Goal: Feedback & Contribution: Submit feedback/report problem

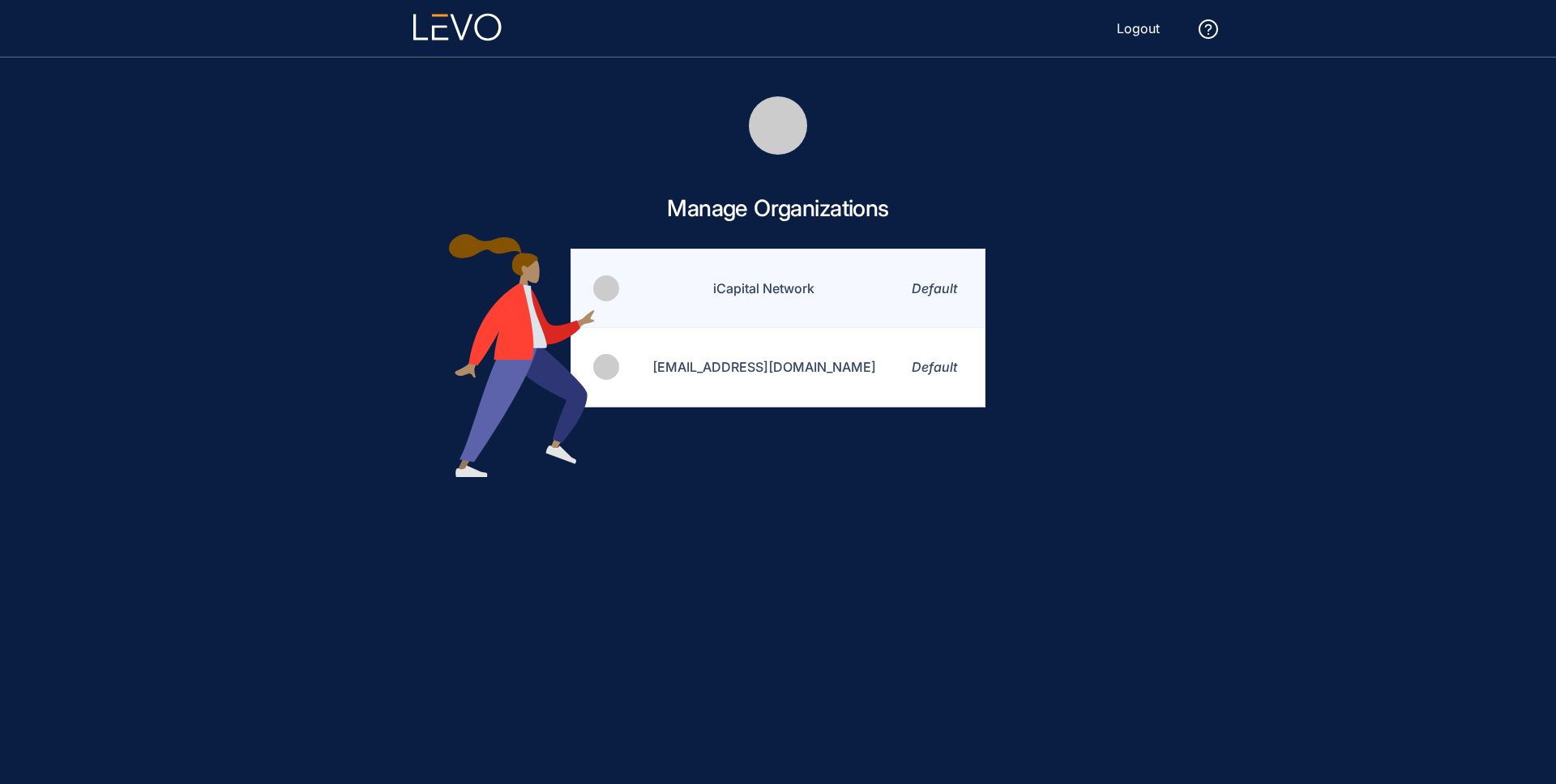
click at [780, 287] on td "iCapital Network" at bounding box center [754, 289] width 267 height 79
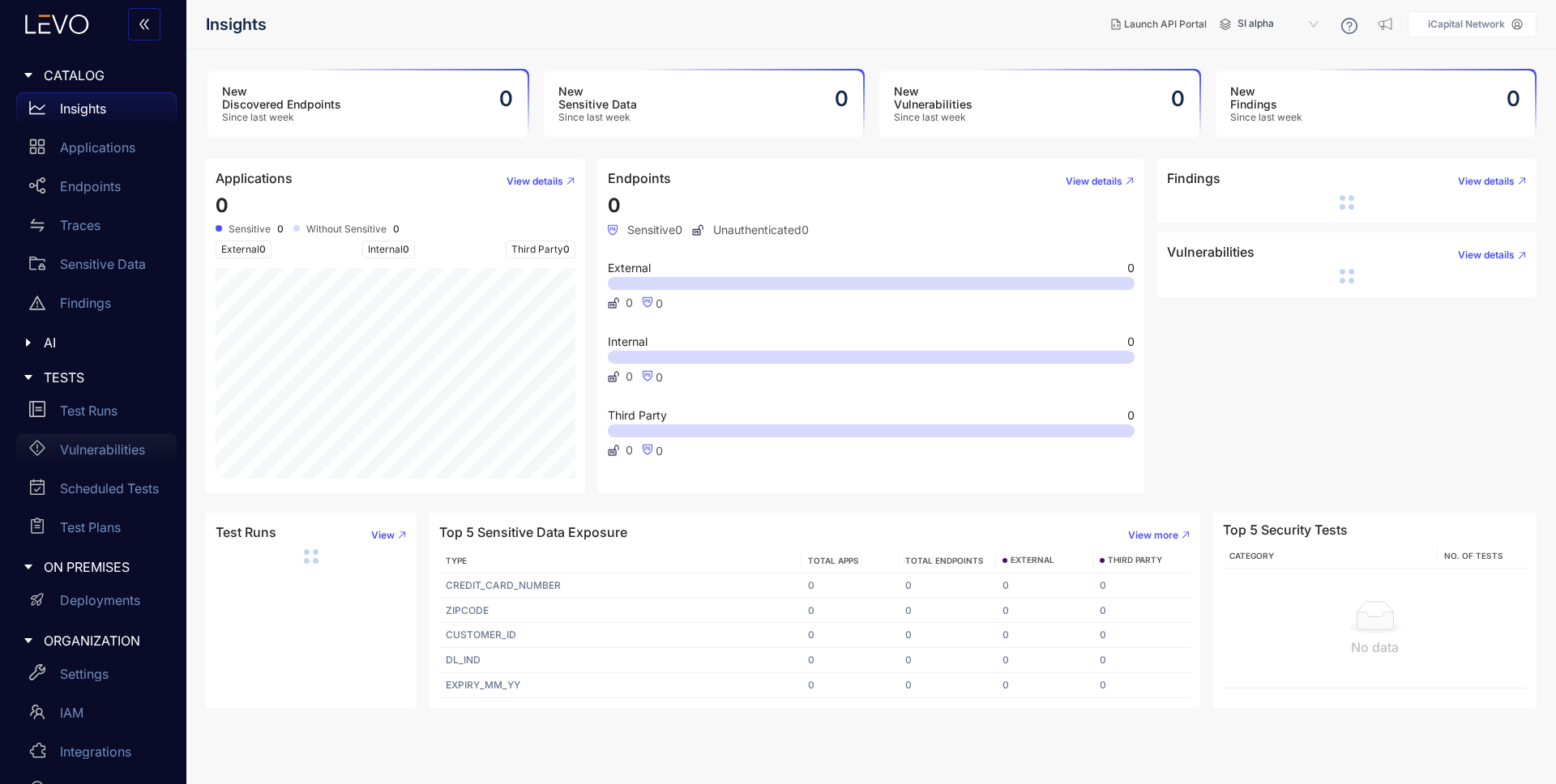
click at [97, 452] on p "Vulnerabilities" at bounding box center [103, 450] width 85 height 15
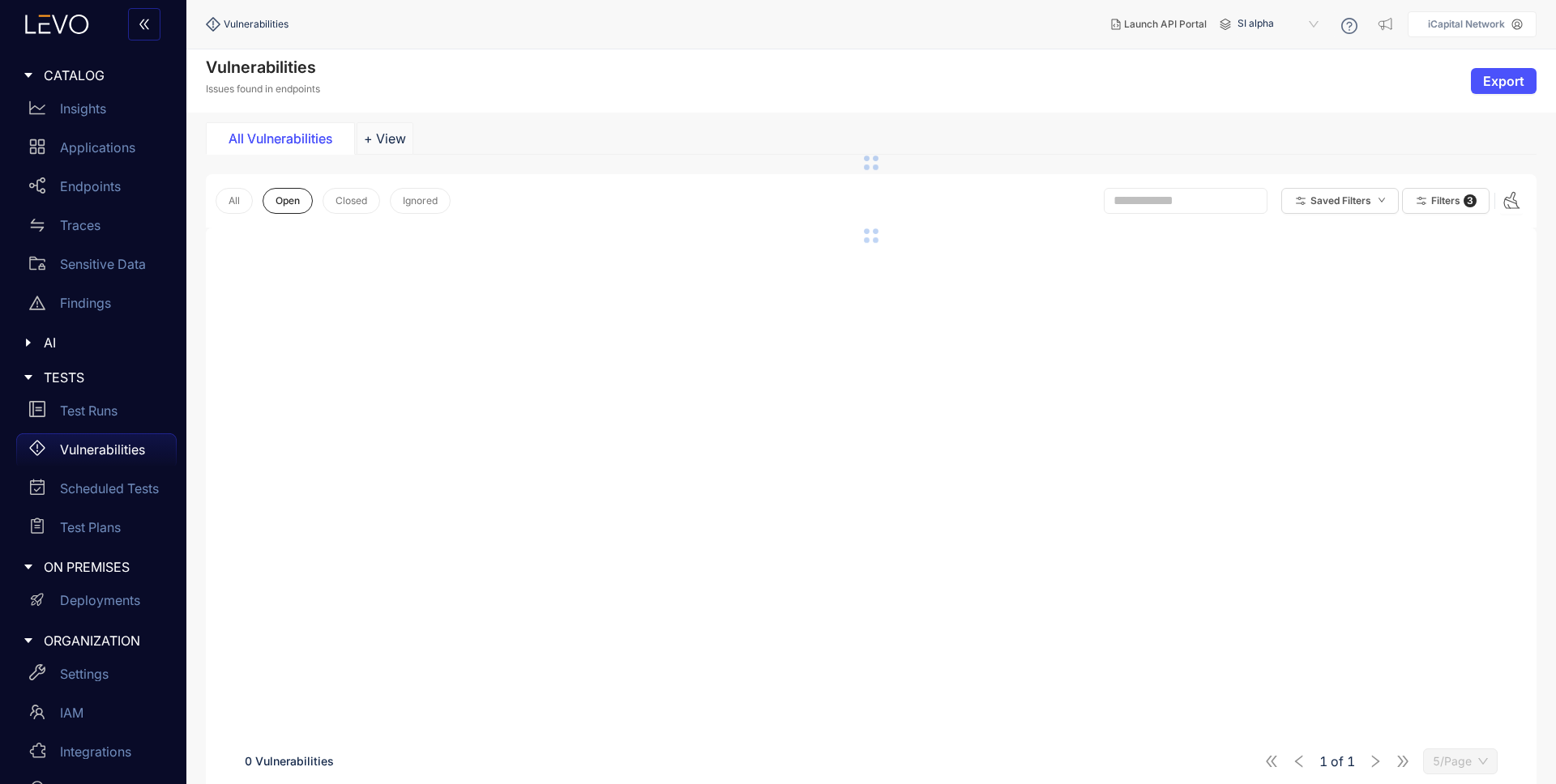
click at [1257, 27] on span "SI alpha" at bounding box center [1279, 25] width 85 height 26
click at [1283, 89] on div "Alts staging" at bounding box center [1286, 94] width 85 height 18
click at [447, 137] on div "Triaged" at bounding box center [431, 139] width 122 height 15
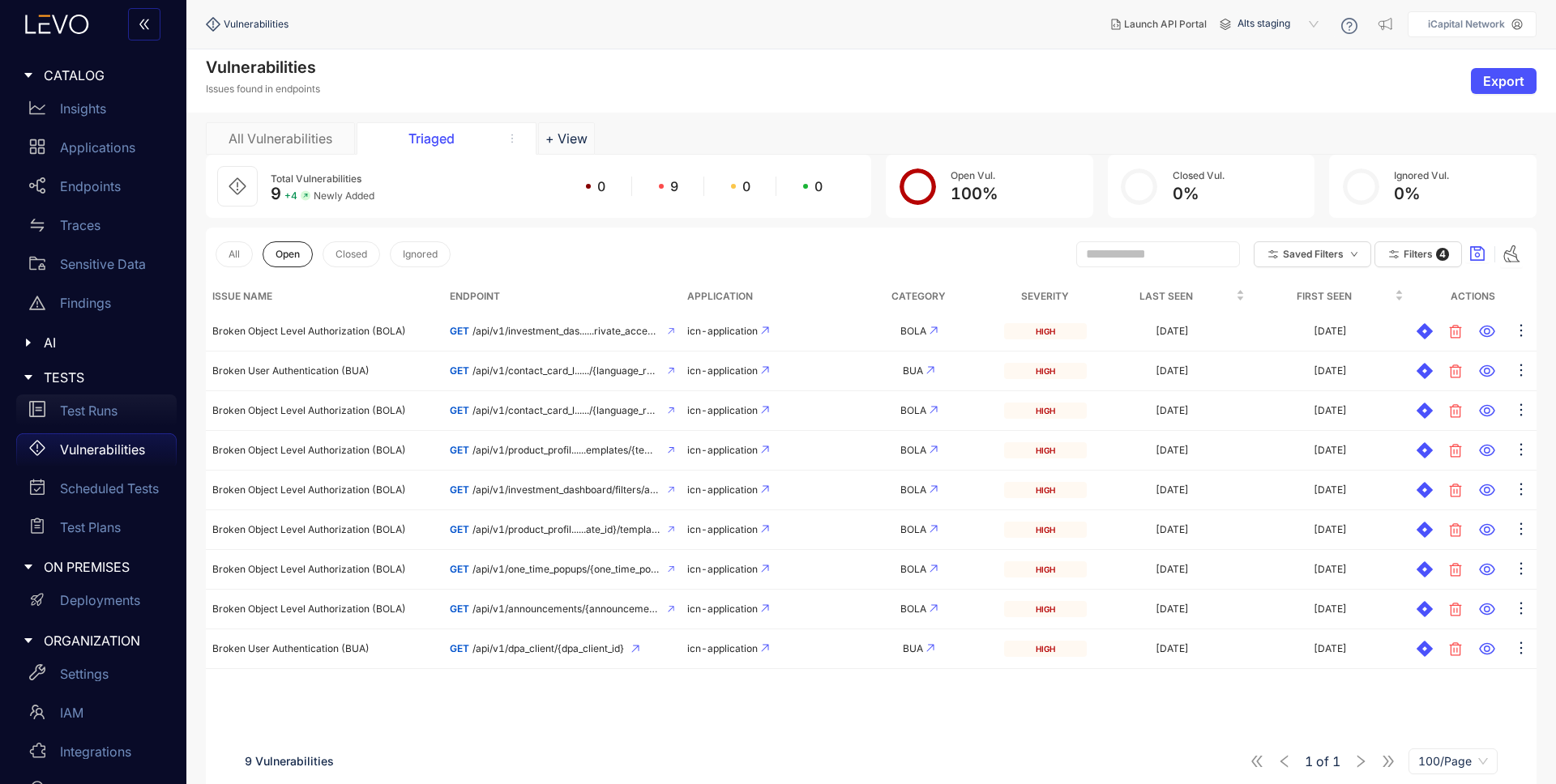
click at [123, 407] on div "Test Runs" at bounding box center [96, 410] width 160 height 32
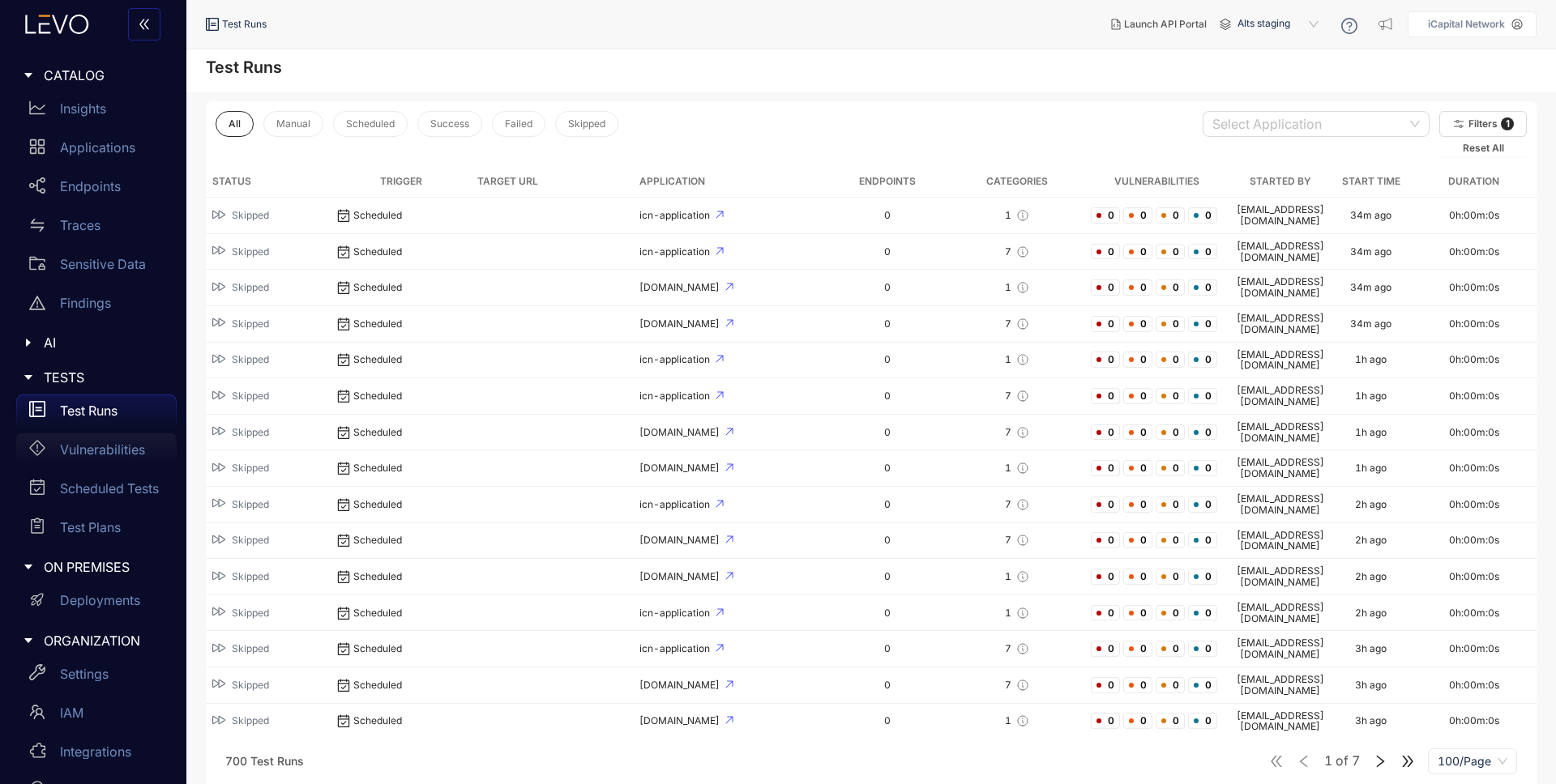
click at [81, 450] on p "Vulnerabilities" at bounding box center [103, 450] width 85 height 15
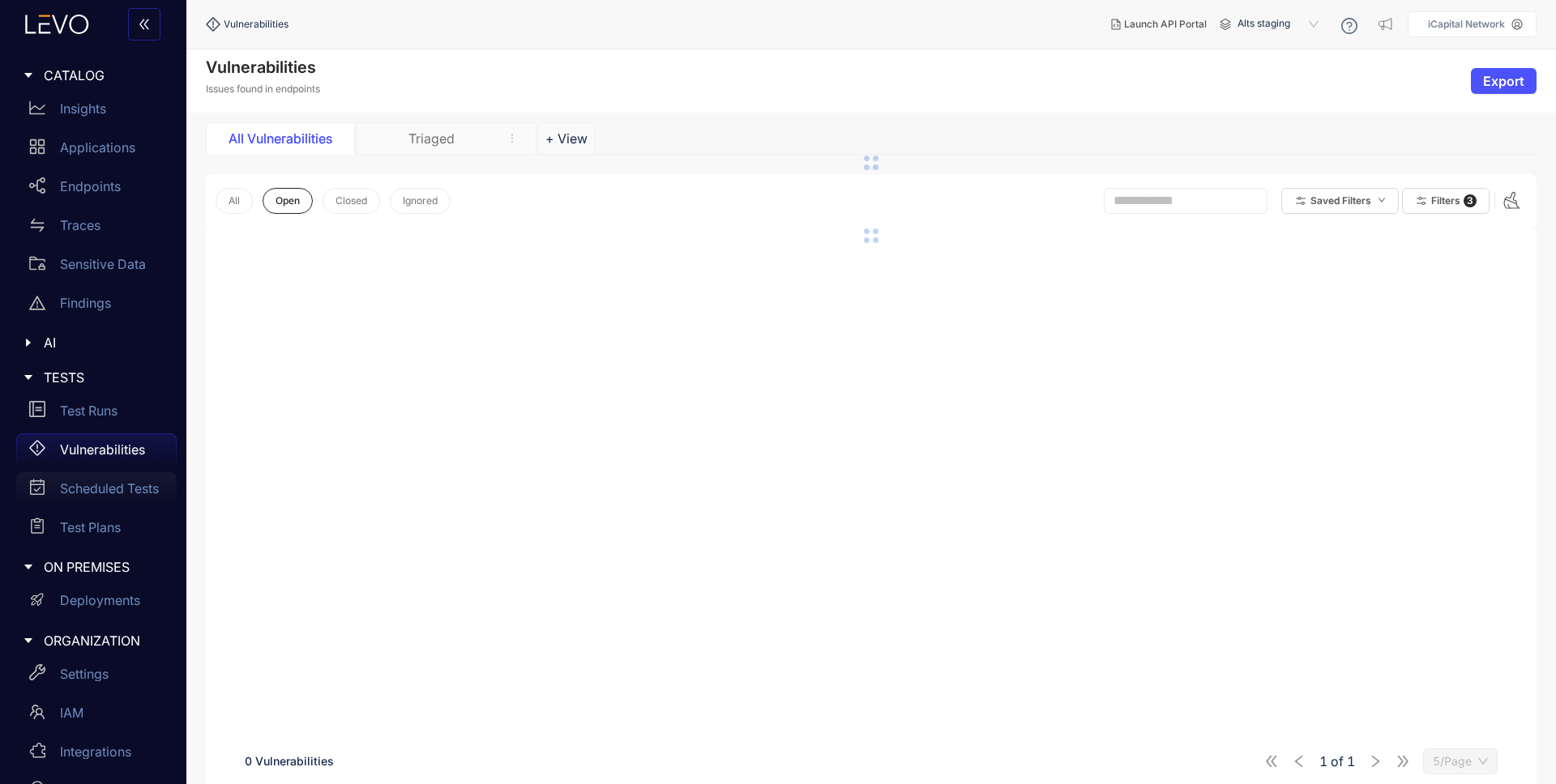
click at [131, 489] on p "Scheduled Tests" at bounding box center [109, 488] width 99 height 15
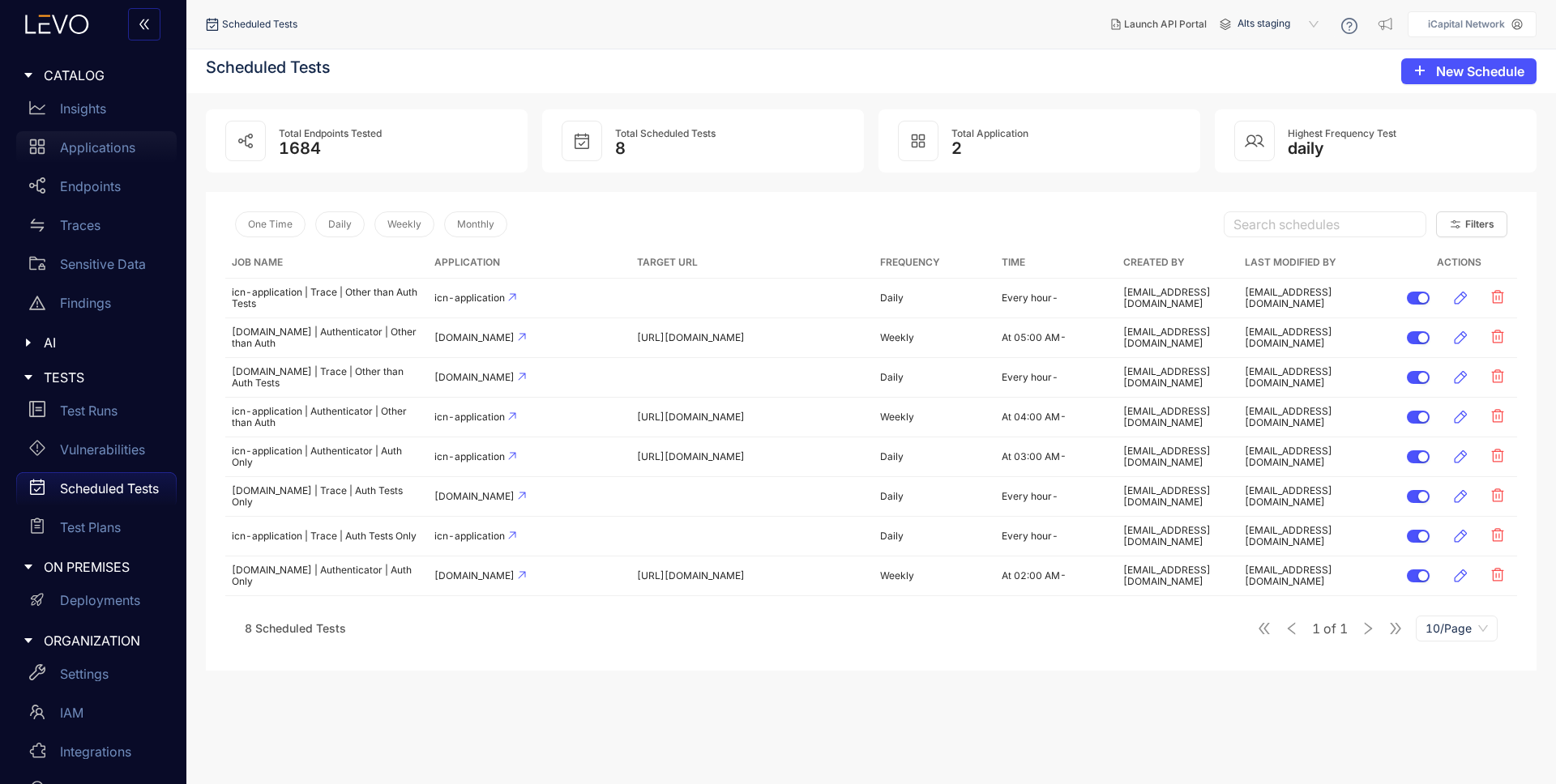
click at [102, 155] on p "Applications" at bounding box center [98, 148] width 76 height 15
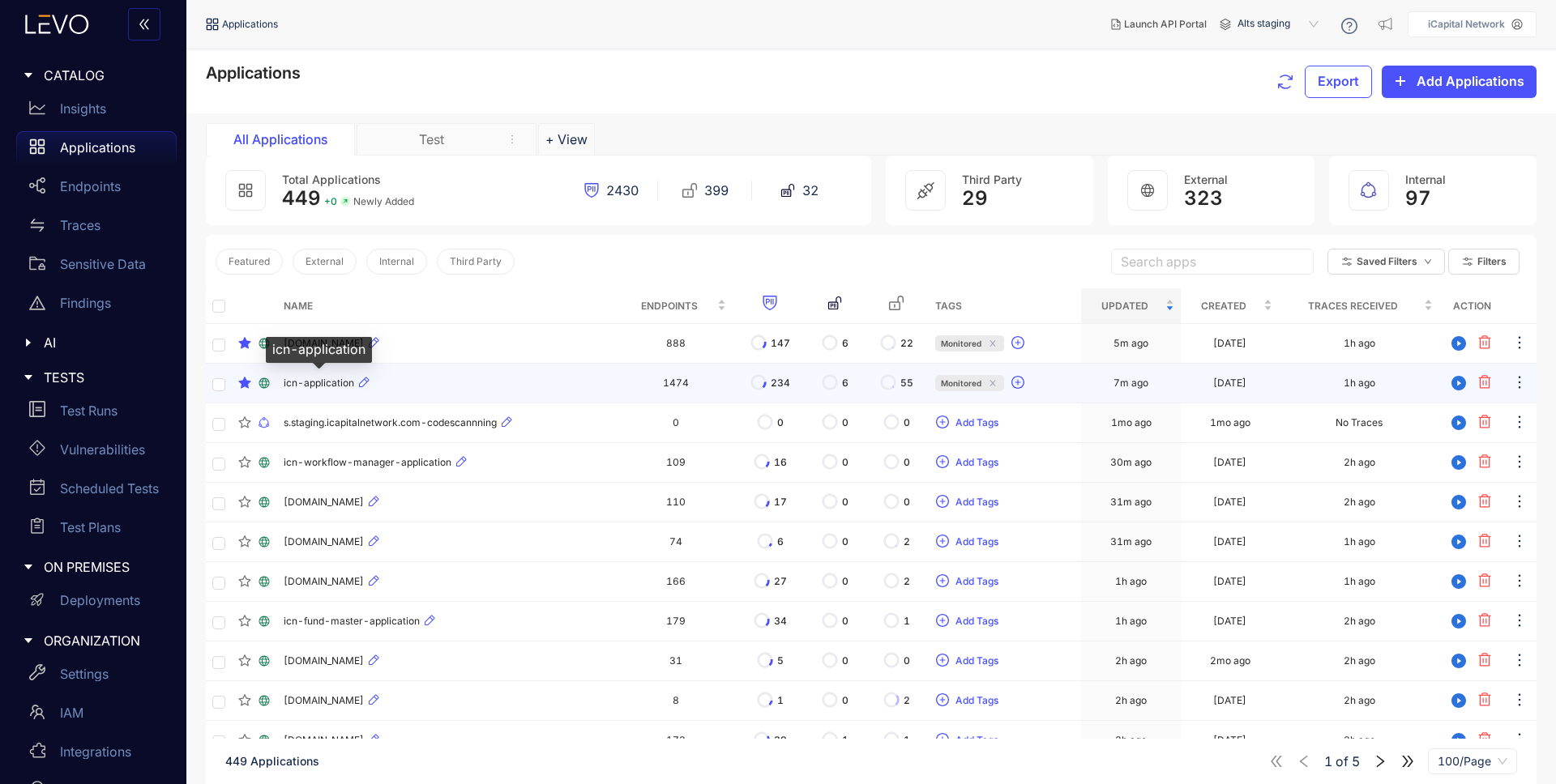
click at [330, 380] on span "icn-application" at bounding box center [319, 383] width 71 height 11
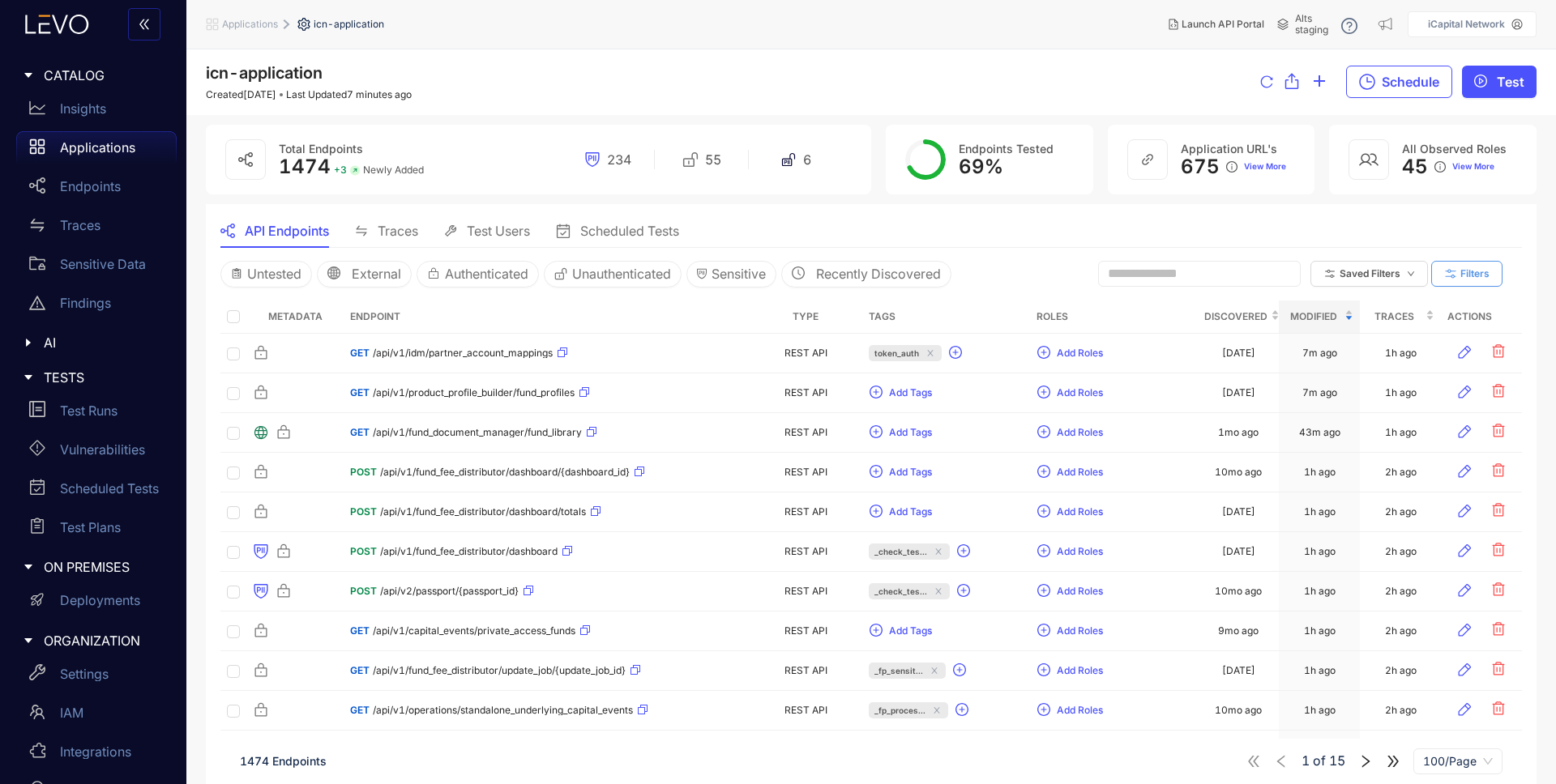
click at [1470, 264] on button "Filters" at bounding box center [1466, 274] width 71 height 26
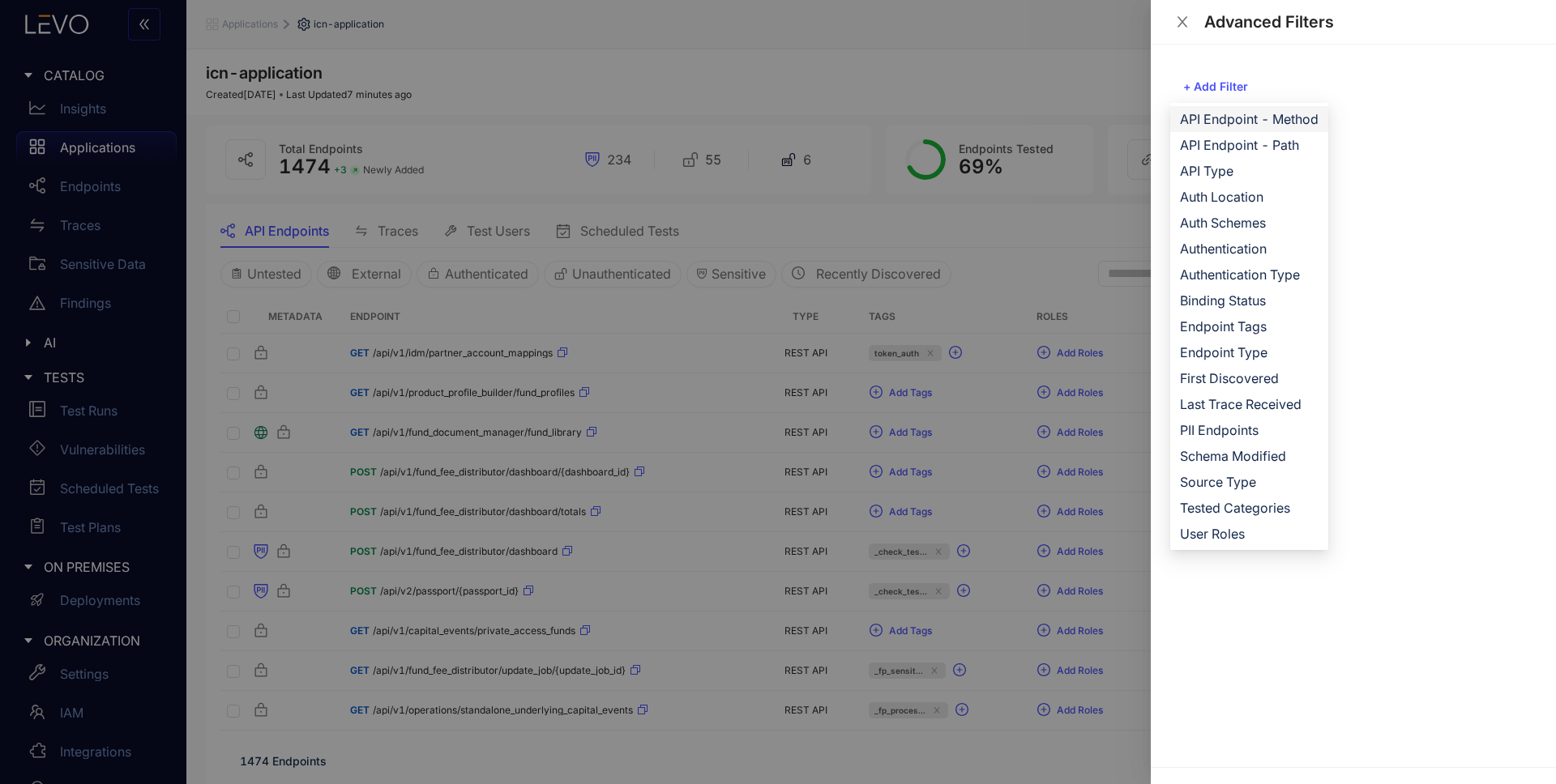
click at [1278, 121] on span "API Endpoint - Method" at bounding box center [1249, 119] width 139 height 18
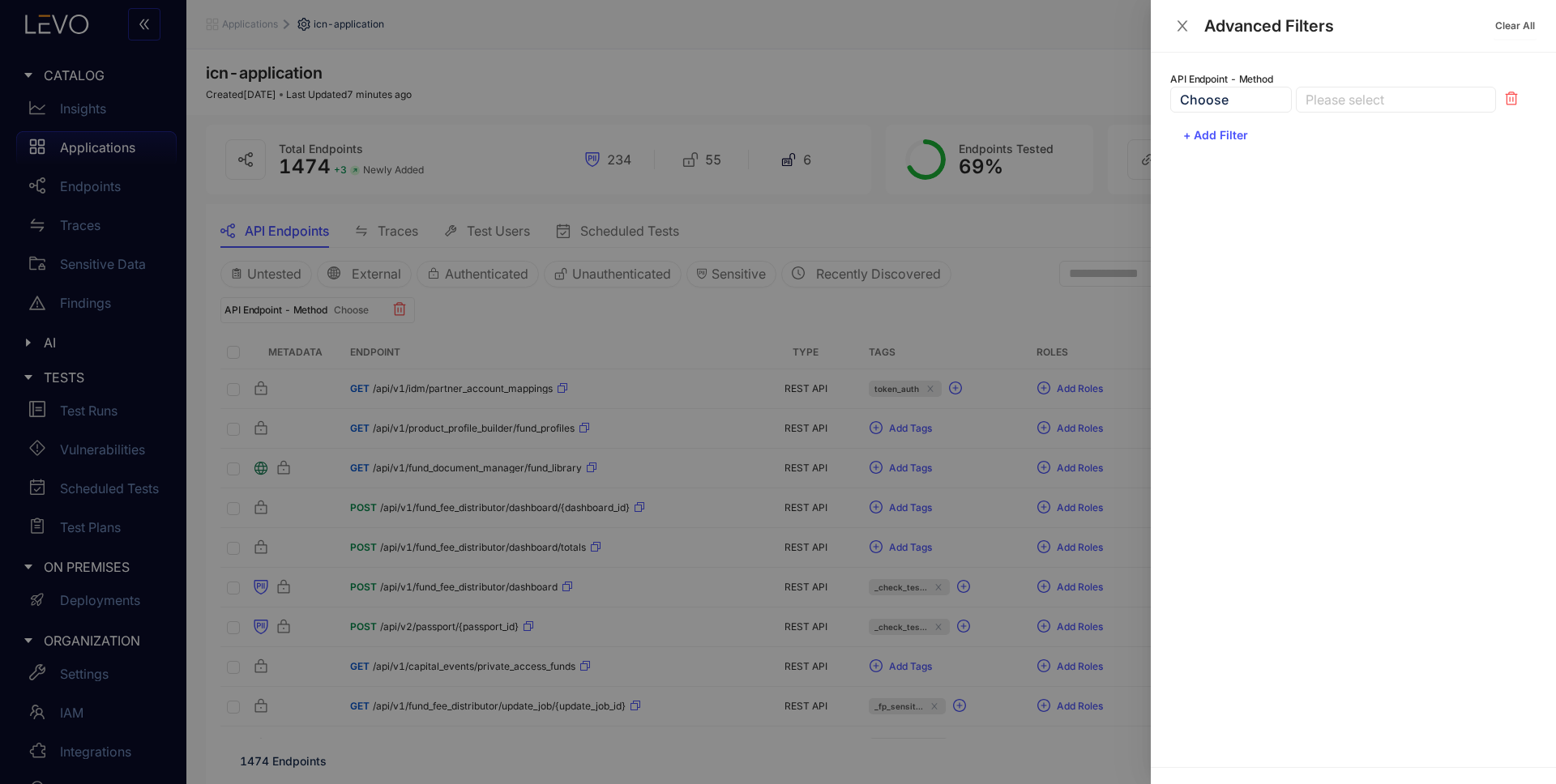
click at [1370, 101] on div at bounding box center [1388, 100] width 172 height 17
click at [636, 303] on div at bounding box center [778, 392] width 1556 height 784
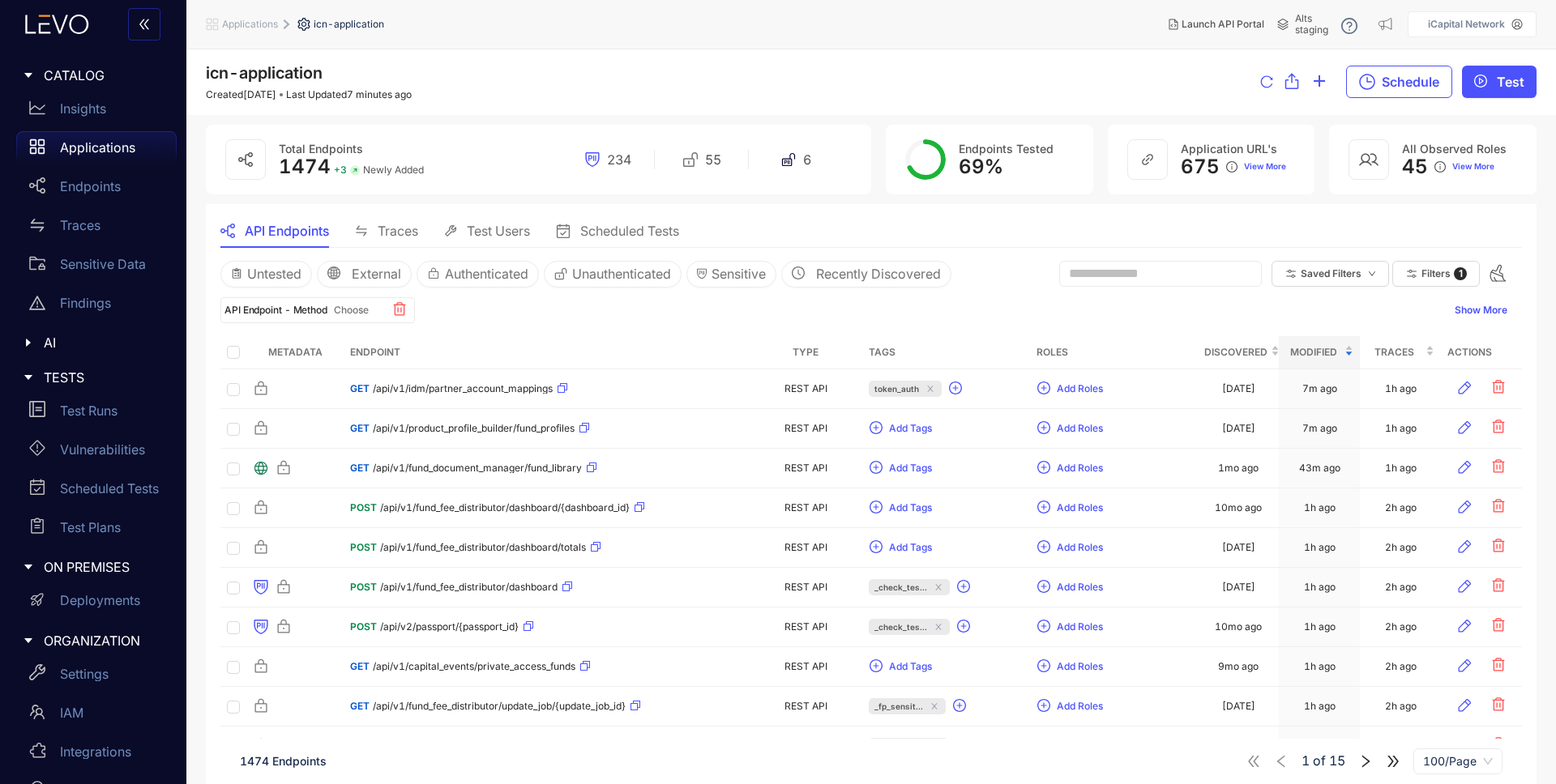
click at [127, 146] on p "Applications" at bounding box center [98, 148] width 76 height 15
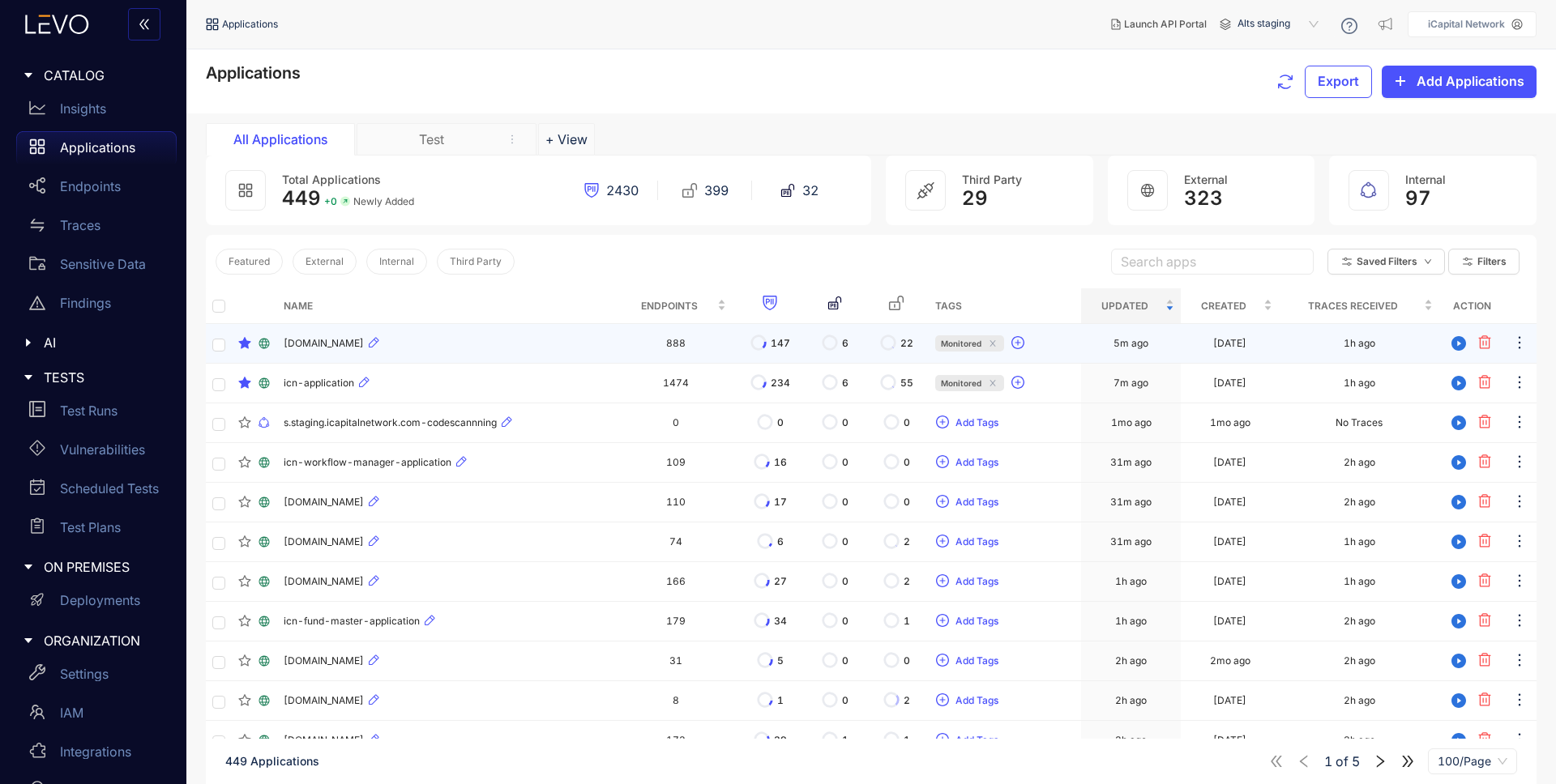
click at [310, 341] on span "[DOMAIN_NAME]" at bounding box center [324, 344] width 80 height 11
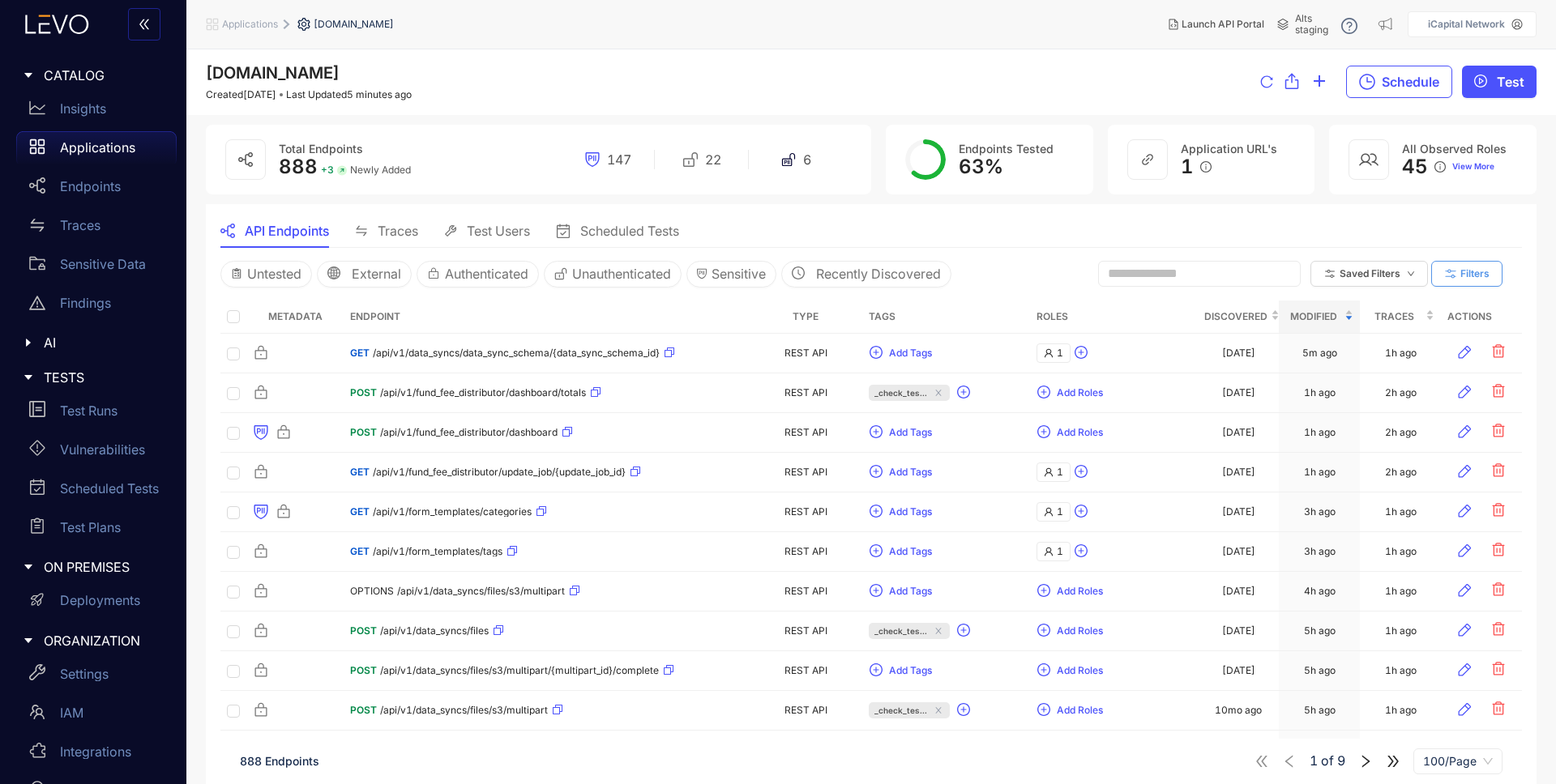
click at [1455, 274] on icon "button" at bounding box center [1451, 275] width 15 height 15
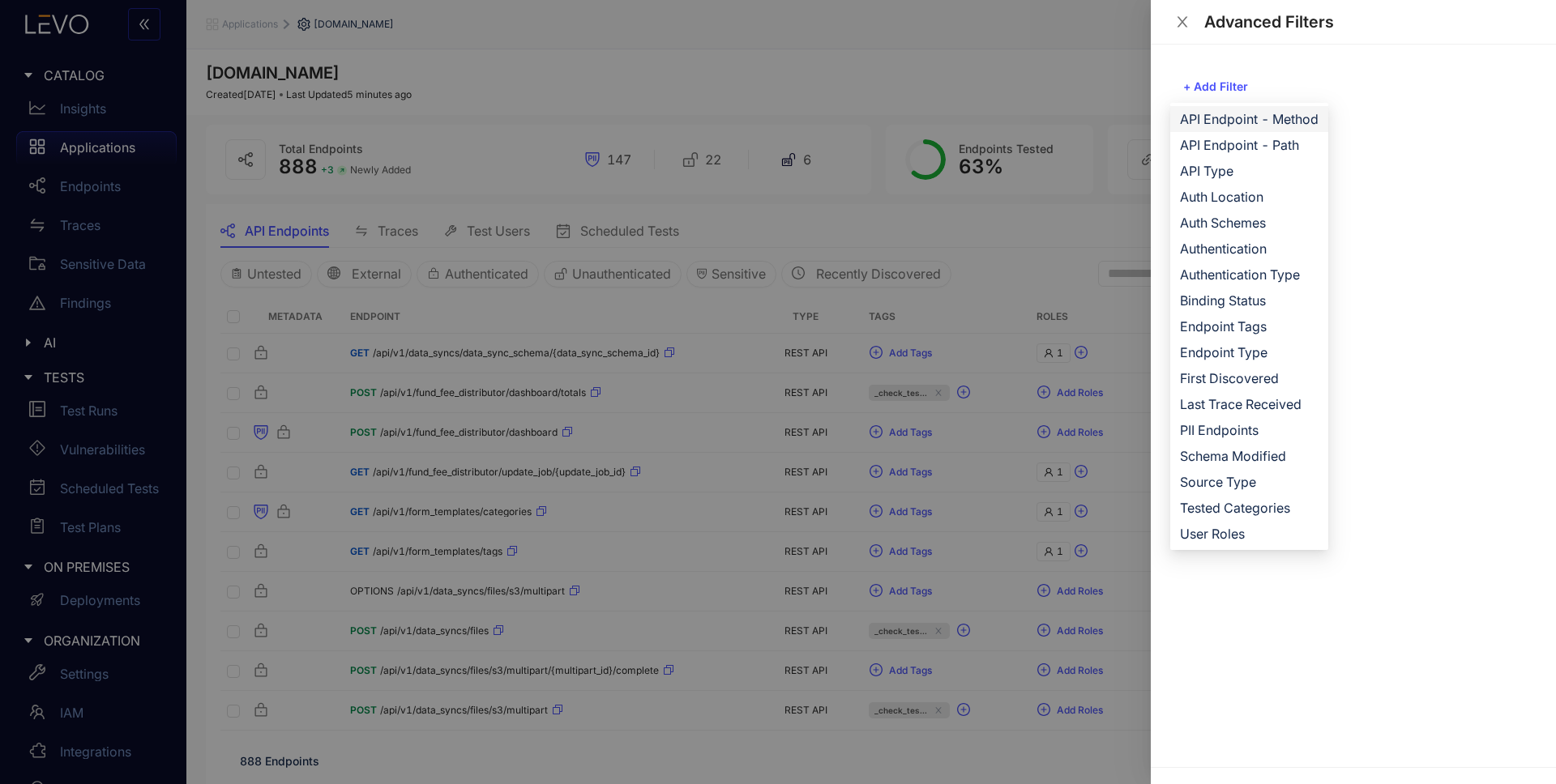
click at [1280, 129] on li "API Endpoint - Method" at bounding box center [1249, 119] width 158 height 26
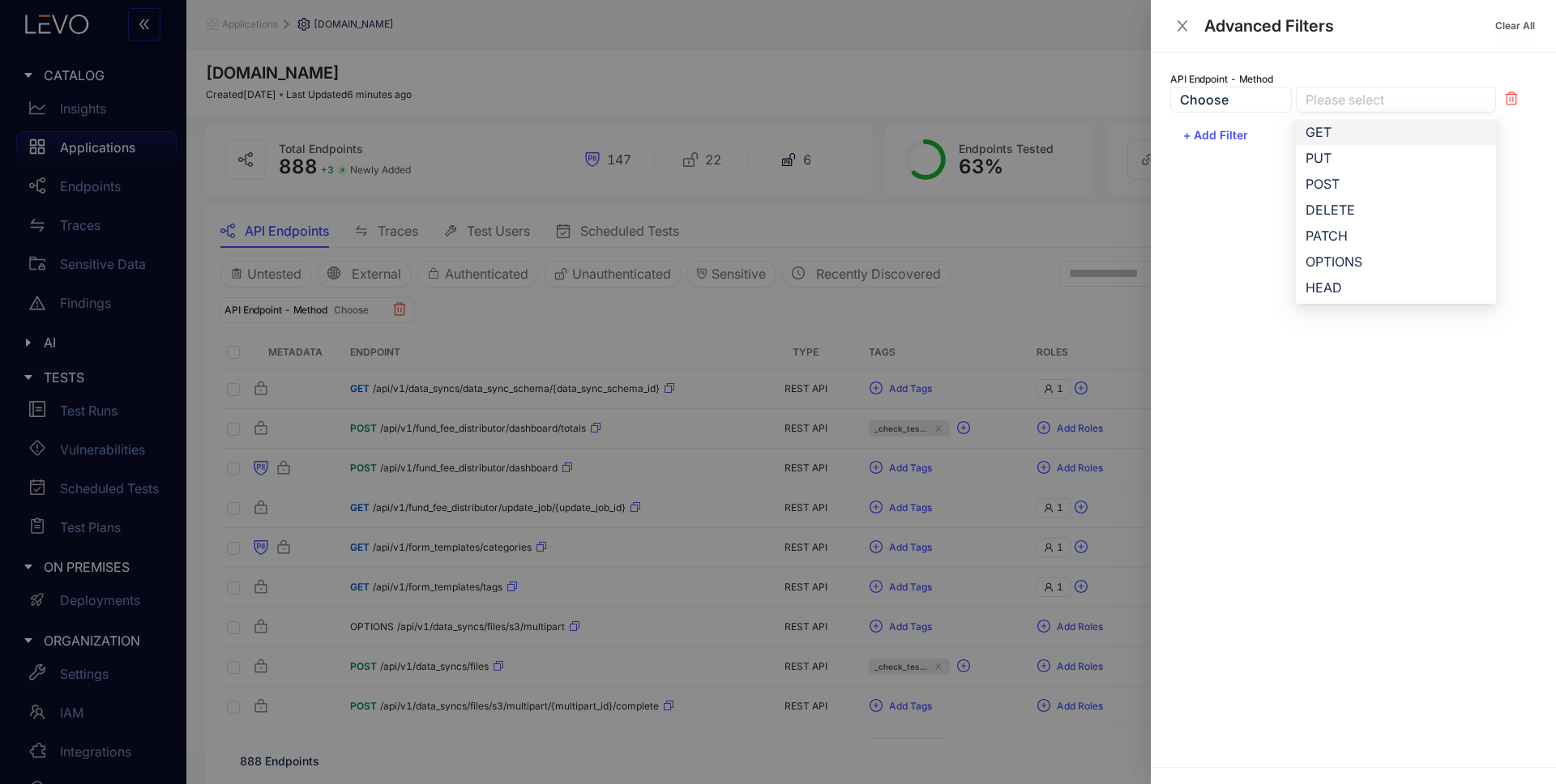
click at [1316, 102] on div at bounding box center [1388, 100] width 172 height 17
click at [1347, 138] on div "GET" at bounding box center [1396, 132] width 181 height 18
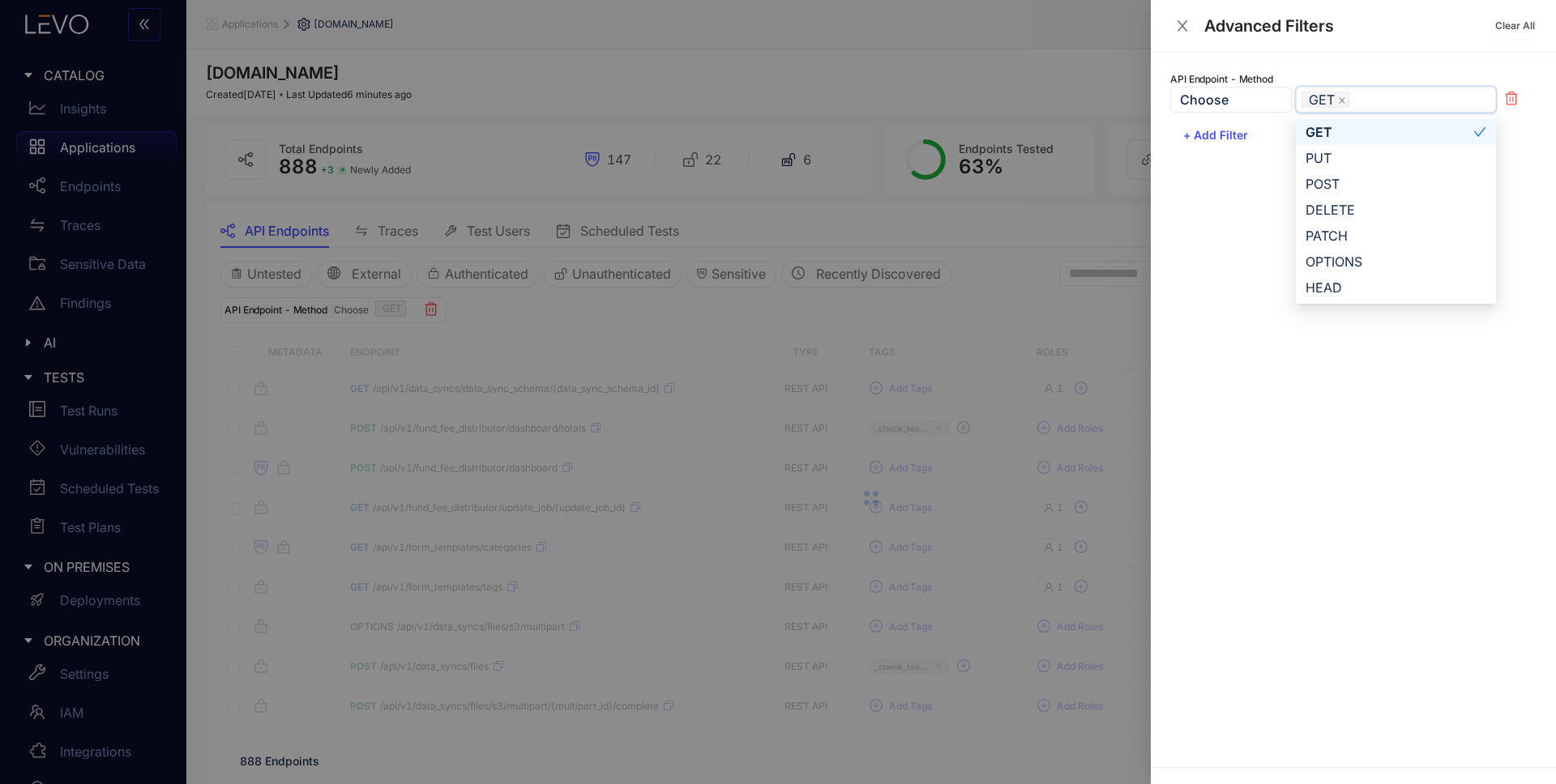
click at [1065, 221] on div at bounding box center [778, 392] width 1556 height 784
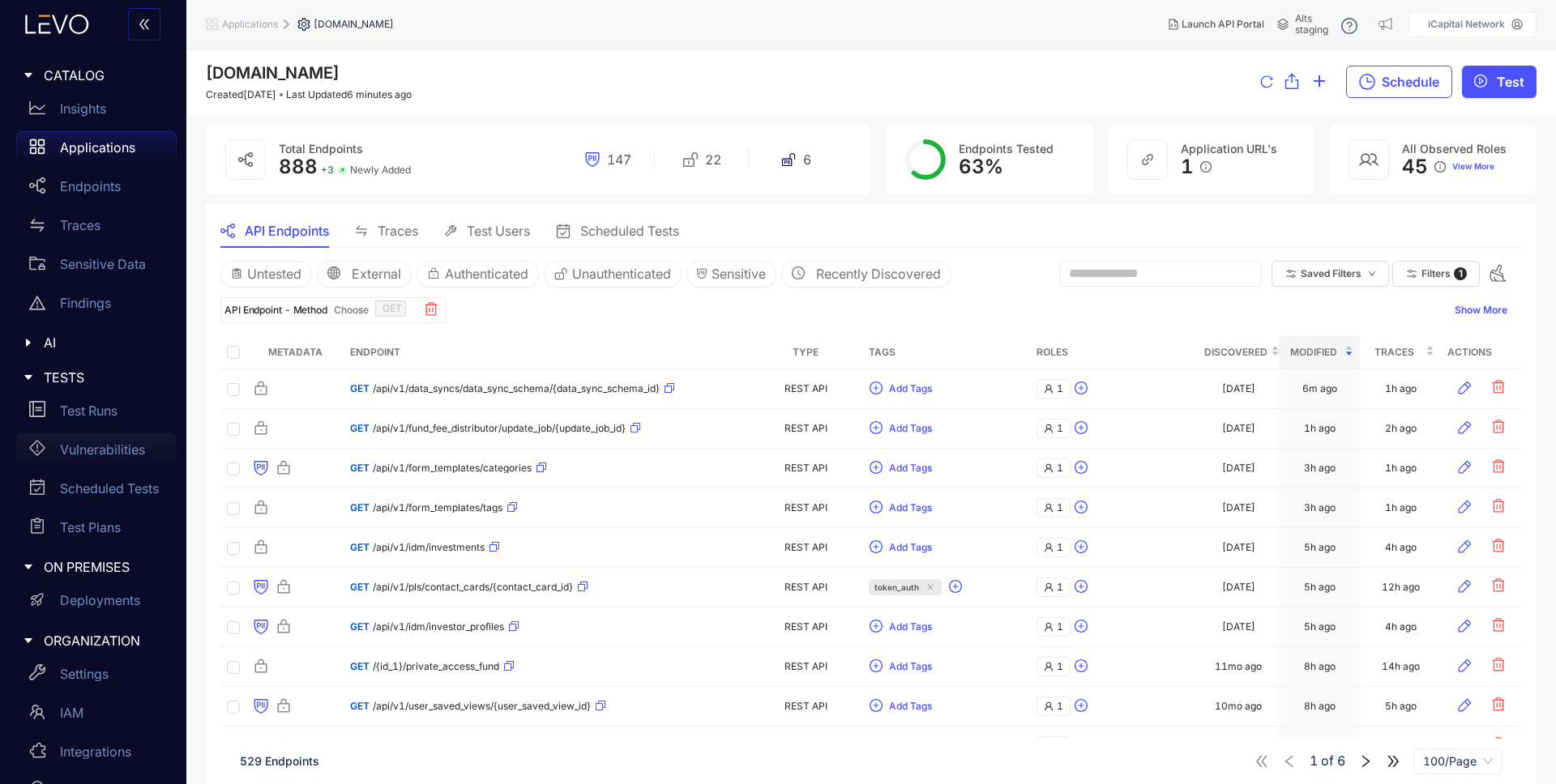
click at [125, 461] on div "Vulnerabilities" at bounding box center [96, 449] width 160 height 32
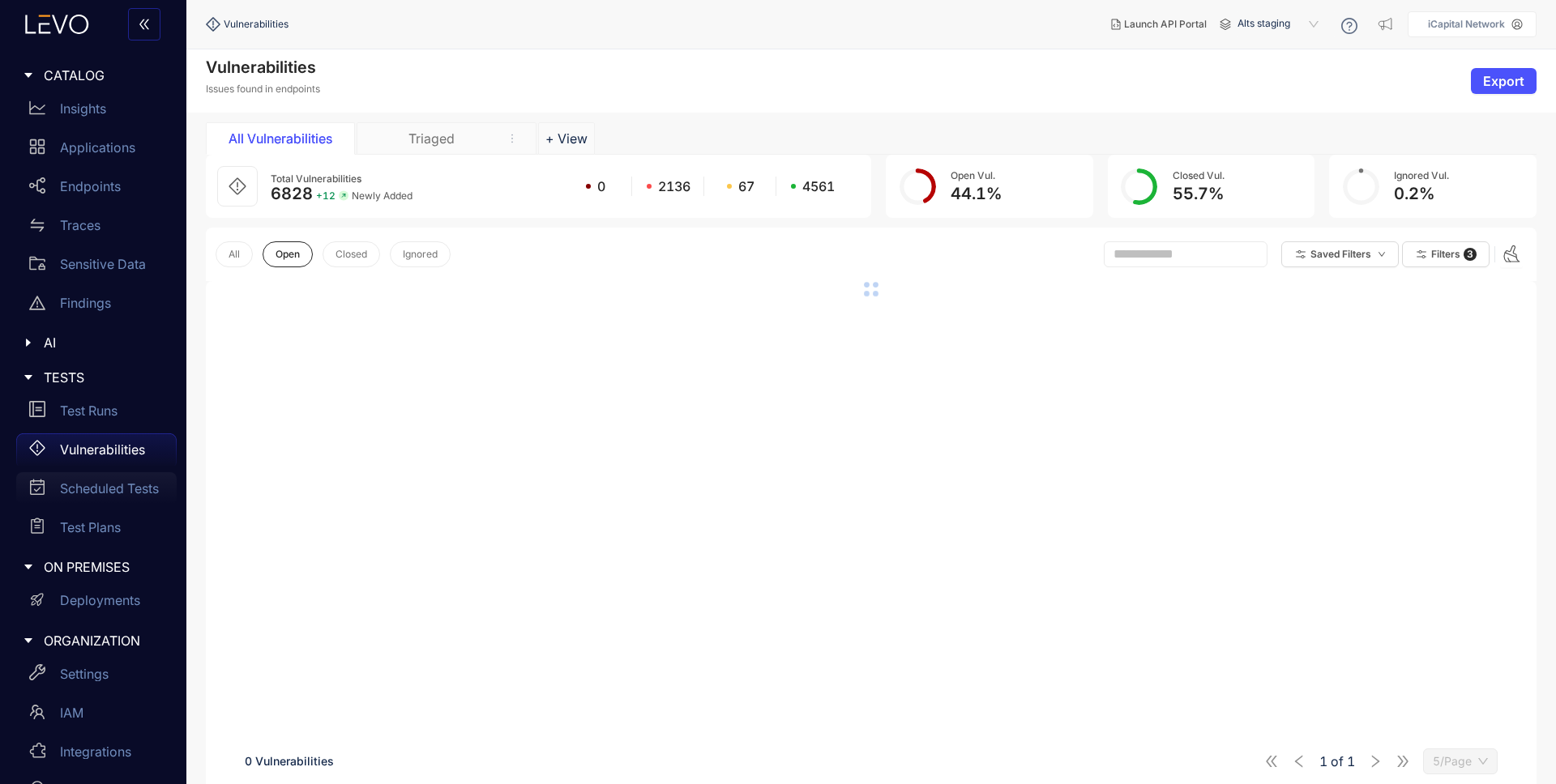
click at [114, 490] on p "Scheduled Tests" at bounding box center [109, 488] width 99 height 15
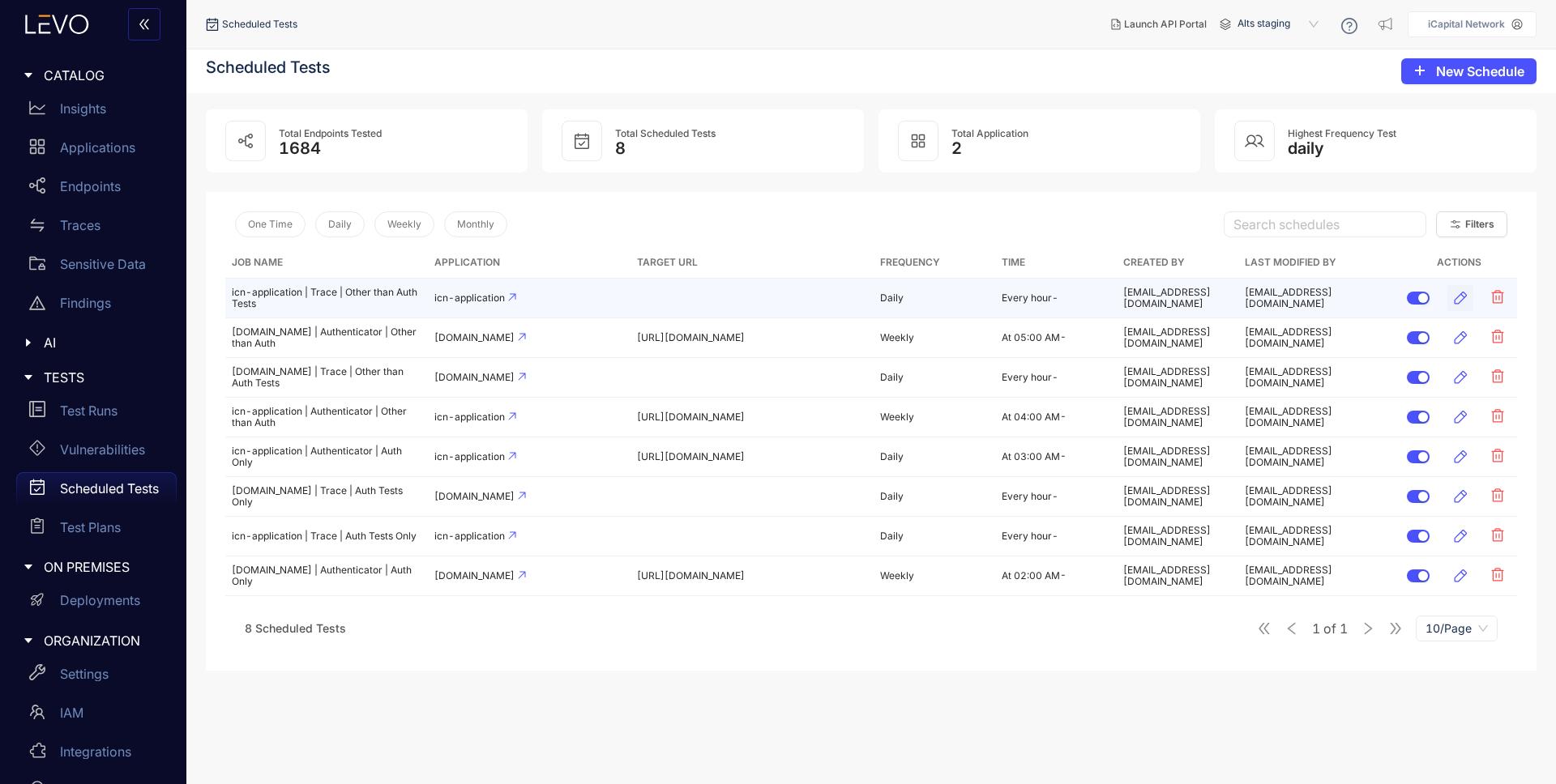
click at [1467, 292] on icon "button" at bounding box center [1462, 298] width 13 height 13
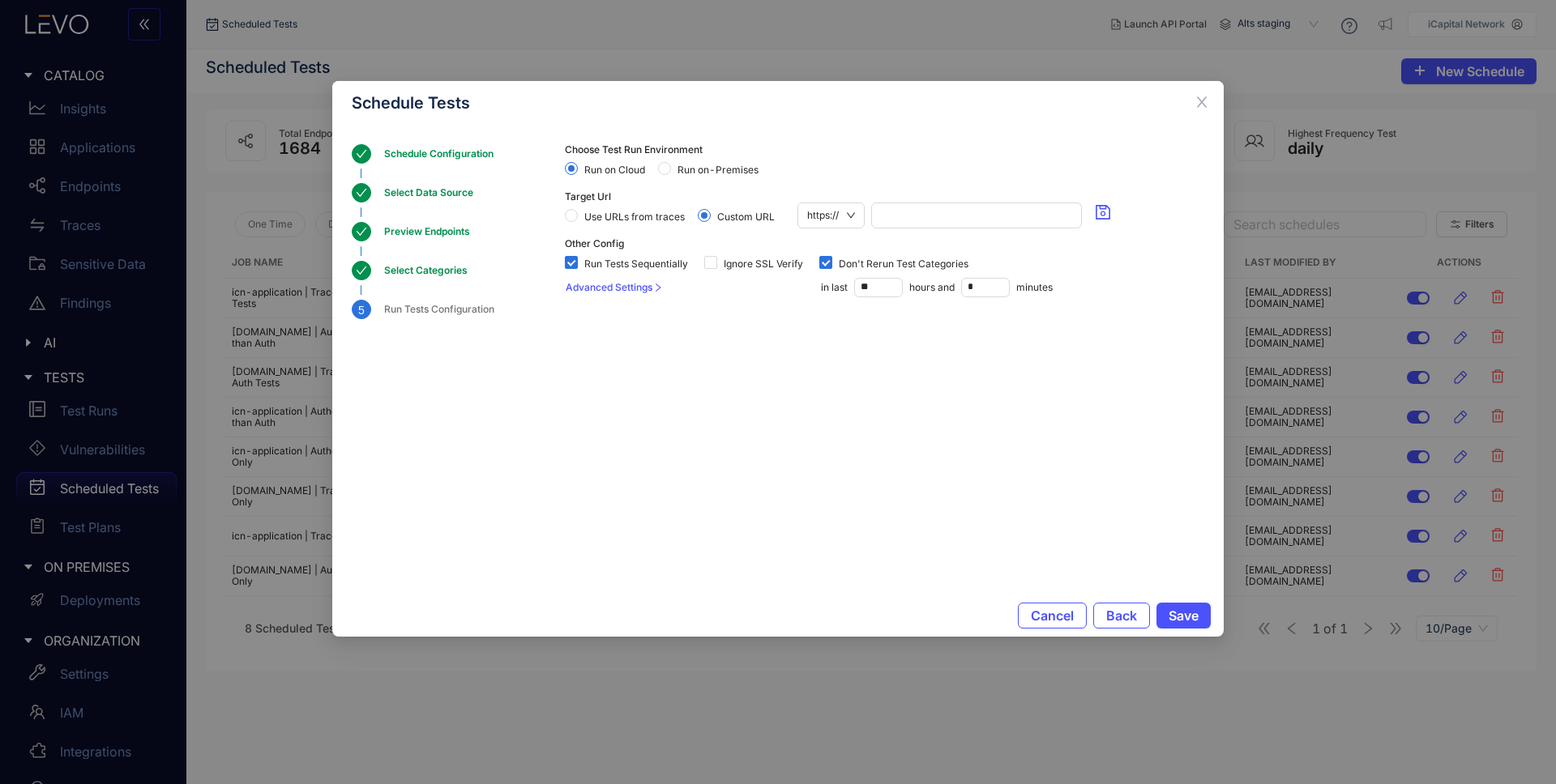
click at [420, 274] on div "Select Categories" at bounding box center [431, 271] width 94 height 20
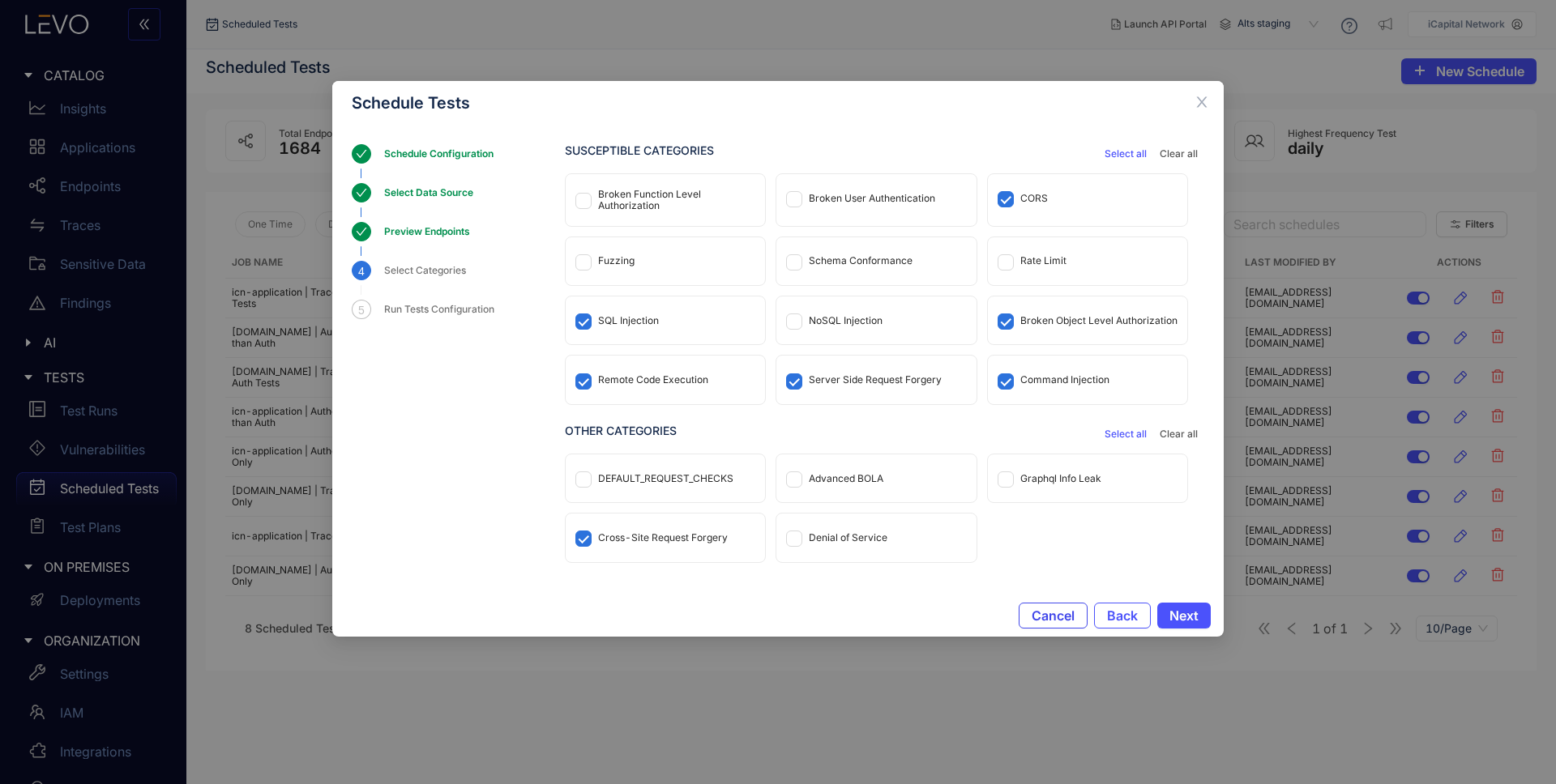
click at [1036, 608] on span "Cancel" at bounding box center [1053, 616] width 43 height 15
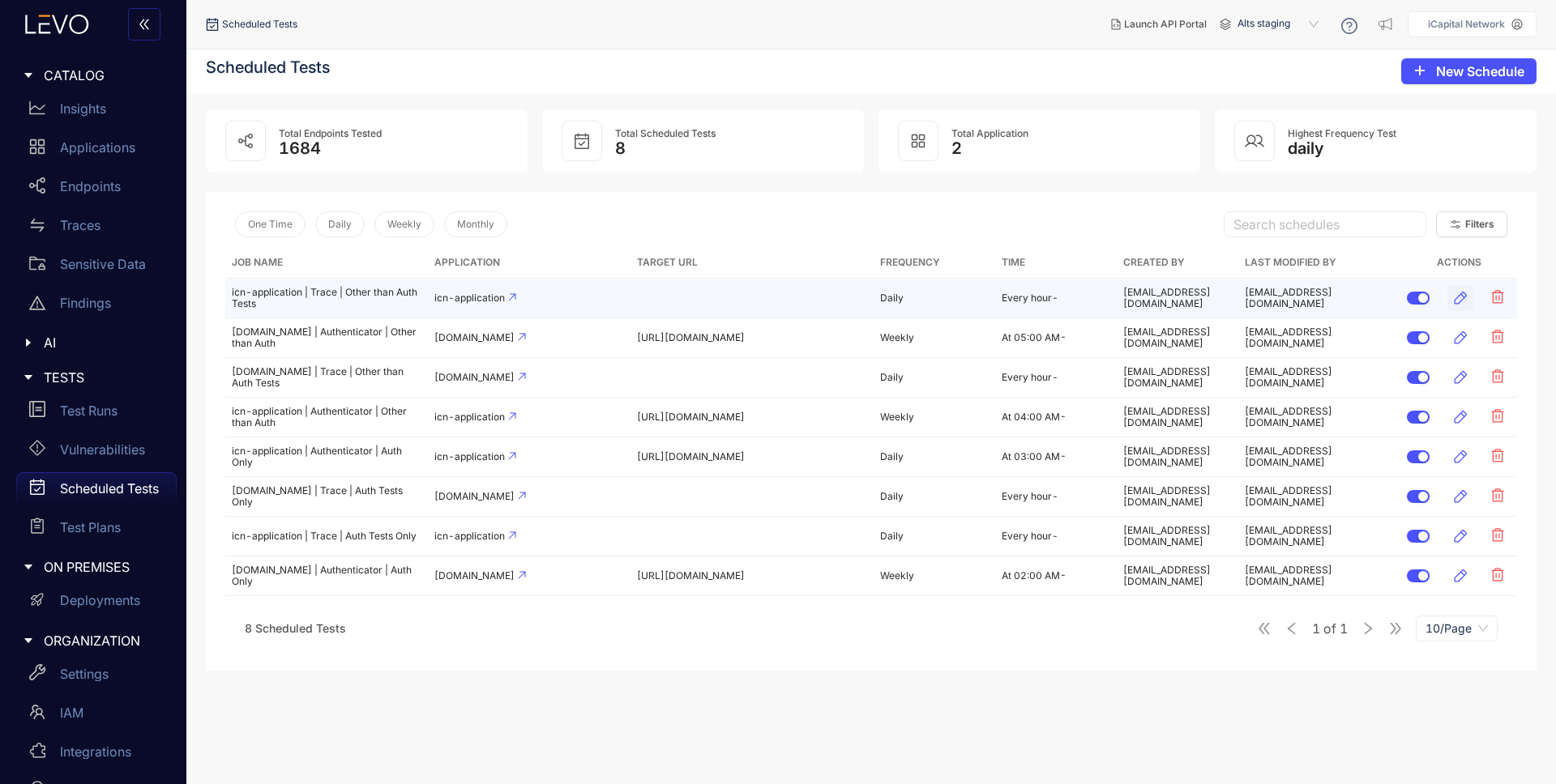
click at [1464, 297] on icon "button" at bounding box center [1461, 298] width 16 height 16
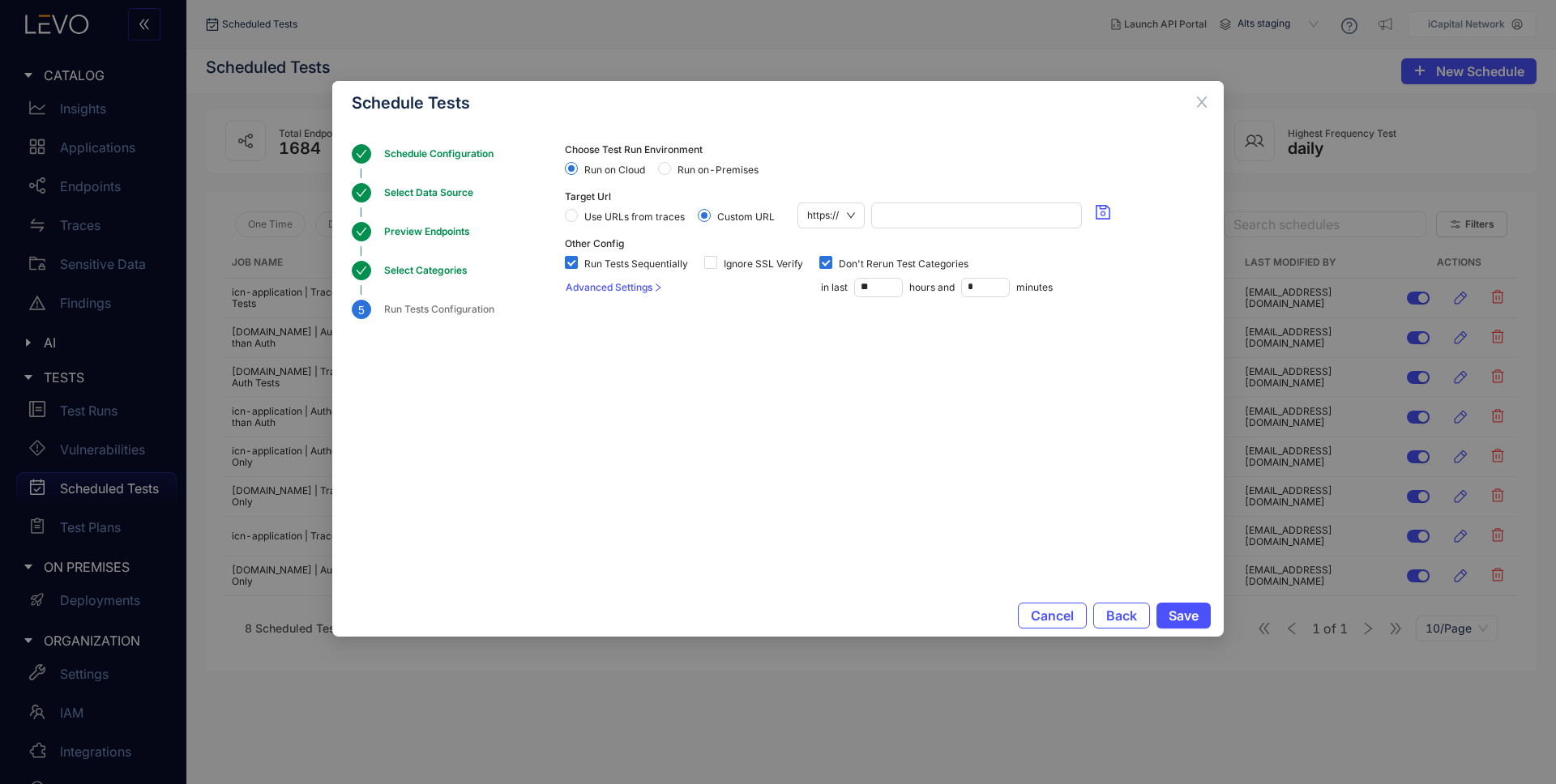
click at [432, 270] on div "Select Categories" at bounding box center [431, 271] width 94 height 20
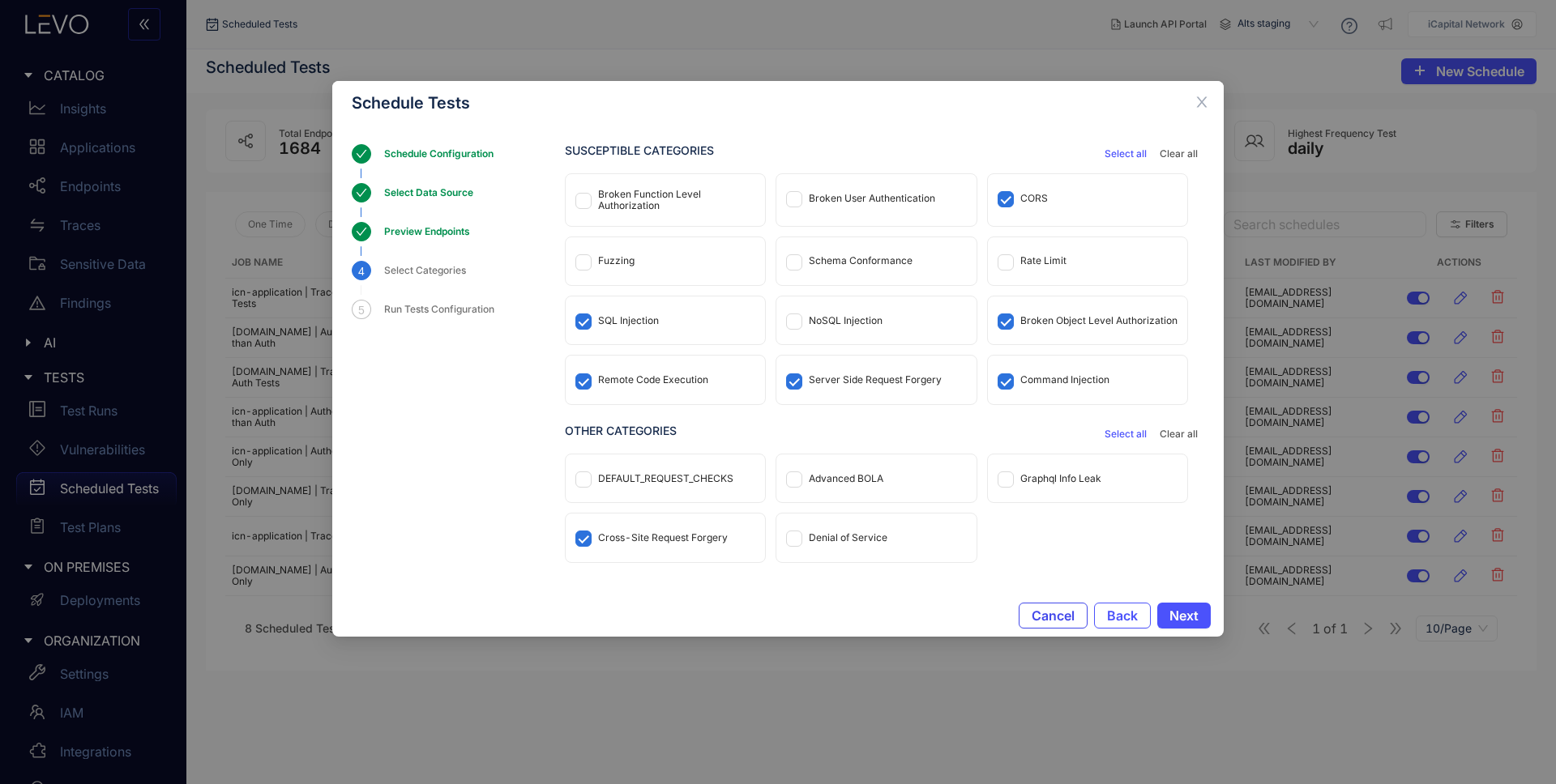
click at [1036, 626] on button "Cancel" at bounding box center [1053, 616] width 69 height 26
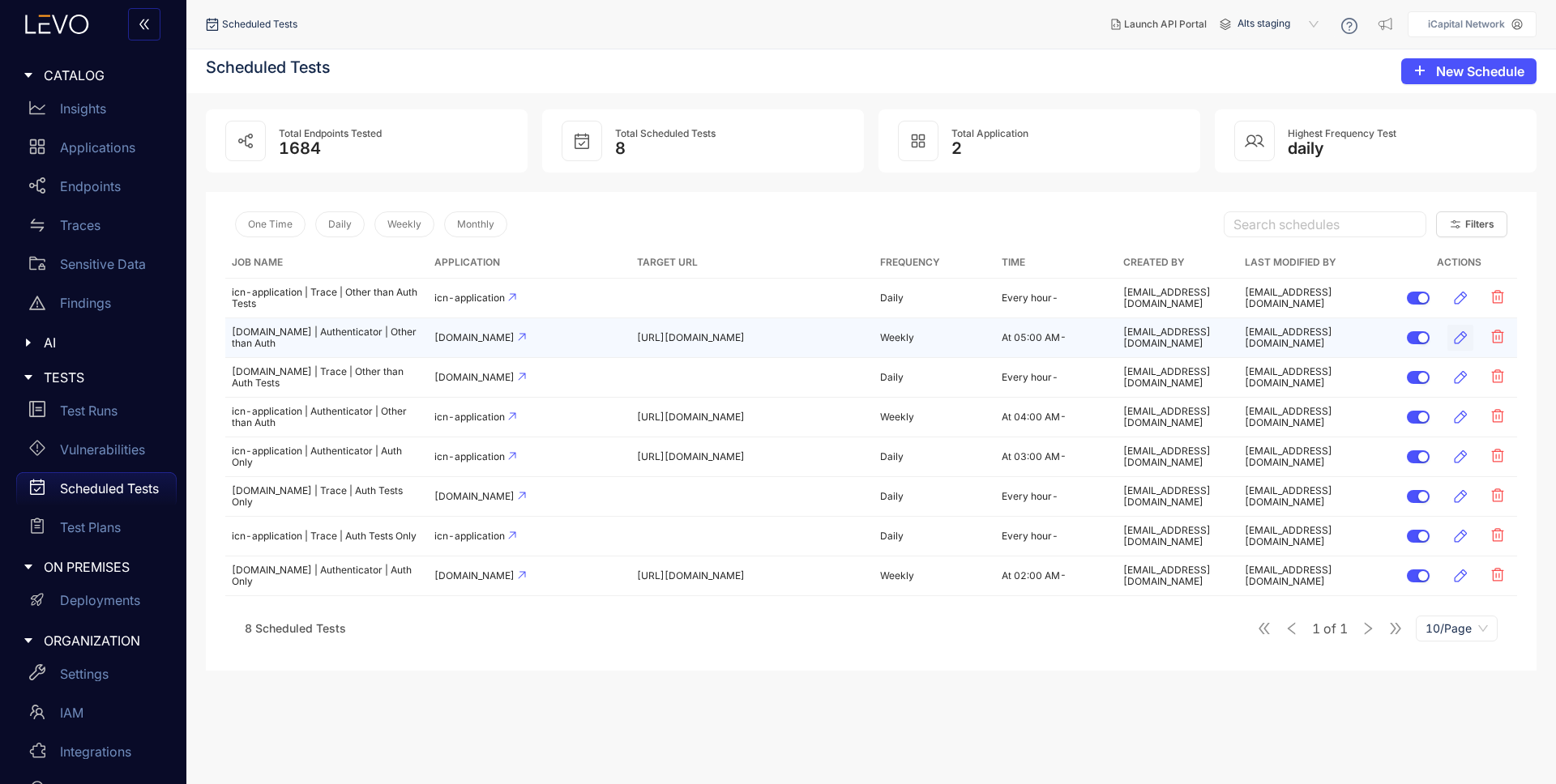
click at [1465, 340] on icon "button" at bounding box center [1461, 338] width 16 height 16
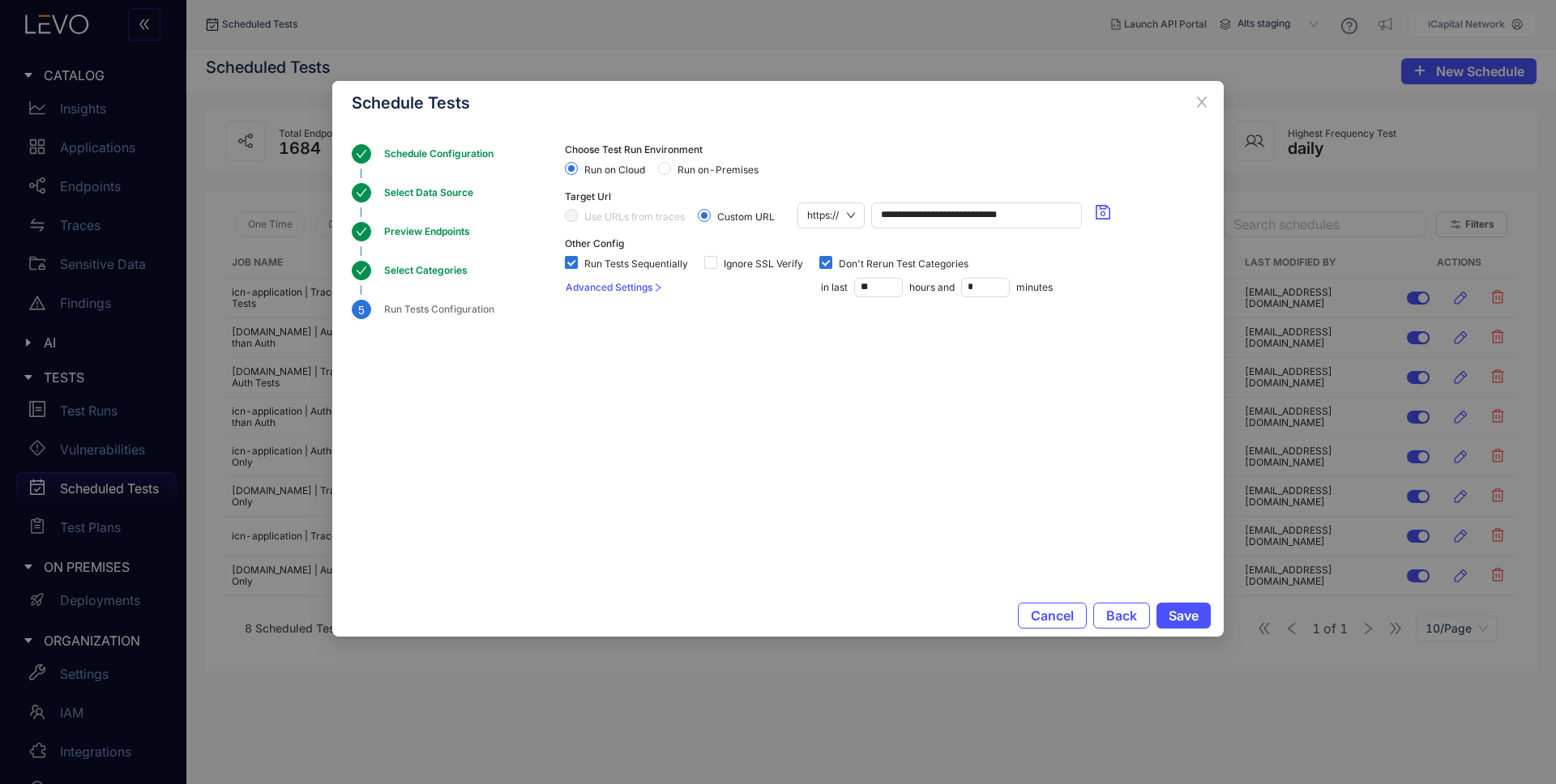
click at [407, 270] on div "Select Categories" at bounding box center [431, 271] width 94 height 20
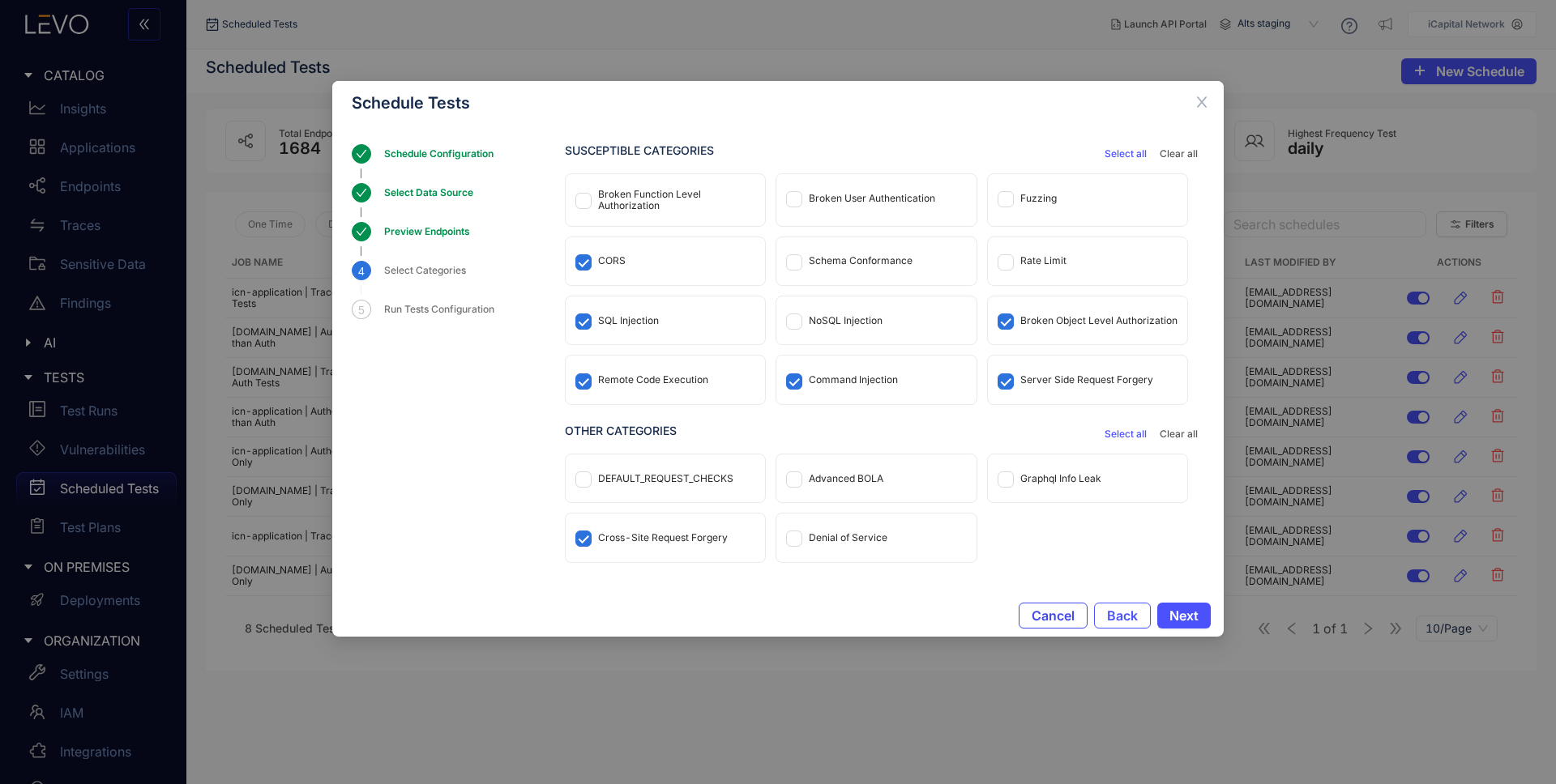
drag, startPoint x: 1031, startPoint y: 607, endPoint x: 1040, endPoint y: 607, distance: 9.0
click at [1032, 608] on span "Cancel" at bounding box center [1053, 616] width 43 height 15
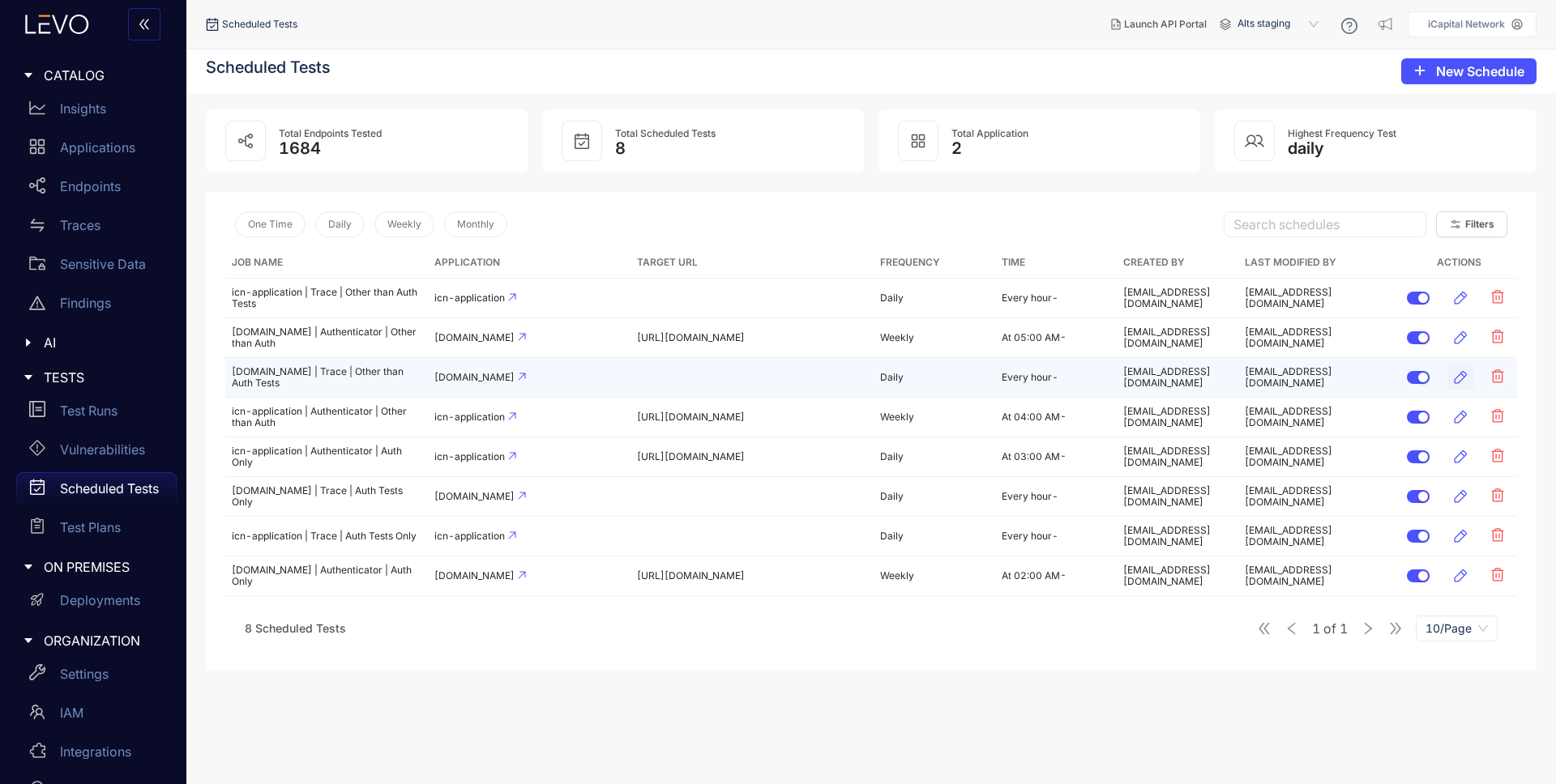
click at [1466, 378] on icon "button" at bounding box center [1461, 378] width 16 height 16
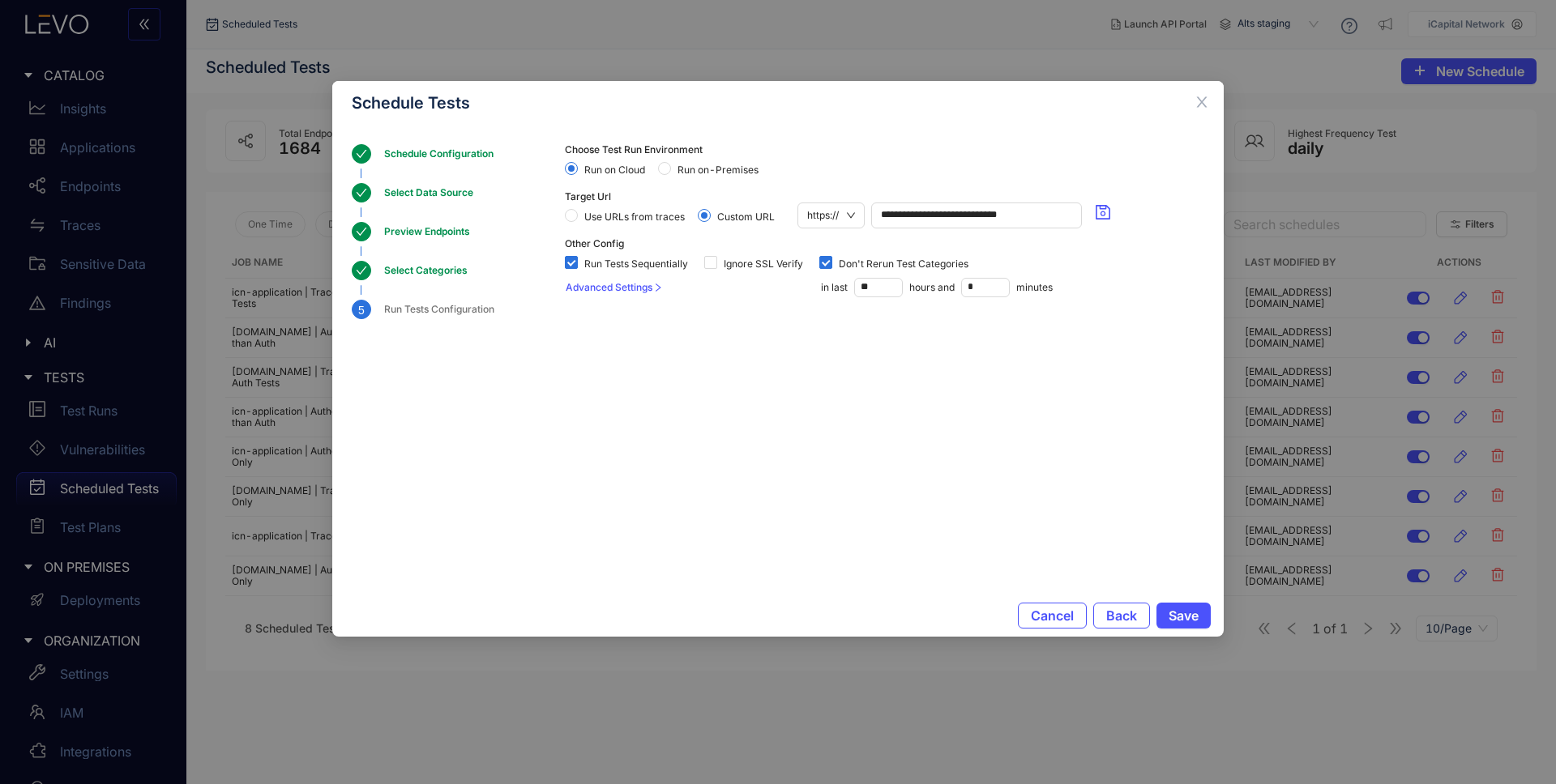
click at [427, 258] on div "Preview Endpoints" at bounding box center [475, 241] width 181 height 39
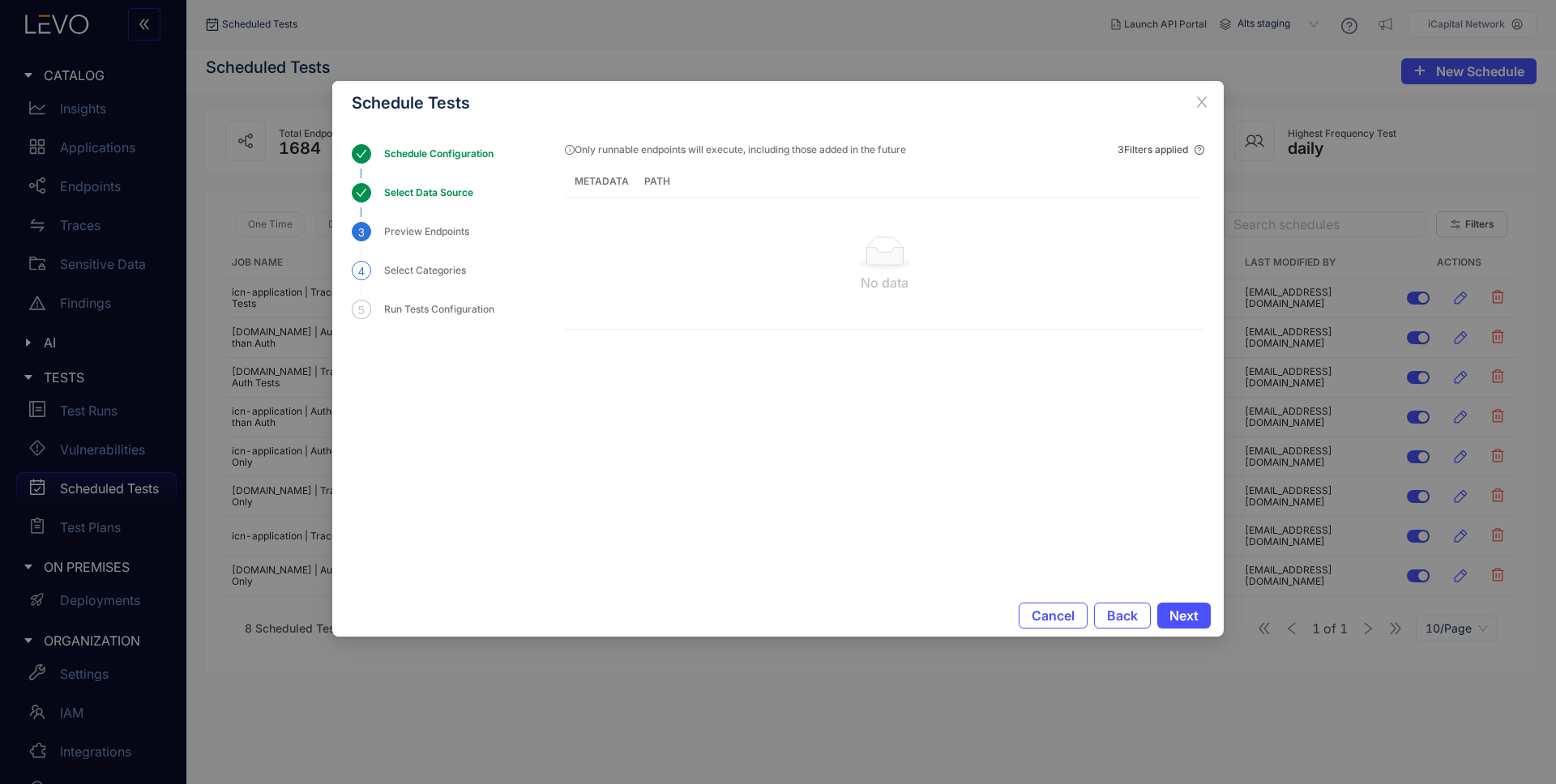
click at [388, 273] on div "Select Categories" at bounding box center [430, 271] width 92 height 20
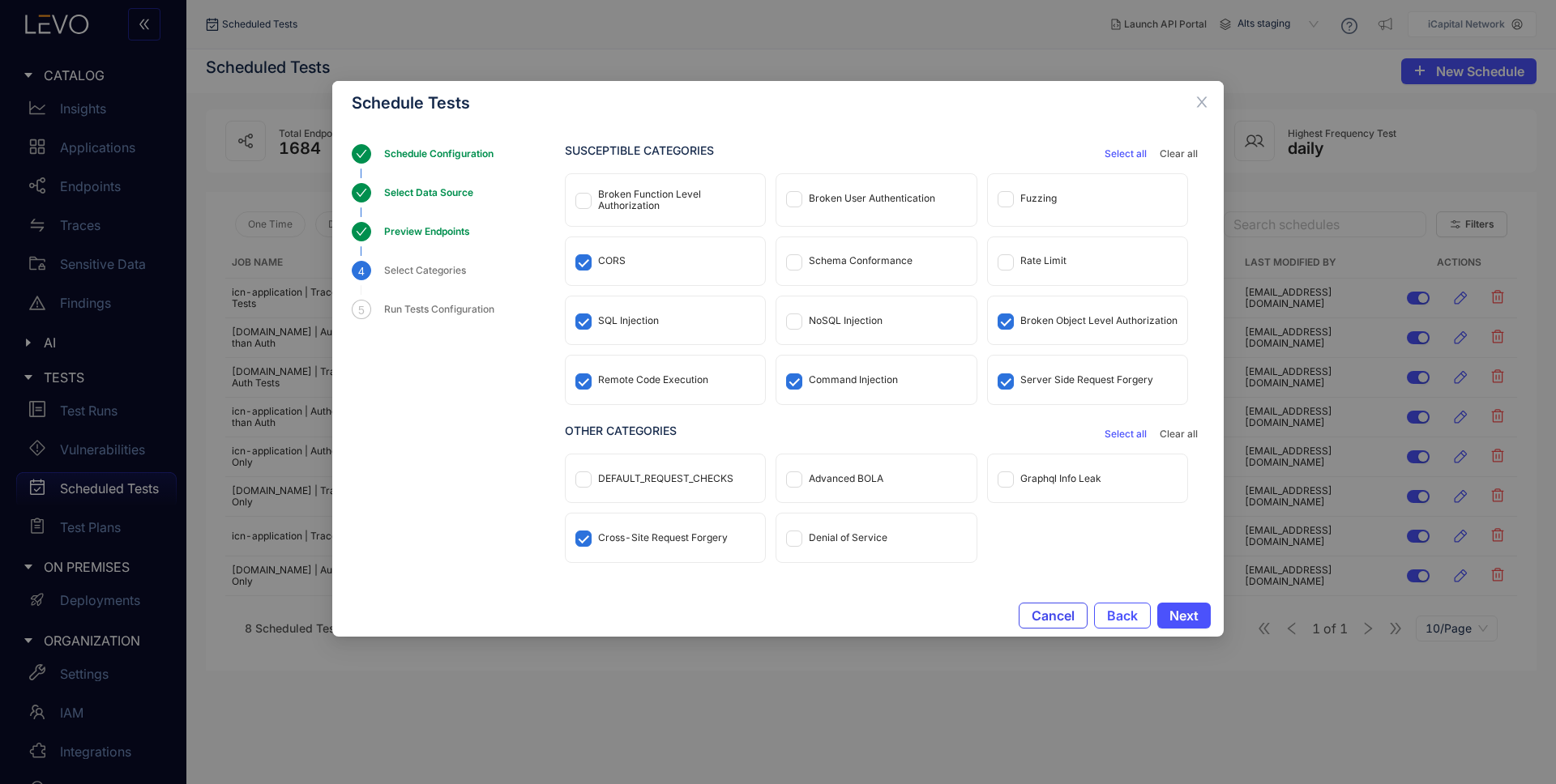
click at [1048, 612] on span "Cancel" at bounding box center [1053, 616] width 43 height 15
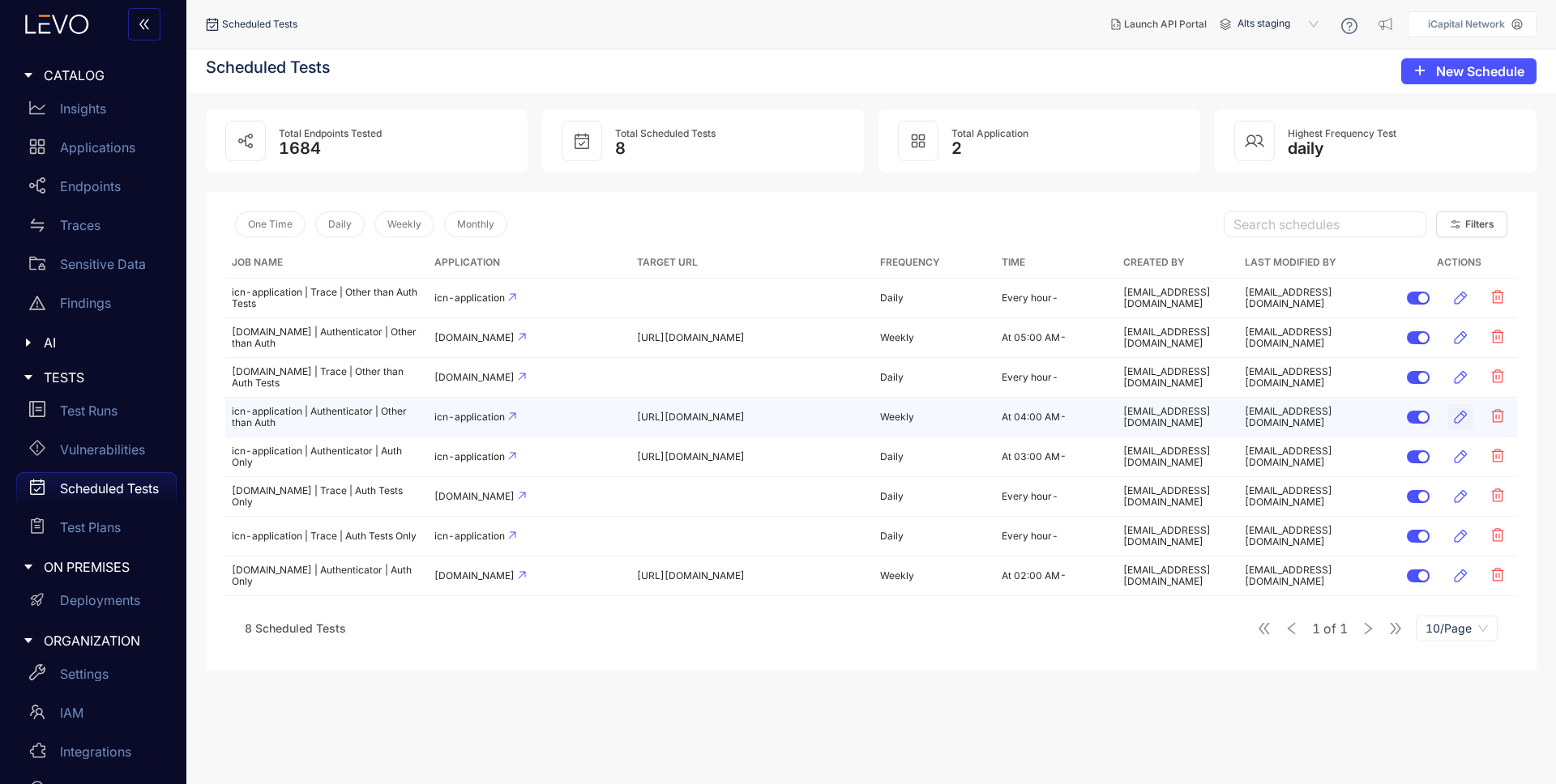
click at [1457, 420] on icon "button" at bounding box center [1461, 417] width 16 height 16
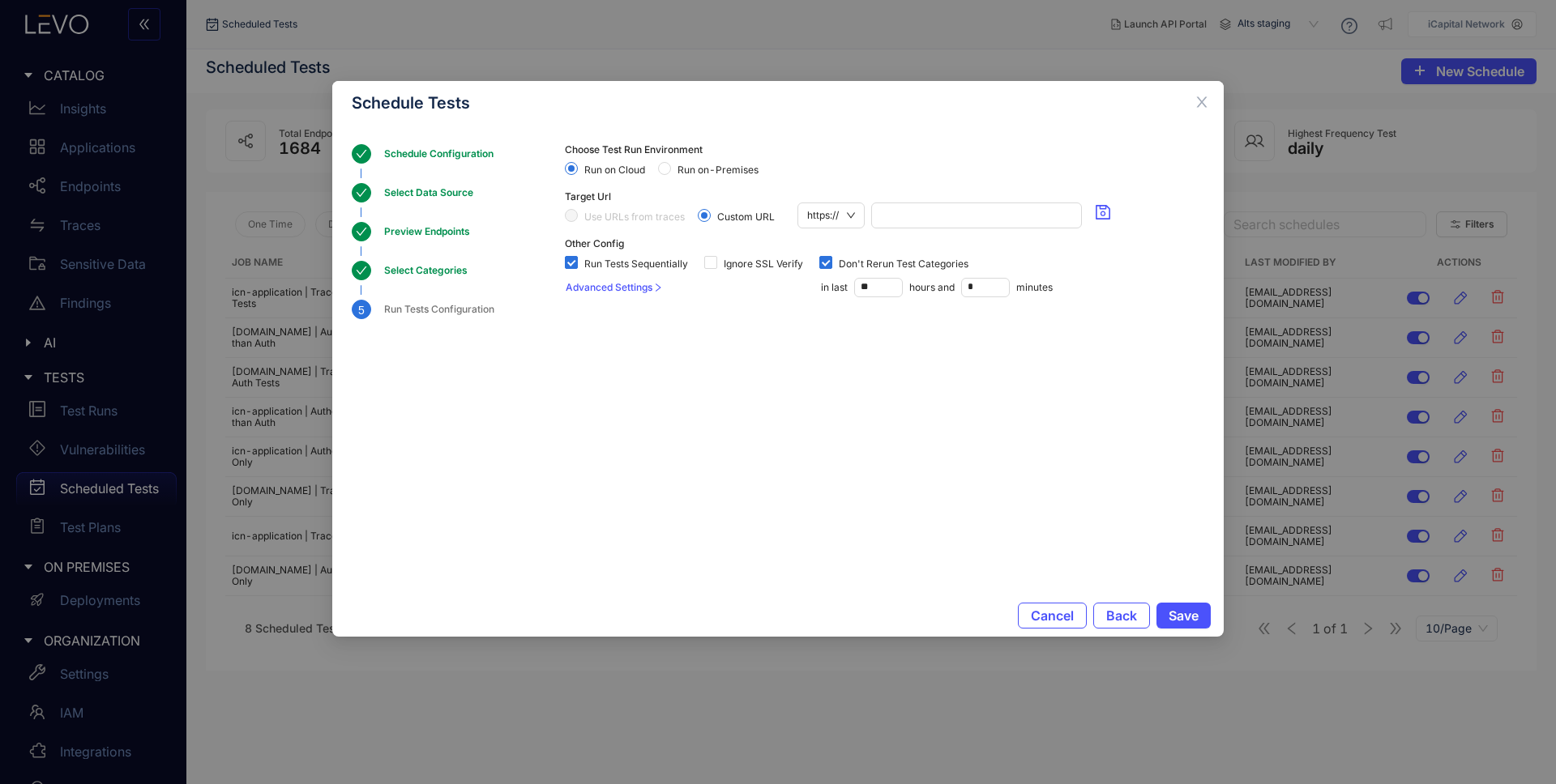
click at [398, 273] on div "Select Categories" at bounding box center [431, 271] width 94 height 20
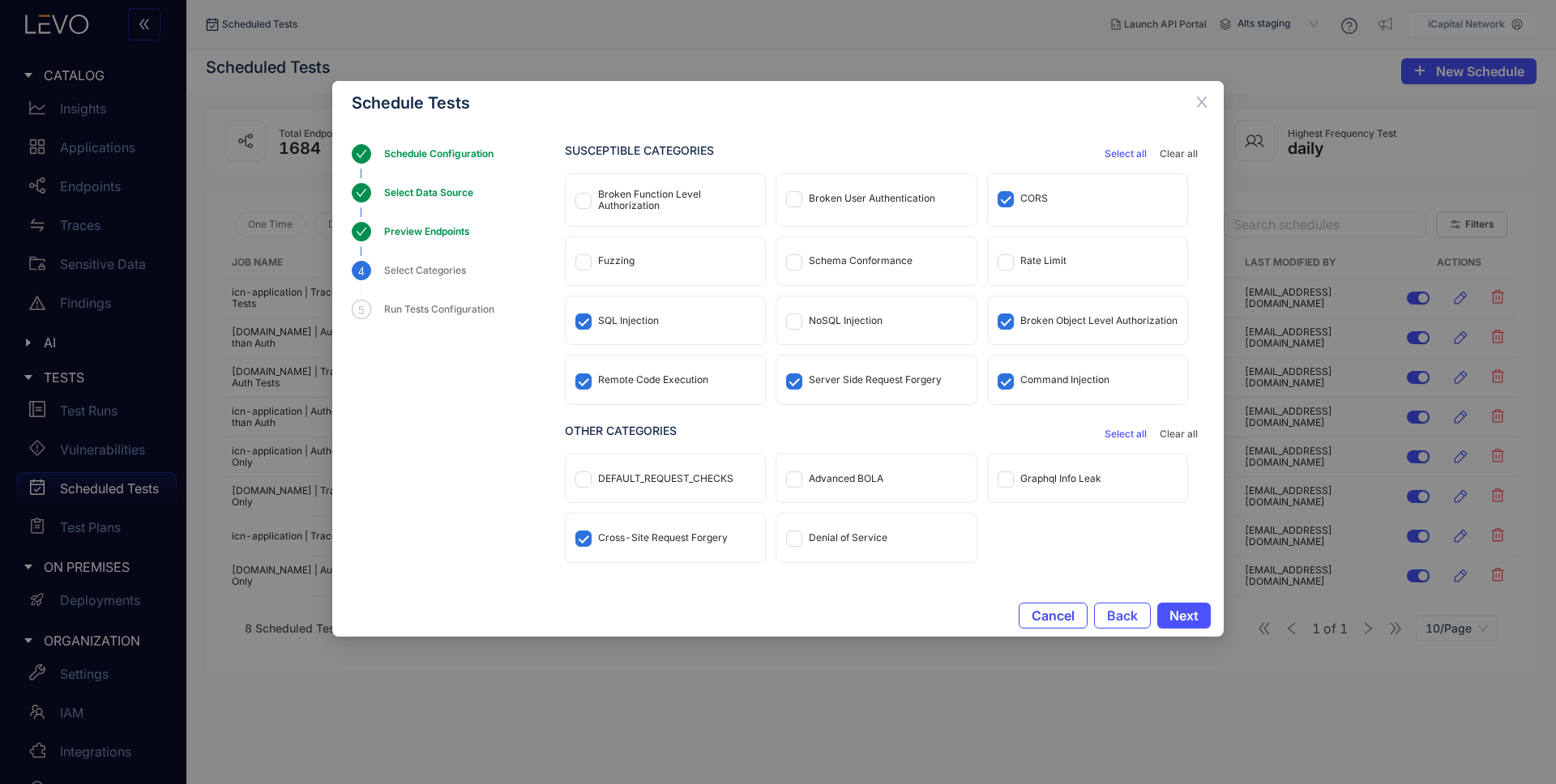
click at [1050, 607] on button "Cancel" at bounding box center [1053, 616] width 69 height 26
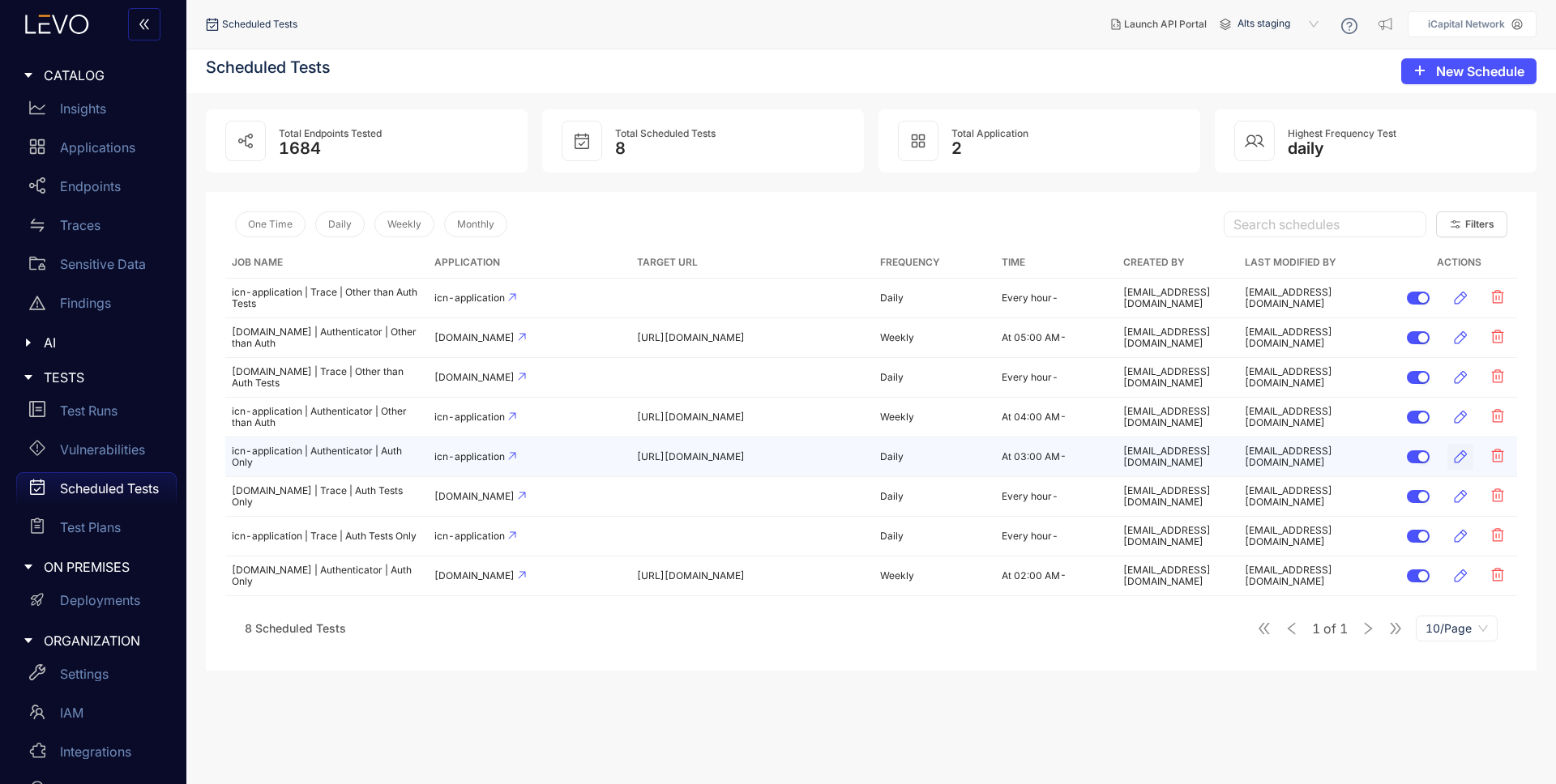
click at [1461, 459] on icon "button" at bounding box center [1461, 457] width 16 height 16
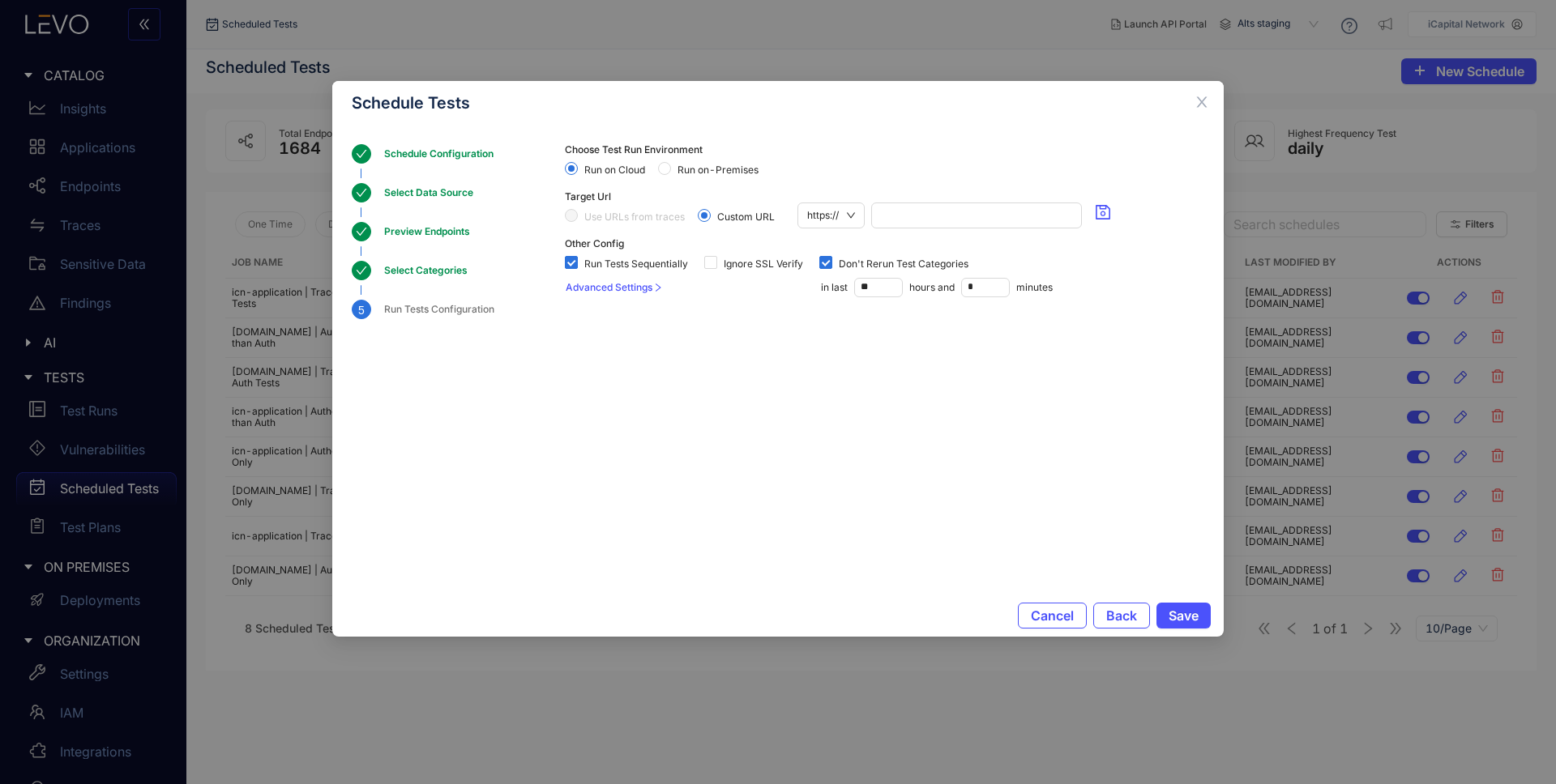
click at [450, 282] on div "Select Categories" at bounding box center [475, 280] width 181 height 39
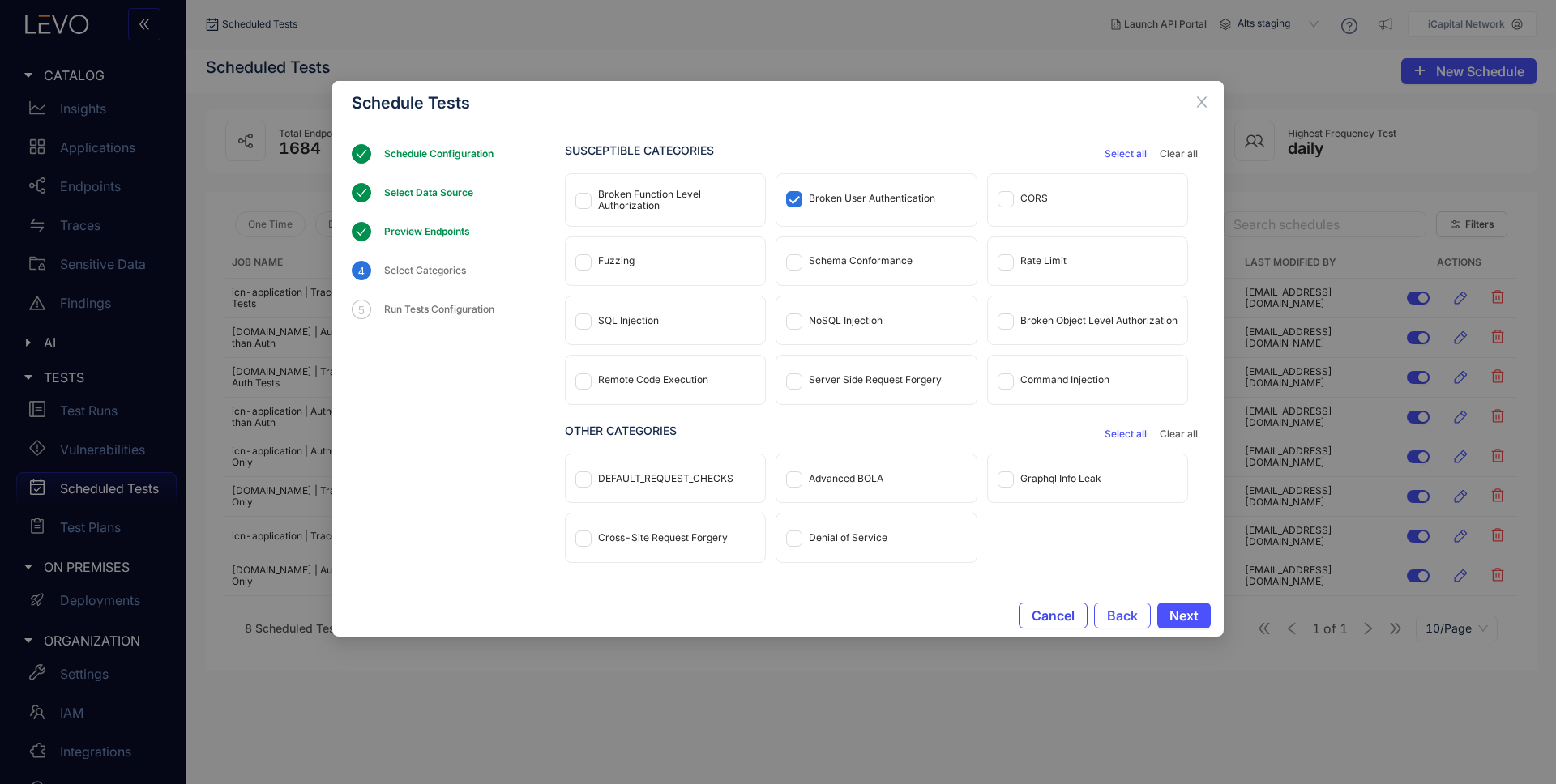
click at [1042, 610] on span "Cancel" at bounding box center [1053, 616] width 43 height 15
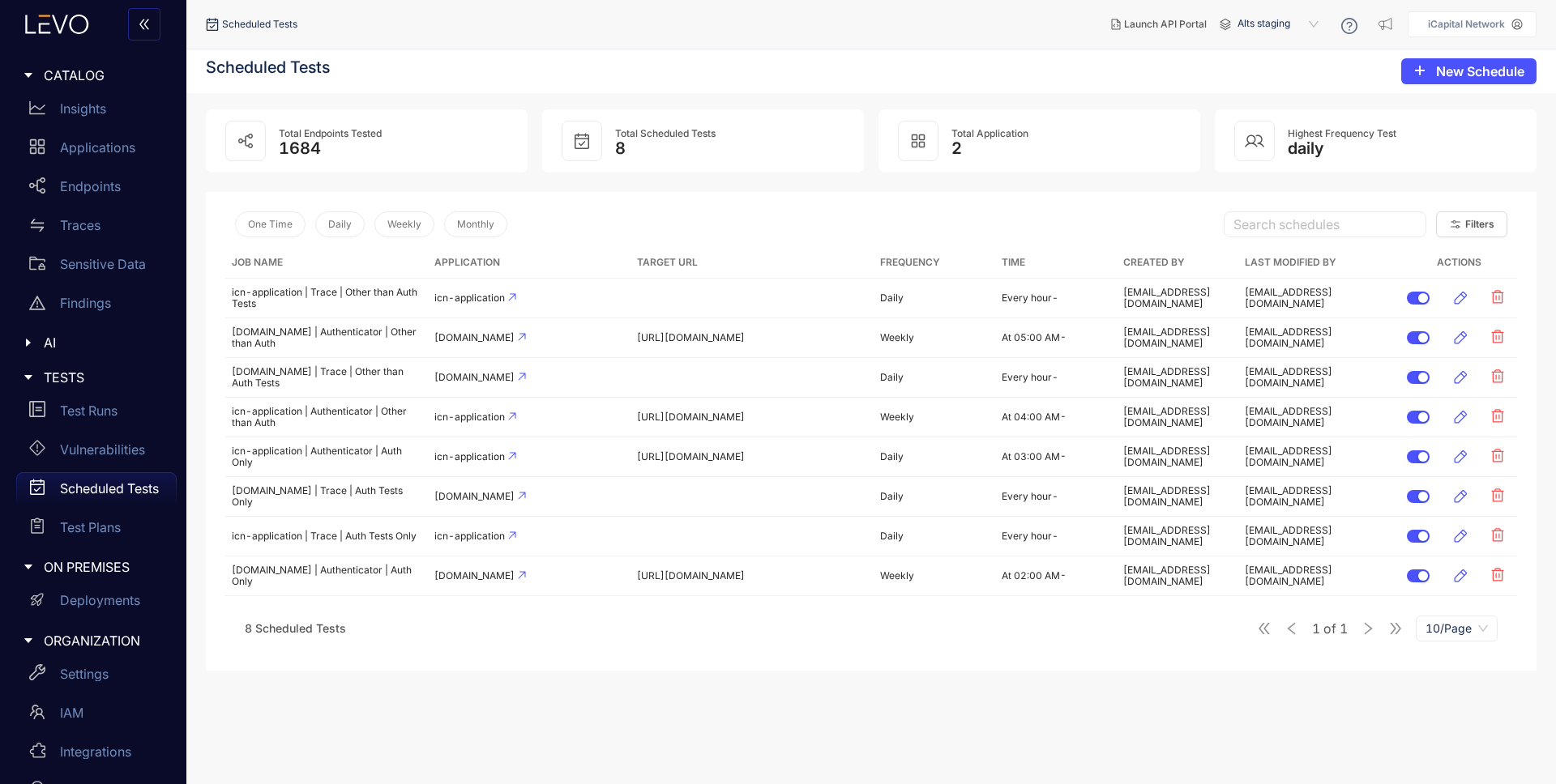
click at [544, 745] on section "Scheduled Tests New Schedule Total Endpoints Tested 1684 Total Scheduled Tests …" at bounding box center [871, 416] width 1370 height 735
click at [97, 169] on link "Applications" at bounding box center [96, 150] width 160 height 39
click at [102, 157] on div "Applications" at bounding box center [96, 147] width 160 height 32
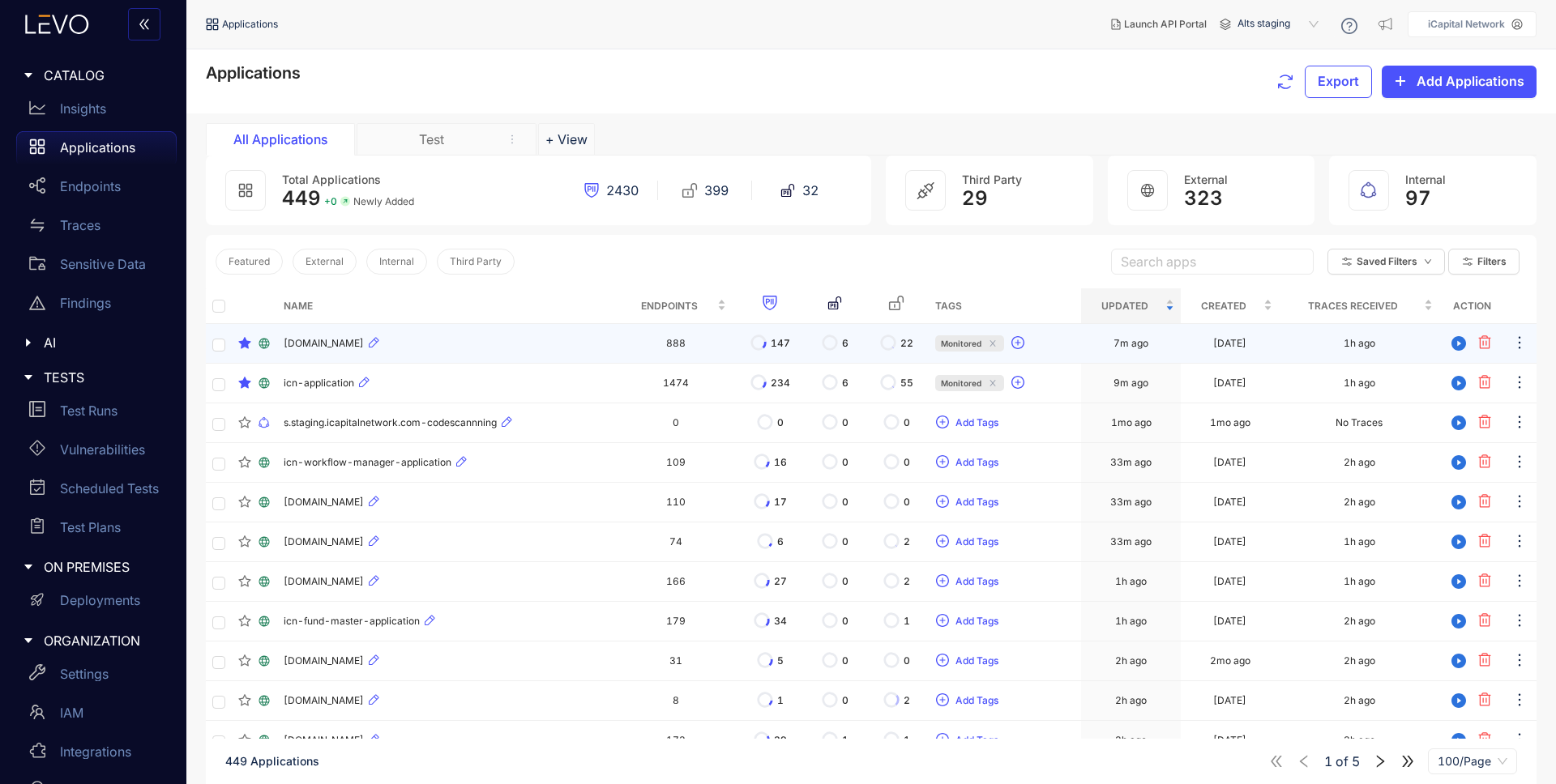
click at [495, 347] on div "[DOMAIN_NAME]" at bounding box center [448, 344] width 328 height 20
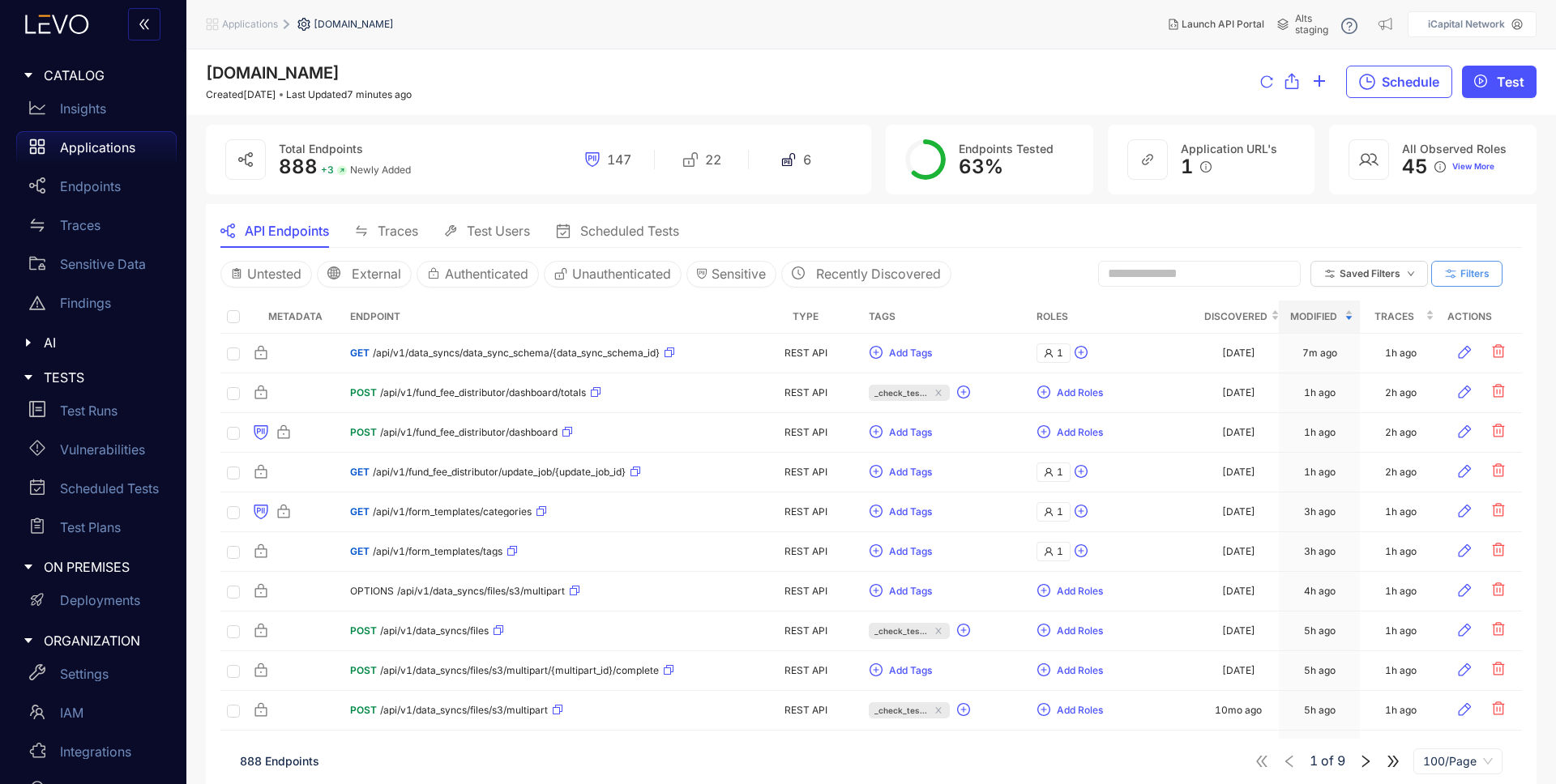
click at [1473, 268] on span "Filters" at bounding box center [1476, 274] width 30 height 11
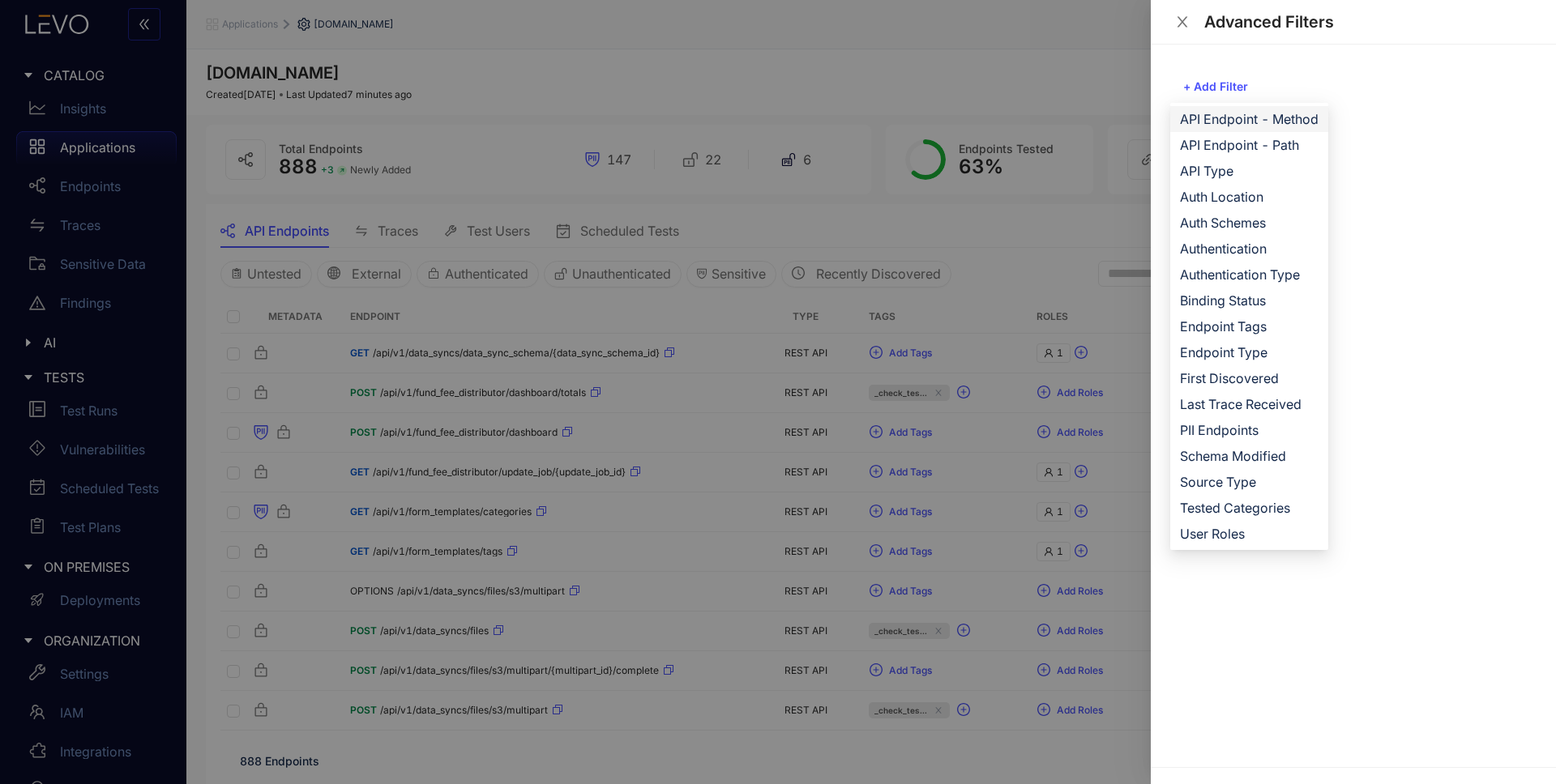
click at [1234, 124] on span "API Endpoint - Method" at bounding box center [1249, 119] width 139 height 18
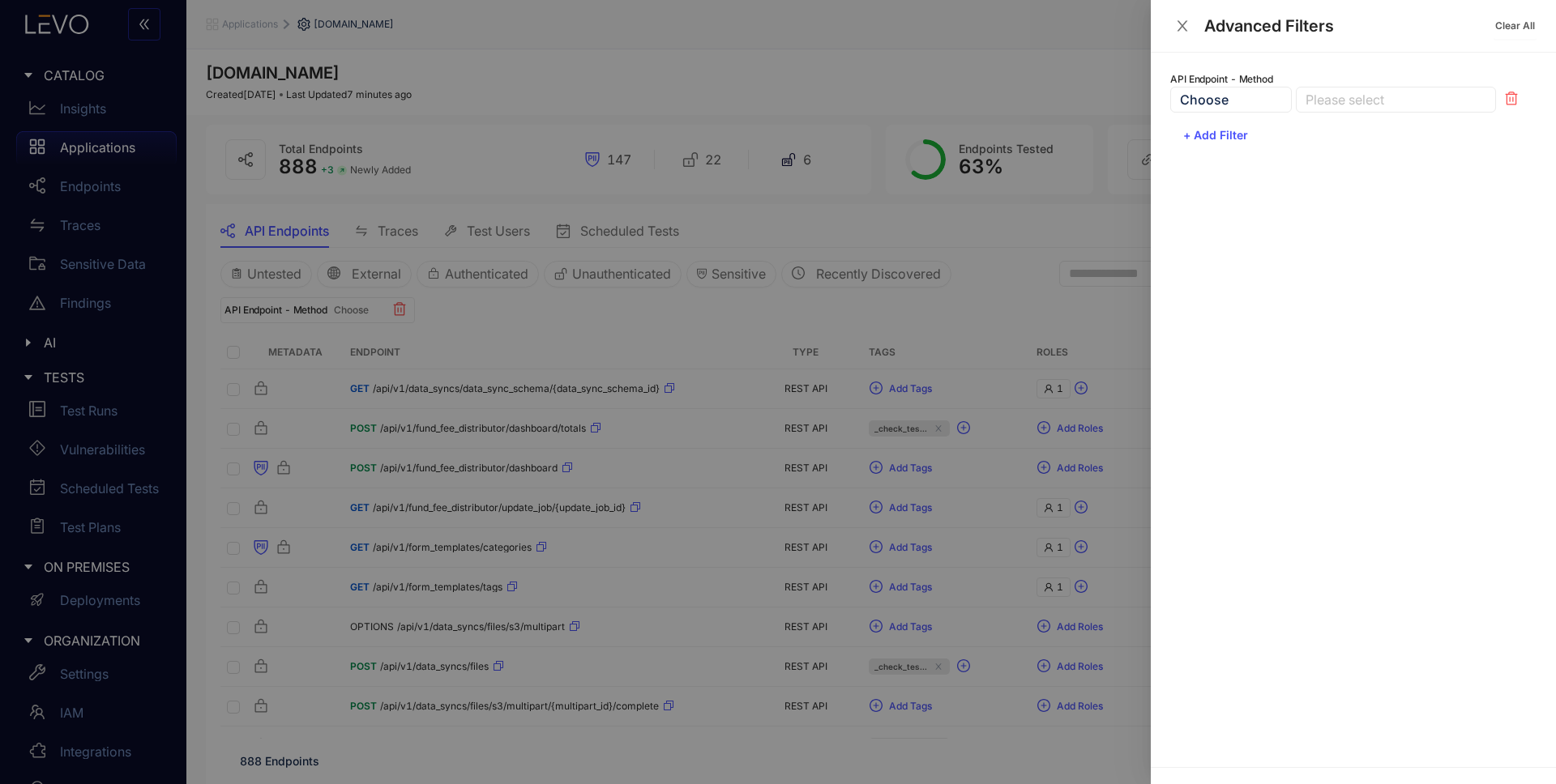
click at [1357, 97] on div at bounding box center [1388, 100] width 172 height 17
click at [1335, 137] on div "GET" at bounding box center [1396, 132] width 181 height 18
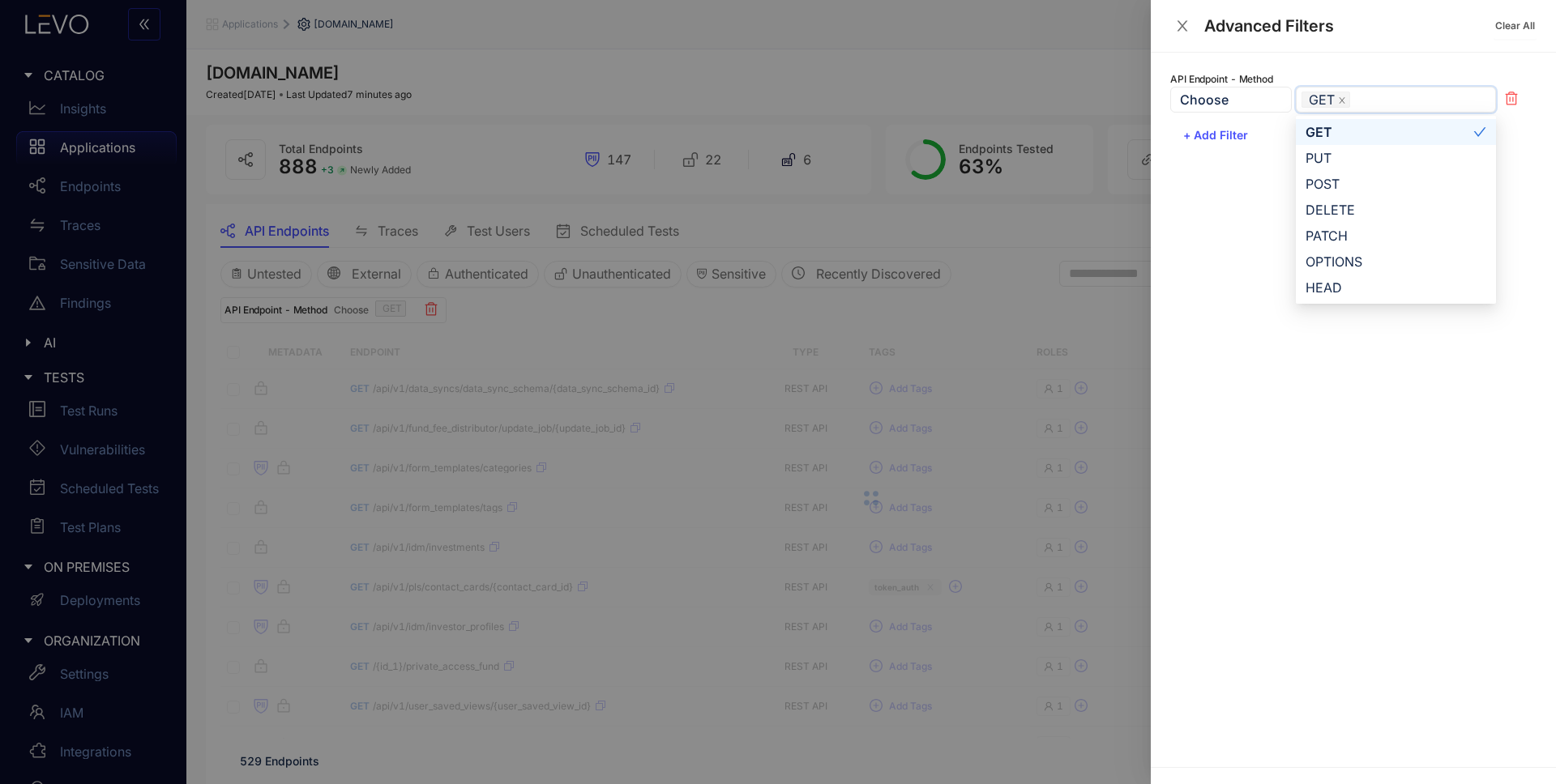
click at [590, 316] on div at bounding box center [778, 392] width 1556 height 784
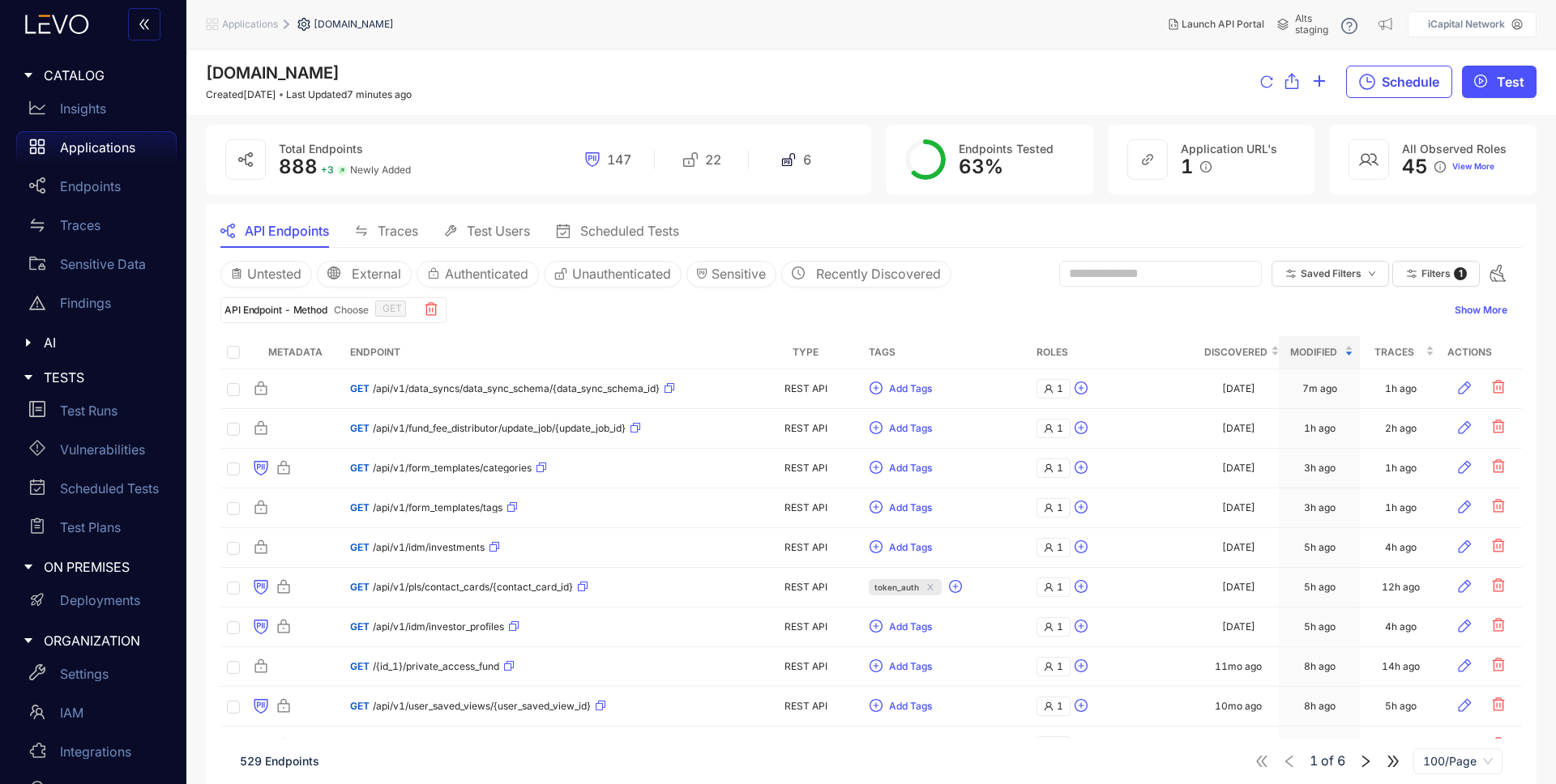
click at [1378, 80] on button "Schedule" at bounding box center [1399, 81] width 106 height 32
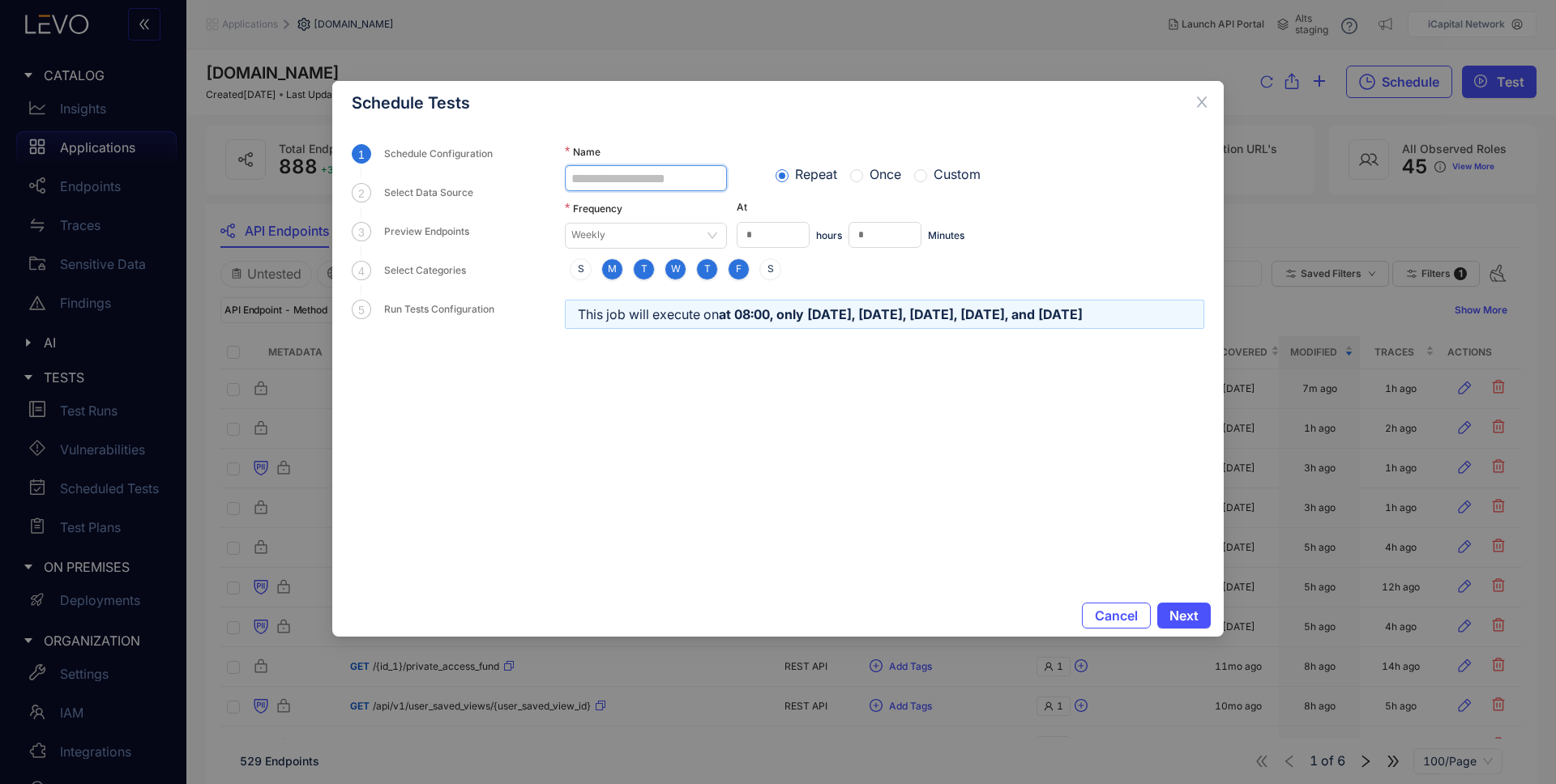
click at [599, 172] on input "Name" at bounding box center [645, 178] width 162 height 26
type input "*"
click at [627, 180] on input "**********" at bounding box center [645, 178] width 162 height 26
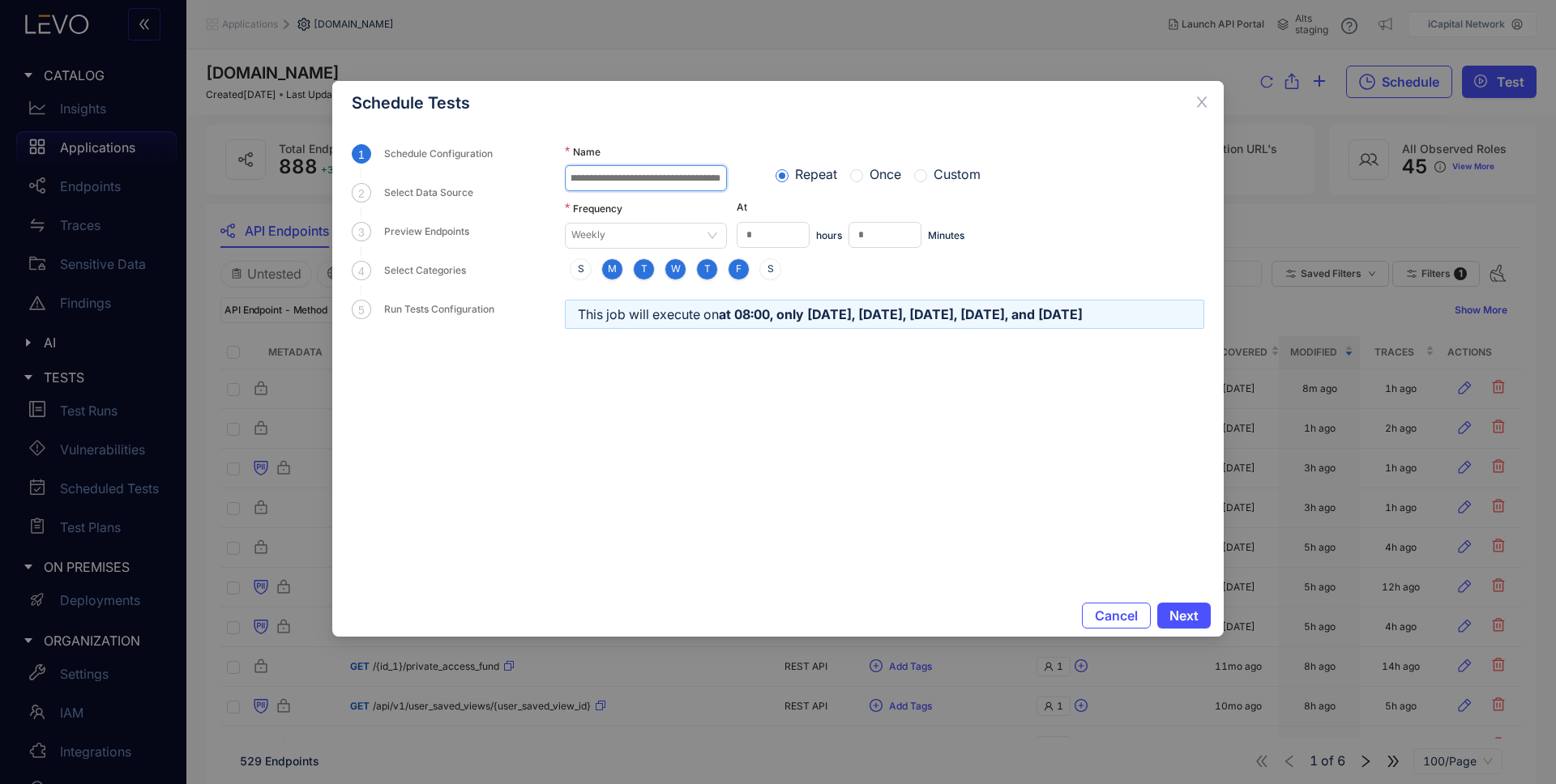
scroll to position [0, 113]
click at [628, 177] on input "**********" at bounding box center [645, 178] width 162 height 26
click at [695, 236] on span "Weekly" at bounding box center [646, 236] width 149 height 25
type input "**********"
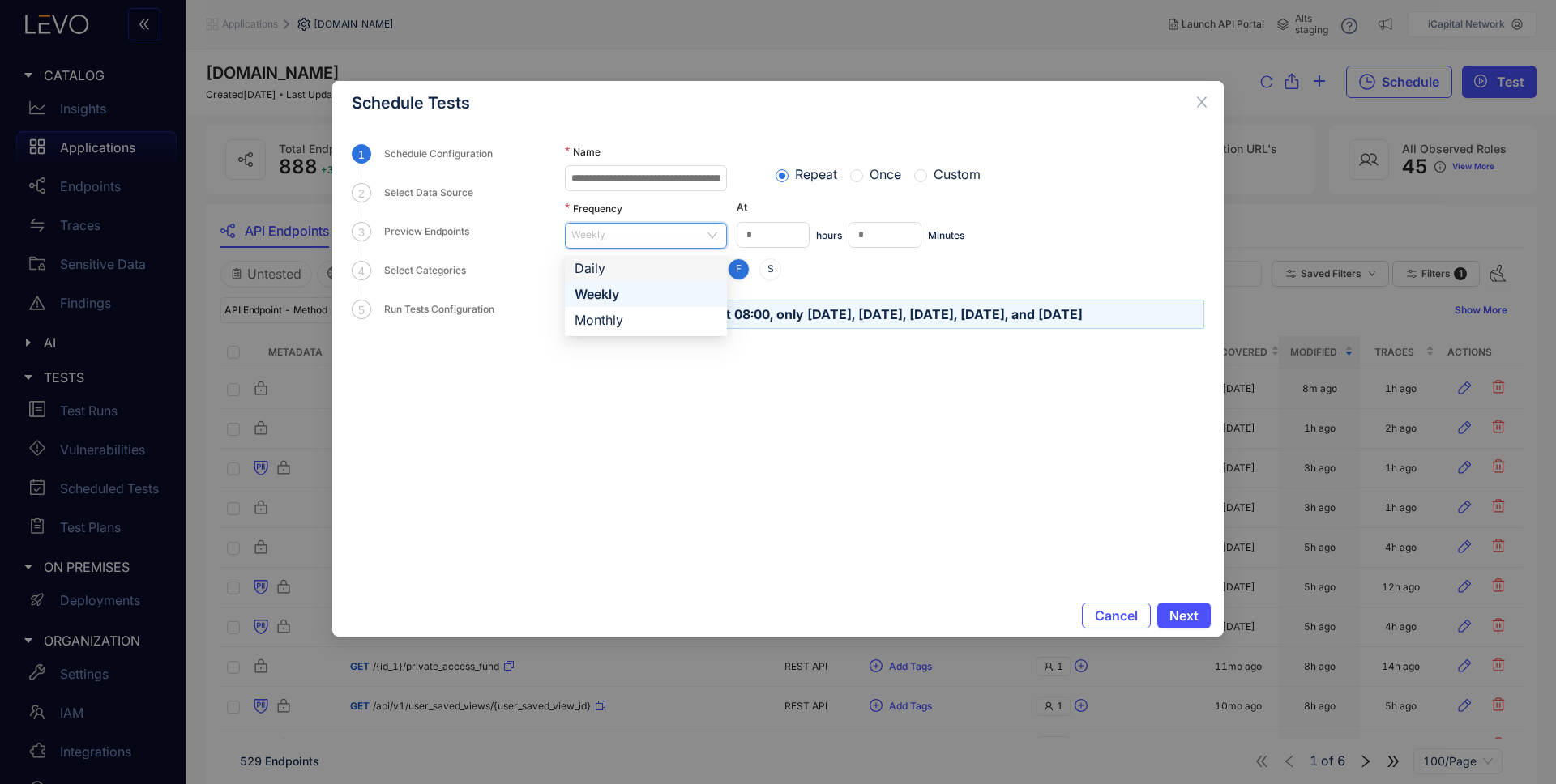
click at [629, 269] on div "Daily" at bounding box center [646, 268] width 143 height 18
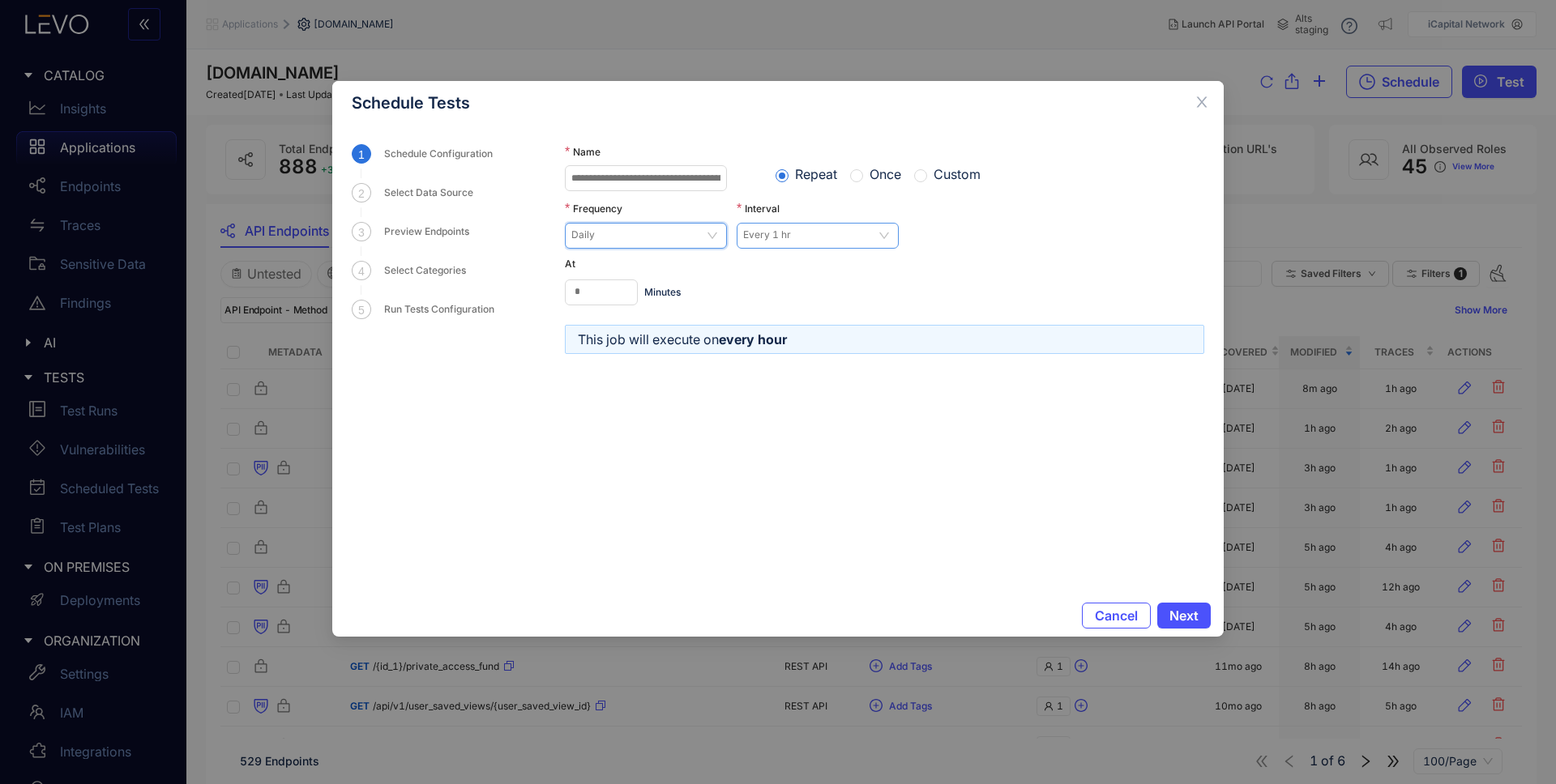
click at [785, 232] on span "Every 1 hr" at bounding box center [818, 236] width 149 height 25
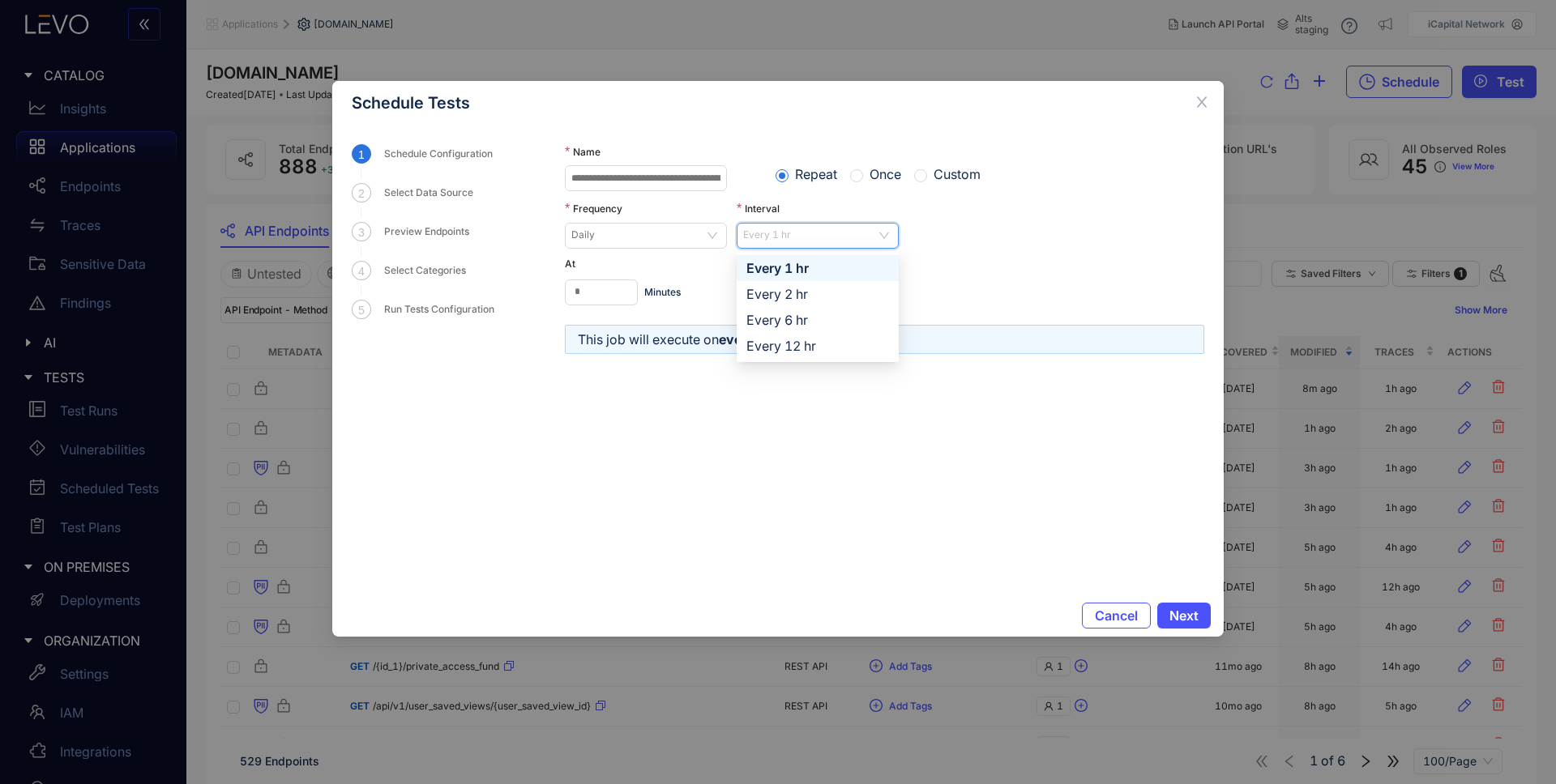
click at [1015, 259] on div "At" at bounding box center [884, 264] width 640 height 11
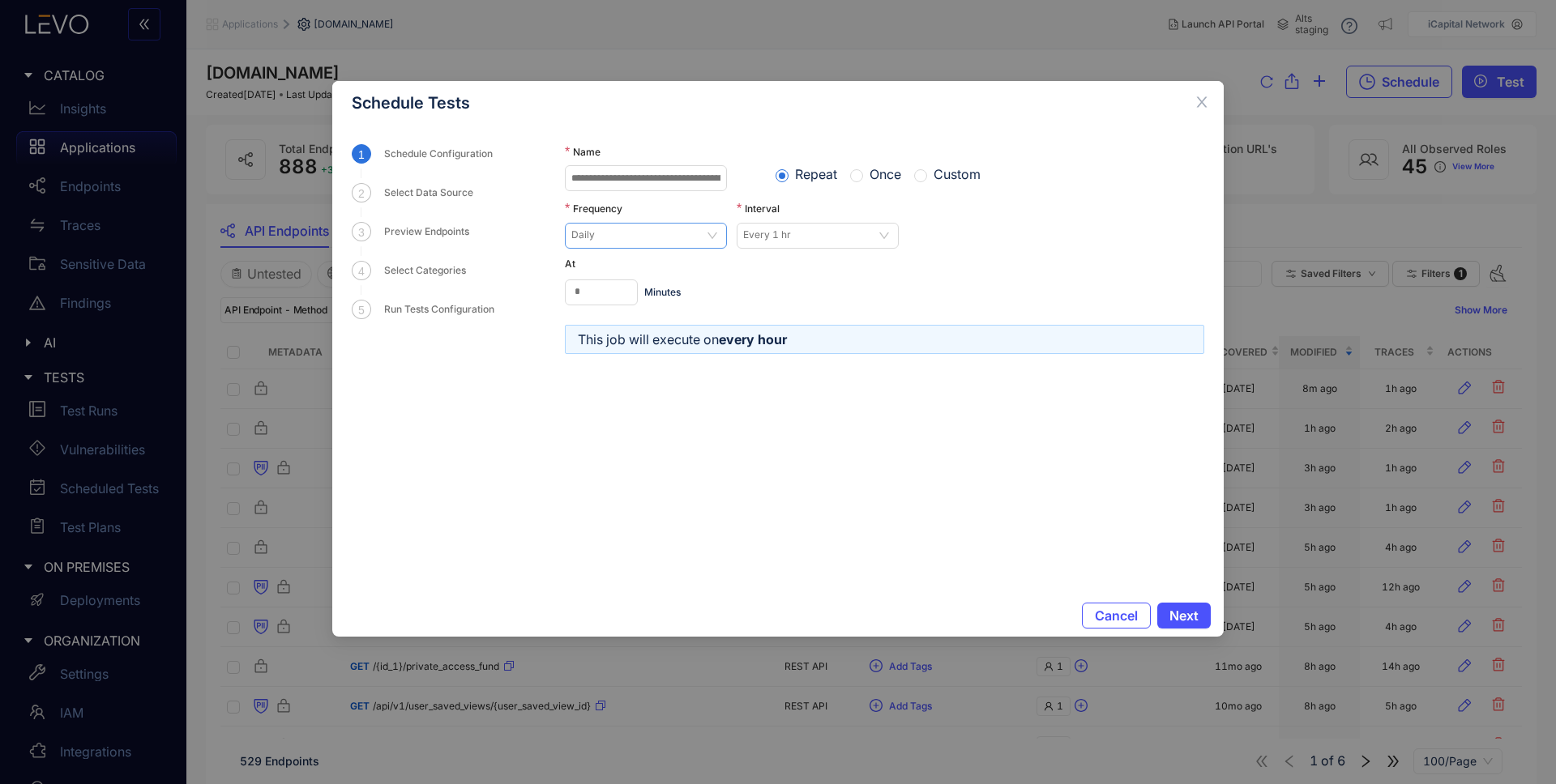
click at [599, 235] on span "Daily" at bounding box center [646, 236] width 149 height 25
click at [885, 288] on div "* Minutes" at bounding box center [884, 293] width 640 height 26
click at [960, 176] on span "Custom" at bounding box center [957, 174] width 60 height 15
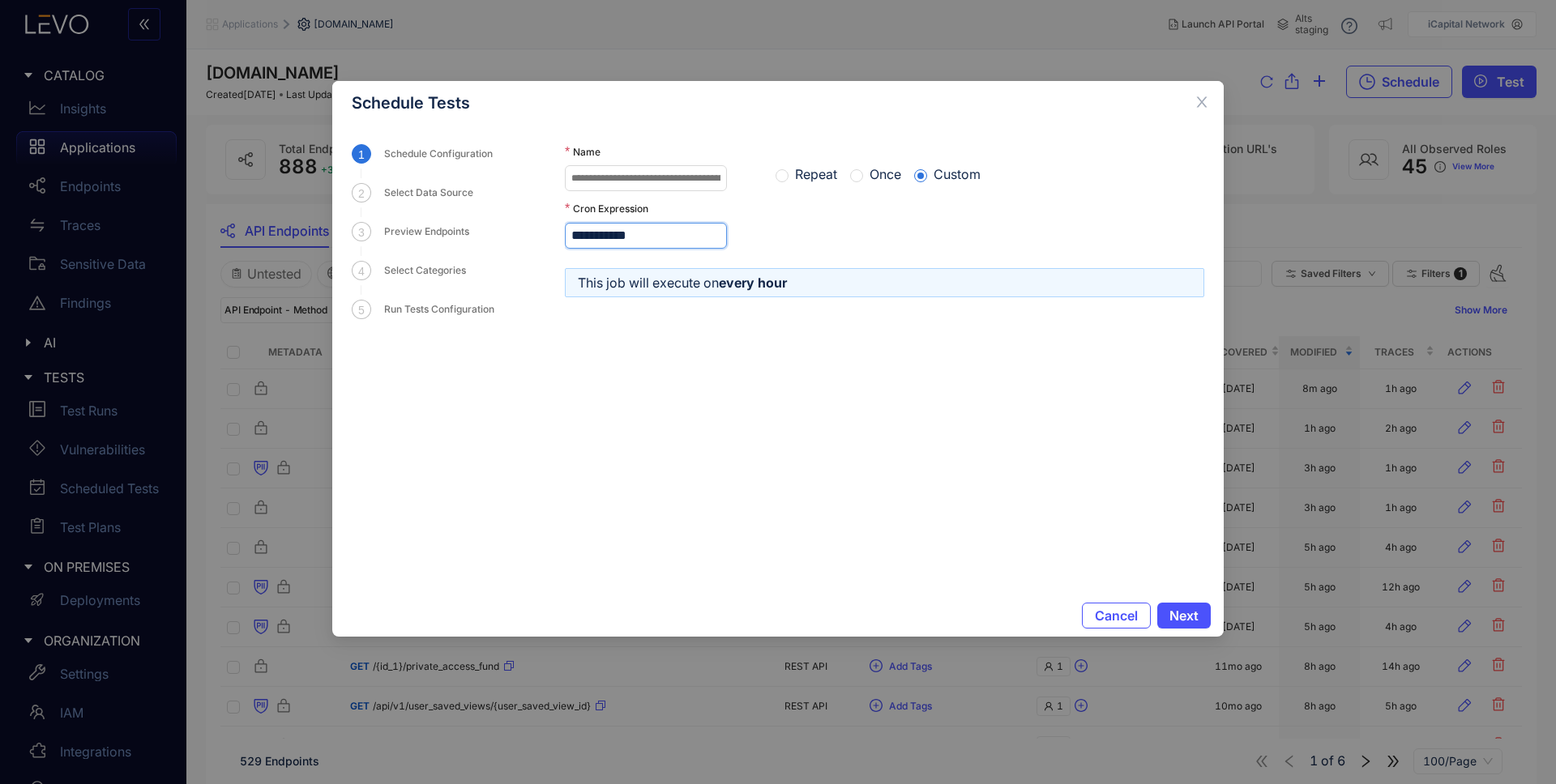
click at [578, 229] on input "**********" at bounding box center [645, 236] width 162 height 26
type input "*********"
click at [999, 426] on form "**********" at bounding box center [884, 360] width 640 height 431
click at [1200, 607] on button "Next" at bounding box center [1184, 616] width 53 height 26
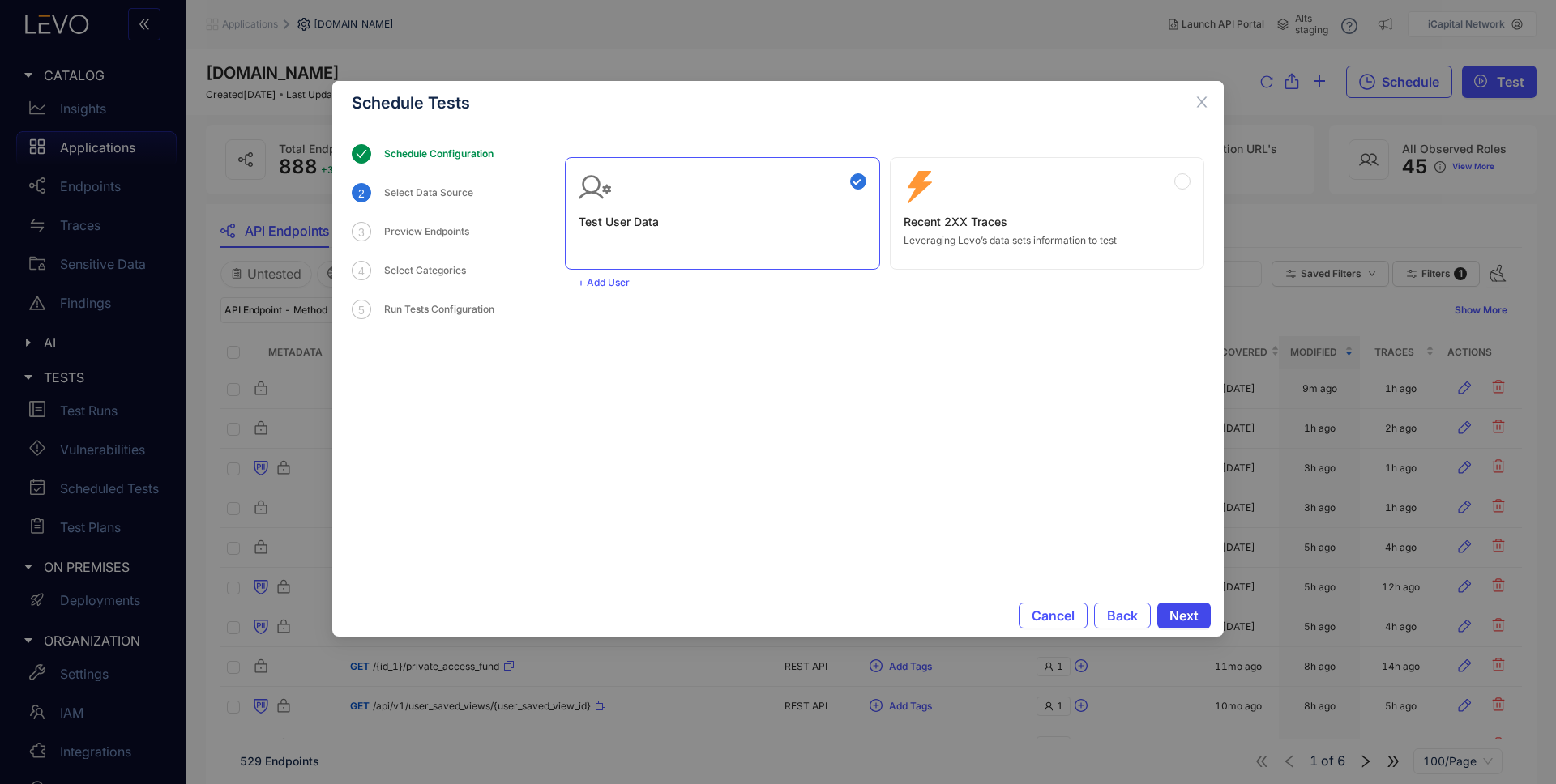
click at [1192, 618] on span "Next" at bounding box center [1184, 616] width 30 height 15
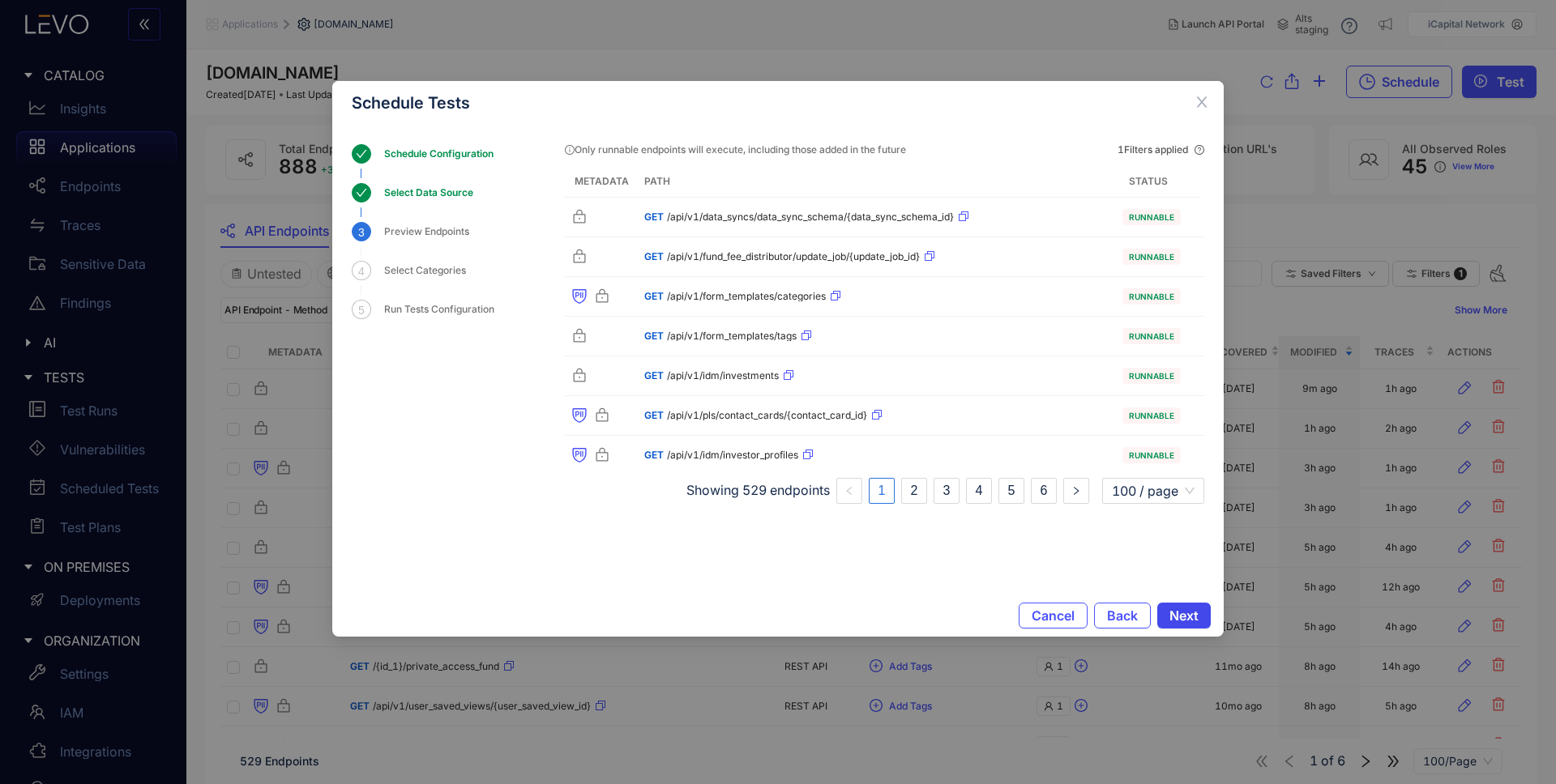
click at [1188, 623] on span "Next" at bounding box center [1184, 616] width 30 height 15
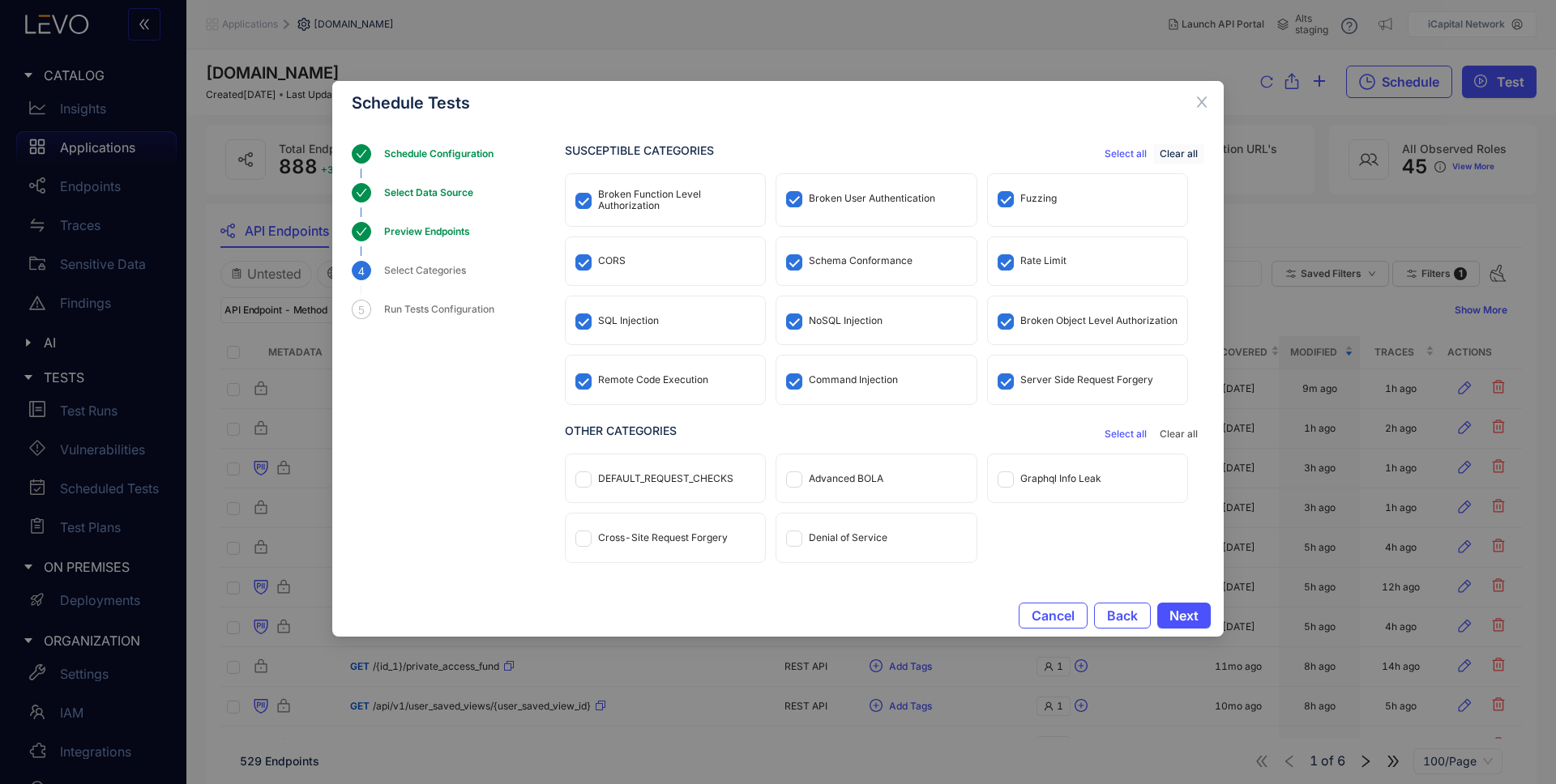
click at [1182, 154] on span "Clear all" at bounding box center [1179, 154] width 38 height 11
click at [627, 208] on div "Broken Function Level Authorization" at bounding box center [676, 200] width 157 height 23
click at [1179, 617] on span "Next" at bounding box center [1184, 616] width 30 height 15
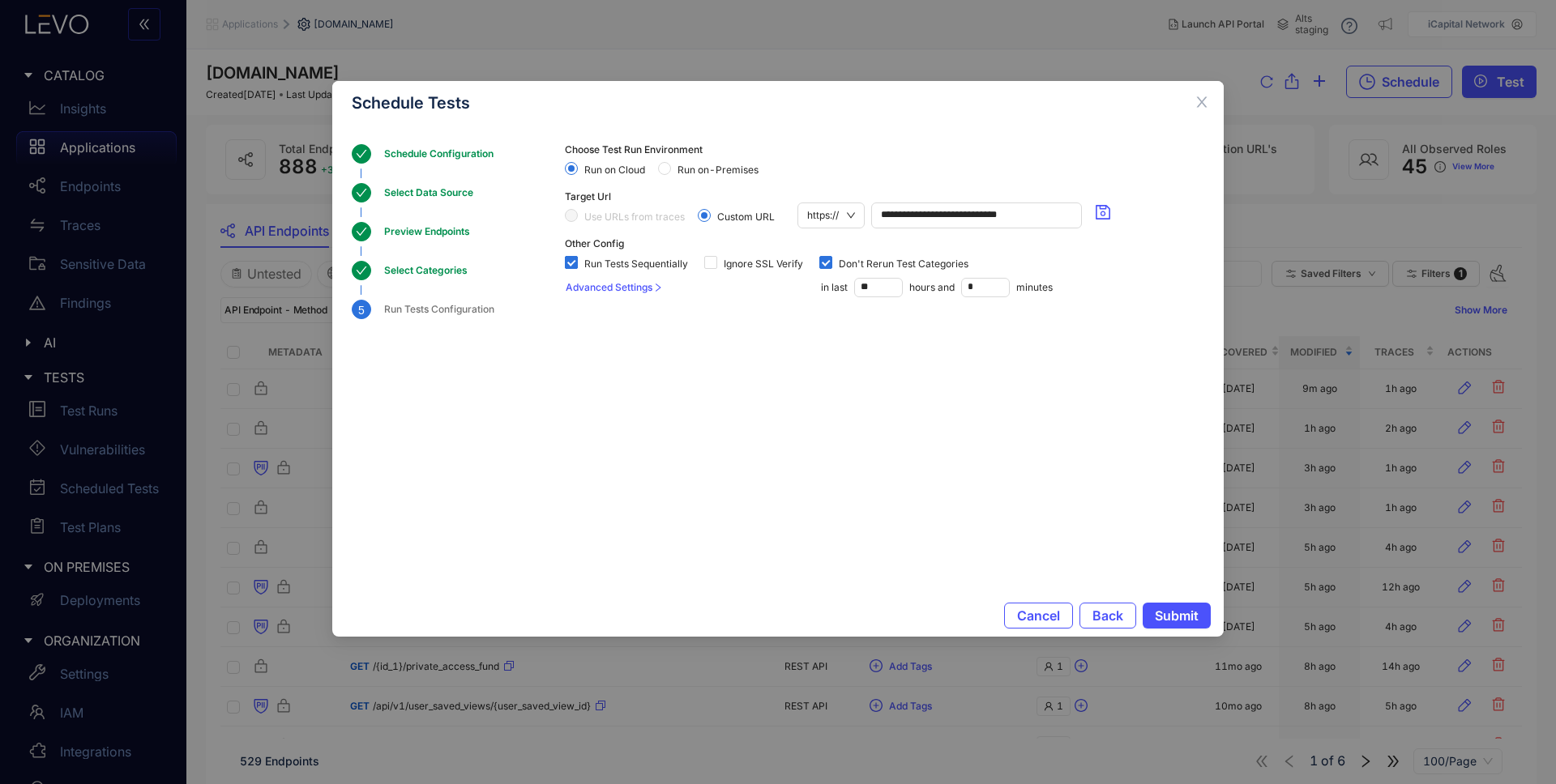
click at [641, 259] on span "Run Tests Sequentially" at bounding box center [636, 264] width 117 height 11
click at [876, 287] on input "**" at bounding box center [878, 288] width 47 height 18
click at [873, 287] on input "**" at bounding box center [878, 288] width 47 height 18
type input "**"
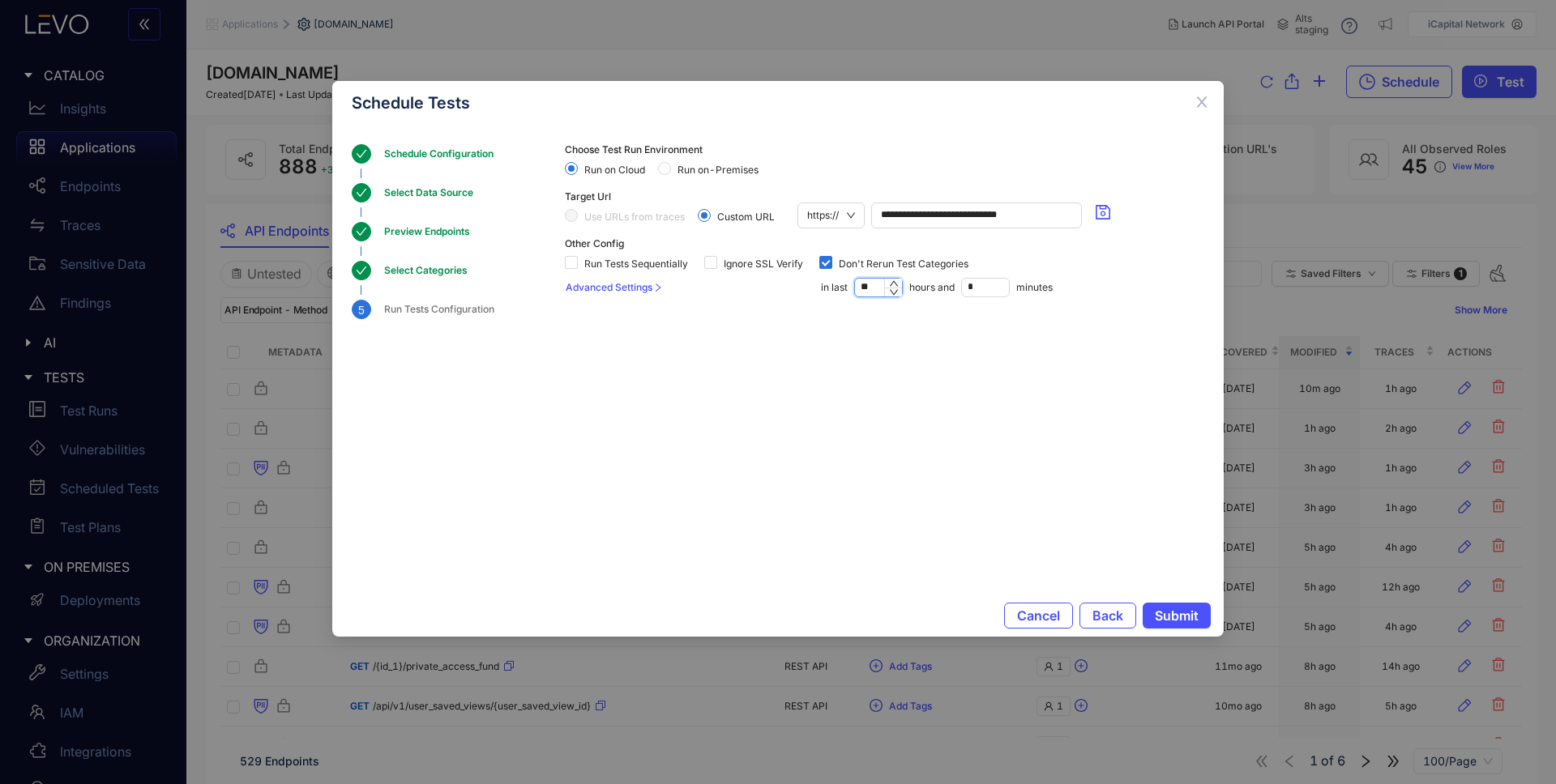
click at [1005, 459] on section "**********" at bounding box center [884, 341] width 640 height 392
click at [1176, 611] on span "Submit" at bounding box center [1177, 616] width 44 height 15
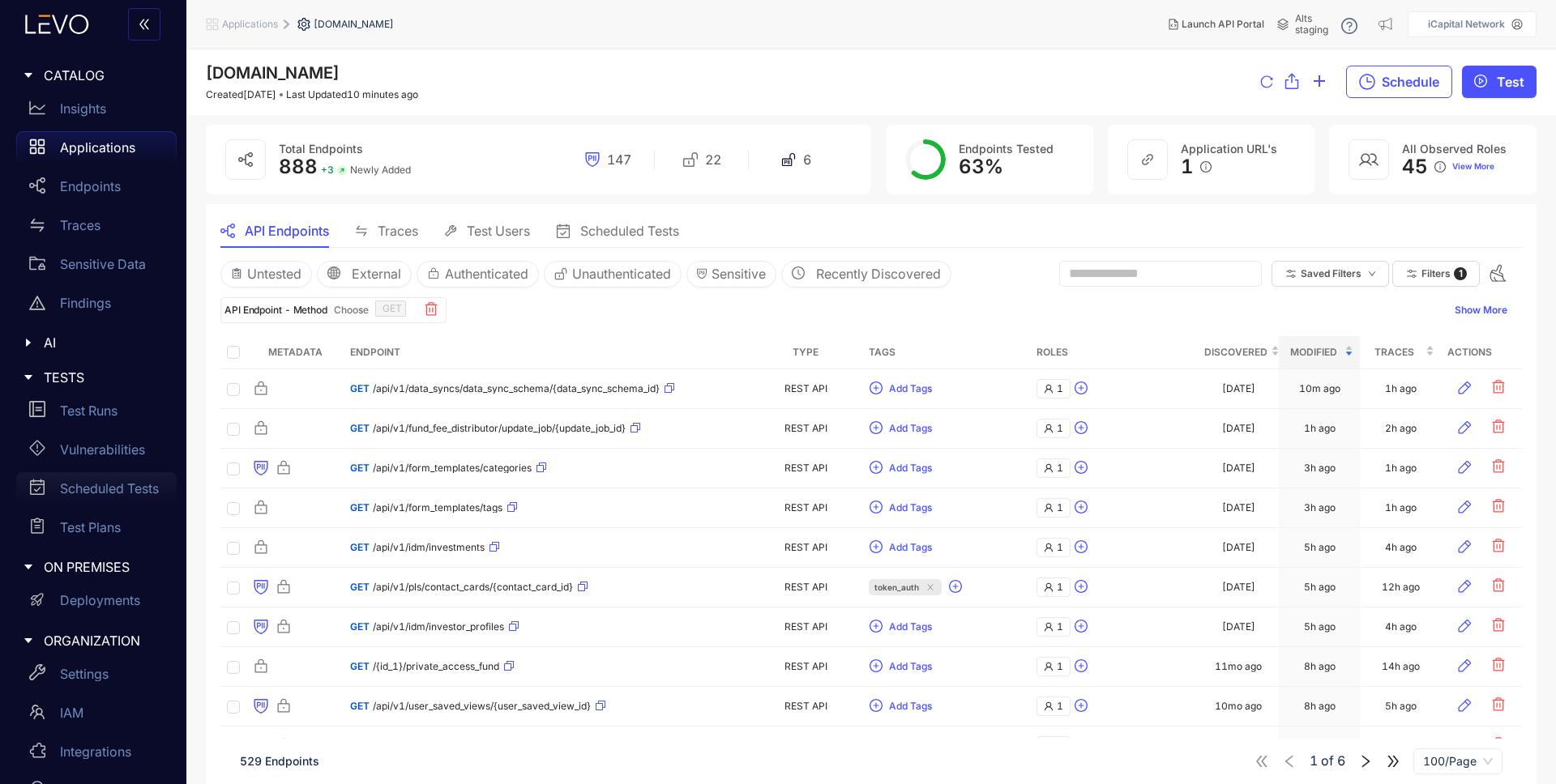
click at [90, 484] on p "Scheduled Tests" at bounding box center [109, 488] width 99 height 15
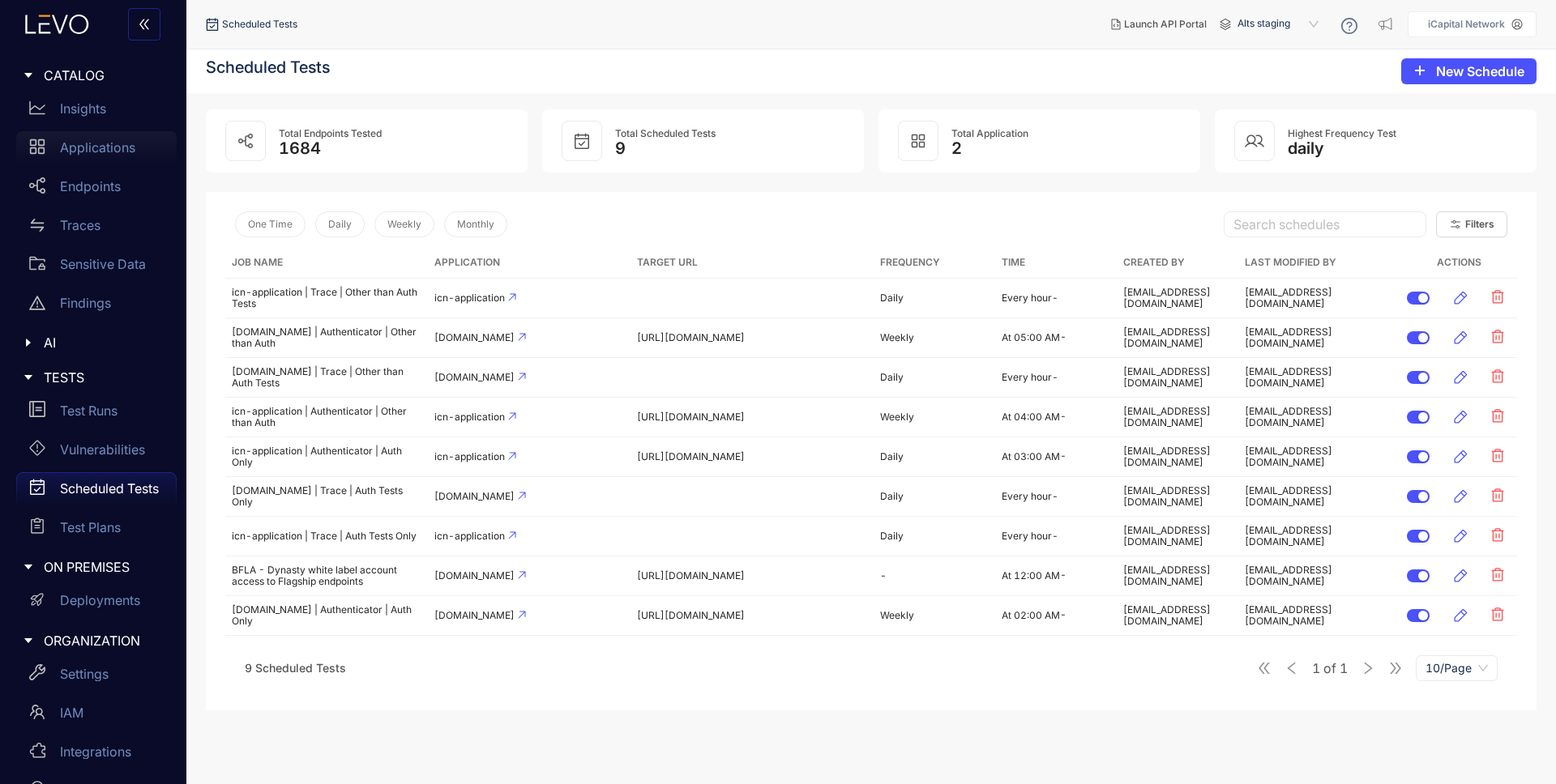
click at [104, 151] on p "Applications" at bounding box center [98, 148] width 76 height 15
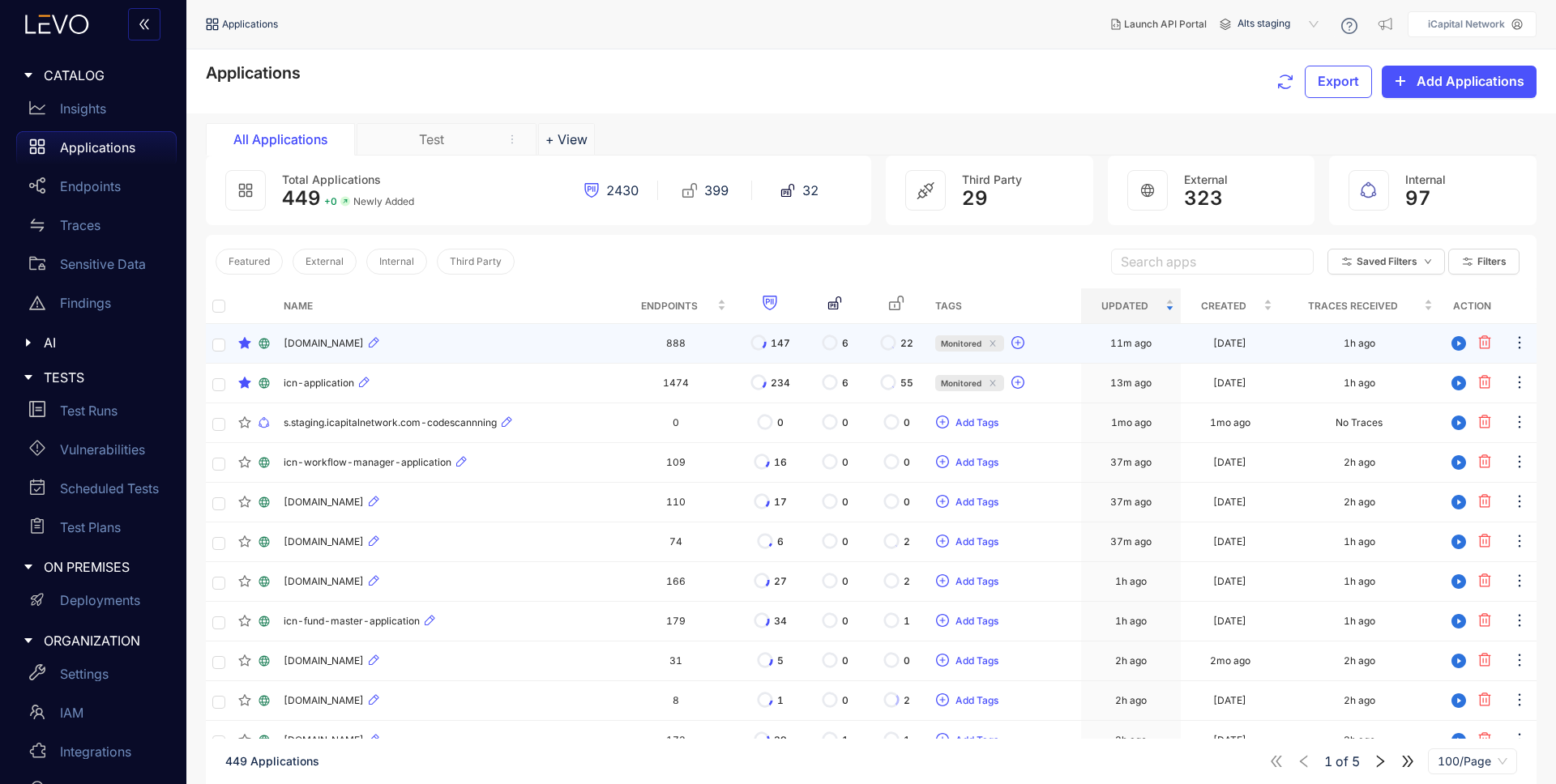
click at [485, 340] on div "[DOMAIN_NAME]" at bounding box center [448, 344] width 328 height 20
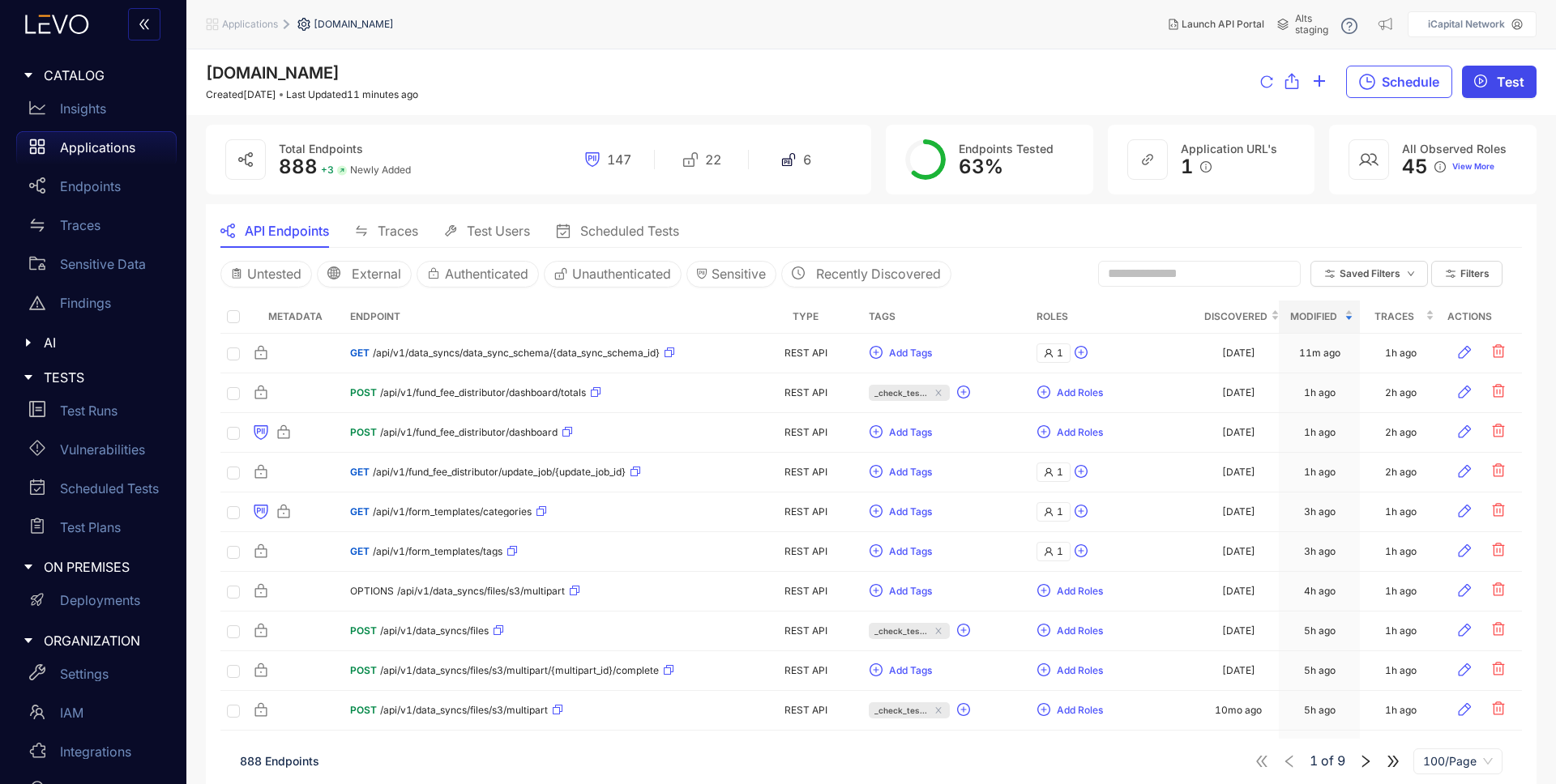
click at [1515, 81] on span "Test" at bounding box center [1511, 82] width 28 height 15
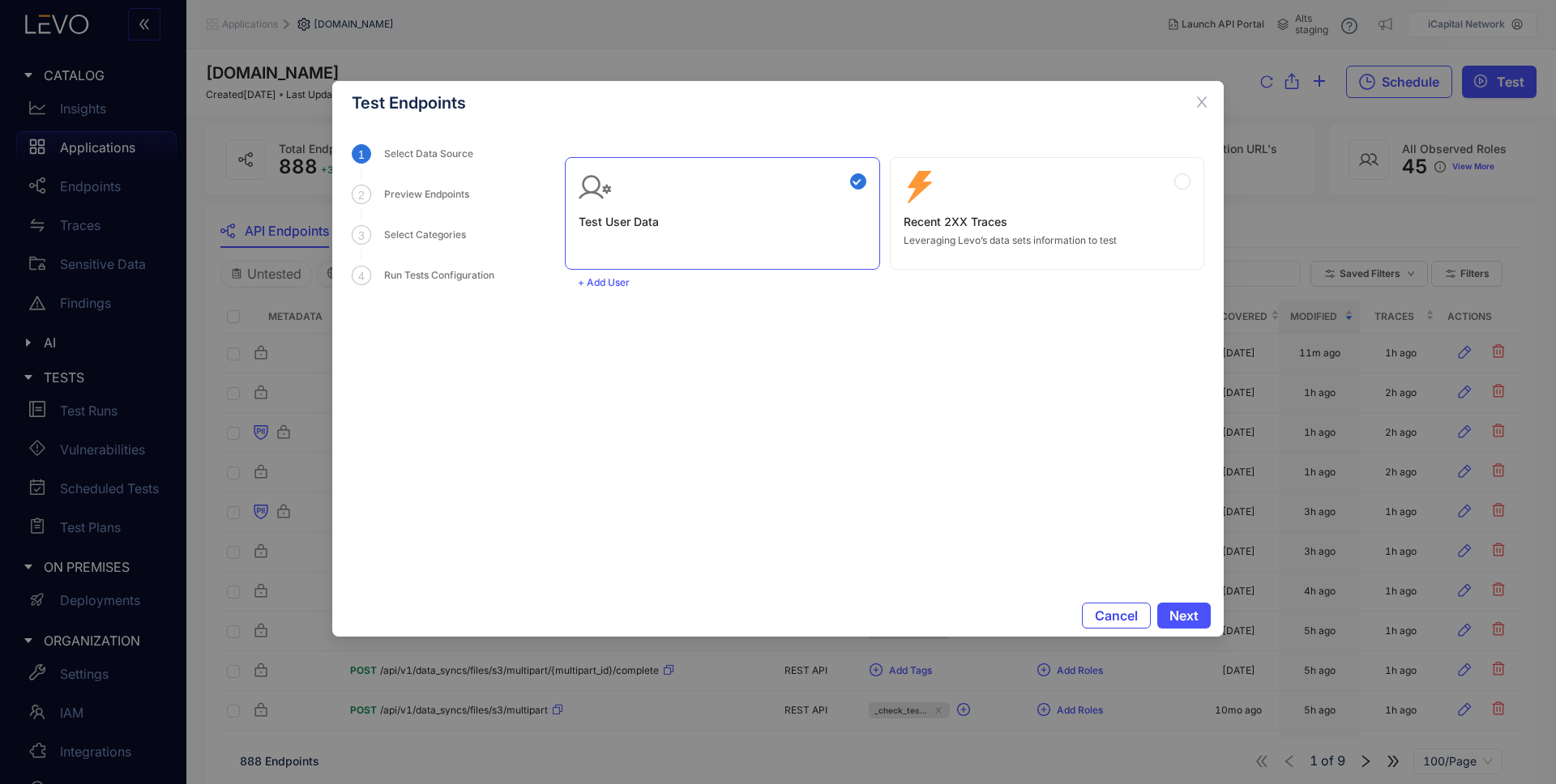
click at [1109, 616] on span "Cancel" at bounding box center [1117, 616] width 43 height 15
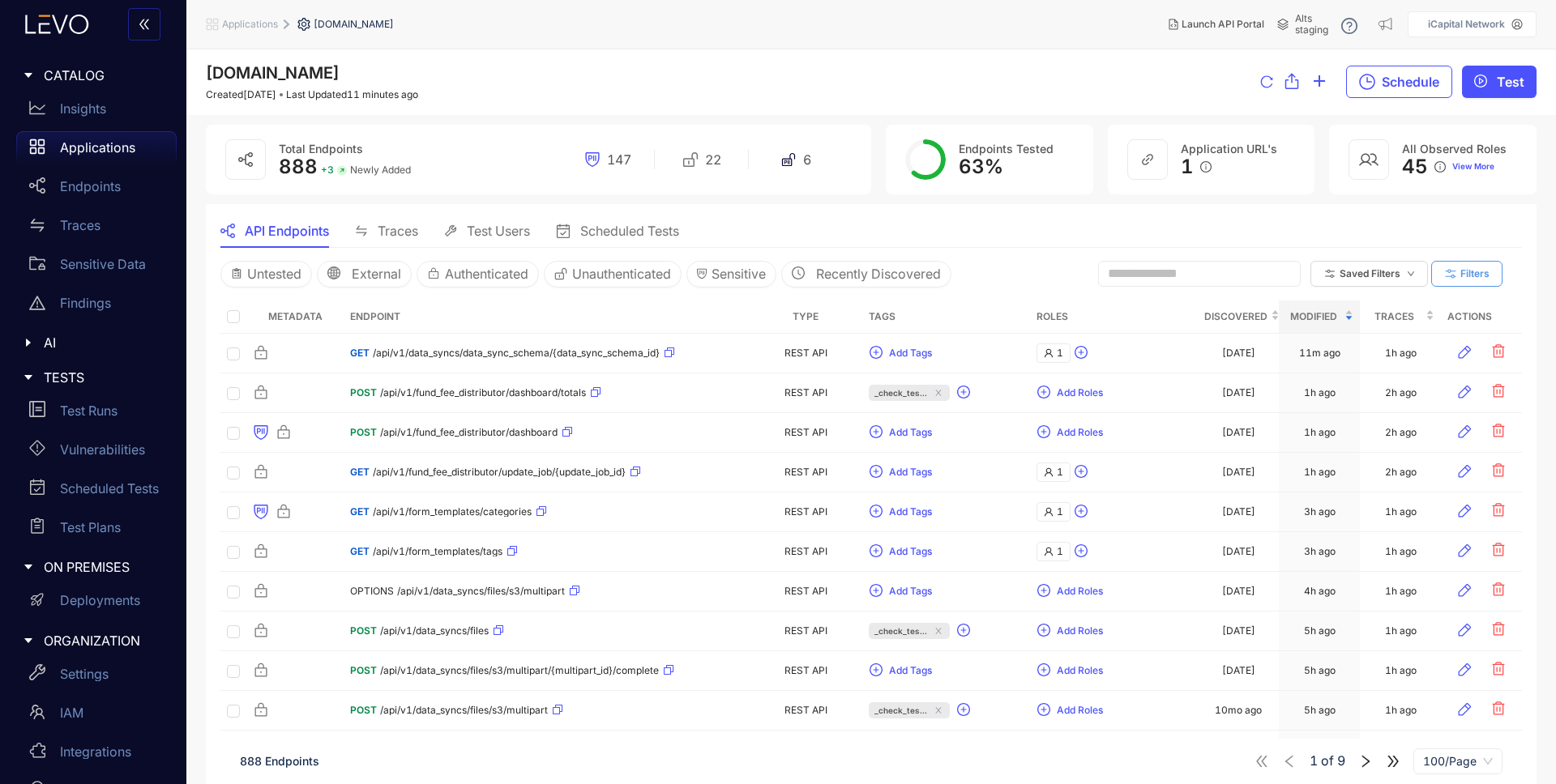
click at [1474, 272] on span "Filters" at bounding box center [1476, 274] width 30 height 11
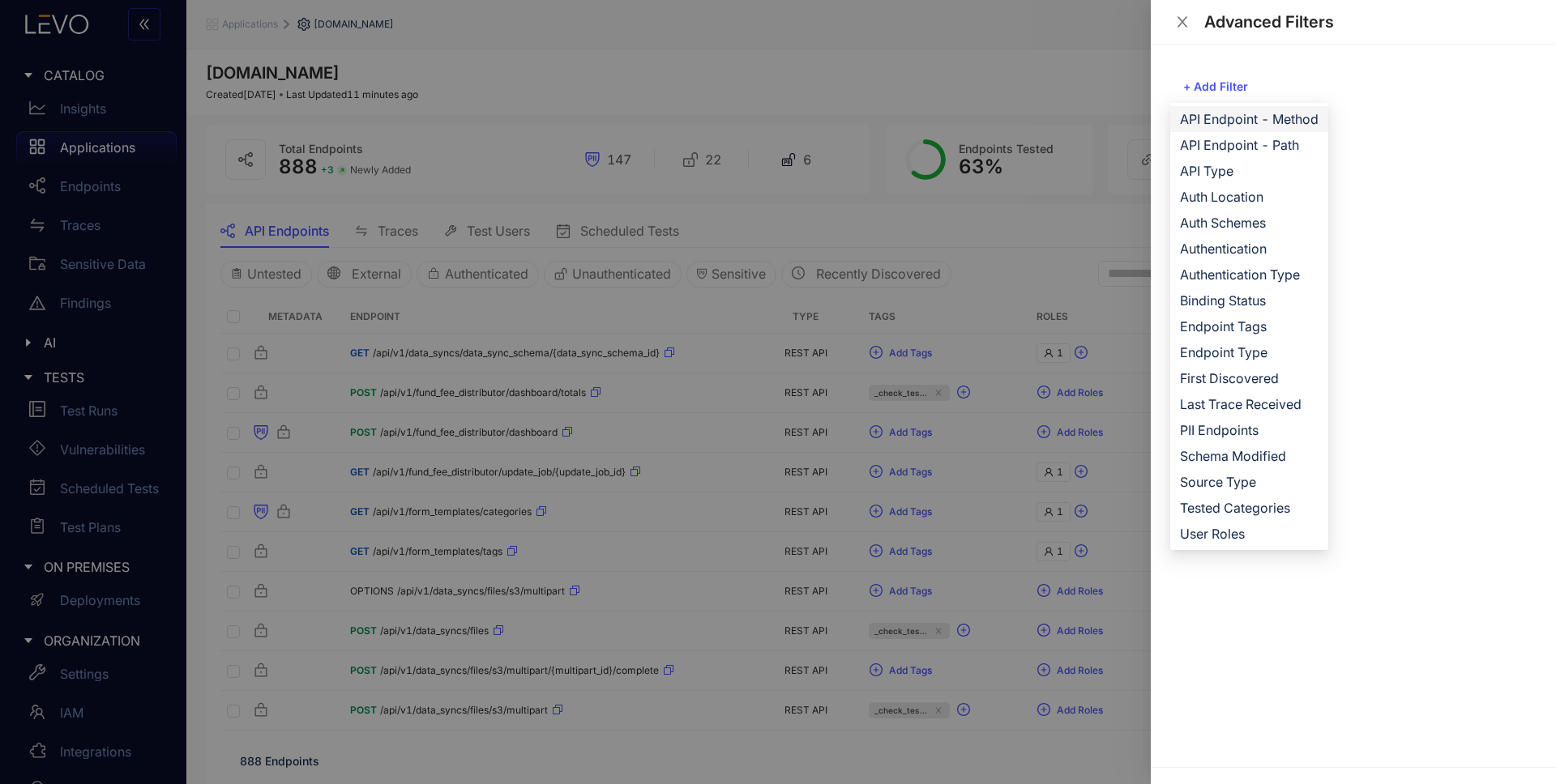
click at [1254, 119] on span "API Endpoint - Method" at bounding box center [1249, 119] width 139 height 18
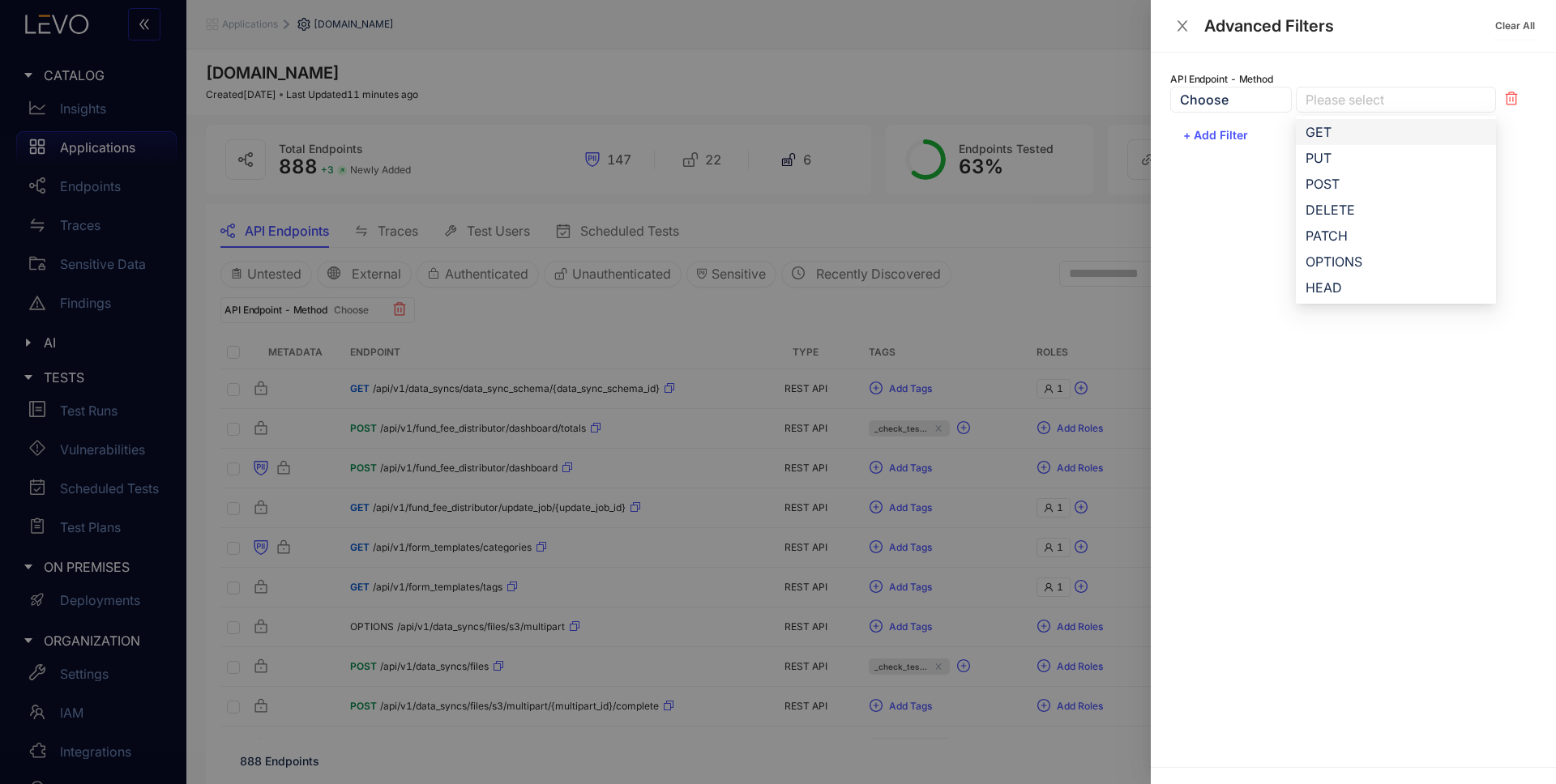
click at [1351, 99] on div at bounding box center [1388, 100] width 172 height 17
click at [1355, 119] on div "GET" at bounding box center [1396, 132] width 200 height 26
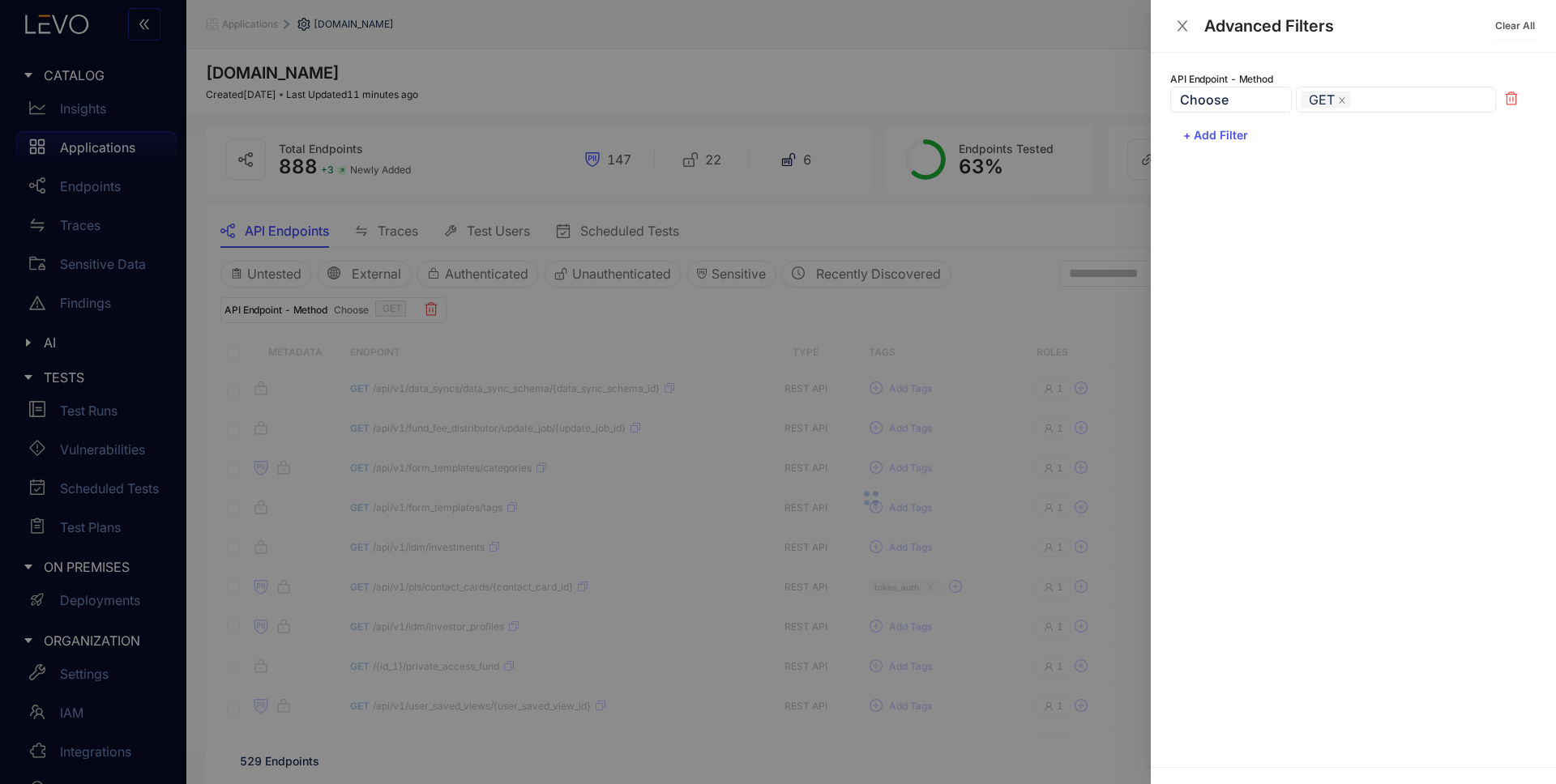
drag, startPoint x: 1016, startPoint y: 295, endPoint x: 1030, endPoint y: 290, distance: 14.9
click at [1016, 295] on div at bounding box center [778, 392] width 1556 height 784
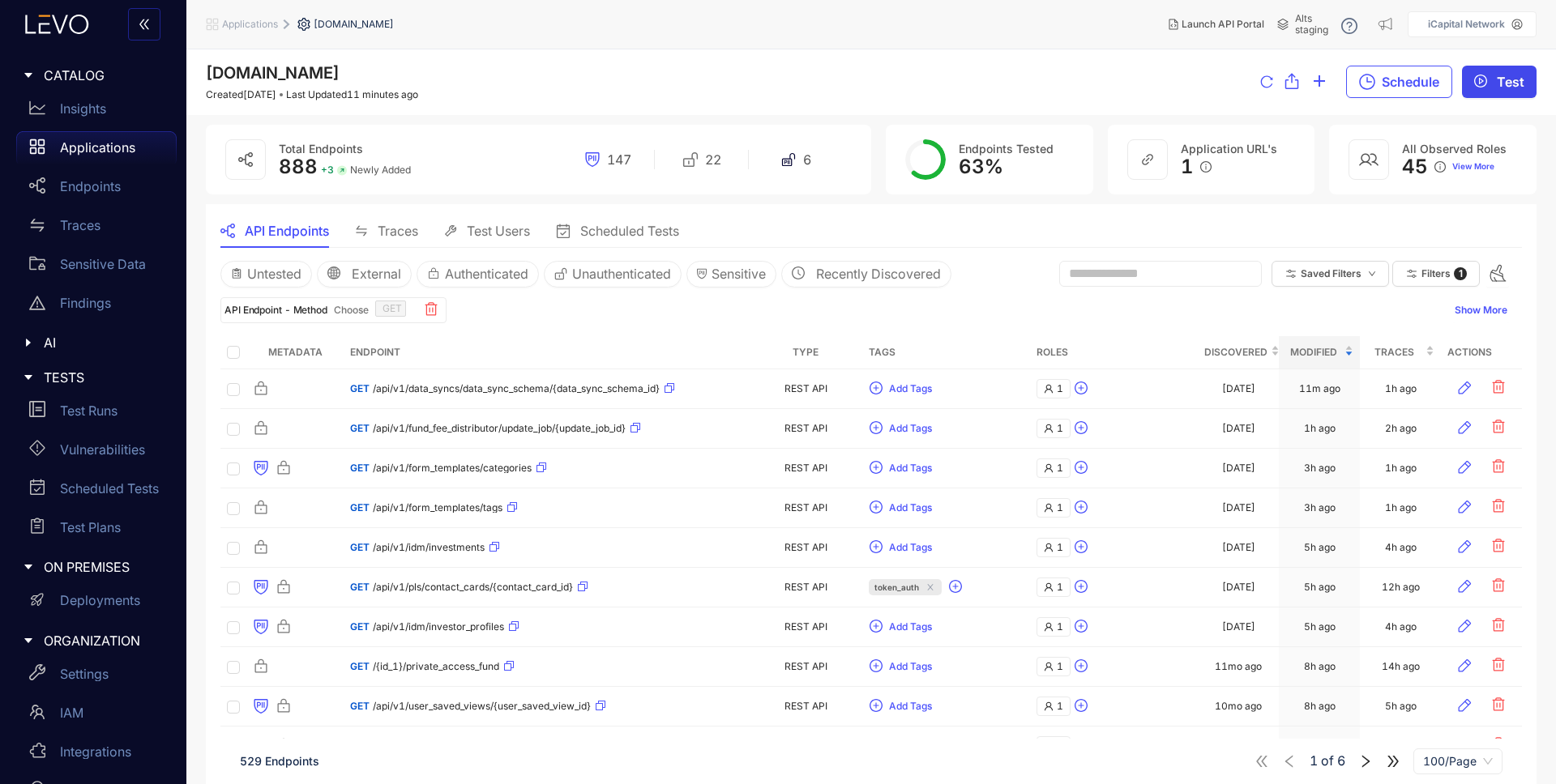
click at [1498, 73] on button "Test" at bounding box center [1499, 81] width 75 height 32
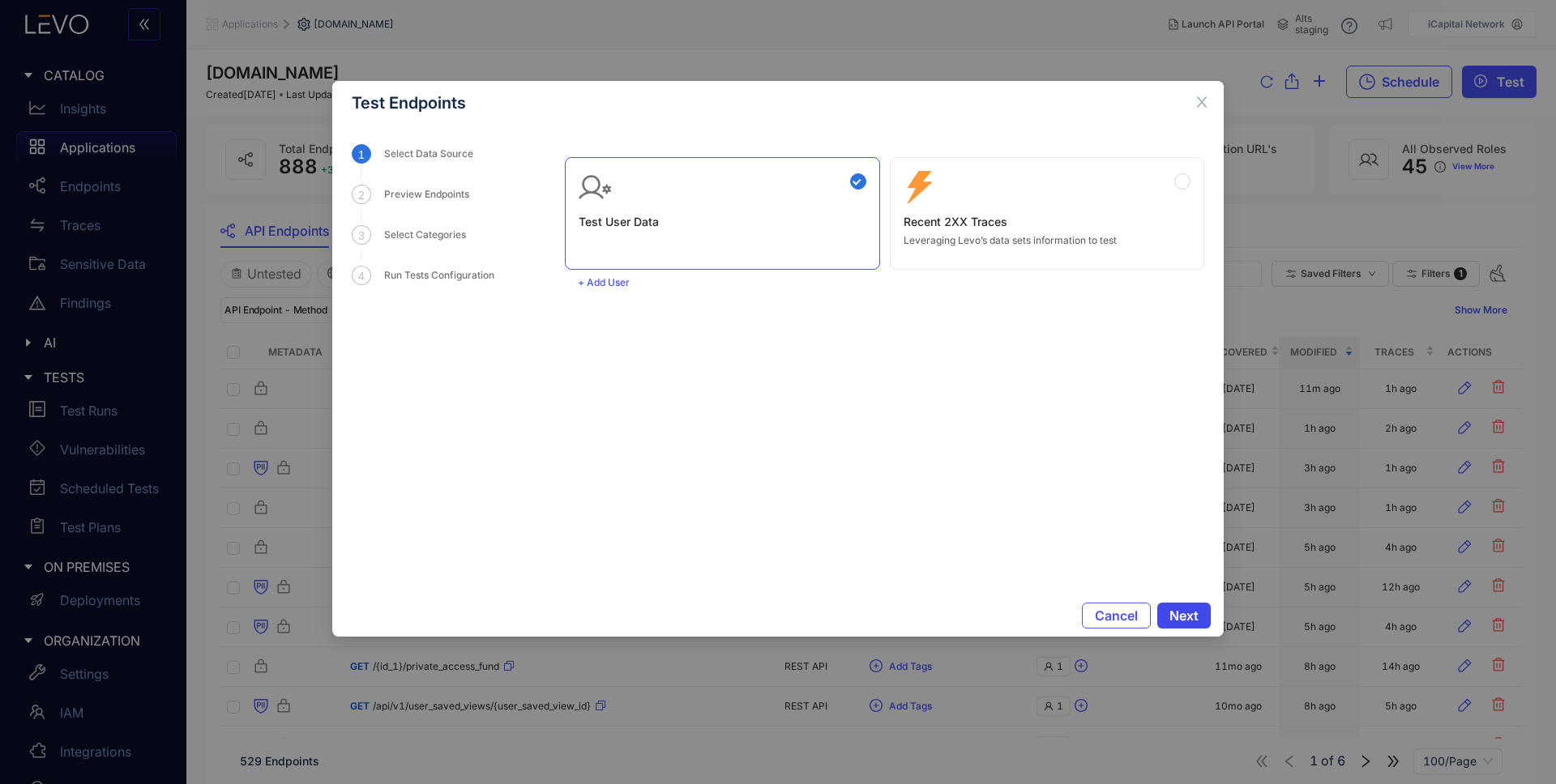
click at [1174, 613] on span "Next" at bounding box center [1184, 616] width 30 height 15
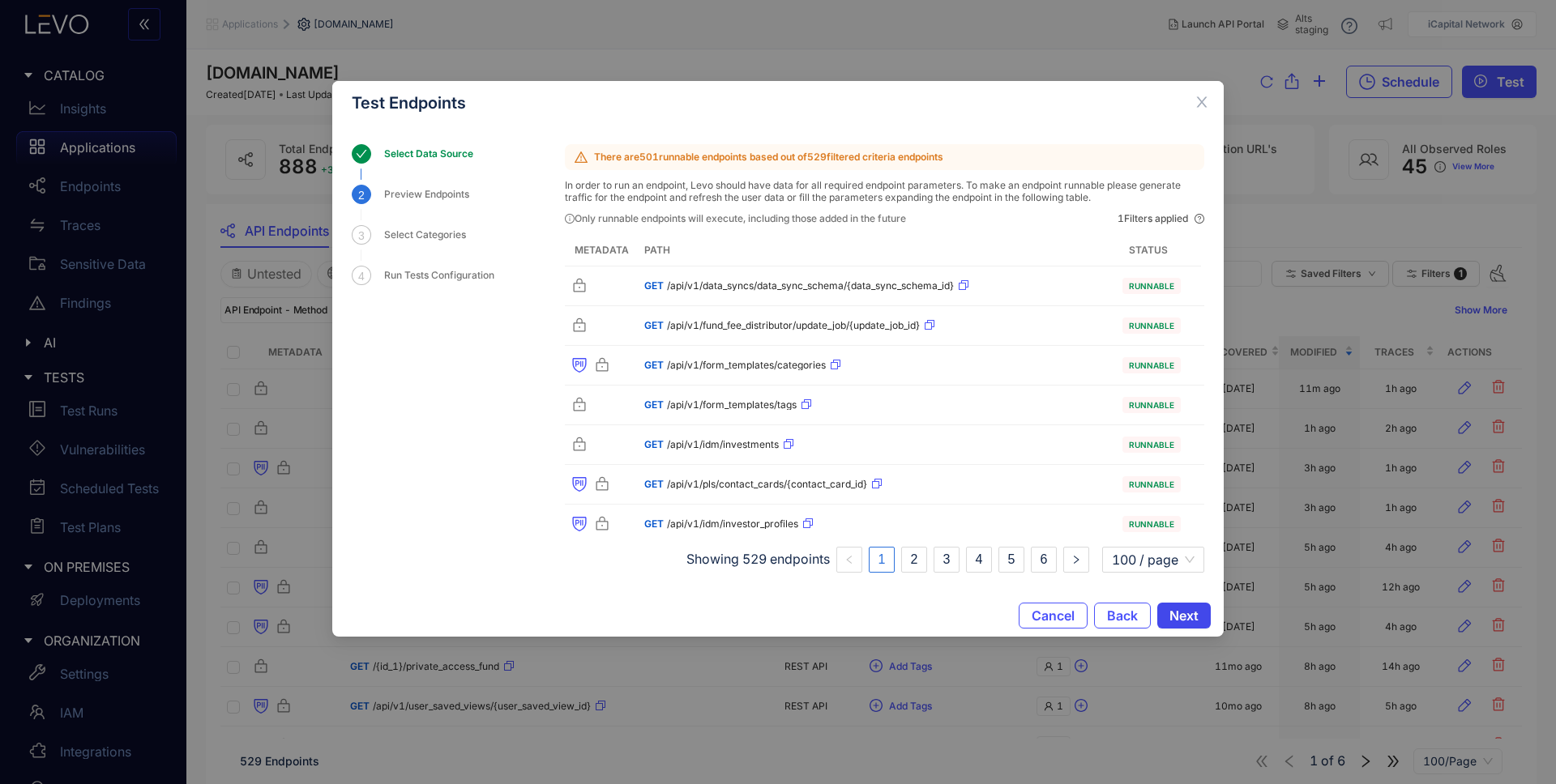
click at [1192, 612] on span "Next" at bounding box center [1184, 616] width 30 height 15
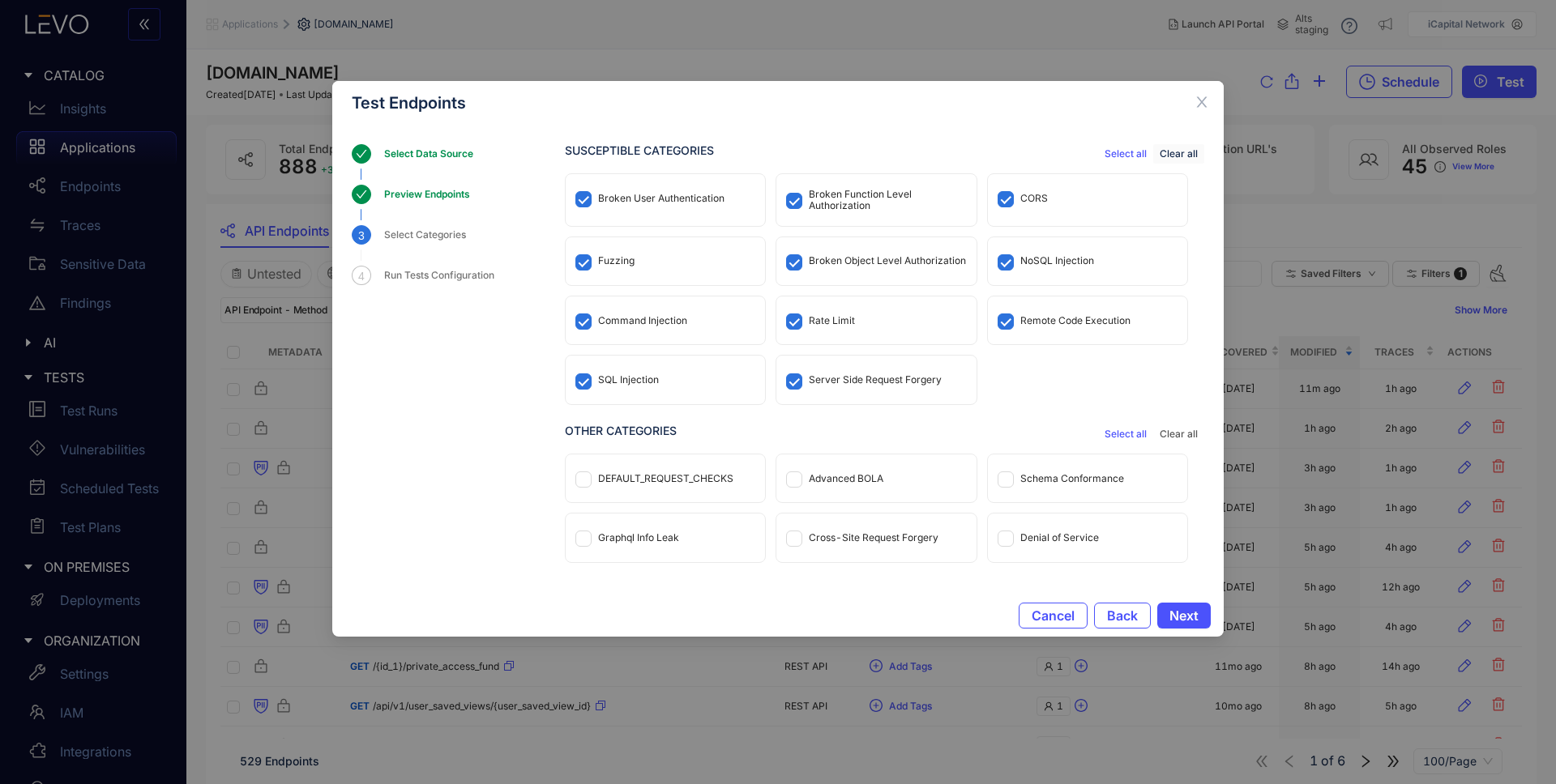
click at [1178, 157] on span "Clear all" at bounding box center [1179, 154] width 38 height 11
click at [820, 194] on div "Broken Function Level Authorization" at bounding box center [887, 200] width 157 height 23
click at [1169, 611] on span "Next" at bounding box center [1184, 616] width 30 height 15
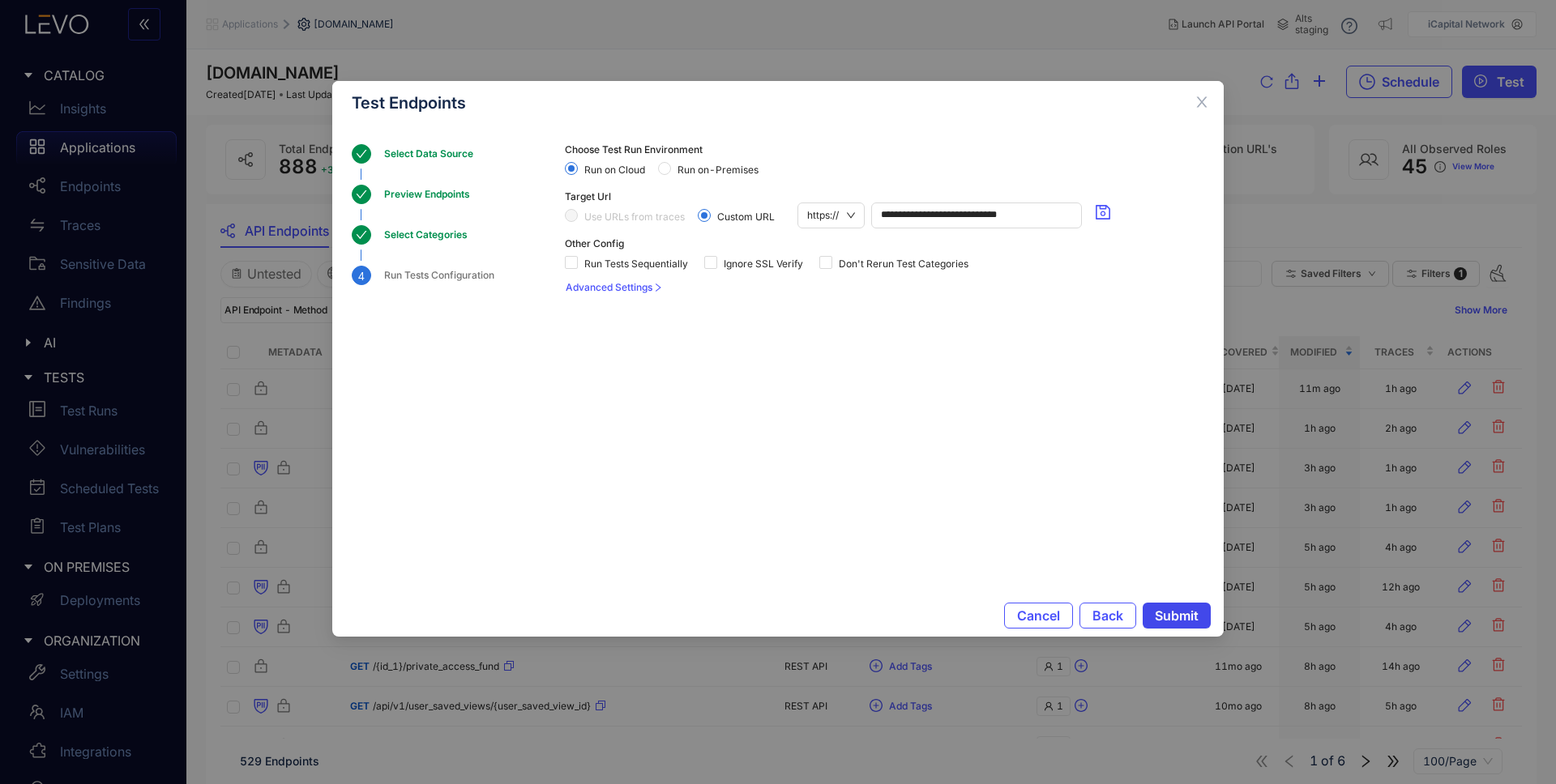
click at [1191, 613] on span "Submit" at bounding box center [1177, 616] width 44 height 15
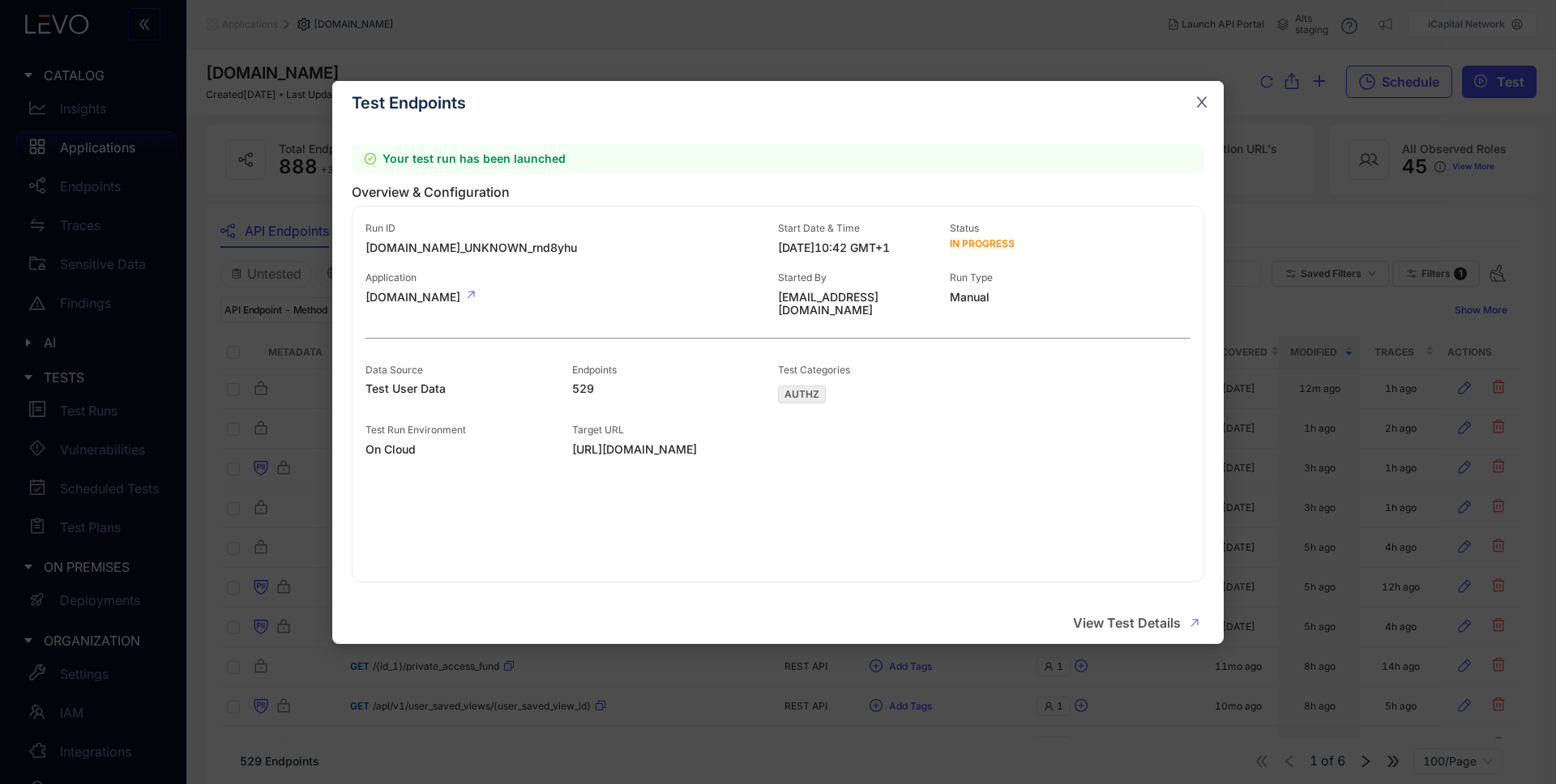
click at [1205, 102] on icon "close" at bounding box center [1202, 102] width 15 height 15
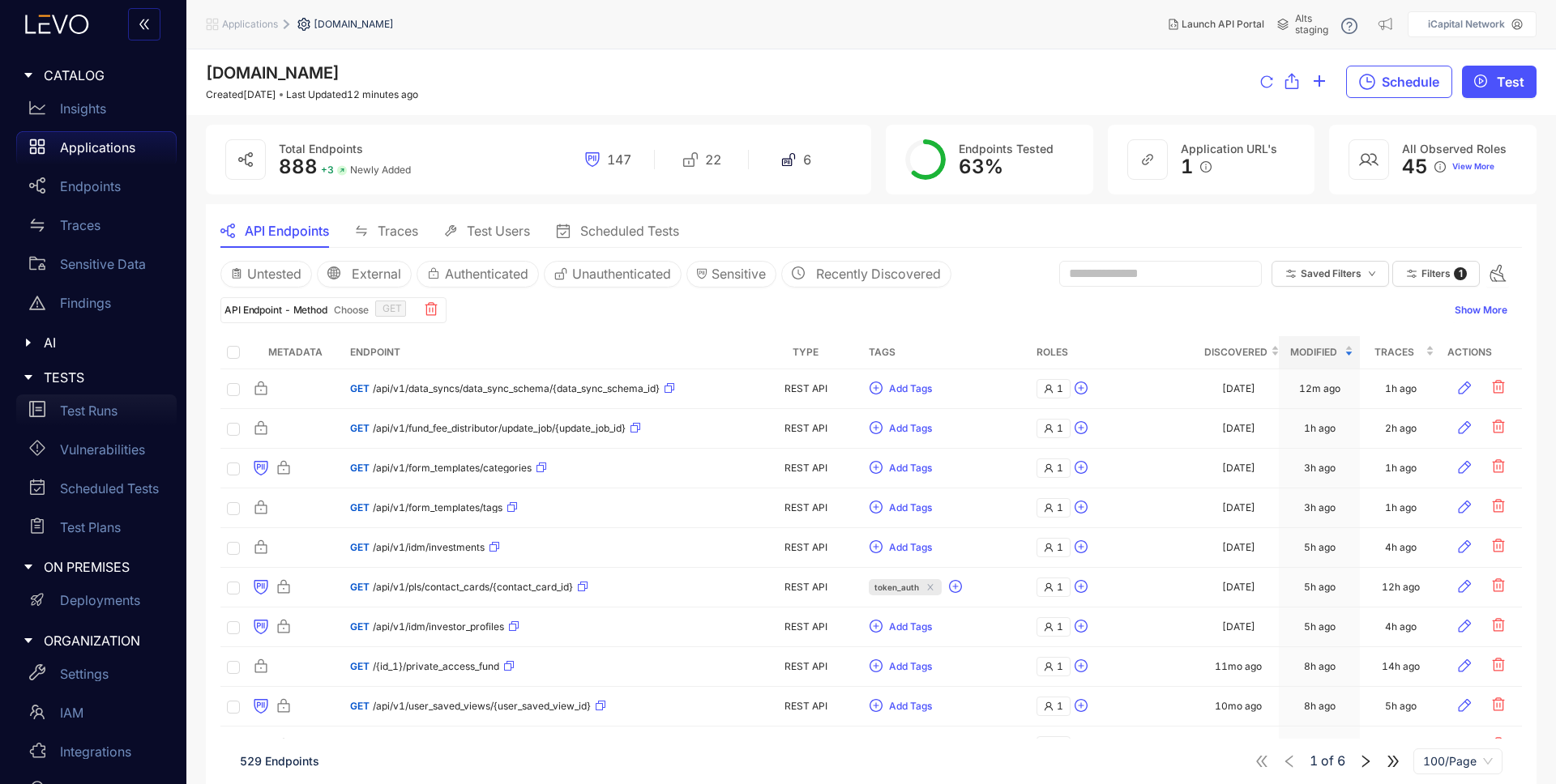
click at [108, 412] on p "Test Runs" at bounding box center [89, 411] width 57 height 15
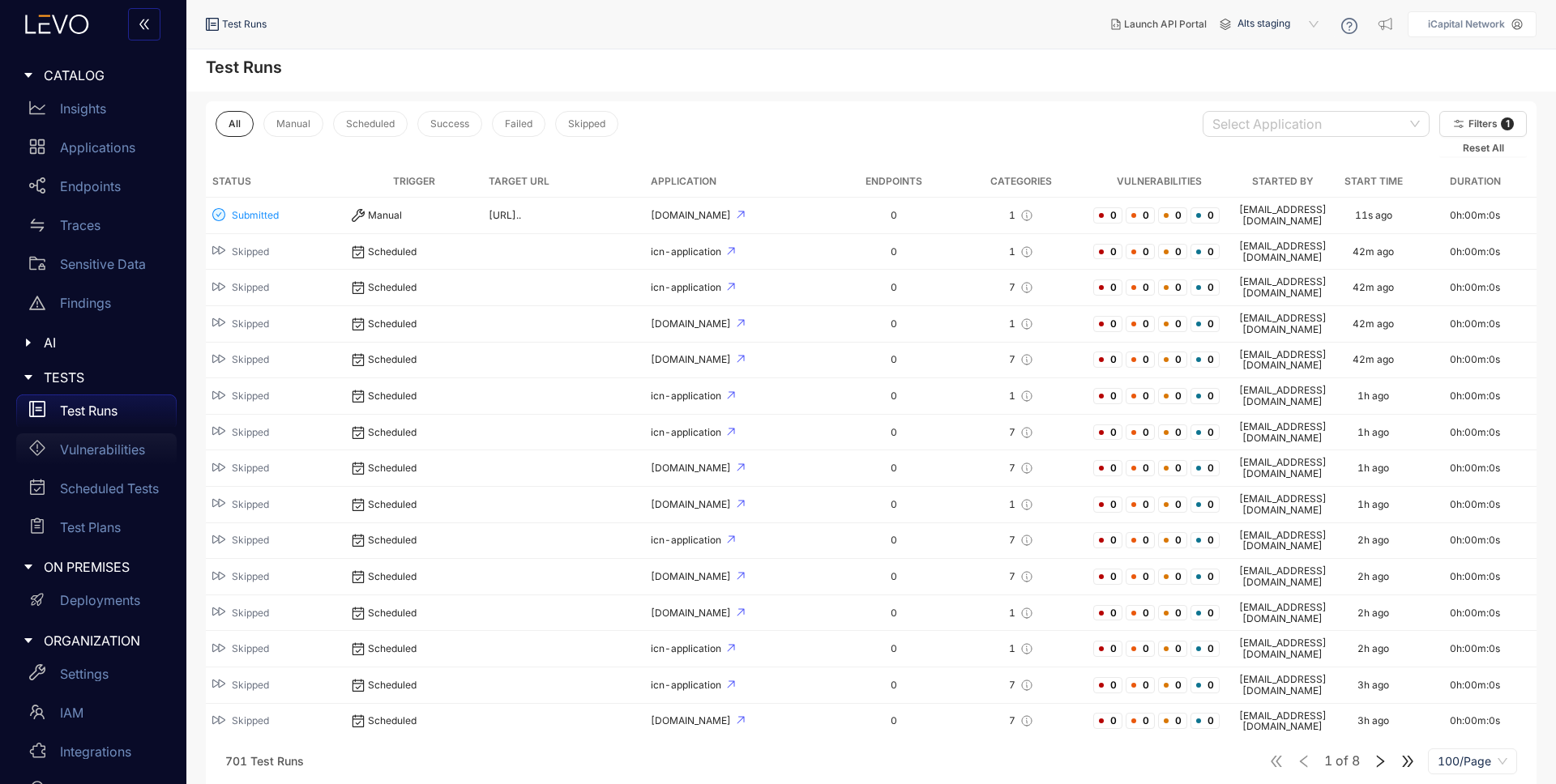
click at [107, 453] on p "Vulnerabilities" at bounding box center [103, 450] width 85 height 15
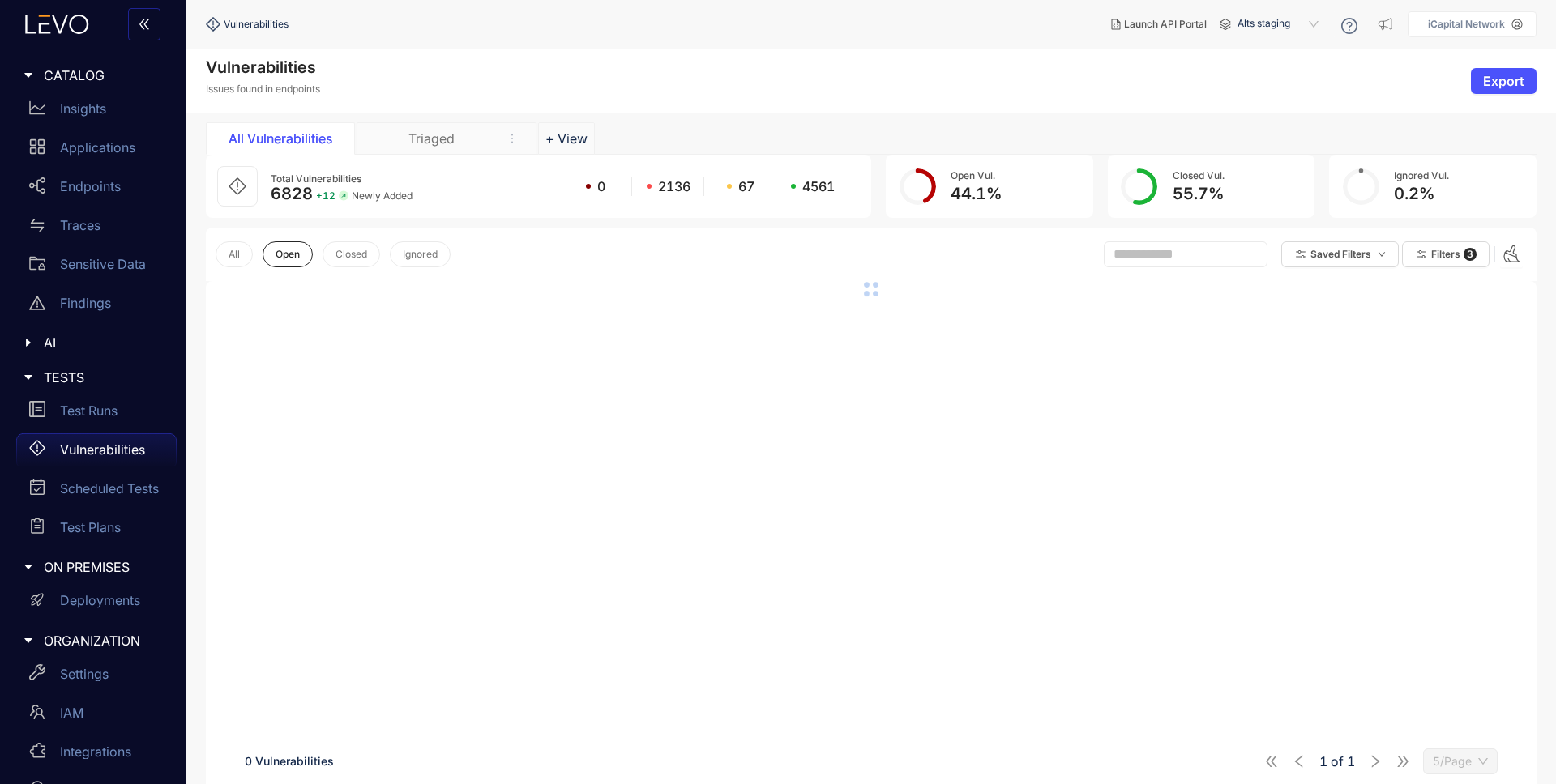
click at [446, 122] on div "Triaged" at bounding box center [446, 138] width 180 height 32
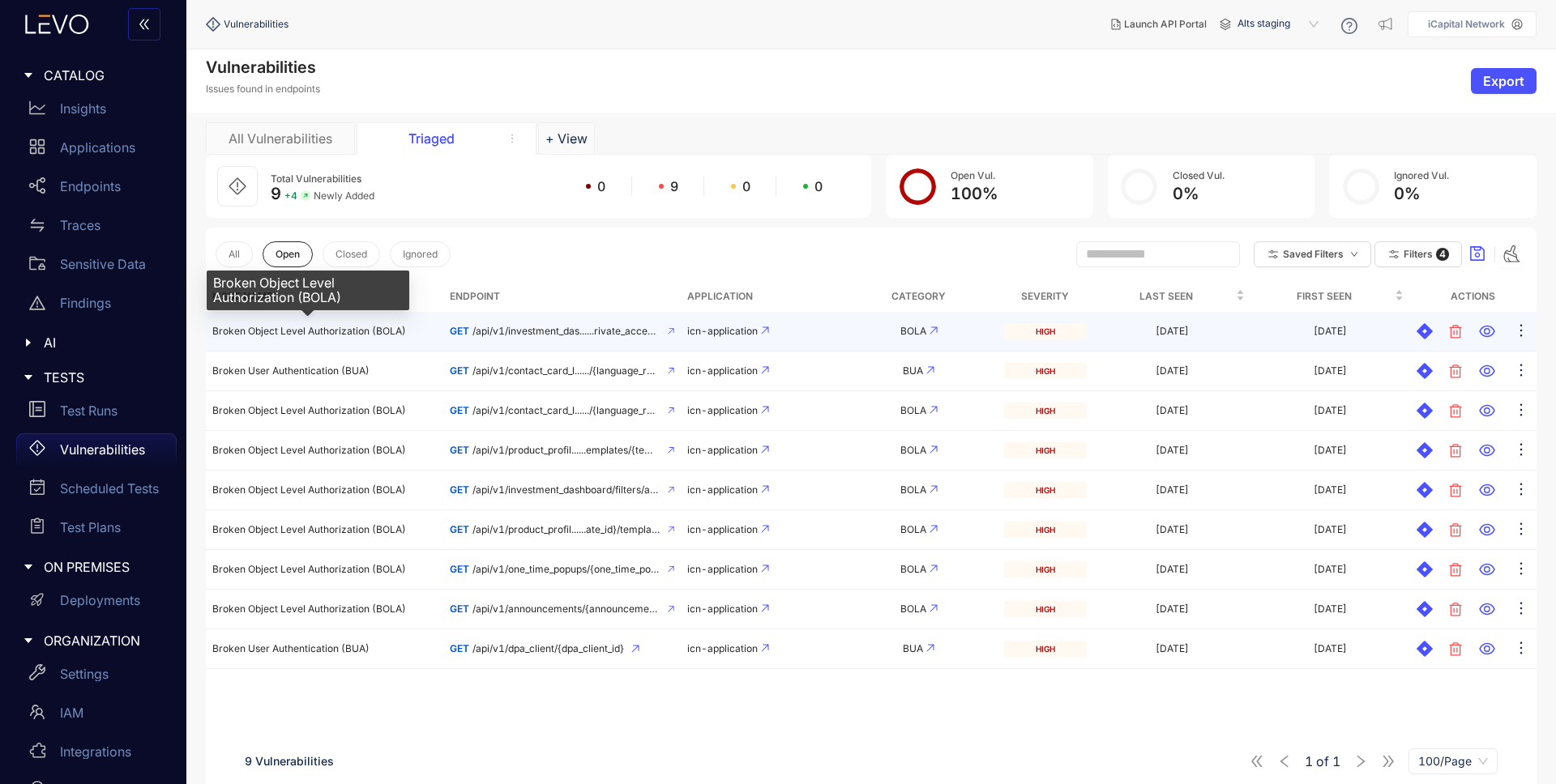
click at [355, 332] on span "Broken Object Level Authorization (BOLA)" at bounding box center [310, 331] width 194 height 12
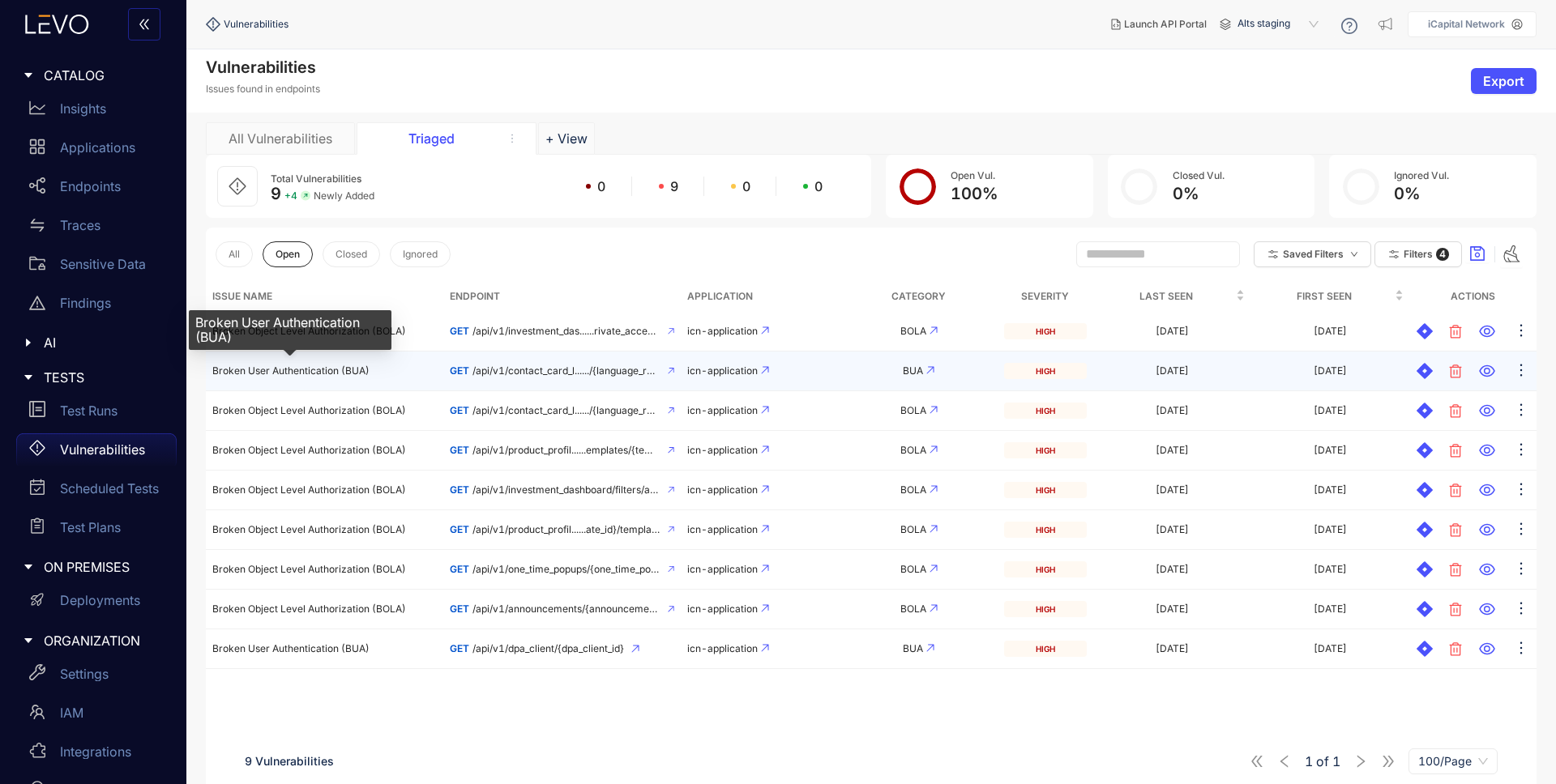
click at [321, 370] on span "Broken User Authentication (BUA)" at bounding box center [291, 370] width 157 height 12
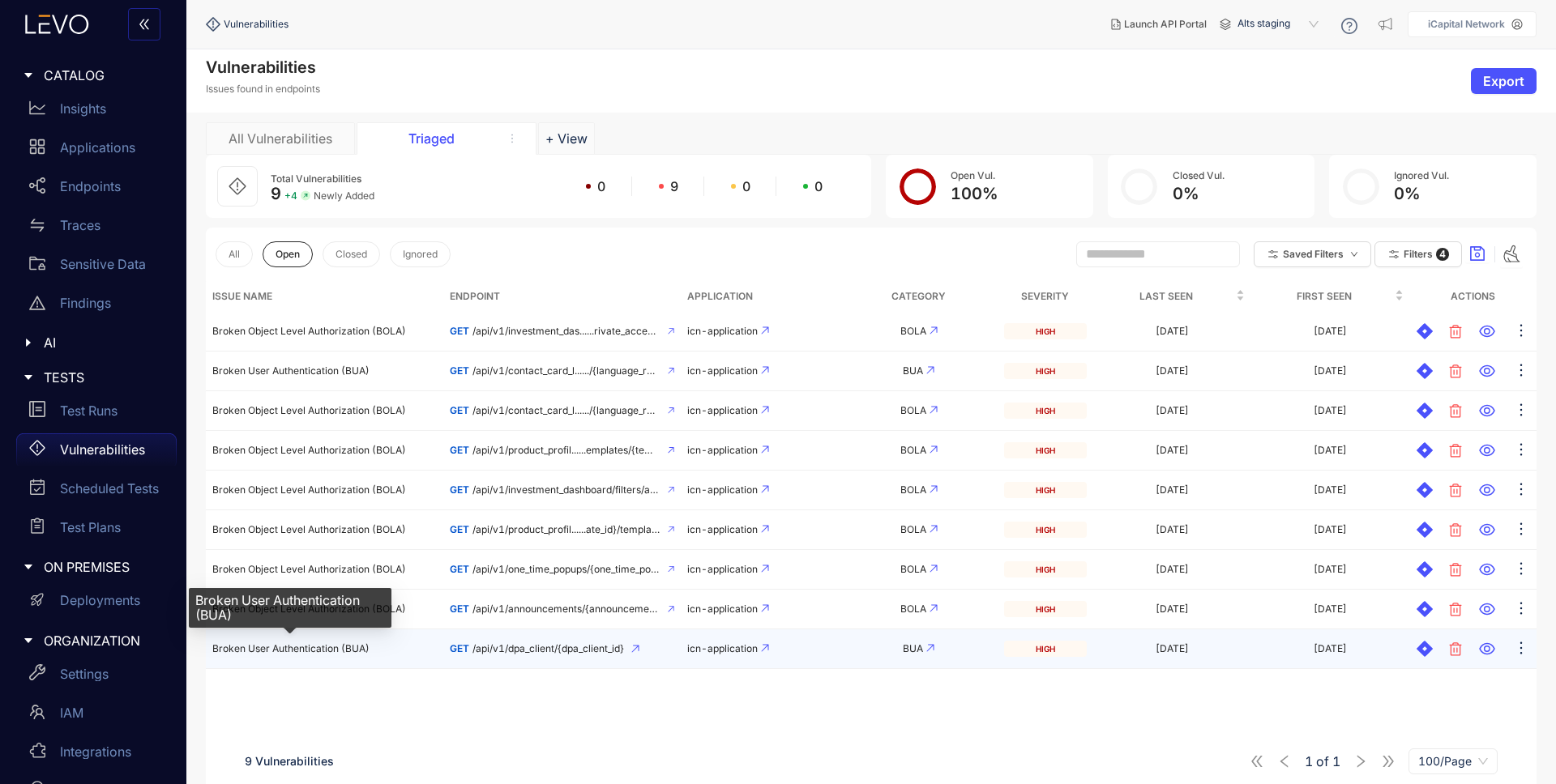
click at [321, 649] on span "Broken User Authentication (BUA)" at bounding box center [291, 649] width 157 height 12
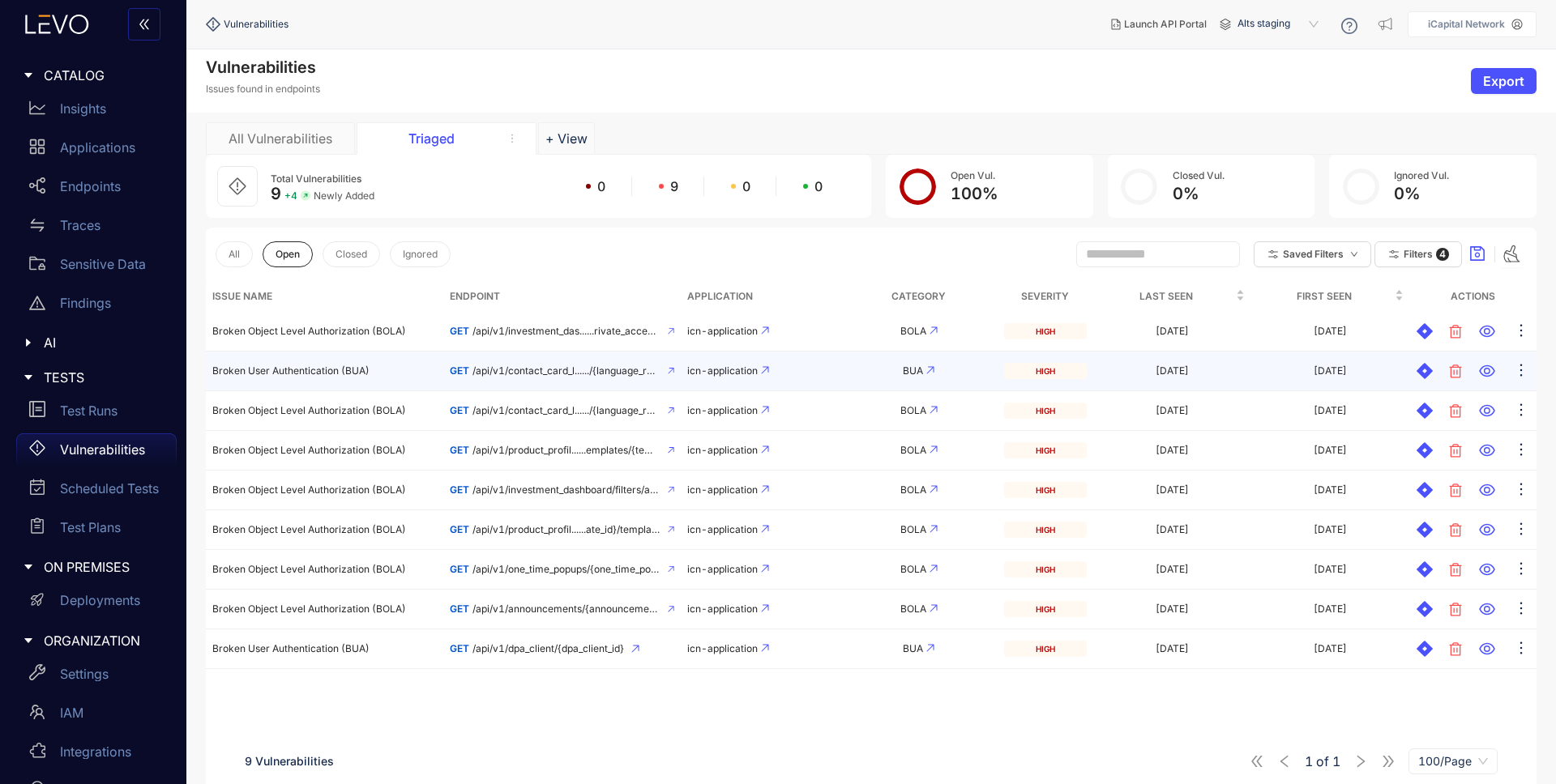
click at [308, 364] on td "Broken User Authentication (BUA)" at bounding box center [324, 371] width 237 height 39
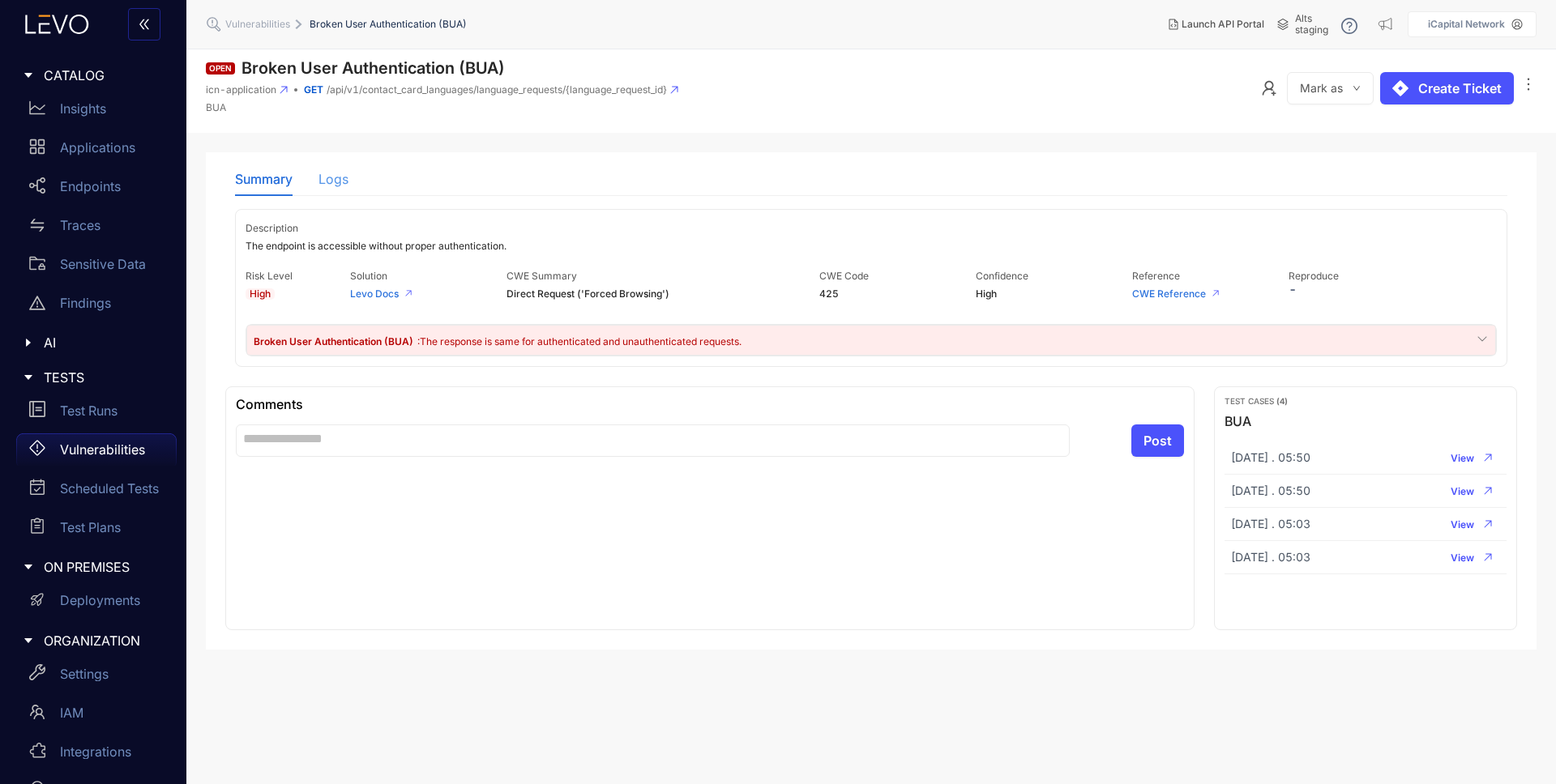
click at [325, 165] on div "Logs" at bounding box center [333, 178] width 30 height 34
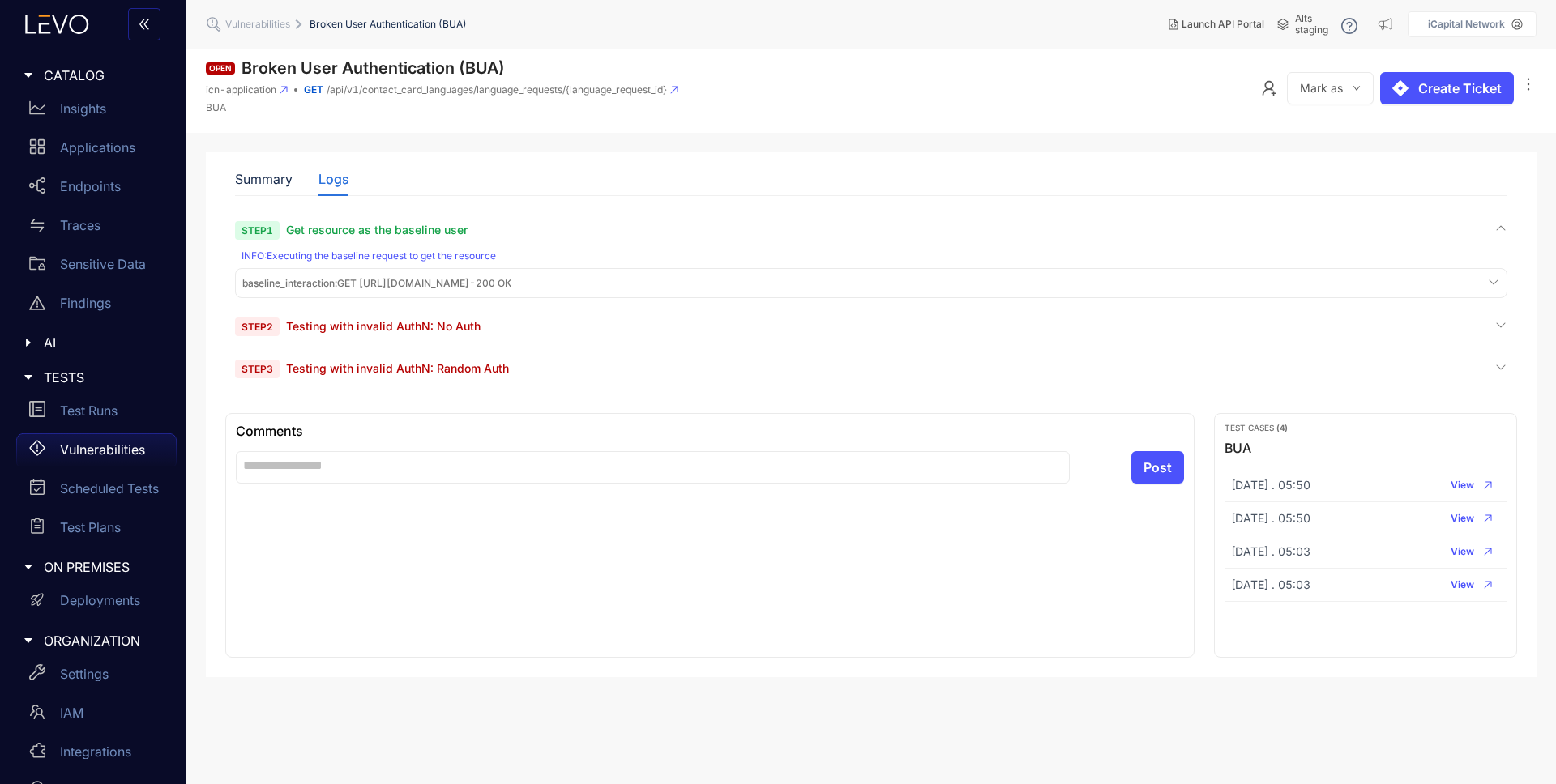
click at [1492, 281] on icon at bounding box center [1494, 282] width 13 height 13
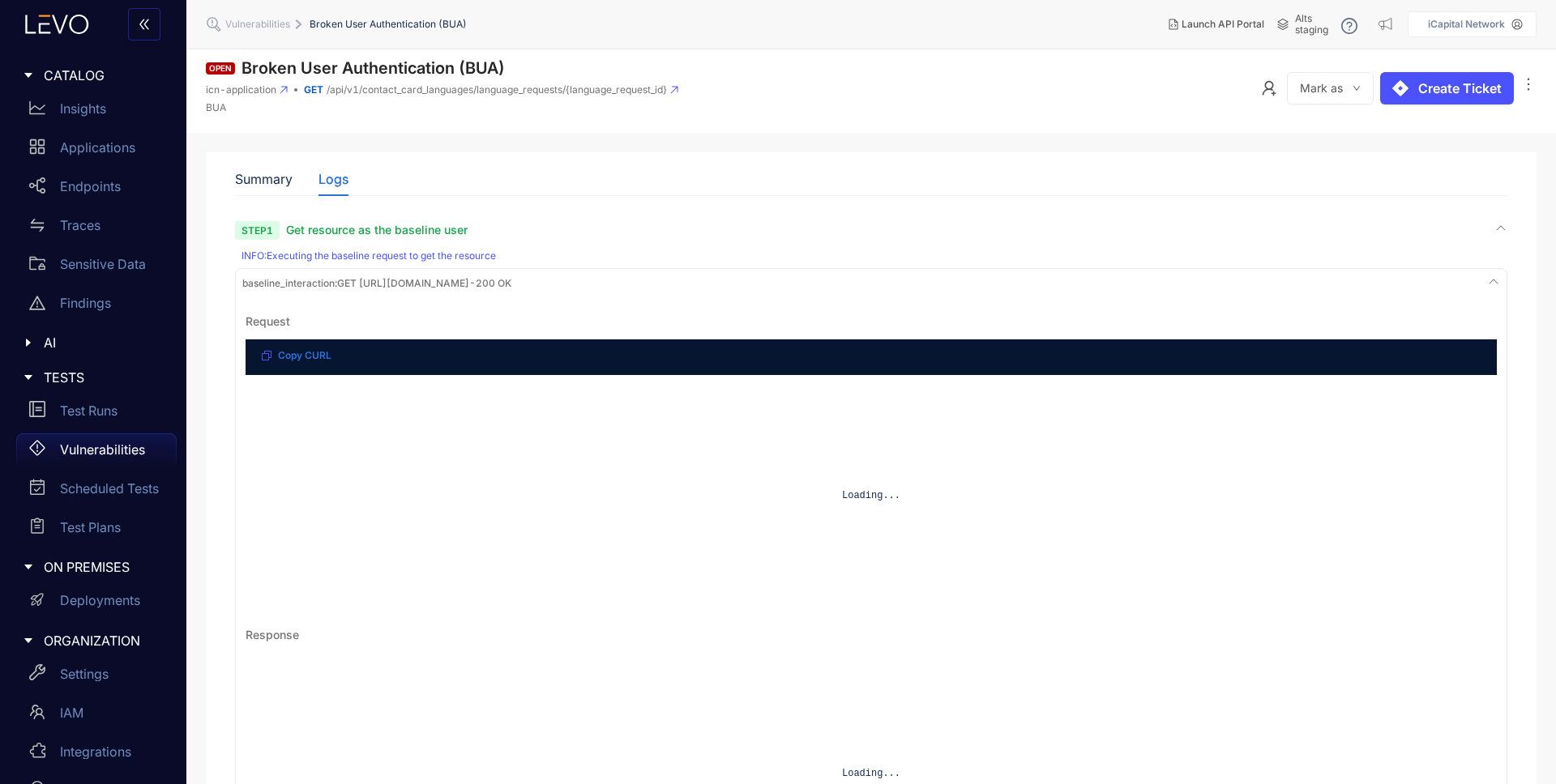
click at [1492, 281] on icon at bounding box center [1494, 282] width 9 height 5
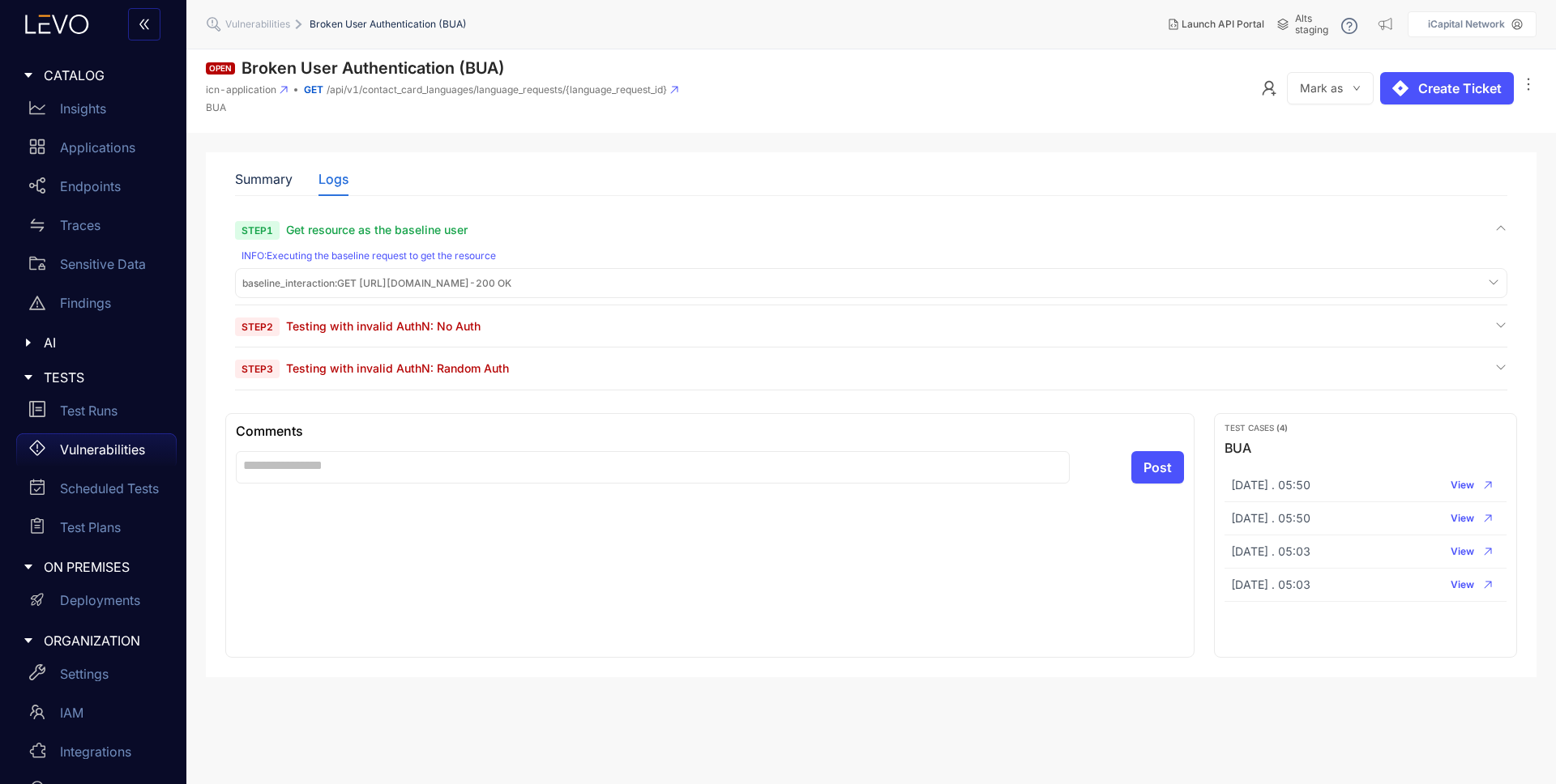
click at [506, 321] on div "Step 2 Testing with invalid AuthN: No Auth" at bounding box center [871, 326] width 1273 height 16
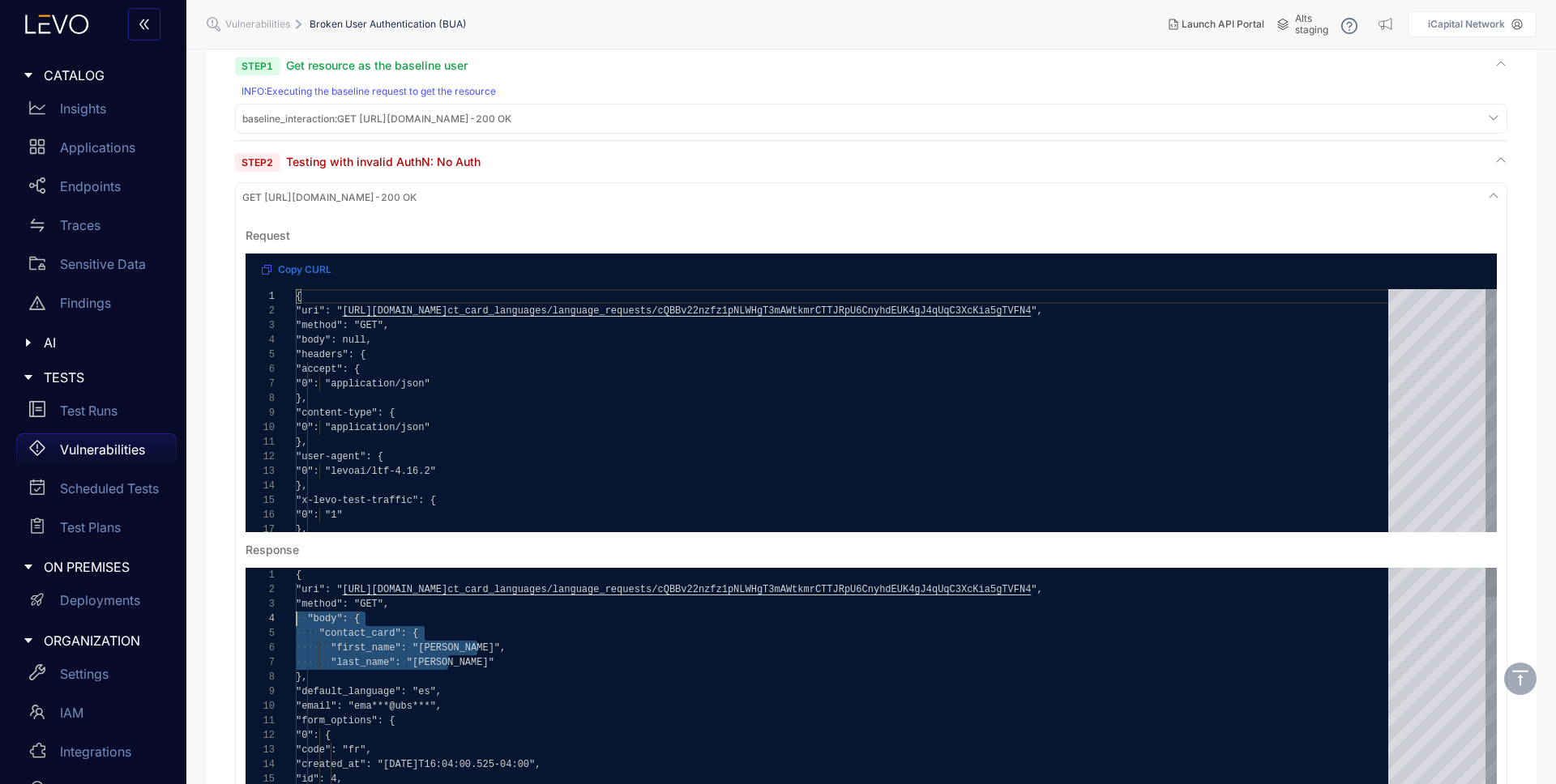
drag, startPoint x: 470, startPoint y: 663, endPoint x: 302, endPoint y: 640, distance: 169.6
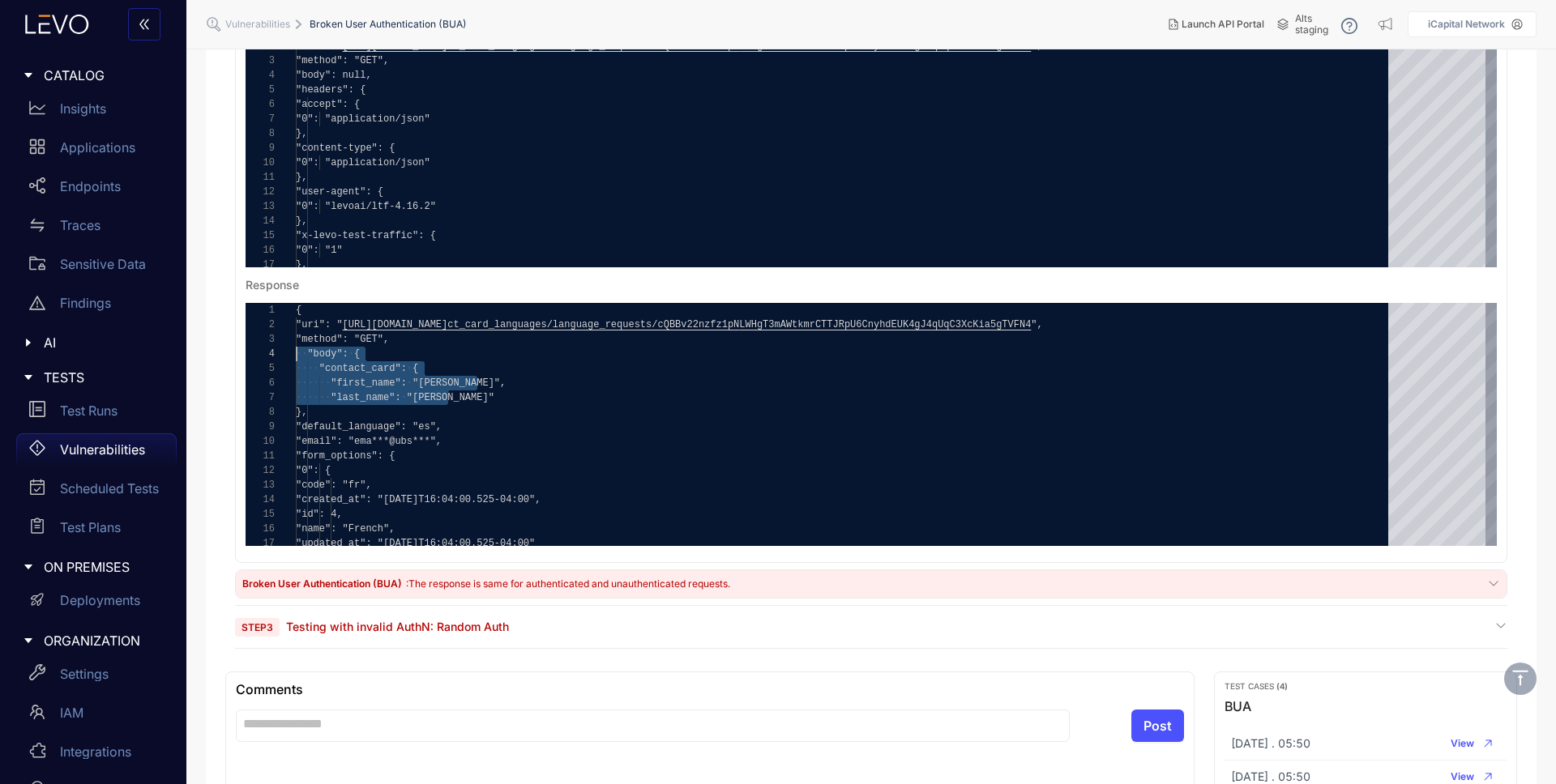
scroll to position [542, 0]
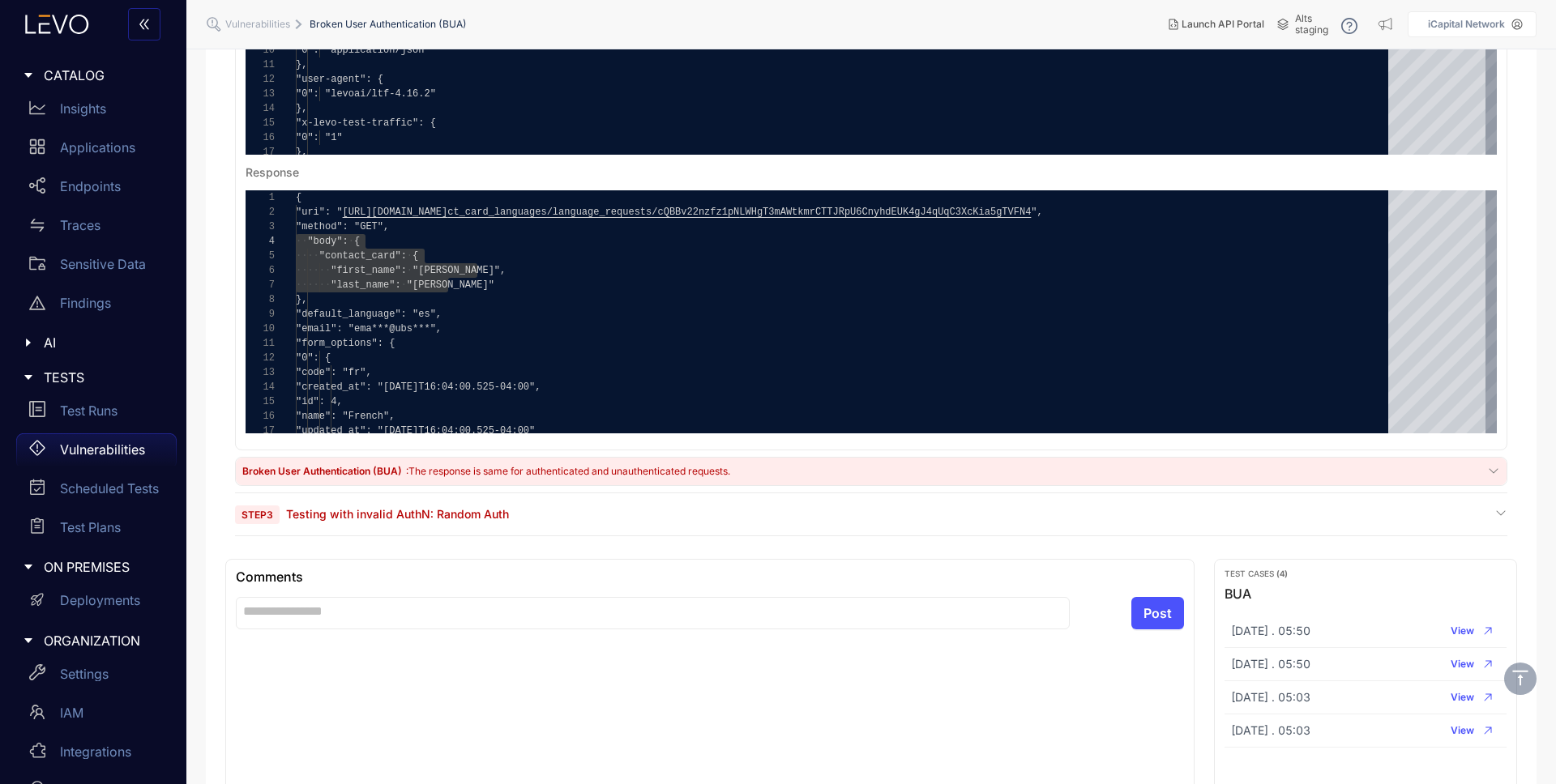
click at [477, 515] on span "Testing with invalid AuthN: Random Auth" at bounding box center [397, 514] width 223 height 14
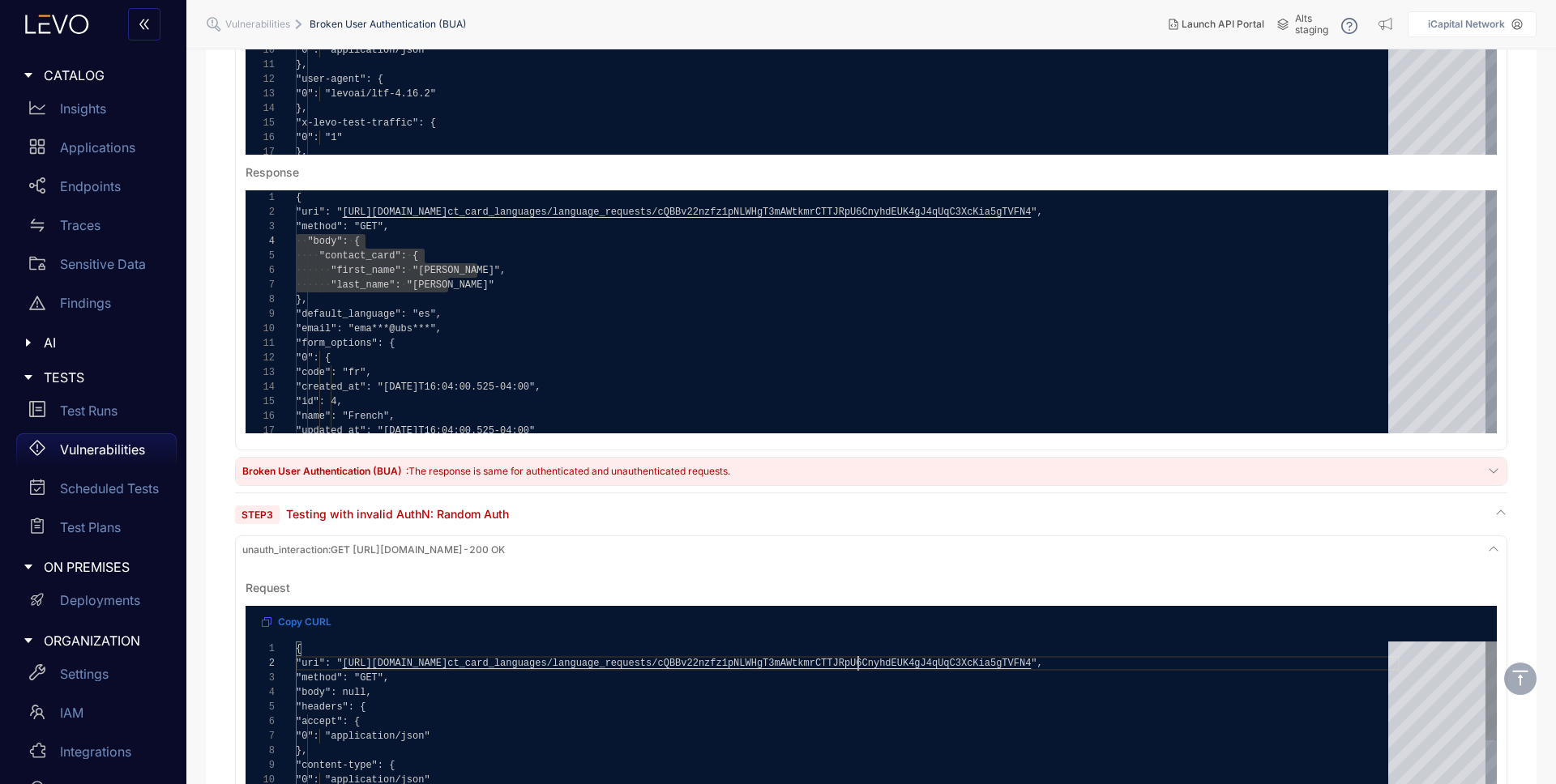
scroll to position [0, 0]
drag, startPoint x: 860, startPoint y: 663, endPoint x: 1232, endPoint y: 663, distance: 372.0
click at [219, 548] on div "Summary Logs Description The endpoint is accessible without proper authenticati…" at bounding box center [871, 561] width 1331 height 1901
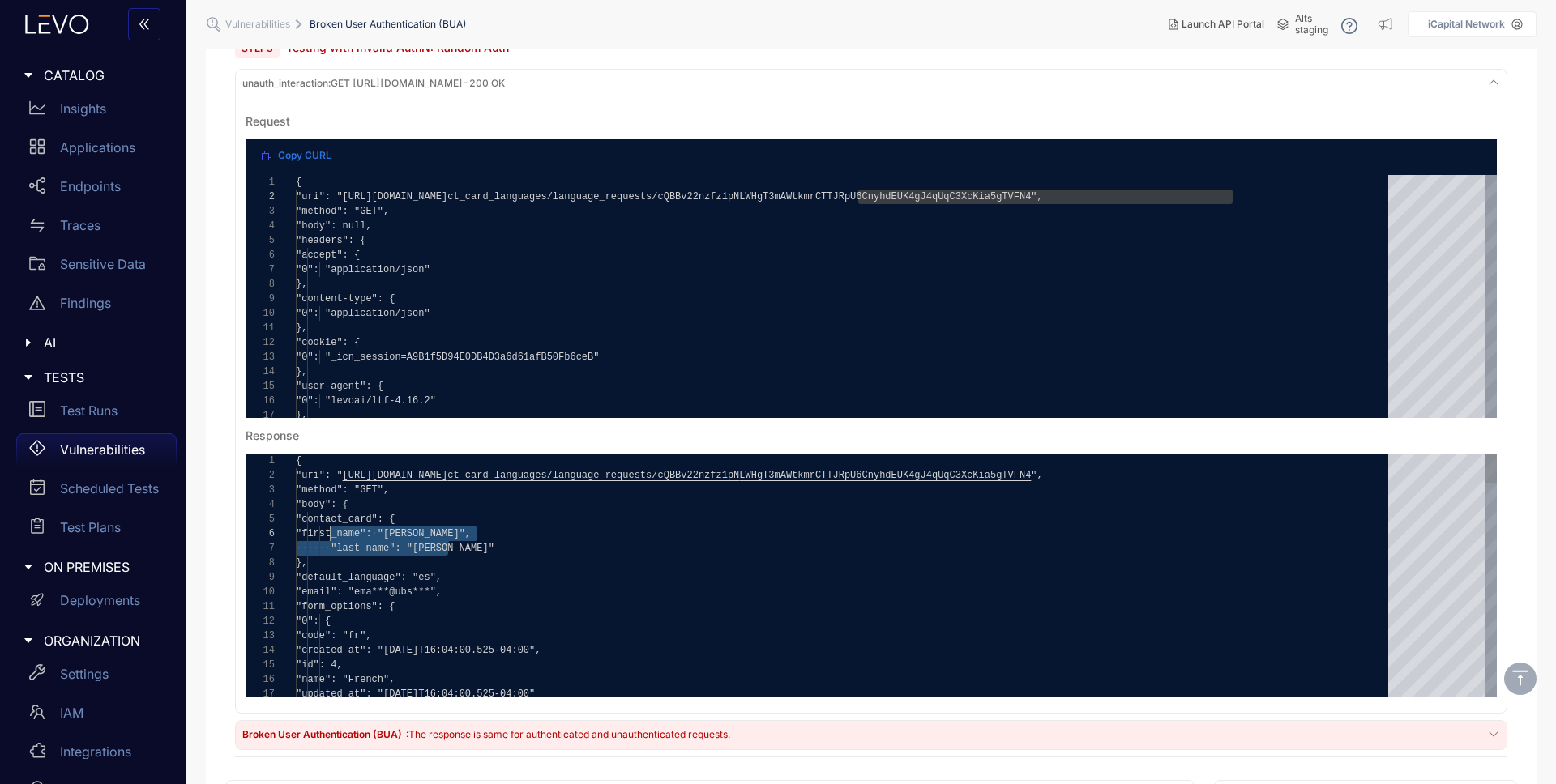
drag, startPoint x: 470, startPoint y: 544, endPoint x: 331, endPoint y: 526, distance: 140.2
drag, startPoint x: 488, startPoint y: 613, endPoint x: 342, endPoint y: 583, distance: 149.1
click at [435, 593] on div at bounding box center [436, 593] width 2 height 15
drag, startPoint x: 491, startPoint y: 598, endPoint x: 379, endPoint y: 592, distance: 112.2
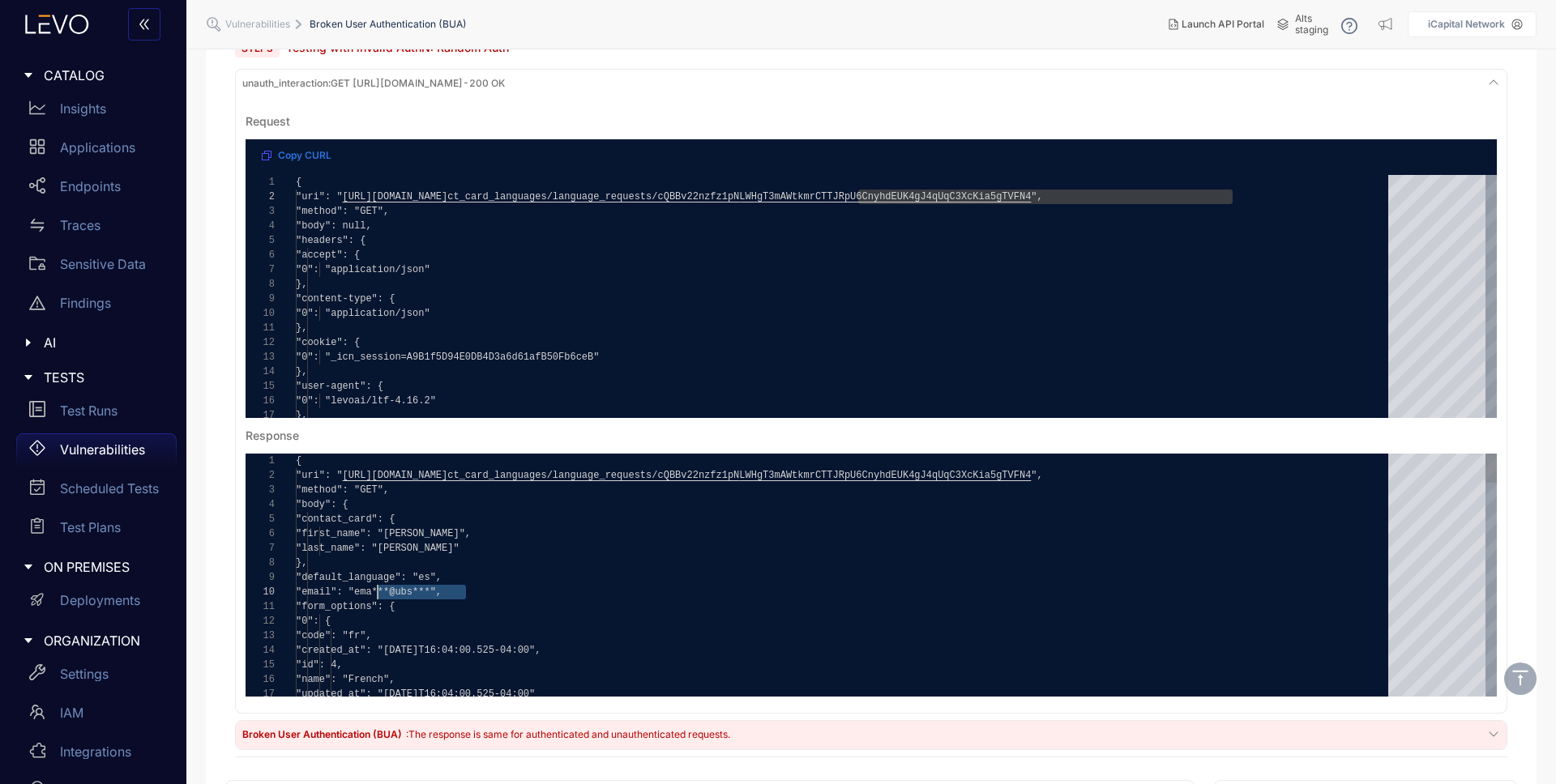
click at [450, 600] on div ""form_options": {" at bounding box center [847, 607] width 1104 height 15
type textarea "**********"
drag, startPoint x: 470, startPoint y: 595, endPoint x: 375, endPoint y: 597, distance: 95.0
click at [218, 420] on div "Summary Logs Description The endpoint is accessible without proper authenticati…" at bounding box center [871, 94] width 1331 height 1901
drag, startPoint x: 469, startPoint y: 553, endPoint x: 355, endPoint y: 522, distance: 118.1
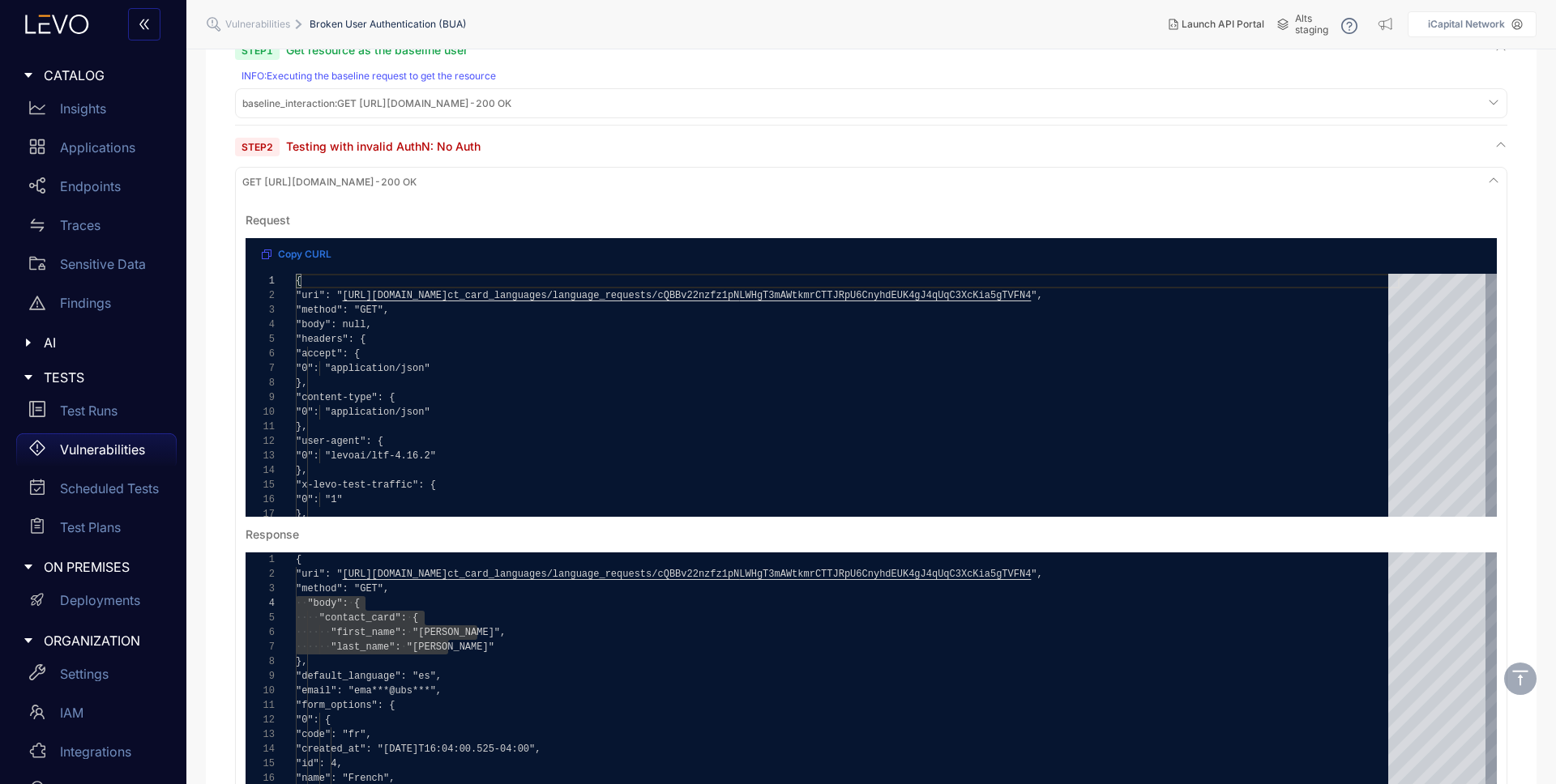
scroll to position [177, 0]
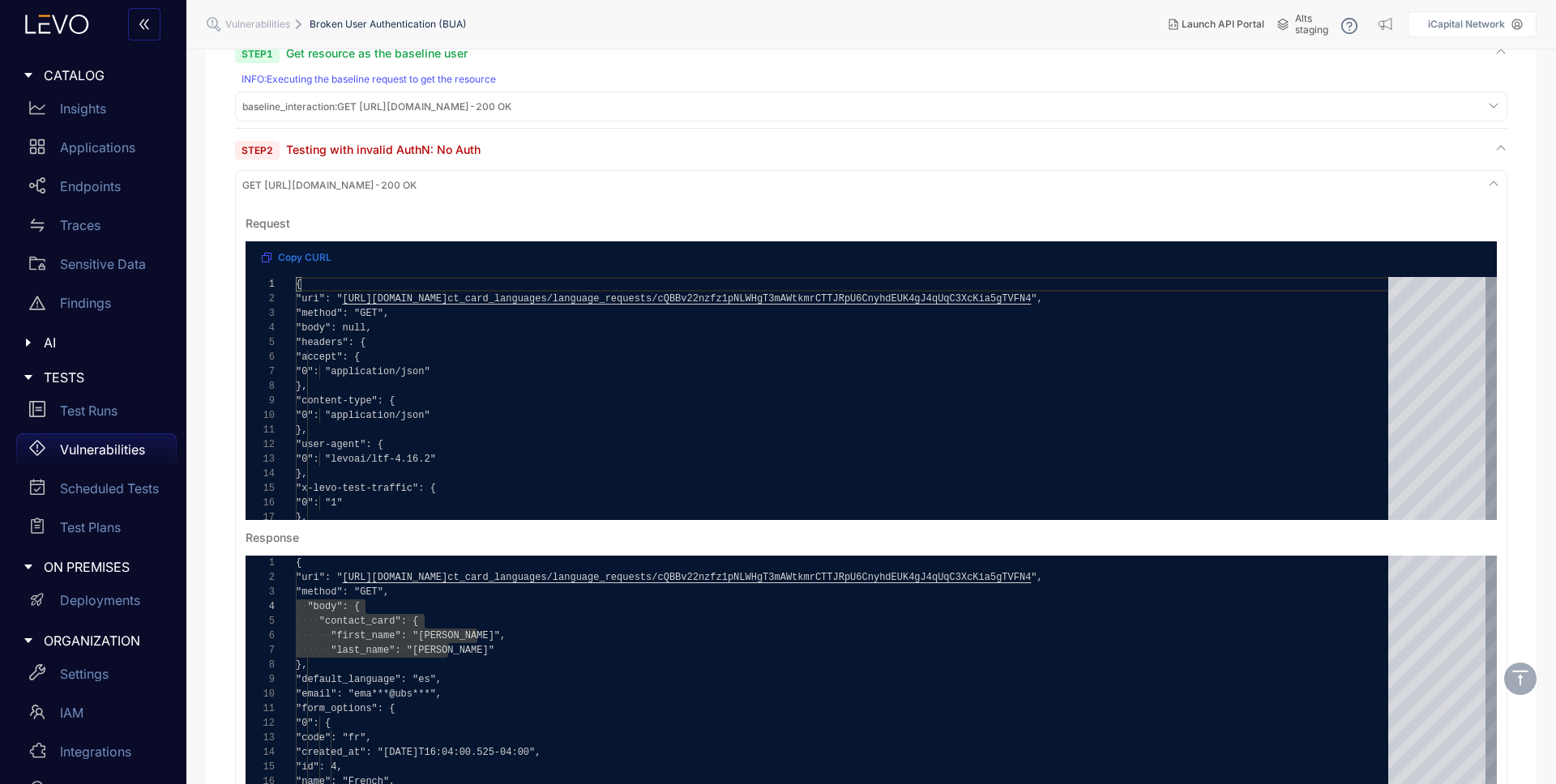
click at [522, 146] on div "Step 2 Testing with invalid AuthN: No Auth" at bounding box center [871, 149] width 1273 height 16
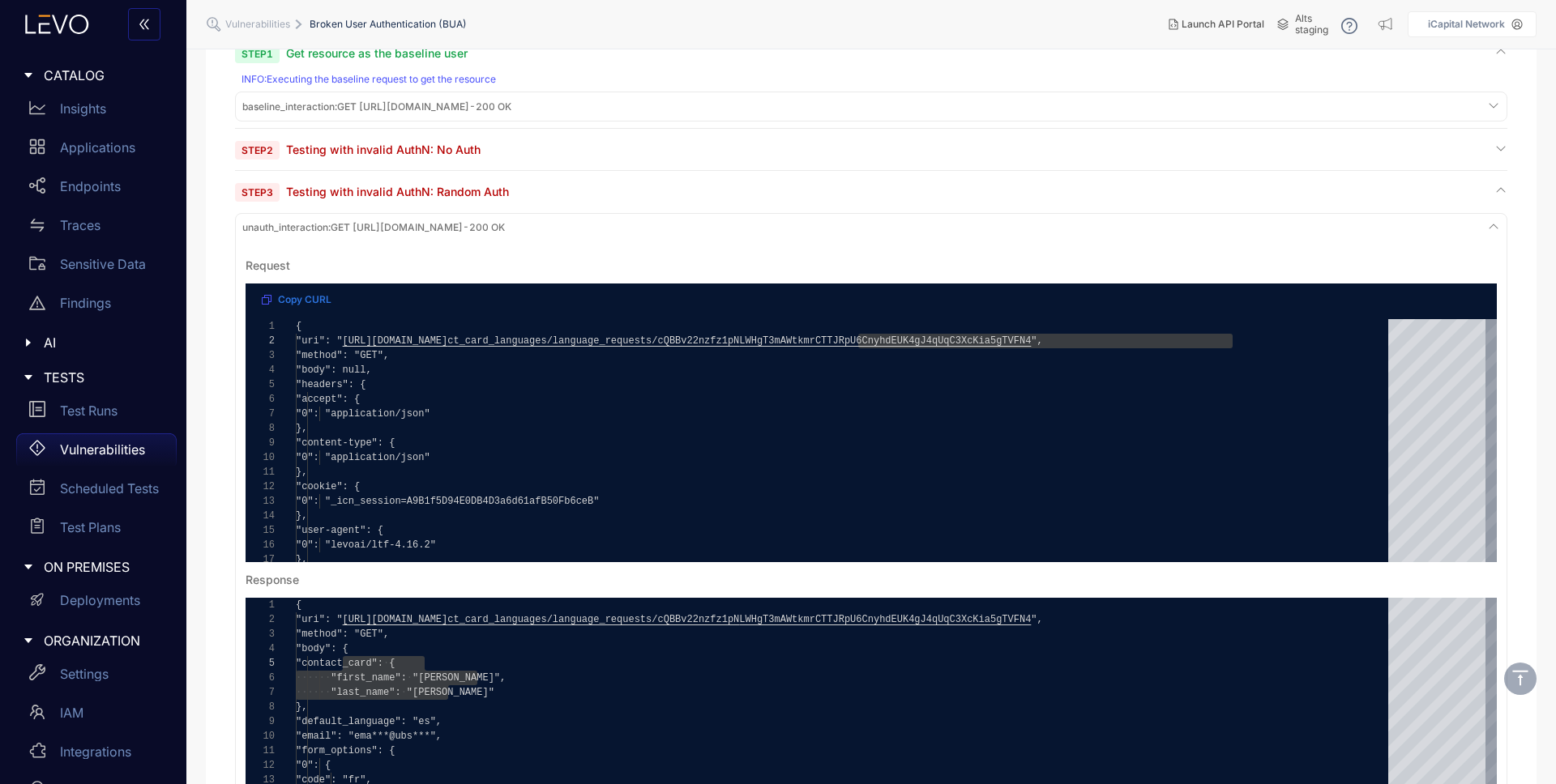
click at [556, 199] on div "Step 3 Testing with invalid AuthN: Random Auth unauth_interaction : GET [URL][D…" at bounding box center [871, 543] width 1273 height 718
click at [557, 191] on div "Step 3 Testing with invalid AuthN: Random Auth" at bounding box center [871, 191] width 1273 height 16
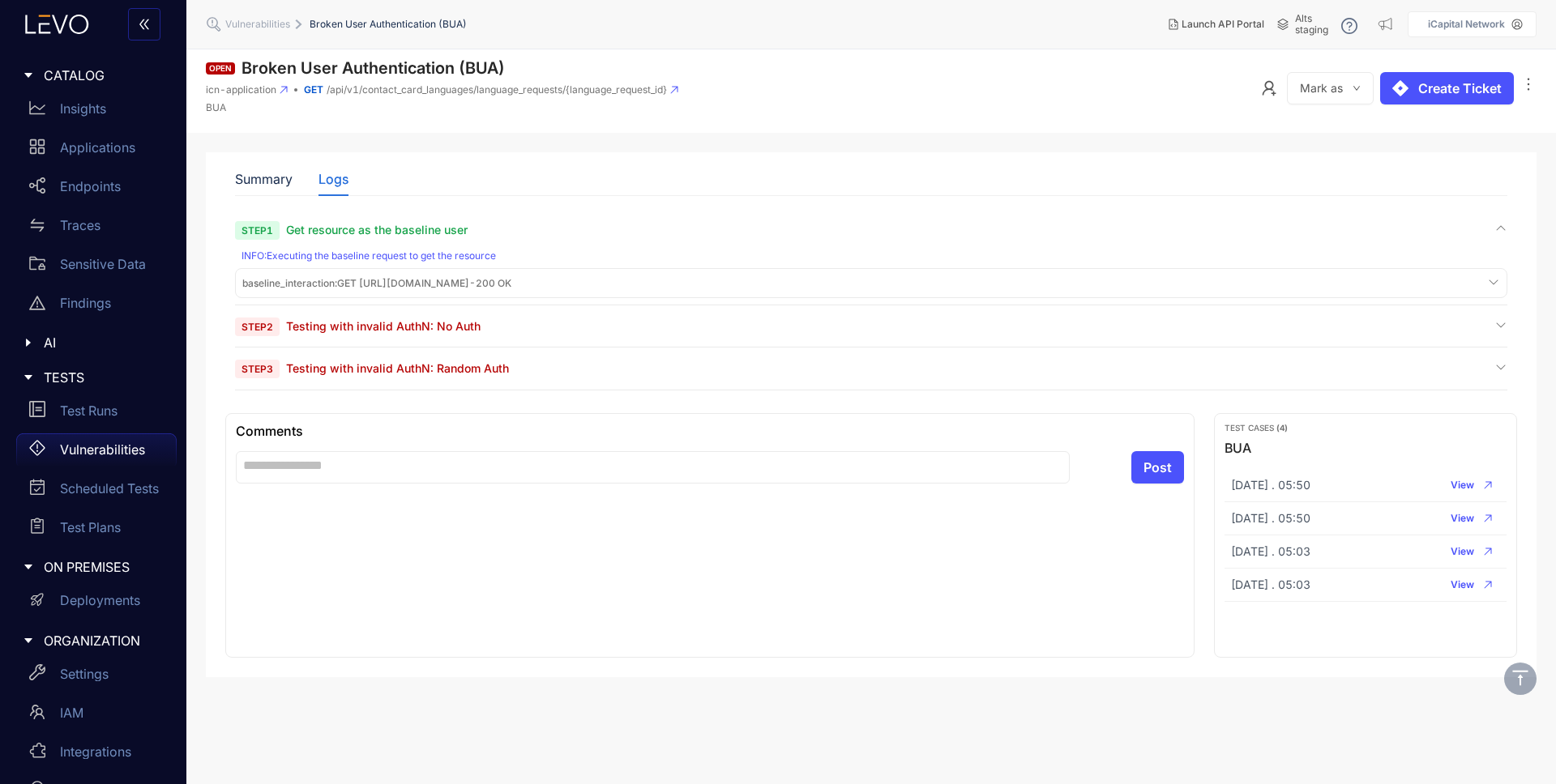
scroll to position [0, 0]
click at [393, 325] on span "Testing with invalid AuthN: No Auth" at bounding box center [383, 326] width 195 height 14
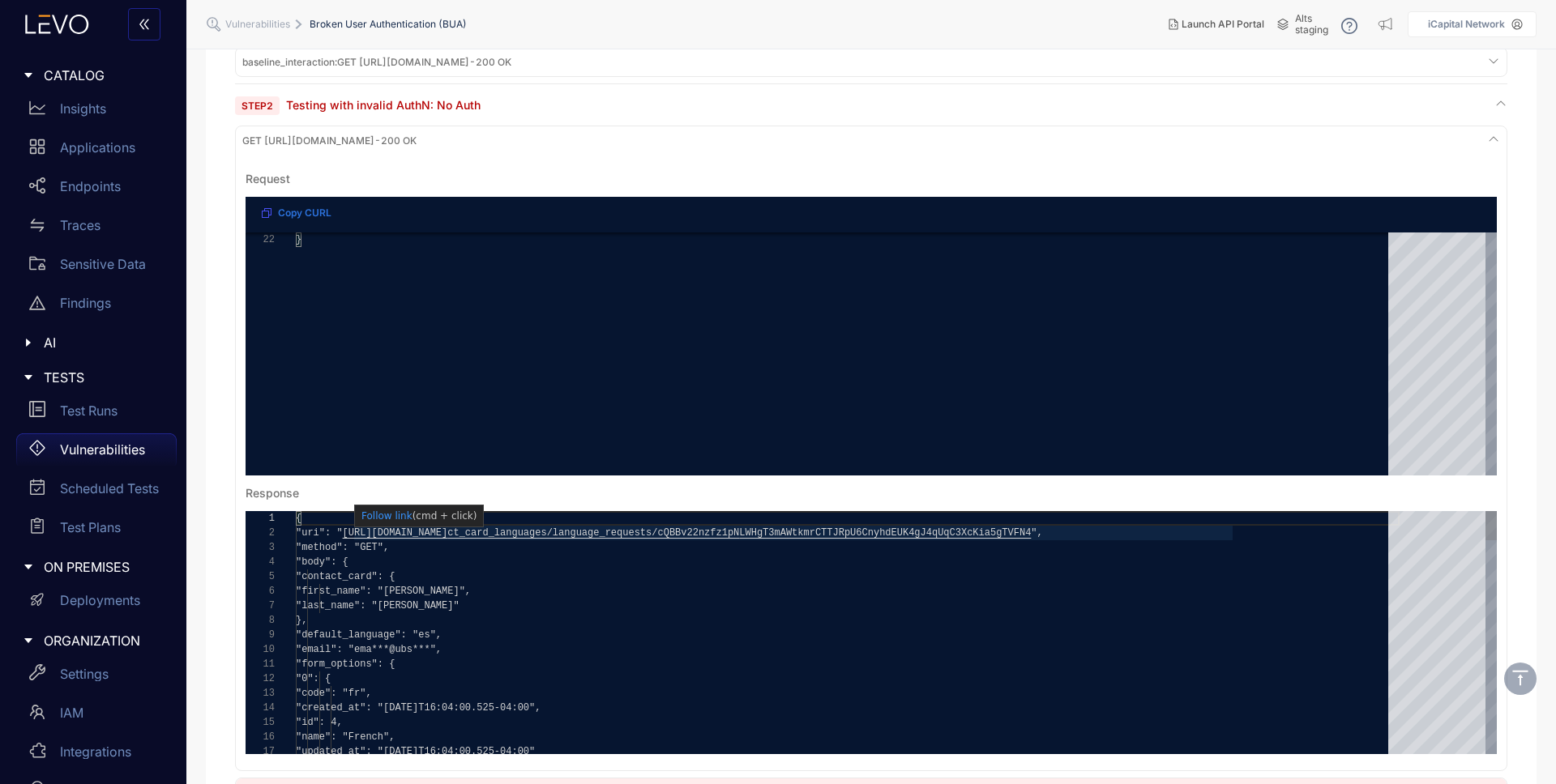
click at [739, 534] on span "ct_card_languages/language_requests/cQBBv22nzfz1pN" at bounding box center [593, 534] width 291 height 11
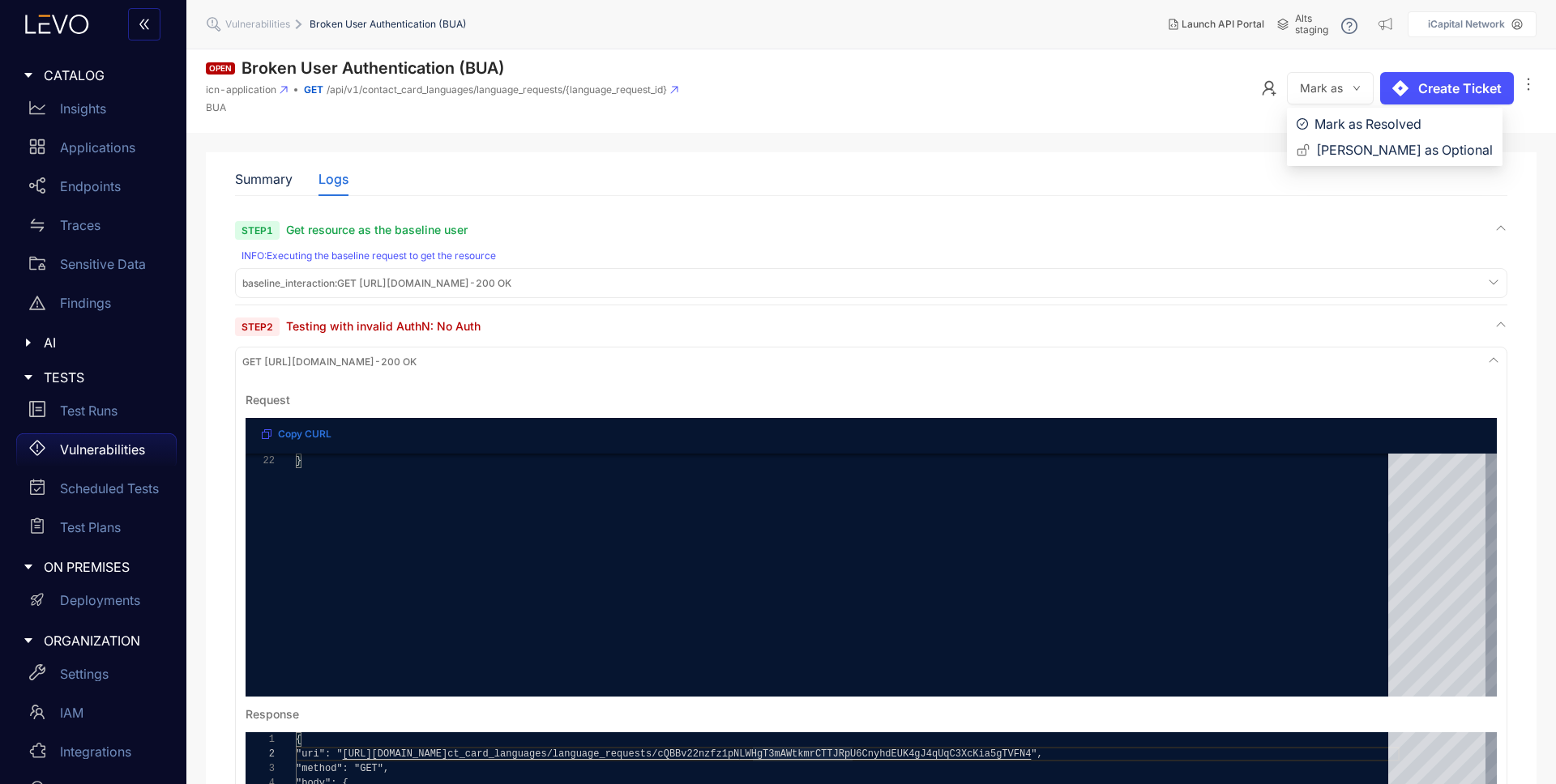
click at [1365, 86] on button "Mark as" at bounding box center [1330, 88] width 87 height 32
click at [493, 249] on div "Step 1 Get resource as the baseline user INFO : Executing the baseline request …" at bounding box center [871, 264] width 1273 height 84
click at [287, 426] on button "Copy CURL" at bounding box center [296, 434] width 95 height 26
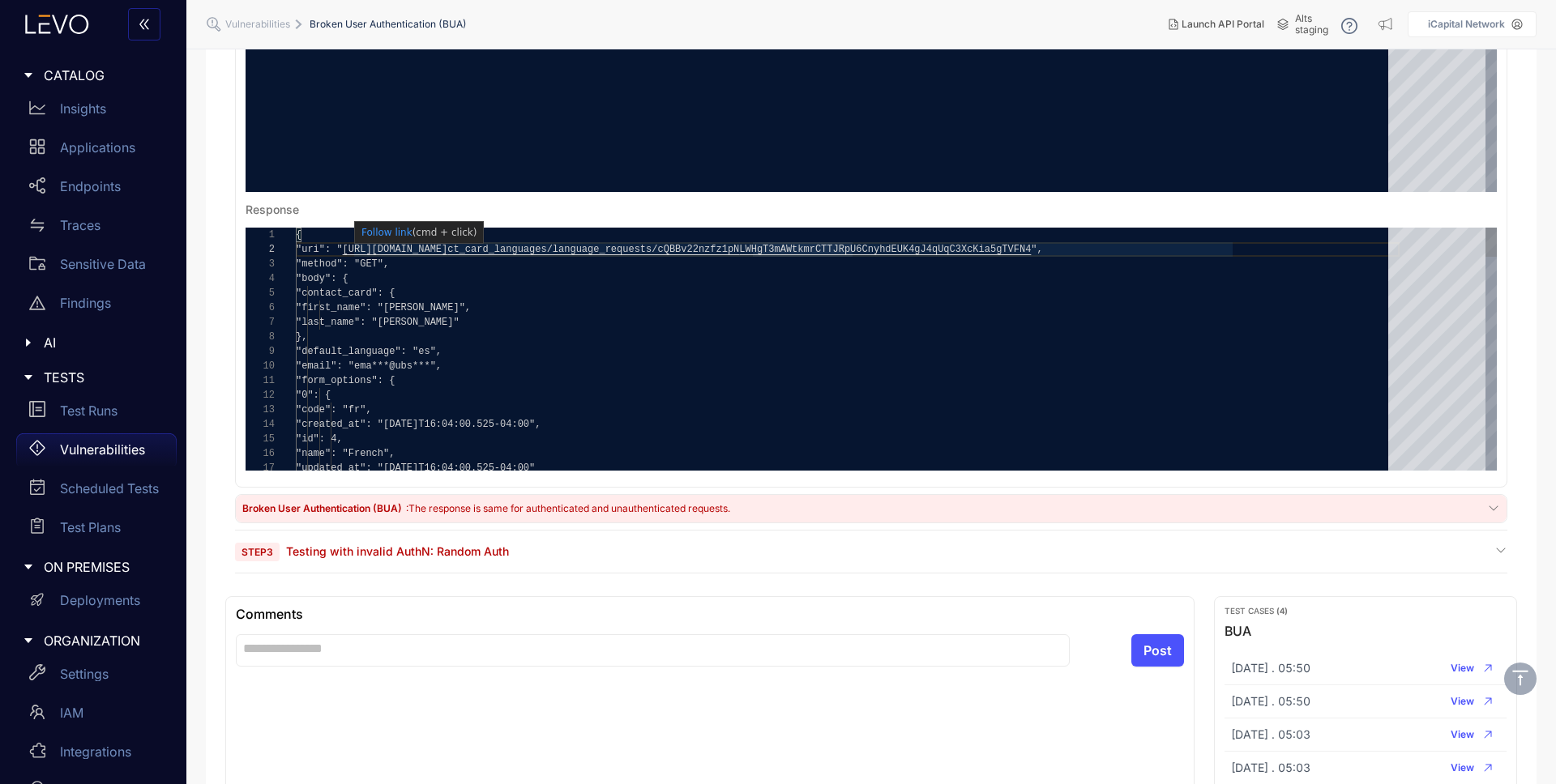
scroll to position [0, 509]
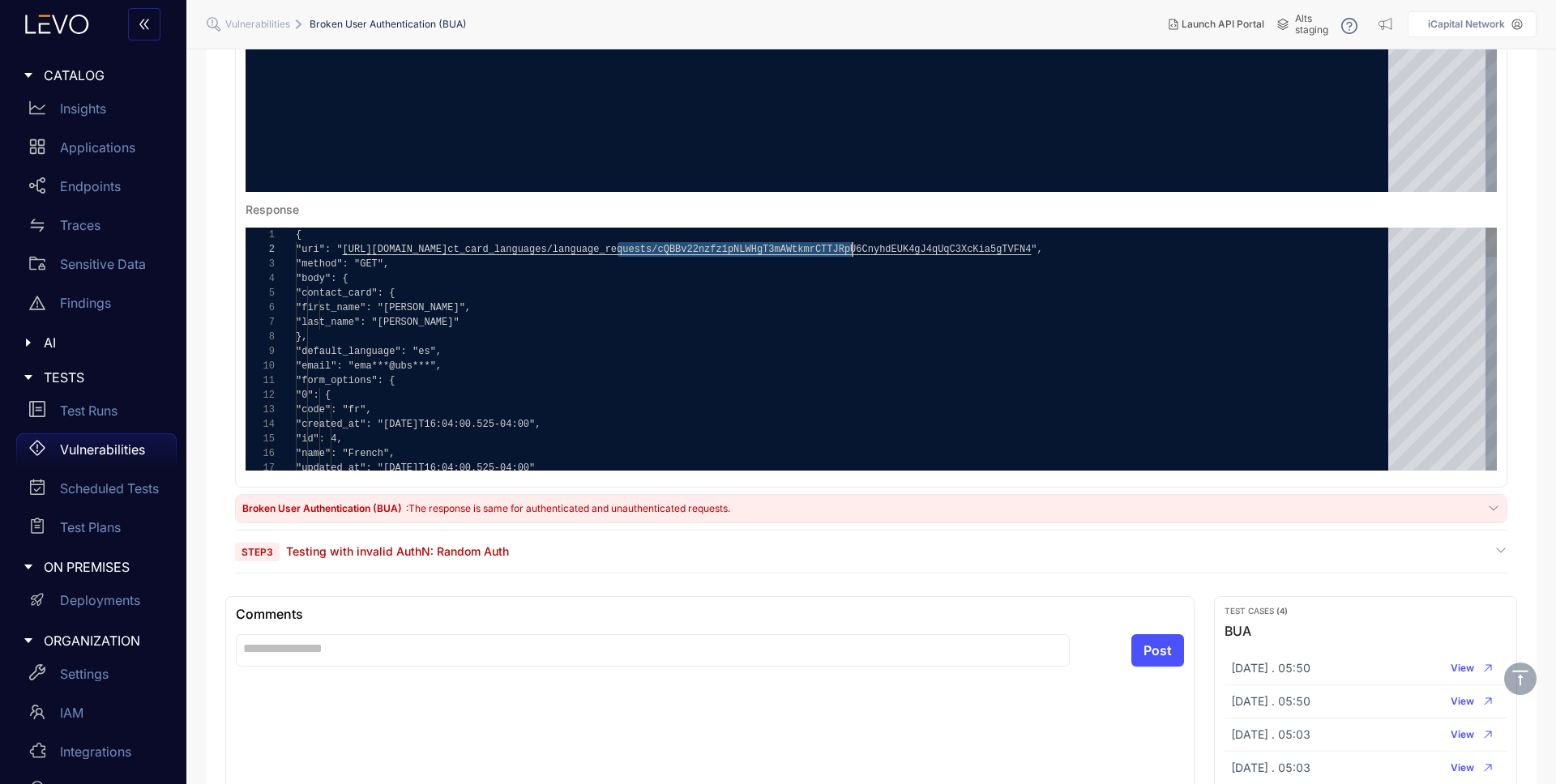
drag, startPoint x: 619, startPoint y: 252, endPoint x: 851, endPoint y: 250, distance: 232.0
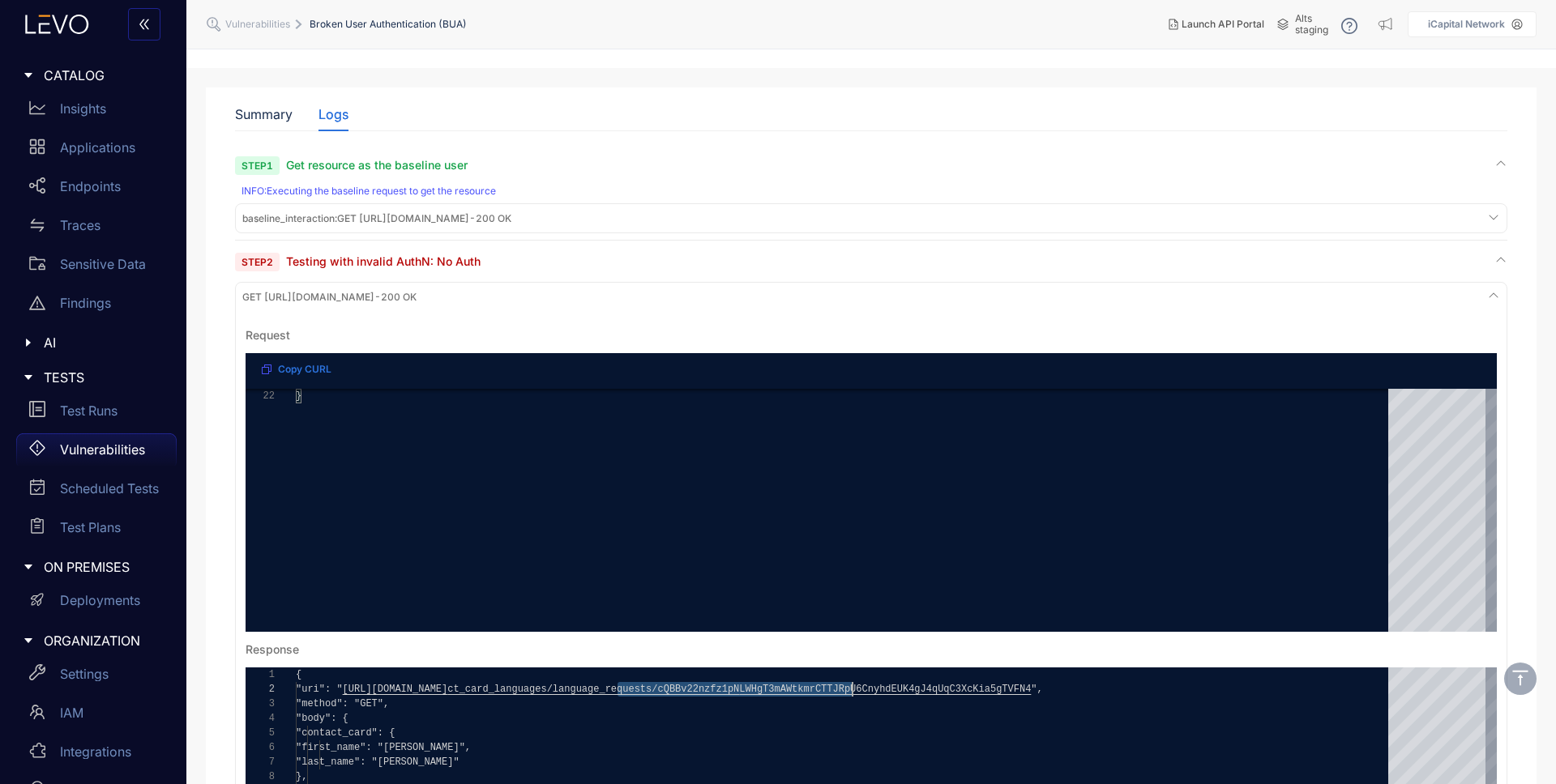
scroll to position [0, 0]
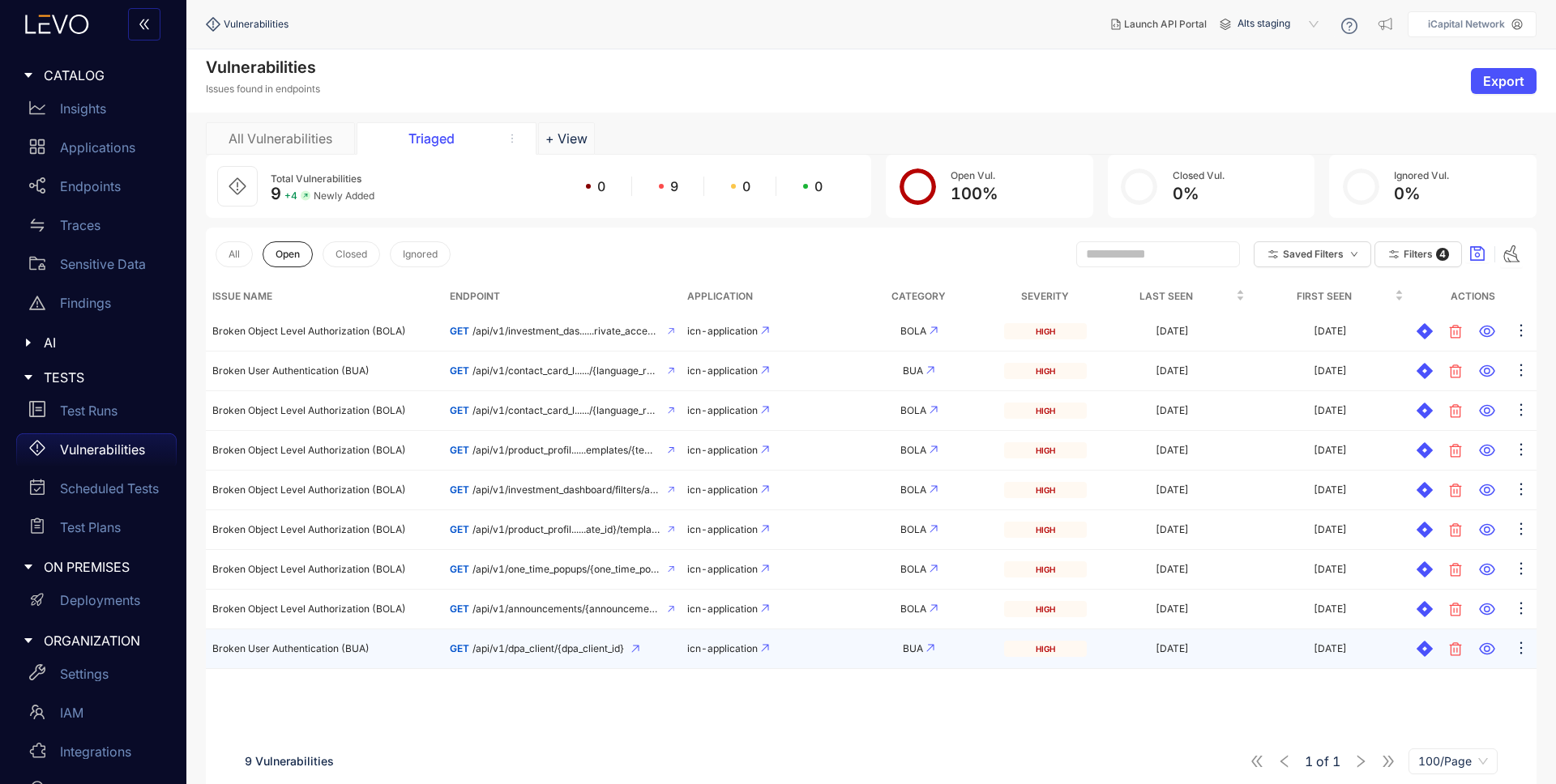
click at [243, 658] on td "Broken User Authentication (BUA)" at bounding box center [324, 649] width 237 height 39
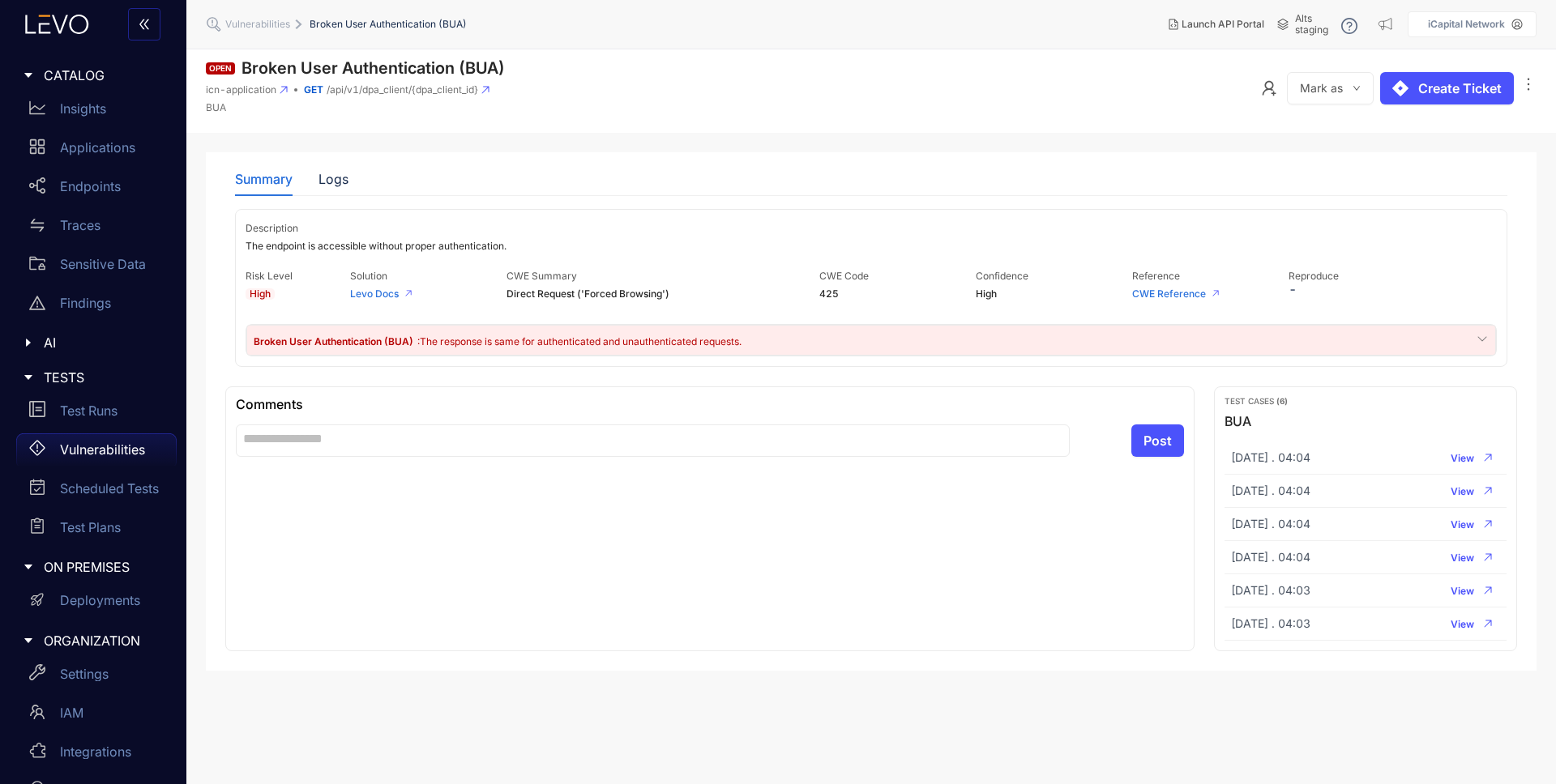
click at [356, 172] on div "Summary Logs" at bounding box center [871, 178] width 1273 height 34
click at [340, 172] on div "Logs" at bounding box center [333, 179] width 30 height 15
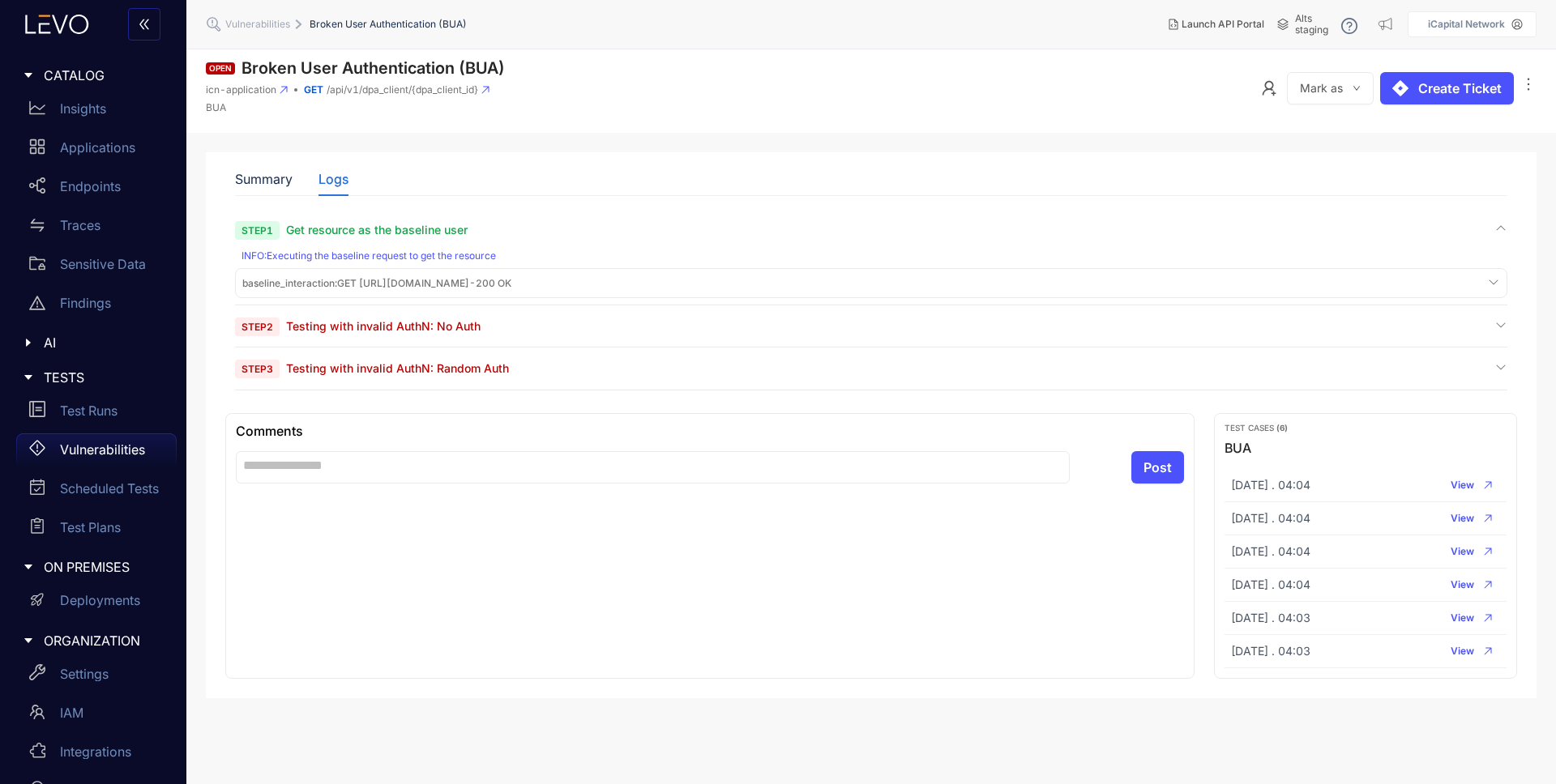
click at [477, 295] on div "baseline_interaction : GET [URL][DOMAIN_NAME] - 200 OK" at bounding box center [871, 283] width 1273 height 30
click at [480, 287] on span "baseline_interaction : GET [URL][DOMAIN_NAME] - 200 OK" at bounding box center [377, 284] width 269 height 11
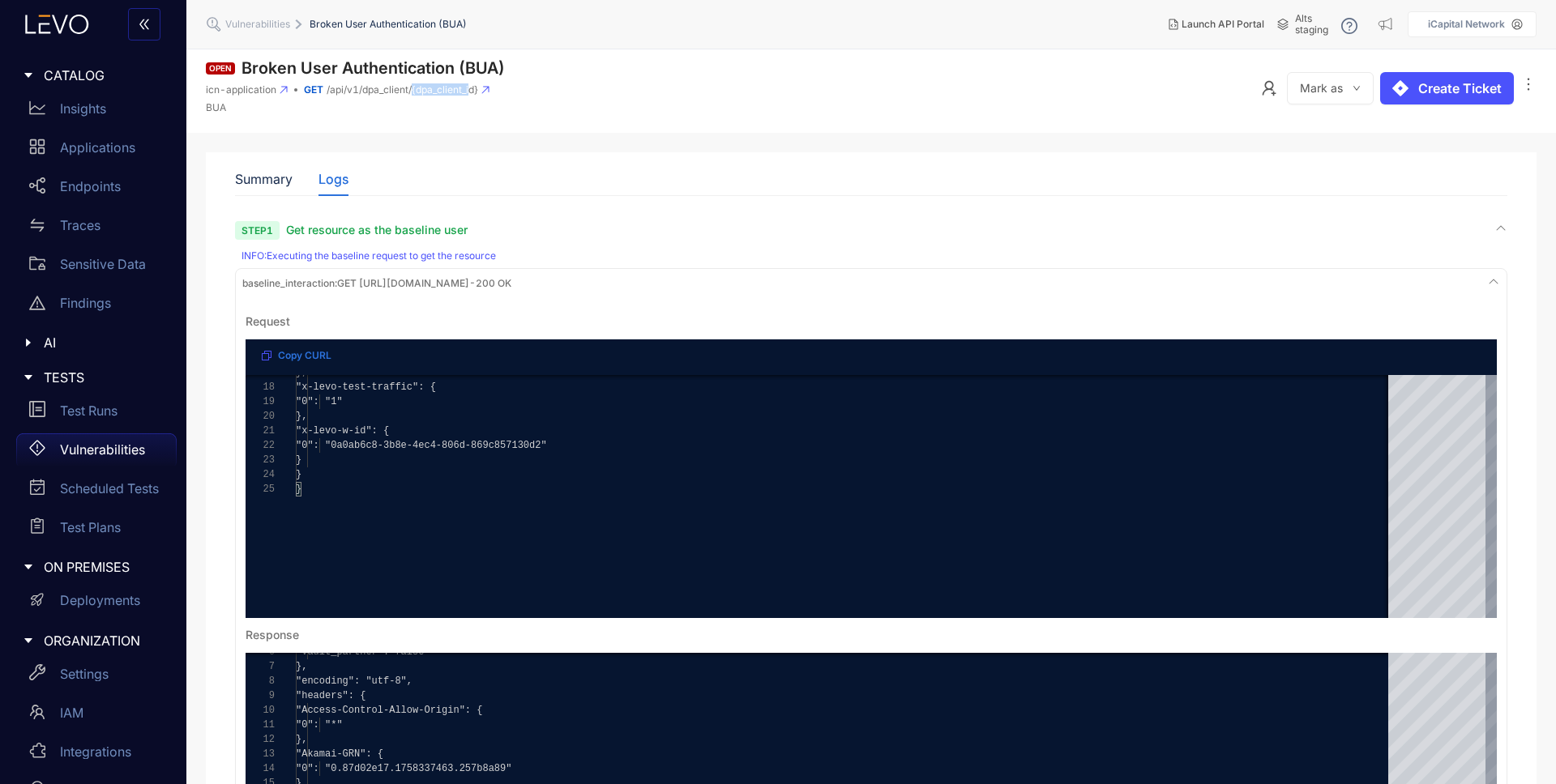
drag, startPoint x: 411, startPoint y: 93, endPoint x: 472, endPoint y: 94, distance: 61.0
click at [472, 94] on span "/api/v1/dpa_client/{dpa_client_id}" at bounding box center [402, 90] width 152 height 11
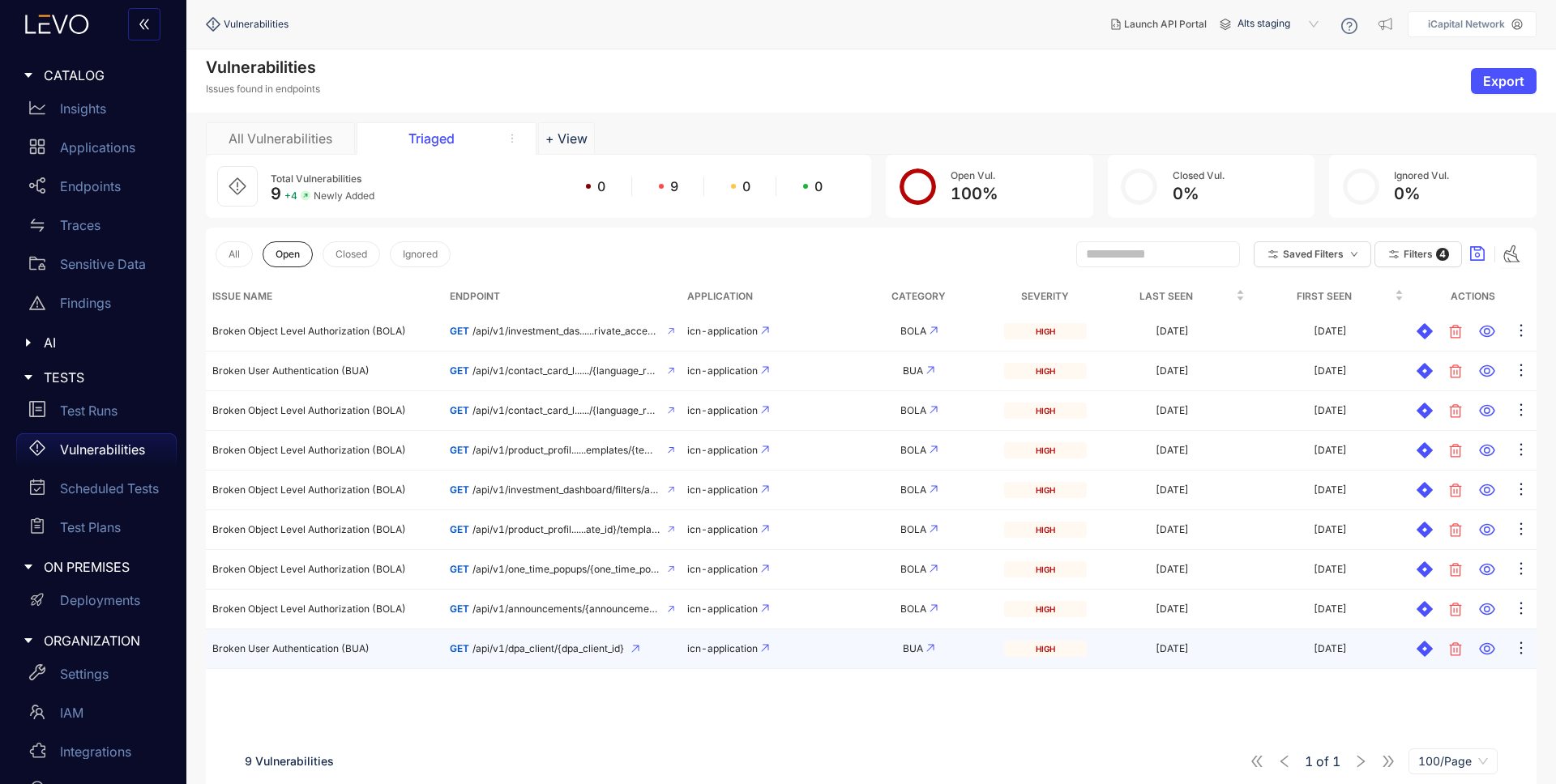
click at [640, 649] on icon at bounding box center [636, 649] width 8 height 8
click at [363, 651] on span "Broken User Authentication (BUA)" at bounding box center [291, 649] width 157 height 12
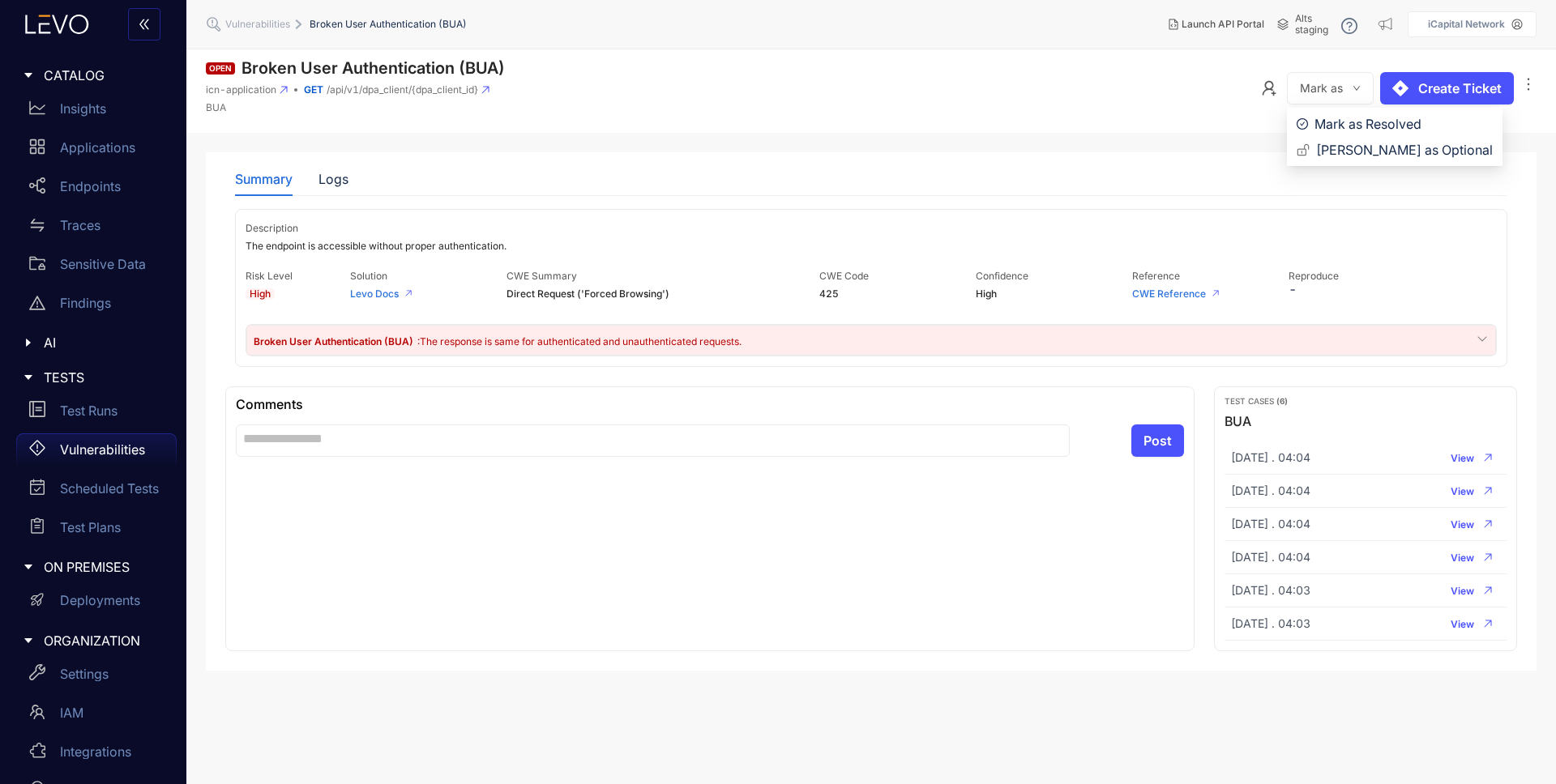
click at [1359, 89] on icon "down" at bounding box center [1356, 89] width 8 height 8
click at [1357, 151] on span "[PERSON_NAME] as Optional" at bounding box center [1404, 150] width 177 height 18
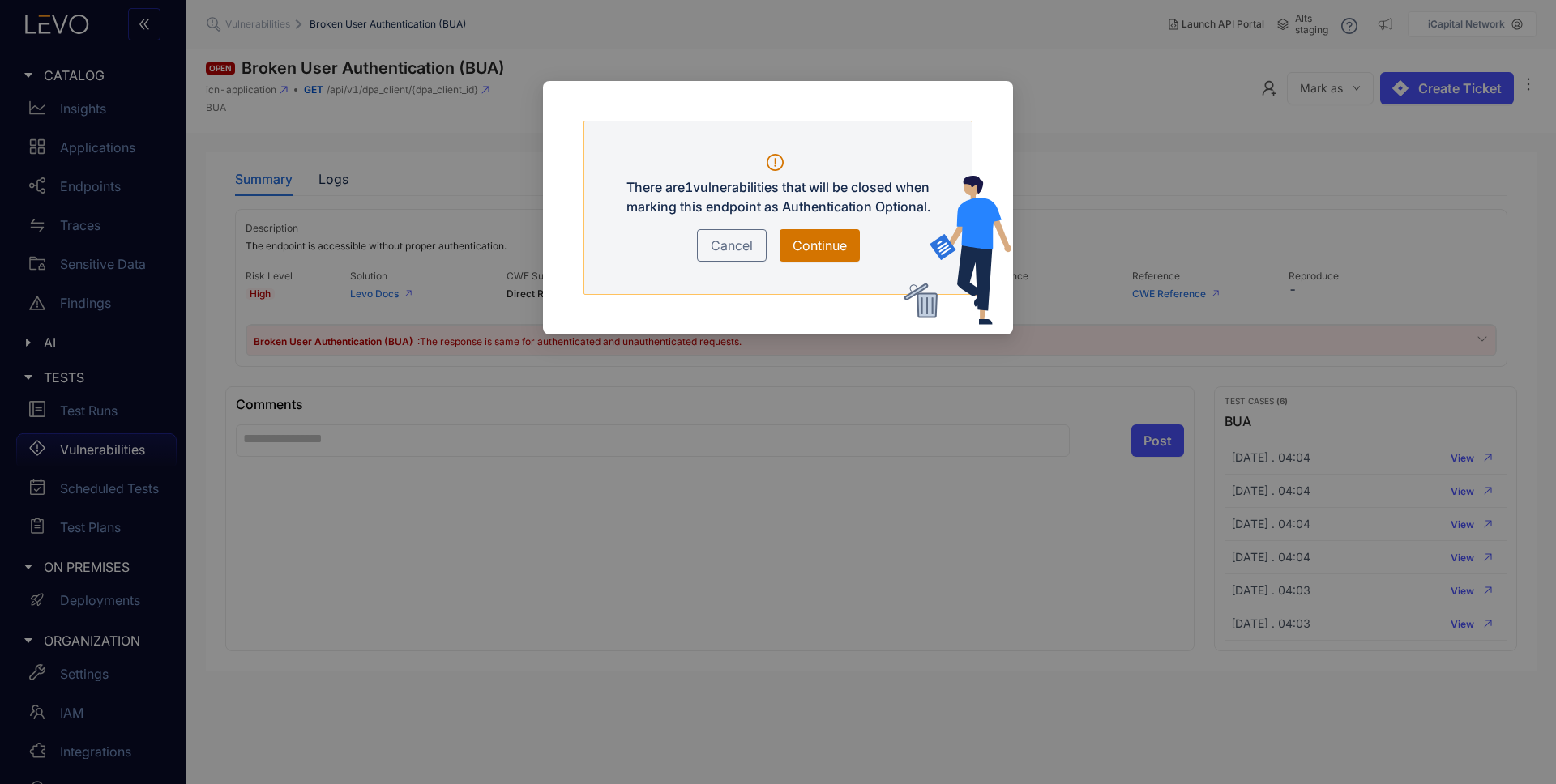
click at [804, 243] on span "Continue" at bounding box center [819, 245] width 54 height 20
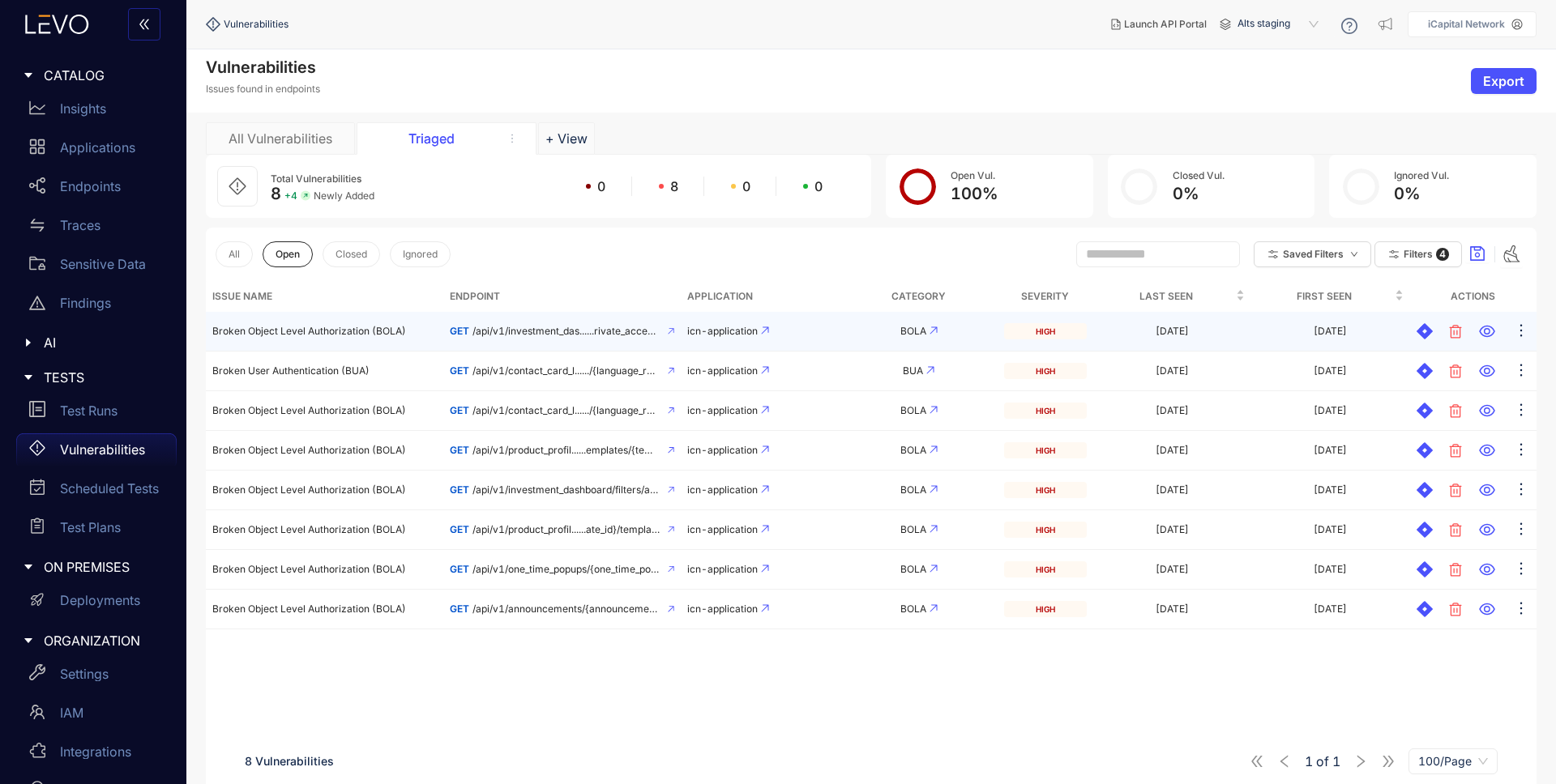
click at [264, 339] on td "Broken Object Level Authorization (BOLA)" at bounding box center [324, 332] width 237 height 39
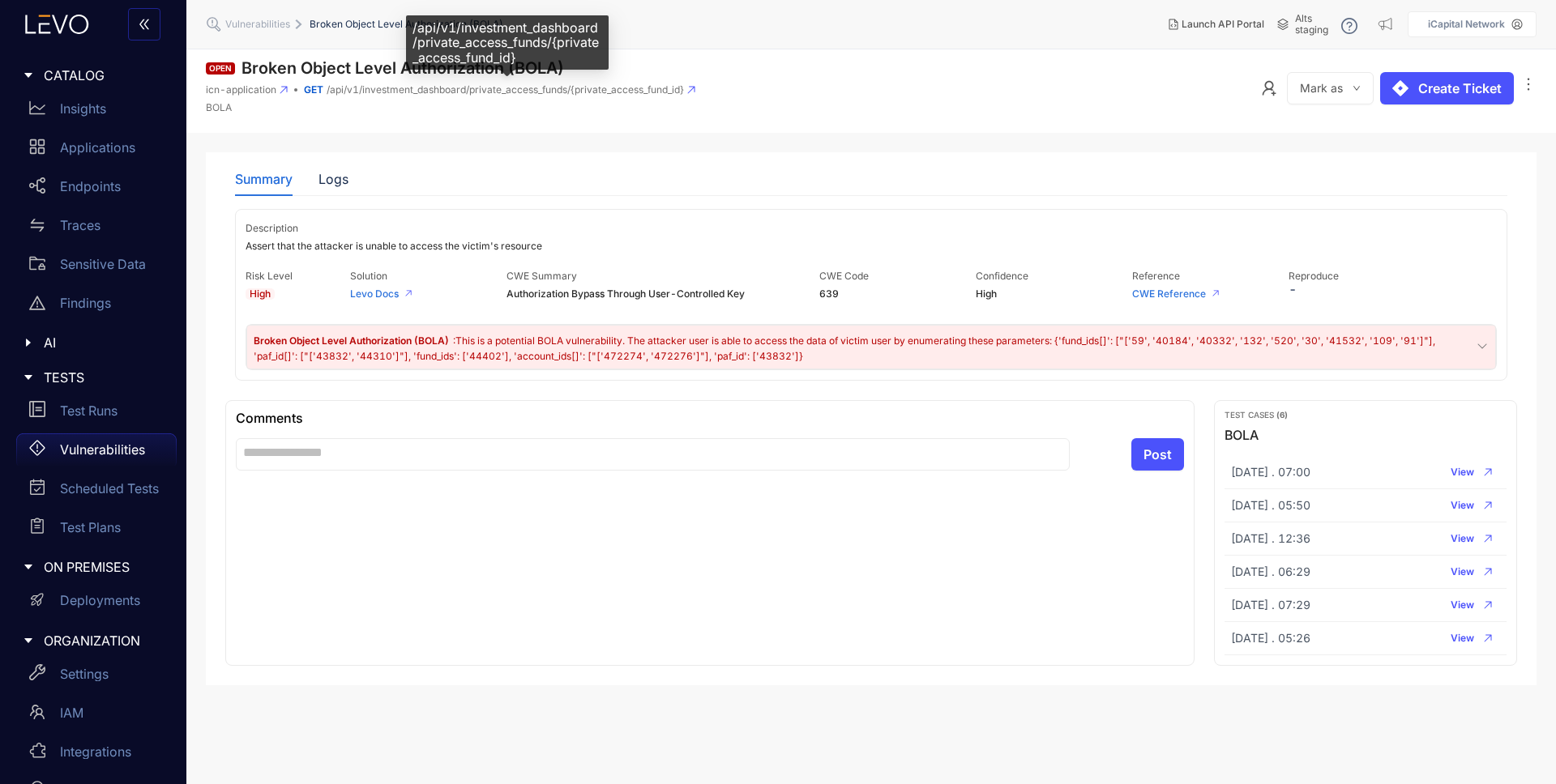
click at [461, 90] on span "/api/v1/investment_dashboard/private_access_funds/{private_access_fund_id}" at bounding box center [505, 90] width 357 height 11
drag, startPoint x: 471, startPoint y: 90, endPoint x: 569, endPoint y: 94, distance: 98.1
click at [569, 94] on span "/api/v1/investment_dashboard/private_access_funds/{private_access_fund_id}" at bounding box center [505, 90] width 357 height 11
click at [638, 103] on p "BOLA" at bounding box center [451, 108] width 489 height 11
drag, startPoint x: 579, startPoint y: 89, endPoint x: 682, endPoint y: 89, distance: 103.0
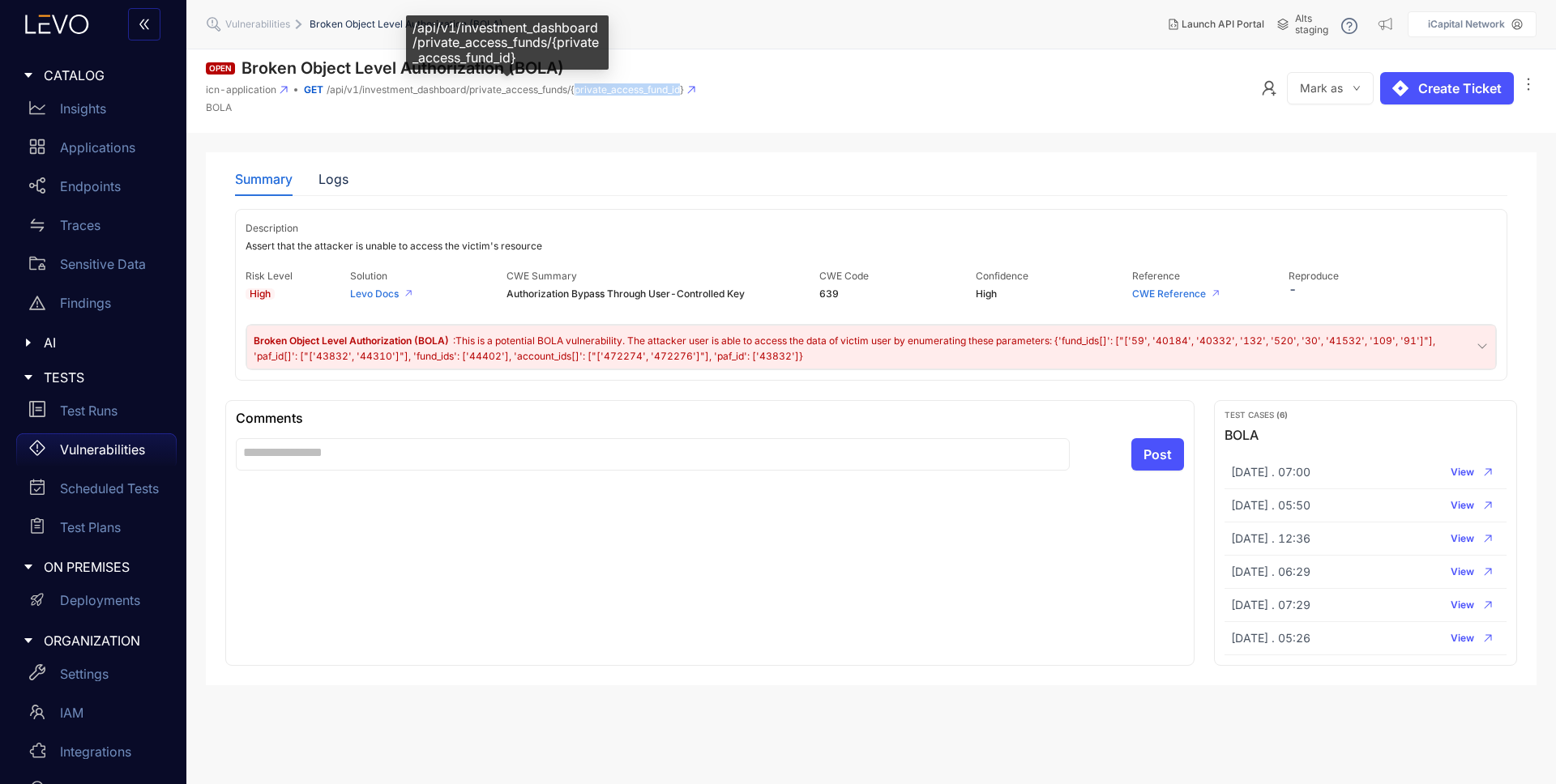
click at [682, 89] on span "/api/v1/investment_dashboard/private_access_funds/{private_access_fund_id}" at bounding box center [505, 90] width 357 height 11
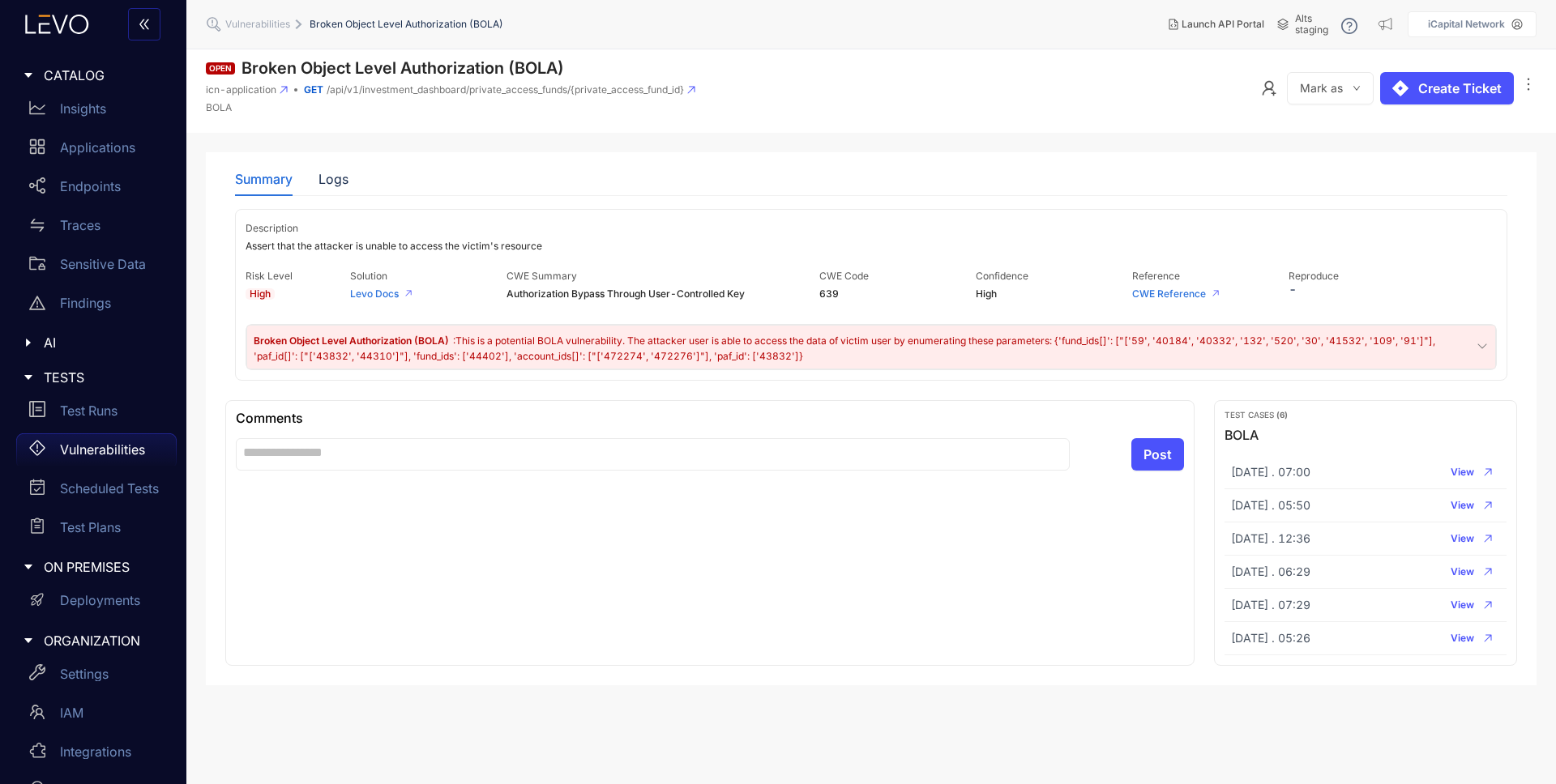
click at [808, 109] on header "Open Broken Object Level Authorization (BOLA) icn-application GET /api/v1/inves…" at bounding box center [871, 91] width 1370 height 84
click at [1356, 88] on icon "down" at bounding box center [1356, 89] width 8 height 8
click at [1369, 149] on span "Mark as Shared Resource" at bounding box center [1403, 150] width 178 height 18
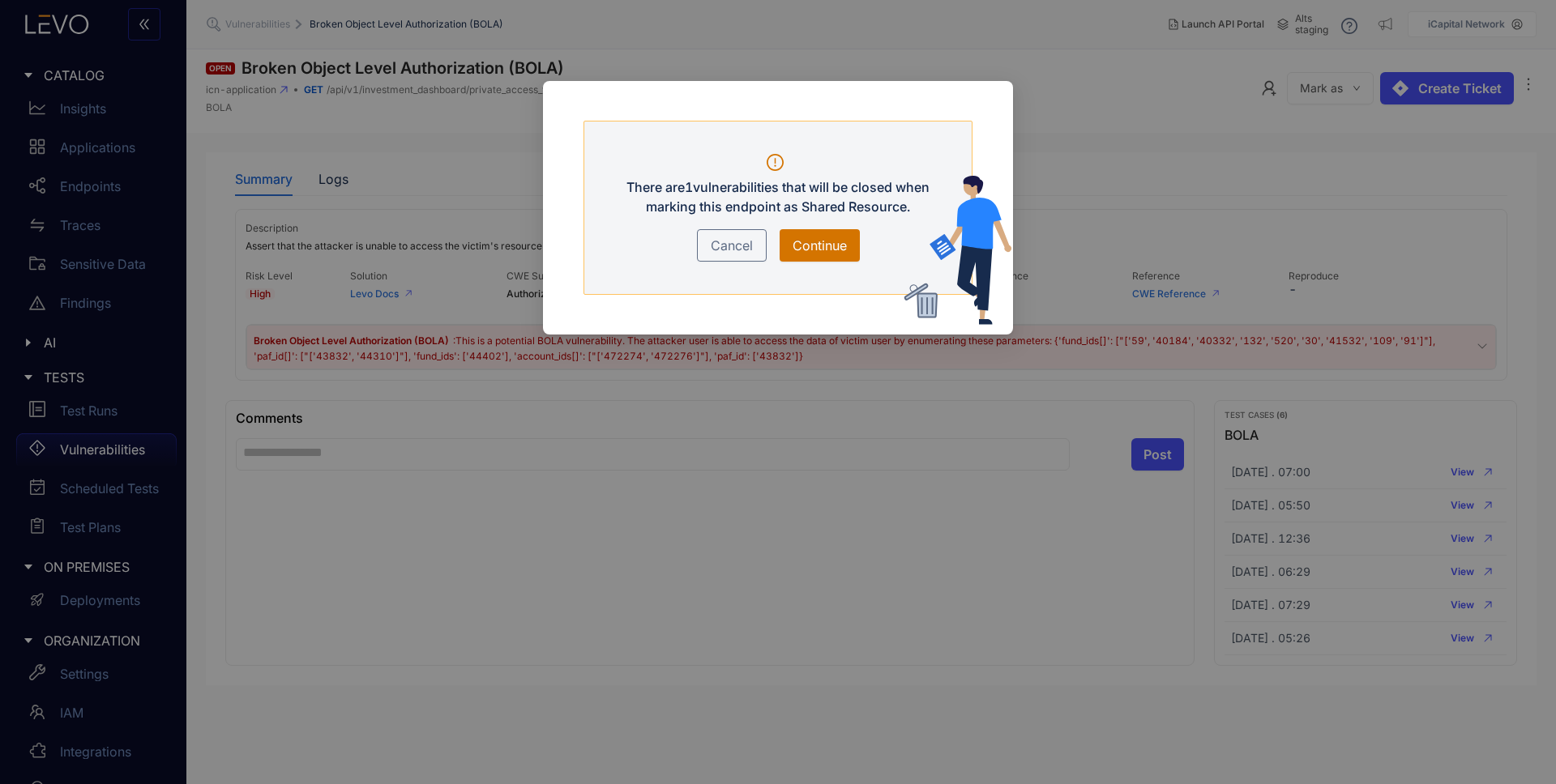
click at [806, 243] on span "Continue" at bounding box center [819, 245] width 54 height 20
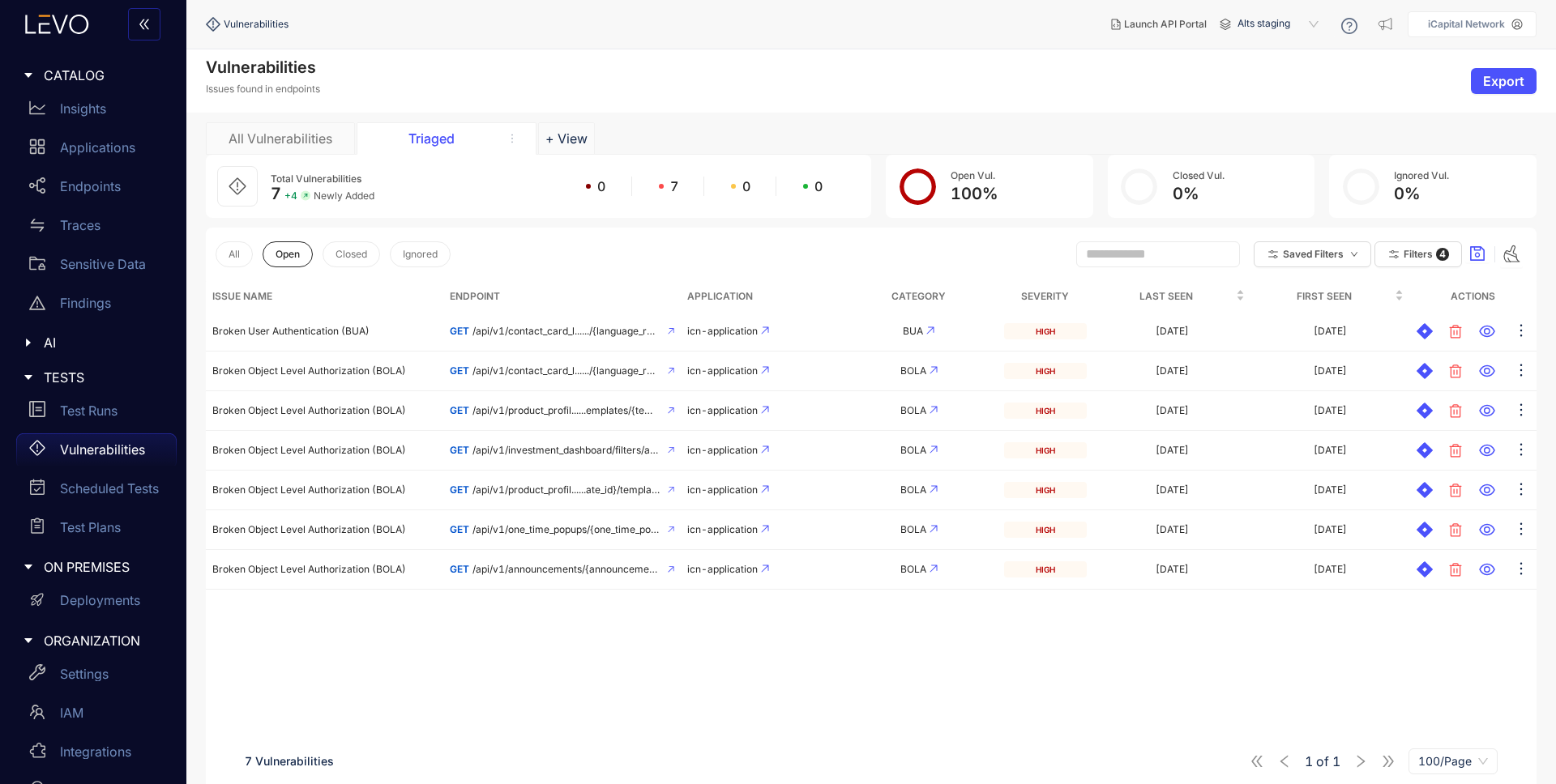
click at [293, 139] on div "All Vulnerabilities" at bounding box center [280, 139] width 122 height 15
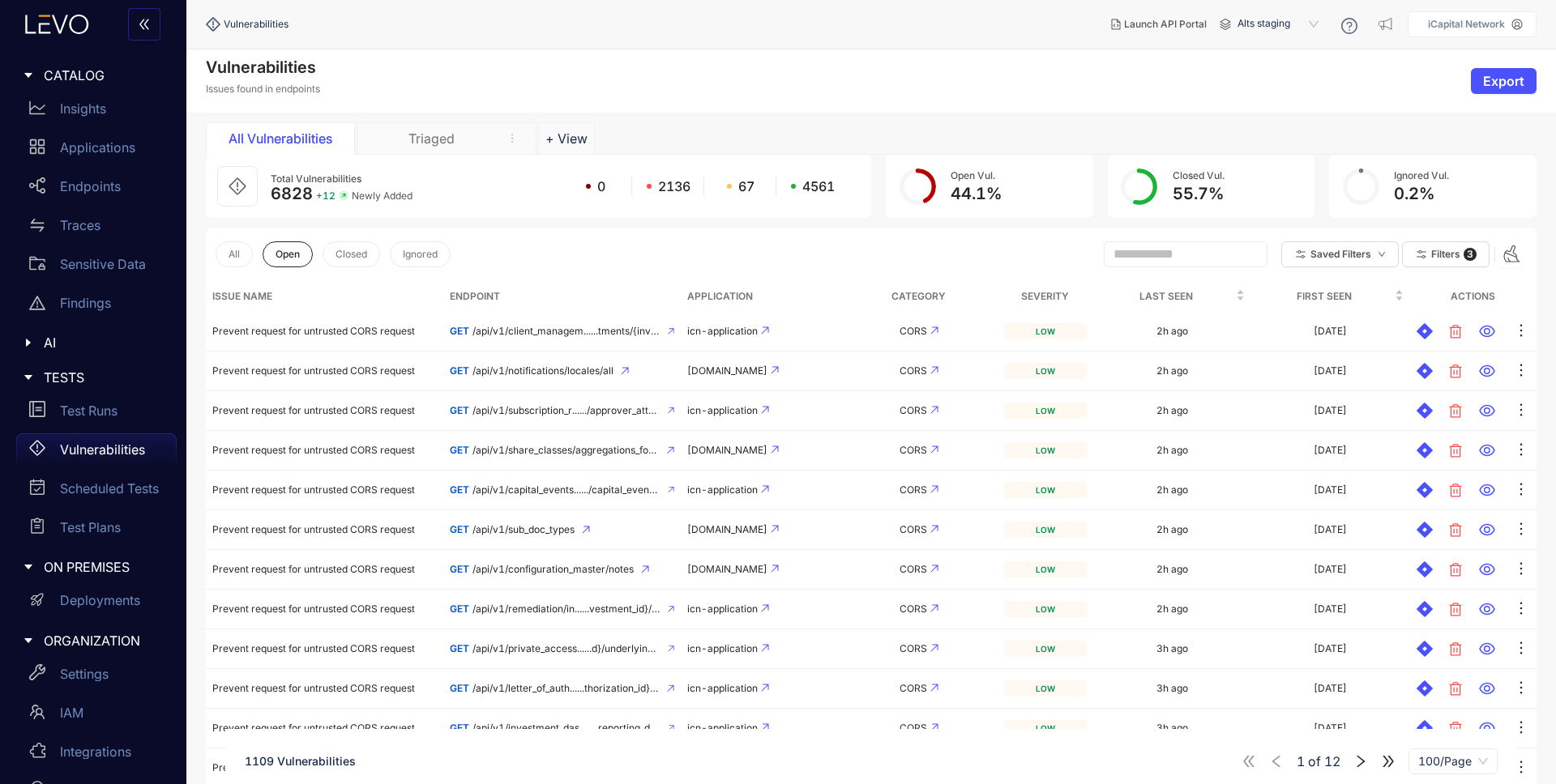
click at [438, 138] on div "Triaged" at bounding box center [431, 139] width 122 height 15
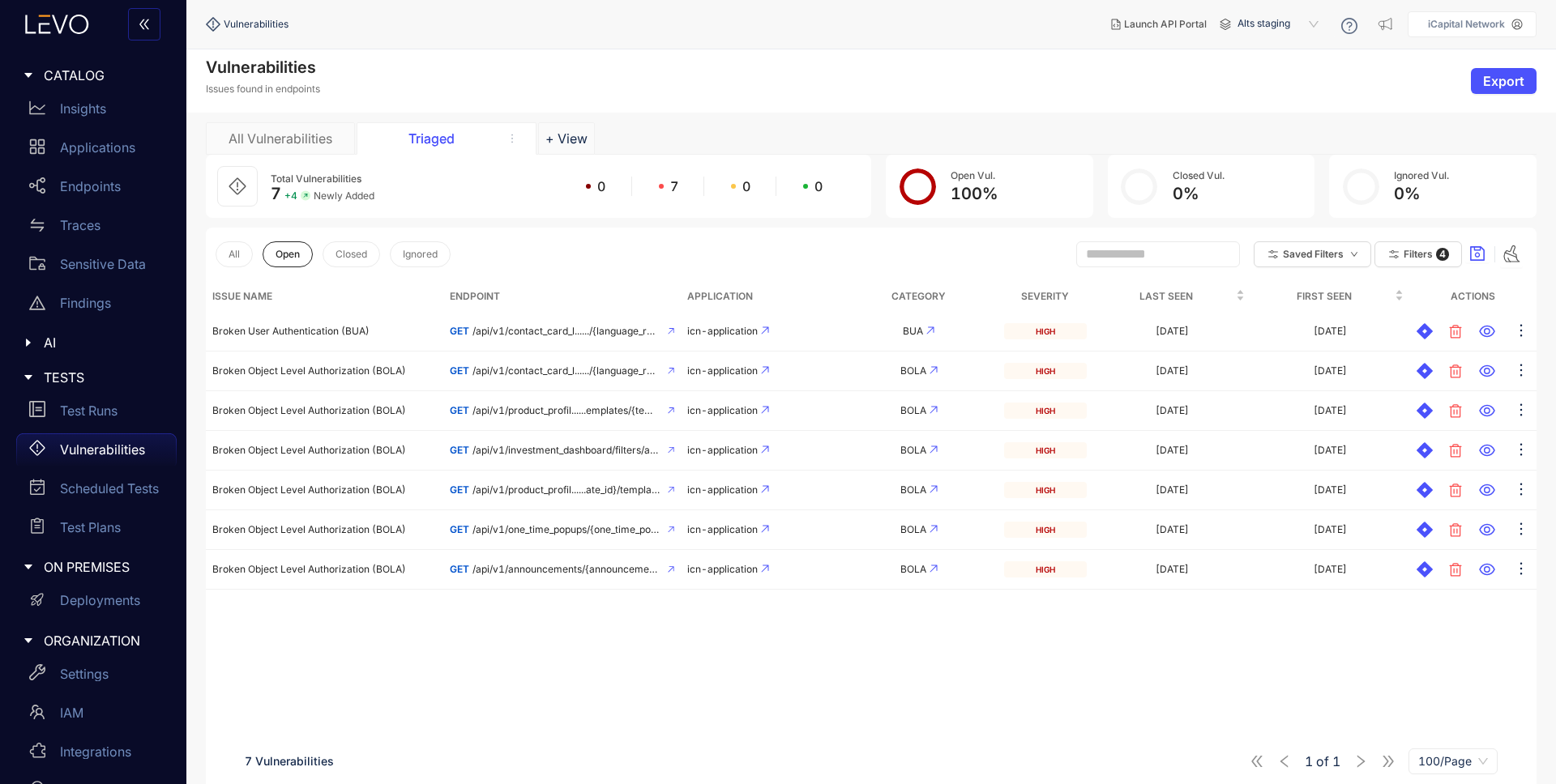
click at [279, 140] on div "All Vulnerabilities" at bounding box center [280, 139] width 122 height 15
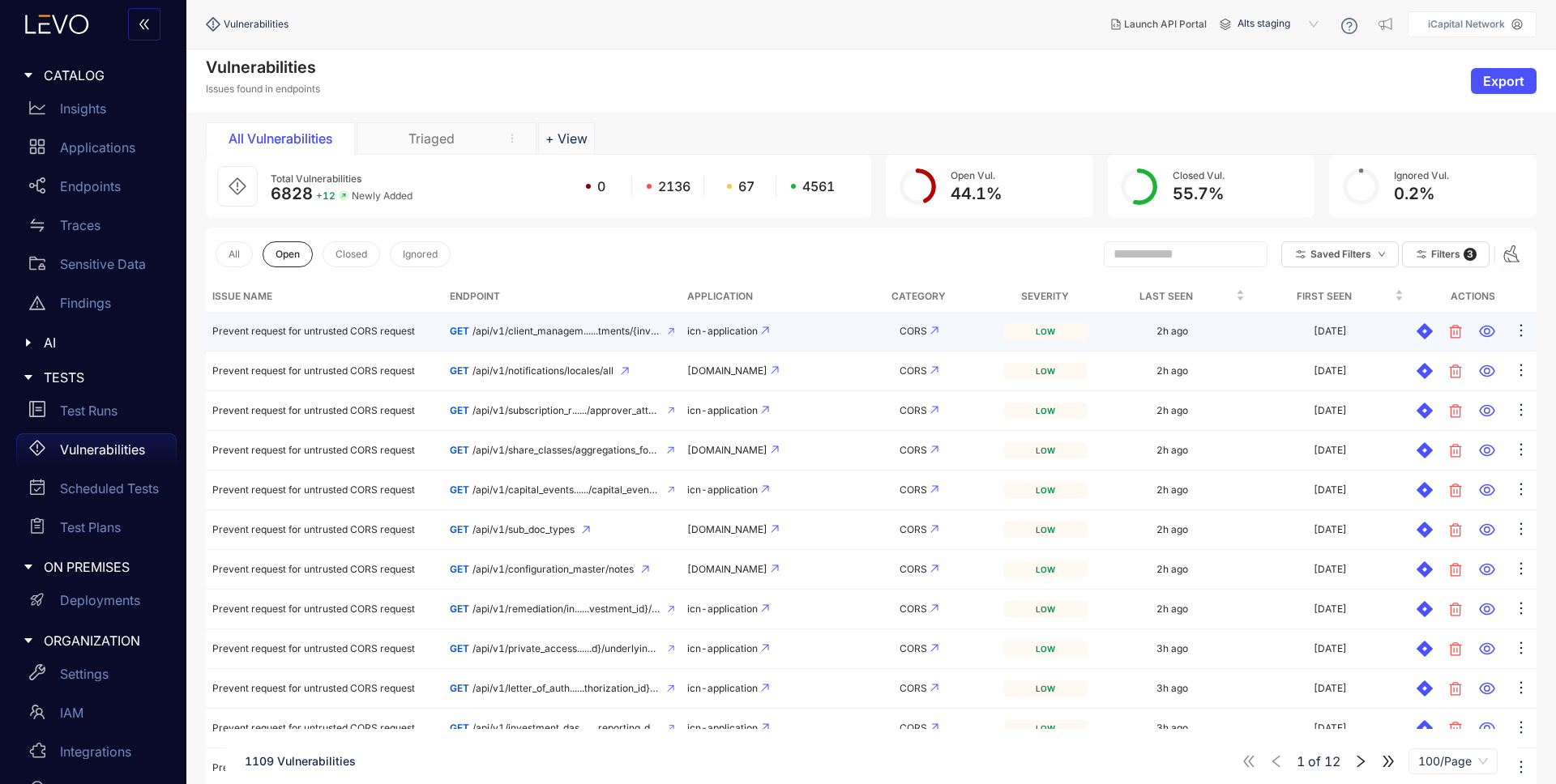
click at [357, 344] on td "Prevent request for untrusted CORS request" at bounding box center [324, 332] width 237 height 39
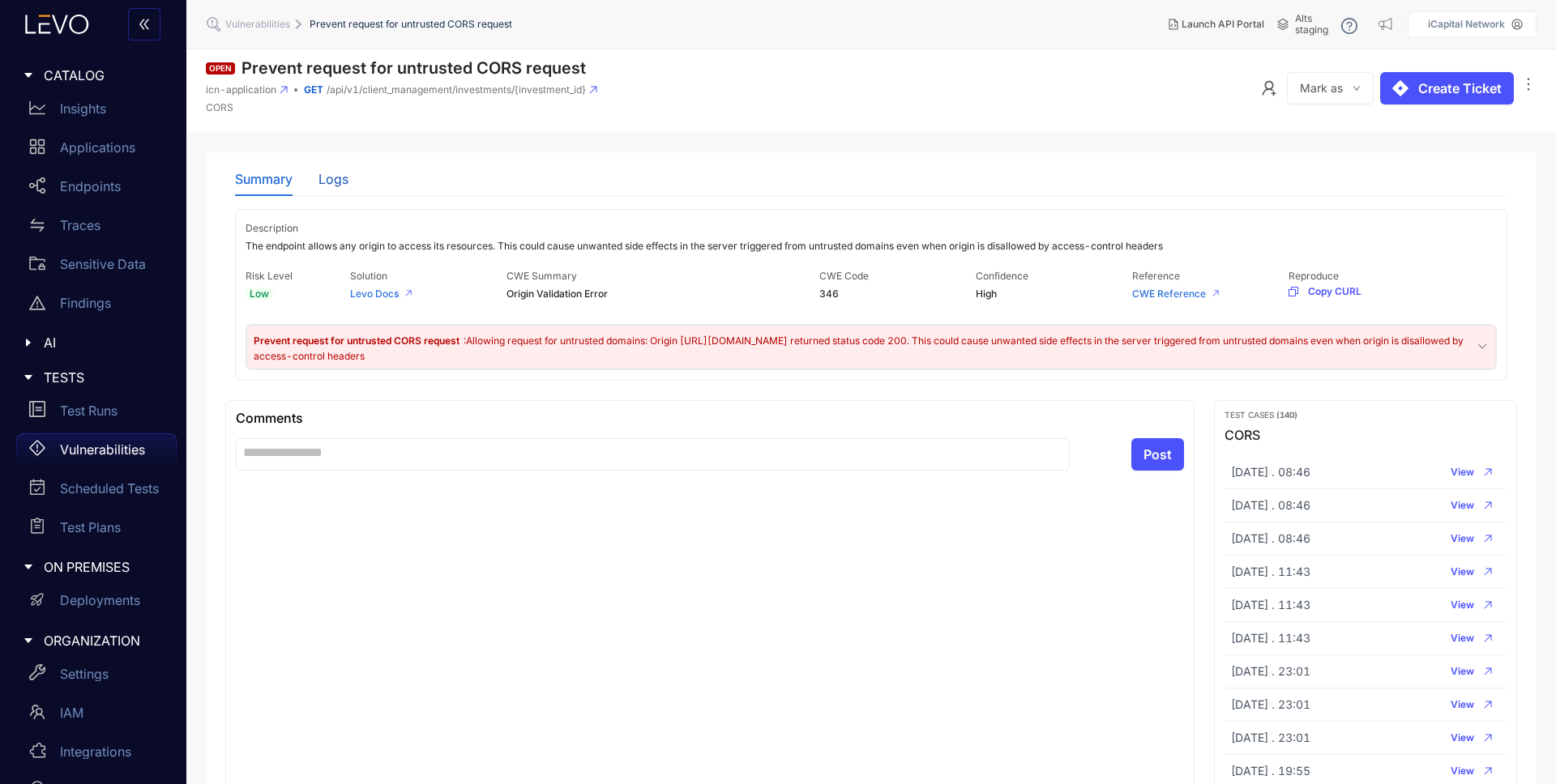
click at [324, 179] on div "Logs" at bounding box center [333, 179] width 30 height 15
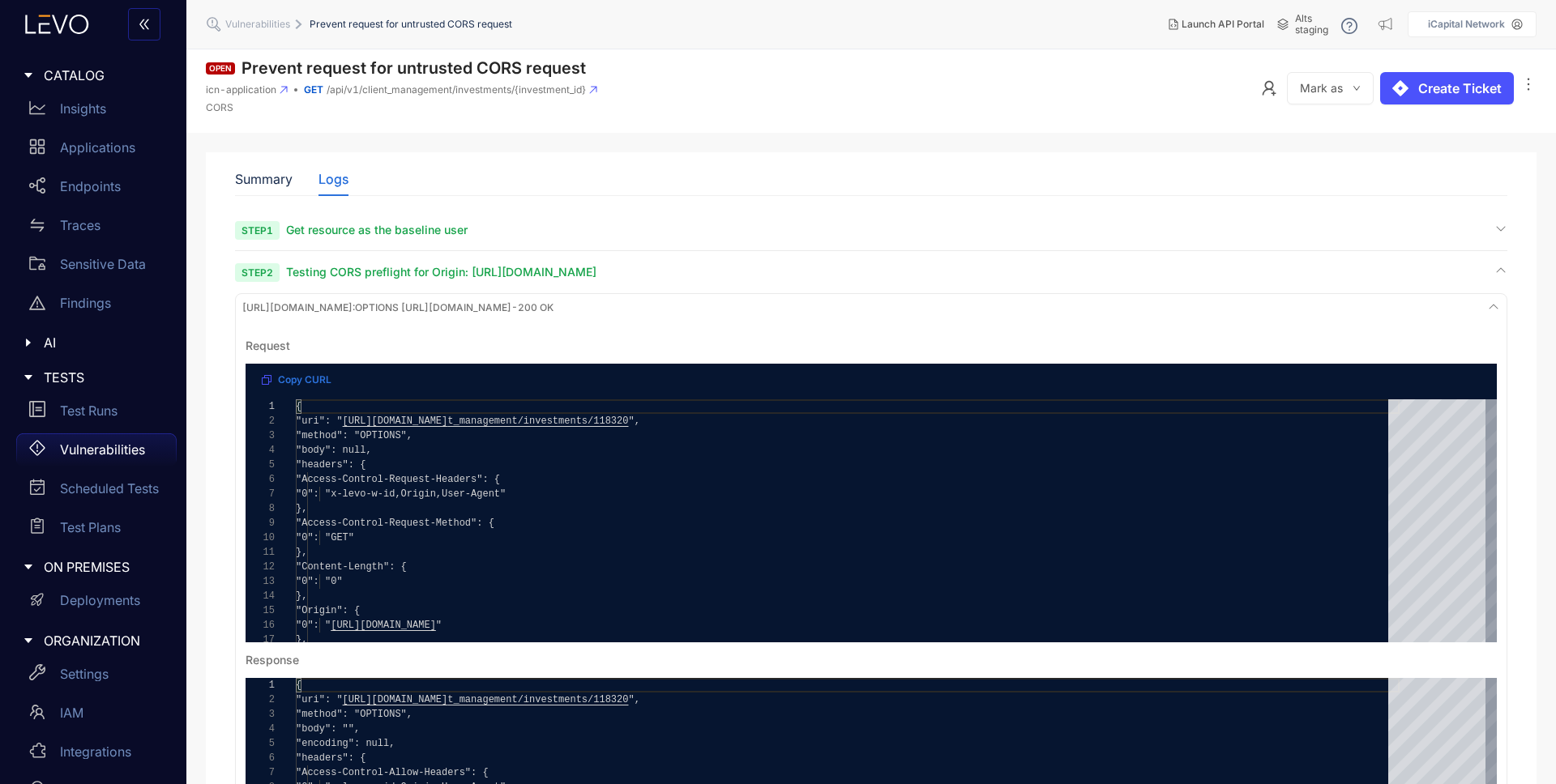
click at [86, 440] on div "Vulnerabilities" at bounding box center [96, 449] width 160 height 32
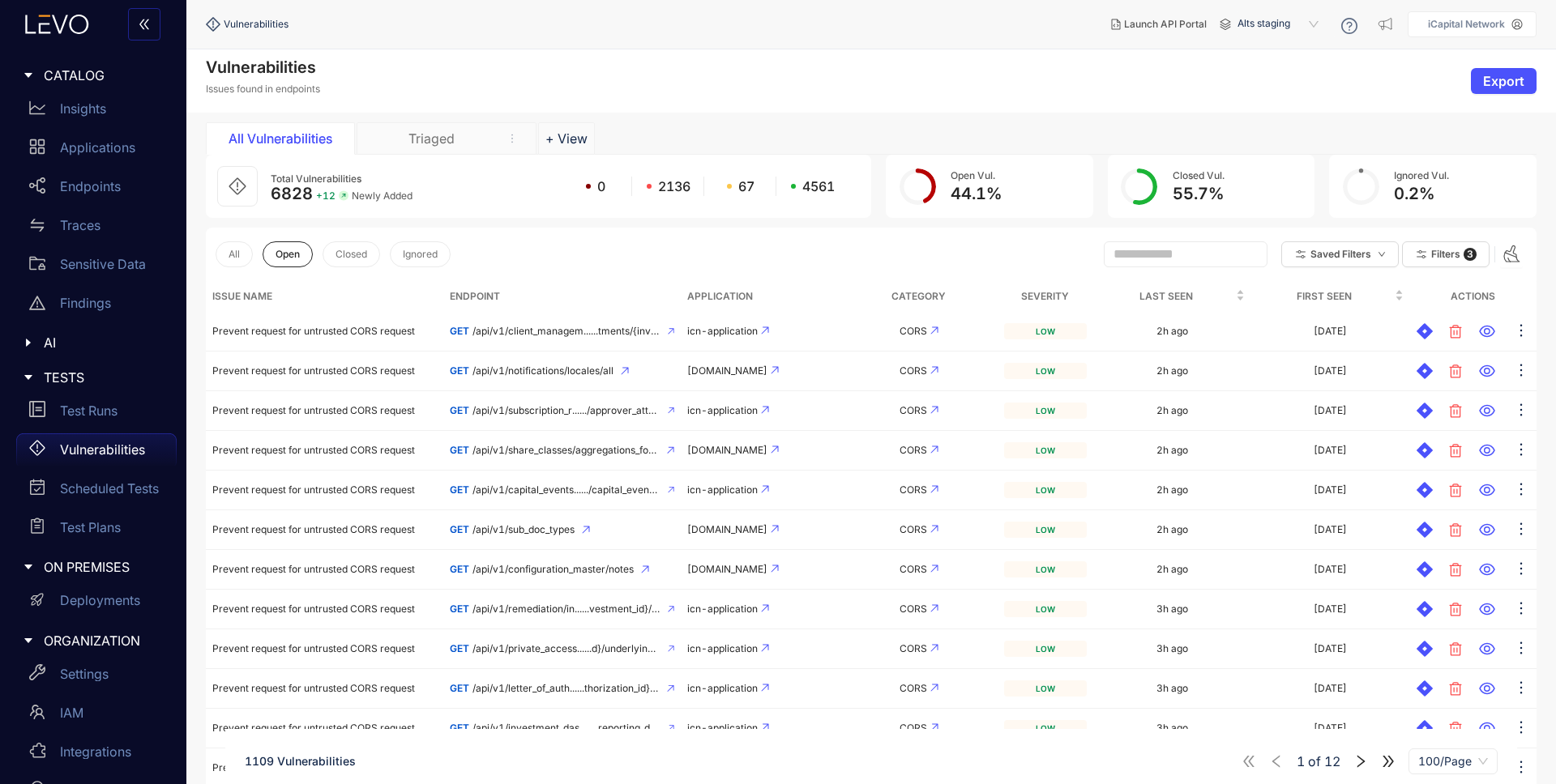
click at [1284, 16] on span "Alts staging" at bounding box center [1279, 25] width 85 height 26
click at [1268, 195] on div "SI QA" at bounding box center [1286, 199] width 85 height 18
